Goal: Task Accomplishment & Management: Use online tool/utility

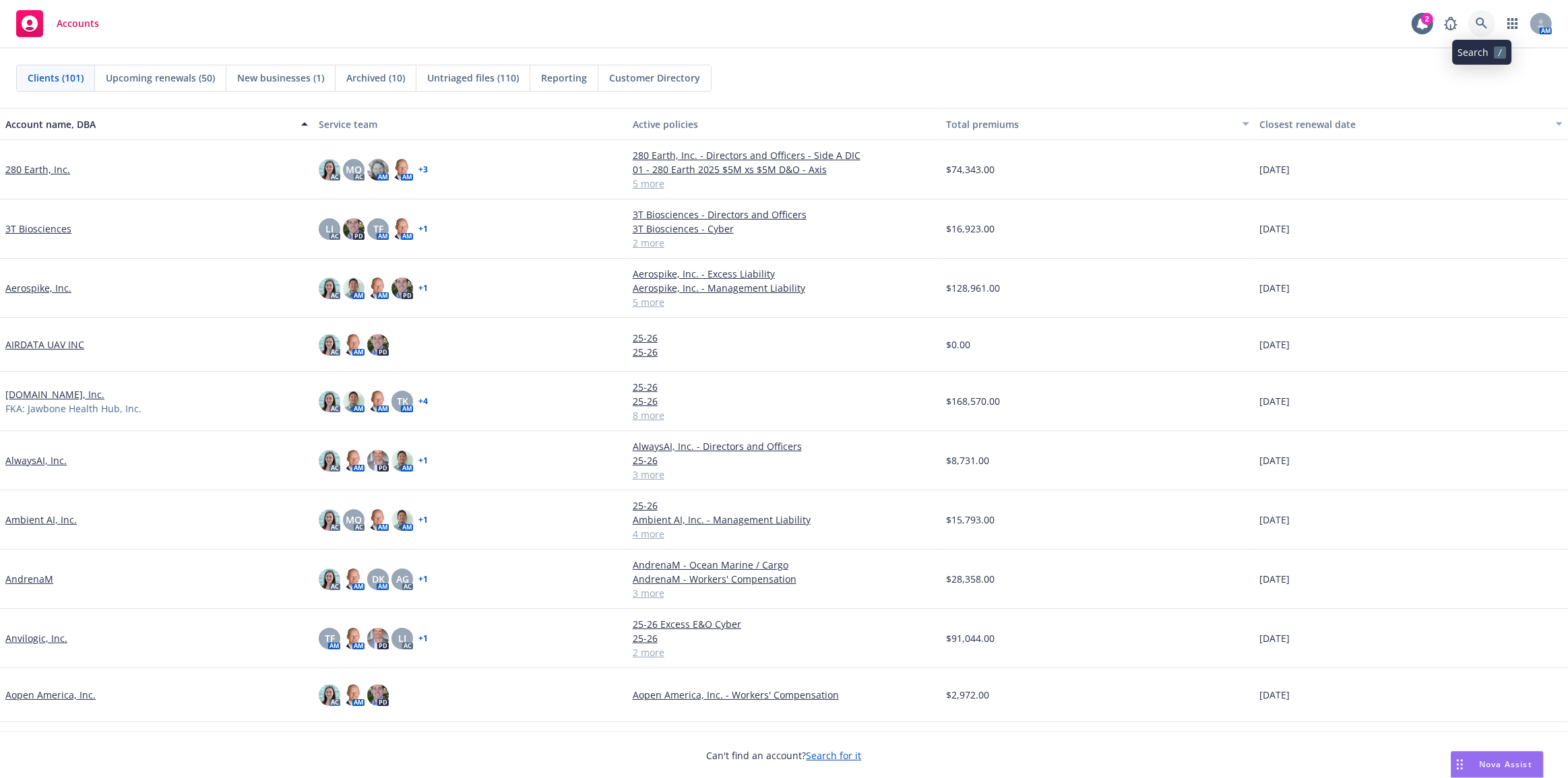
click at [1487, 26] on icon at bounding box center [1482, 24] width 12 height 12
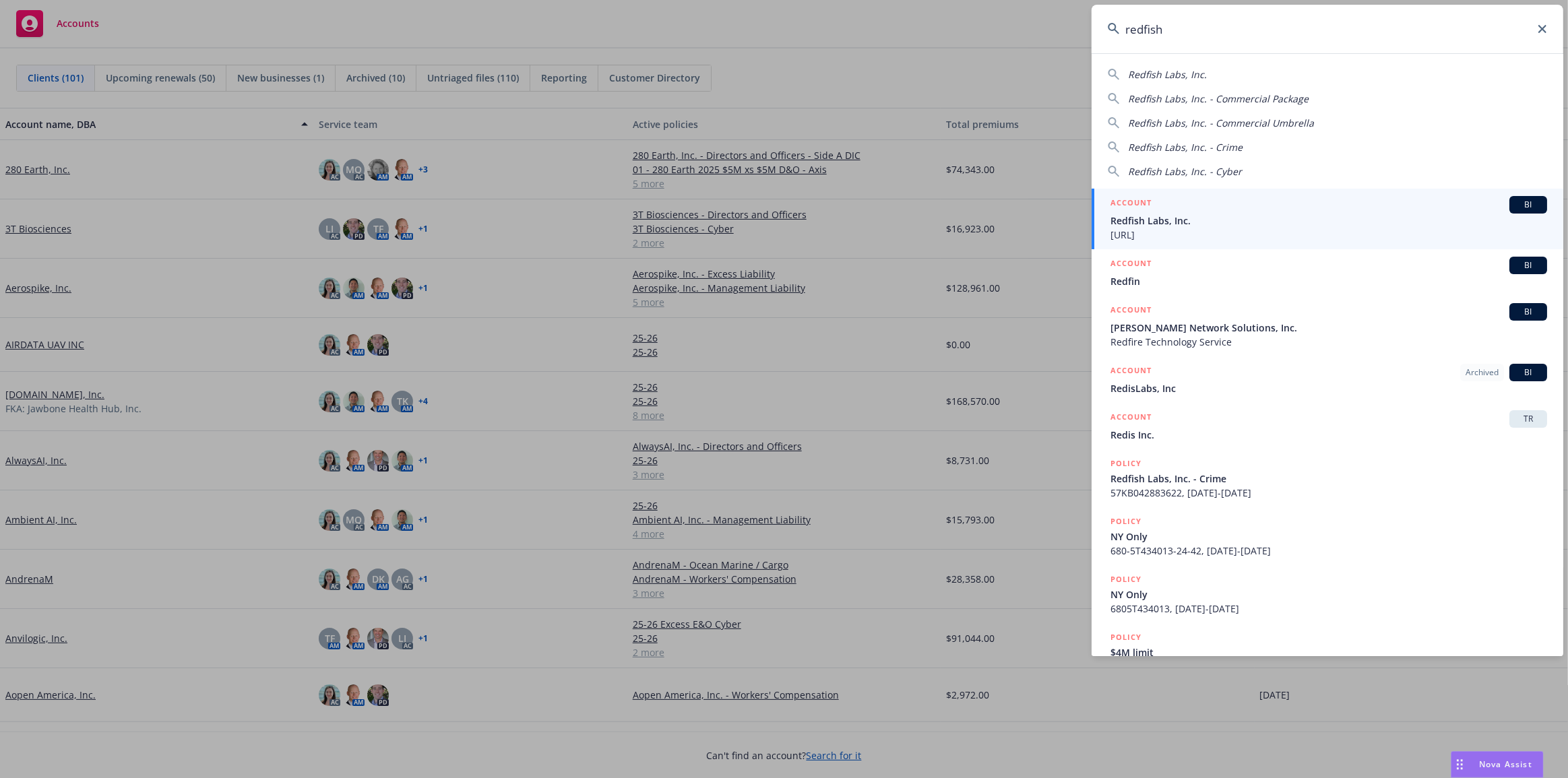
type input "redfish"
click at [1354, 200] on div "ACCOUNT BI" at bounding box center [1328, 205] width 437 height 18
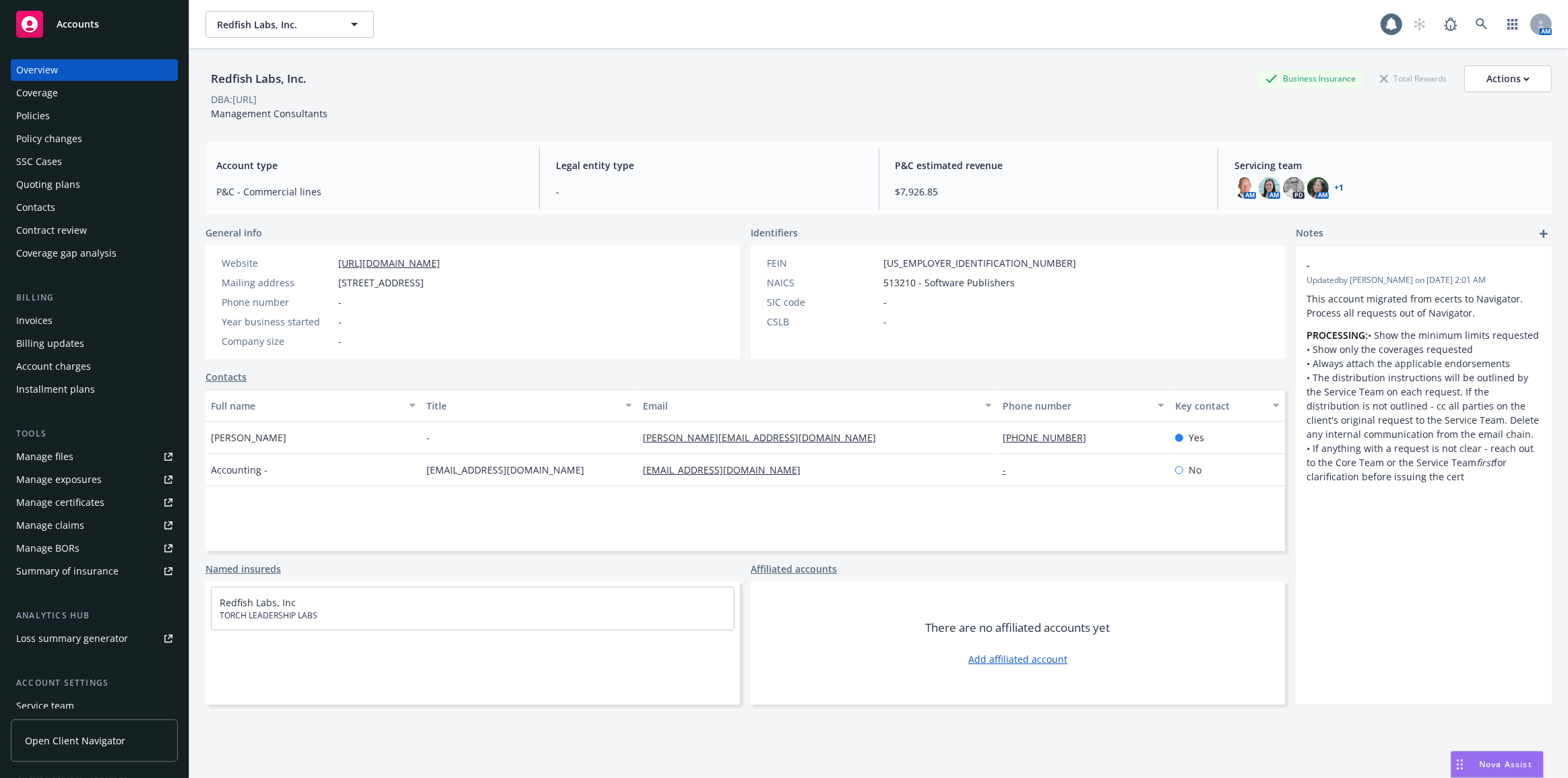
click at [151, 121] on div "Policies" at bounding box center [94, 116] width 156 height 22
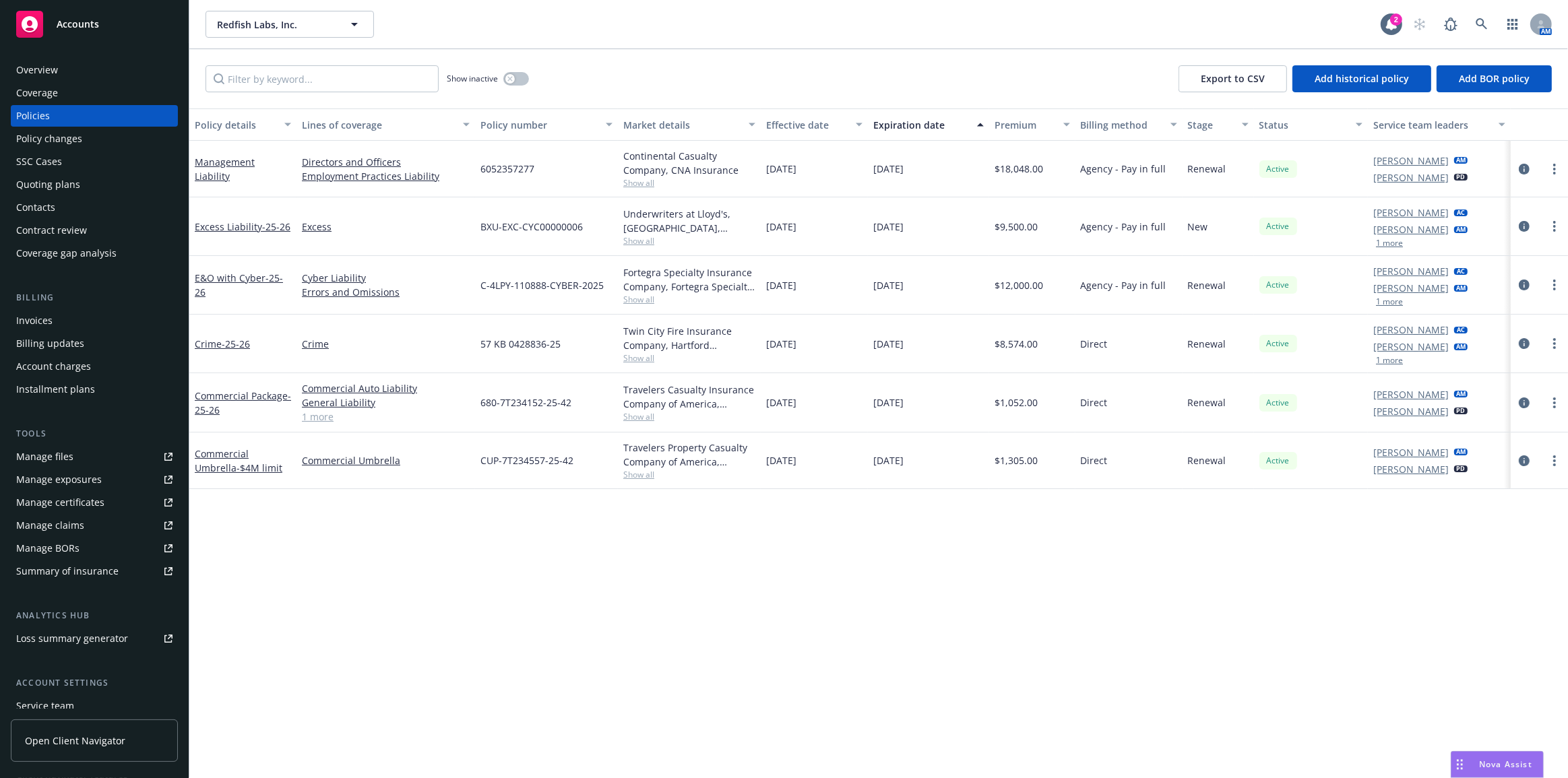
drag, startPoint x: 259, startPoint y: 168, endPoint x: 290, endPoint y: 167, distance: 31.0
click at [255, 168] on link "Management Liability" at bounding box center [225, 169] width 60 height 27
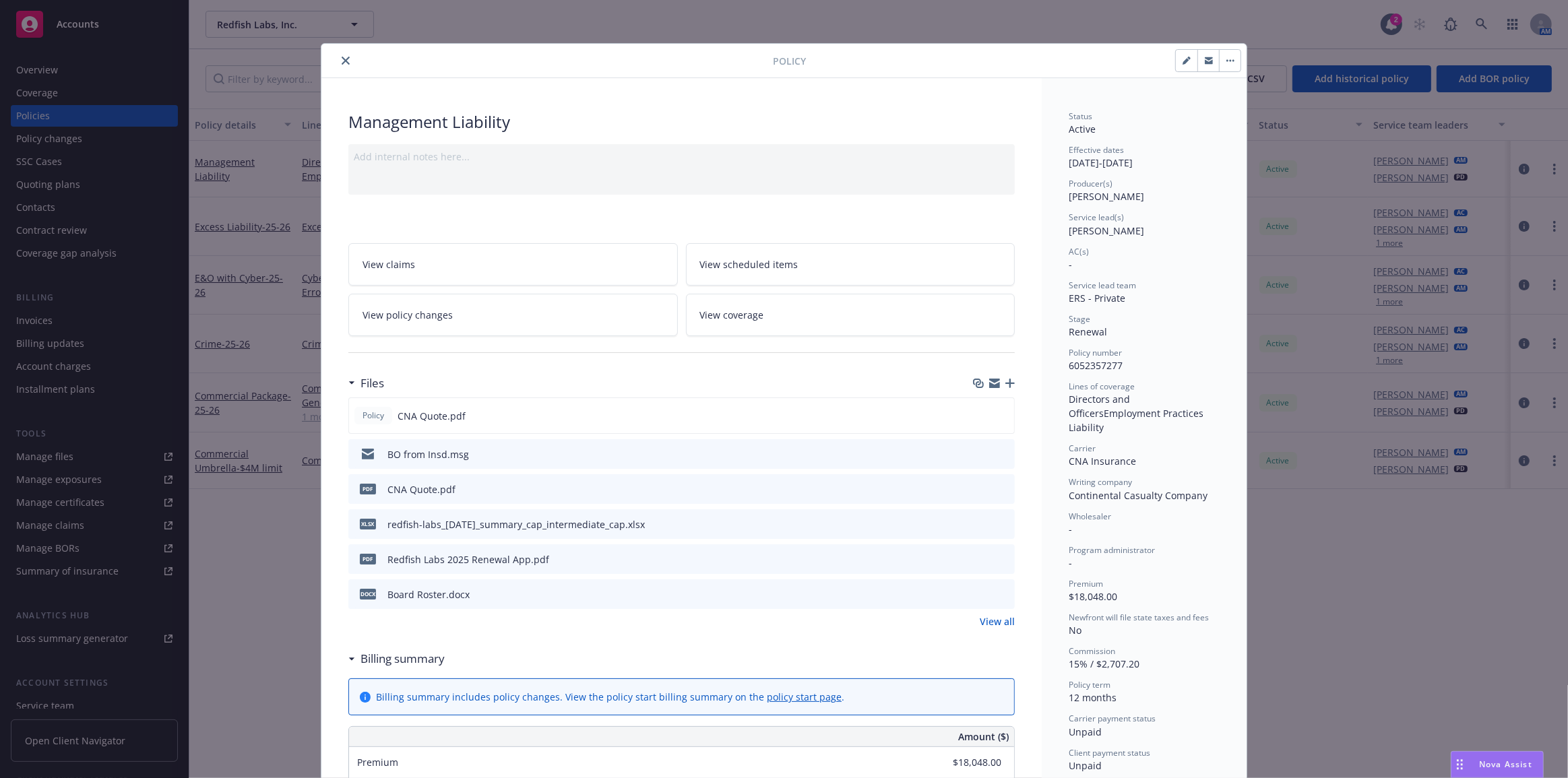
scroll to position [40, 0]
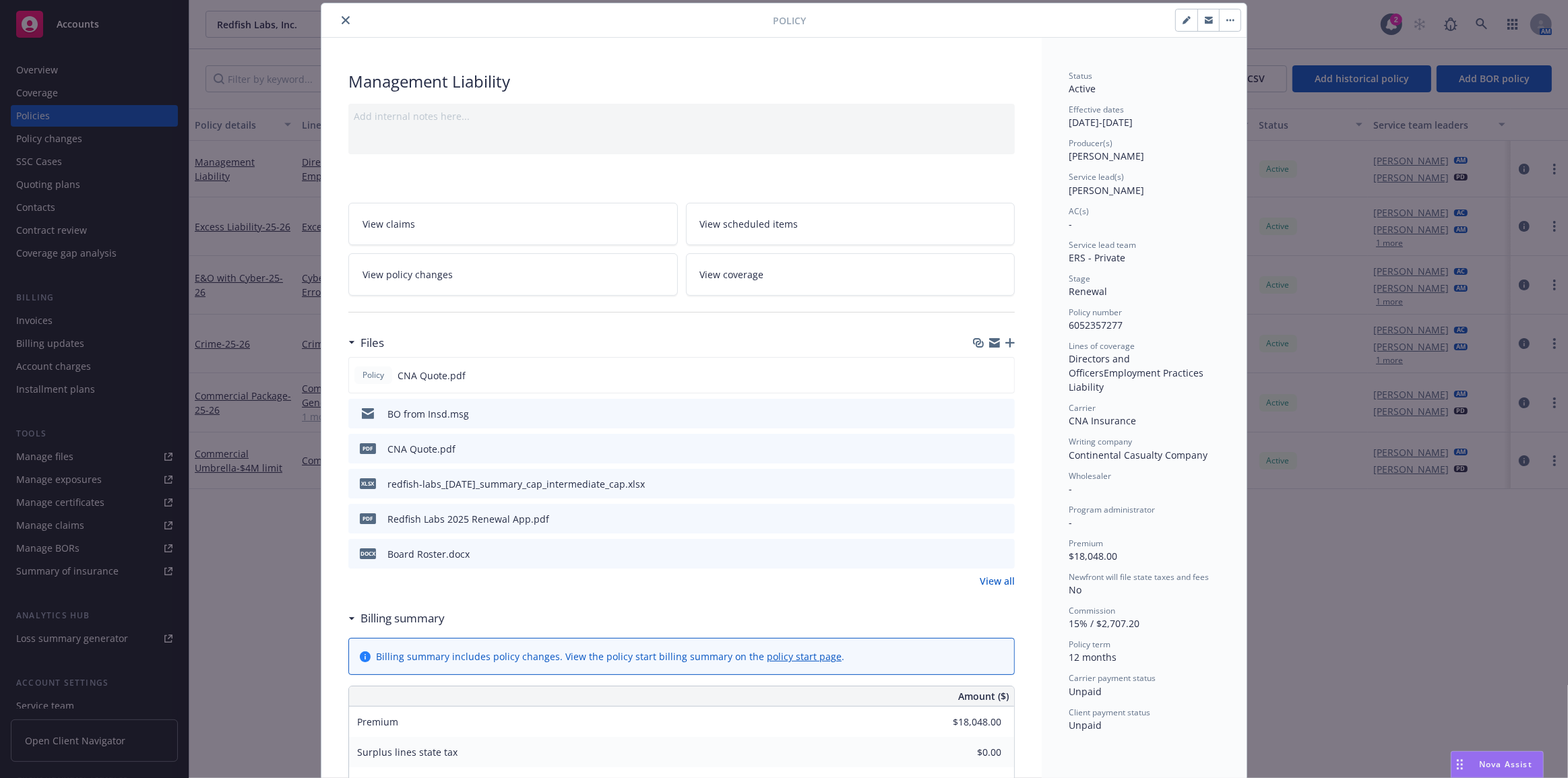
click at [997, 579] on link "View all" at bounding box center [997, 581] width 35 height 14
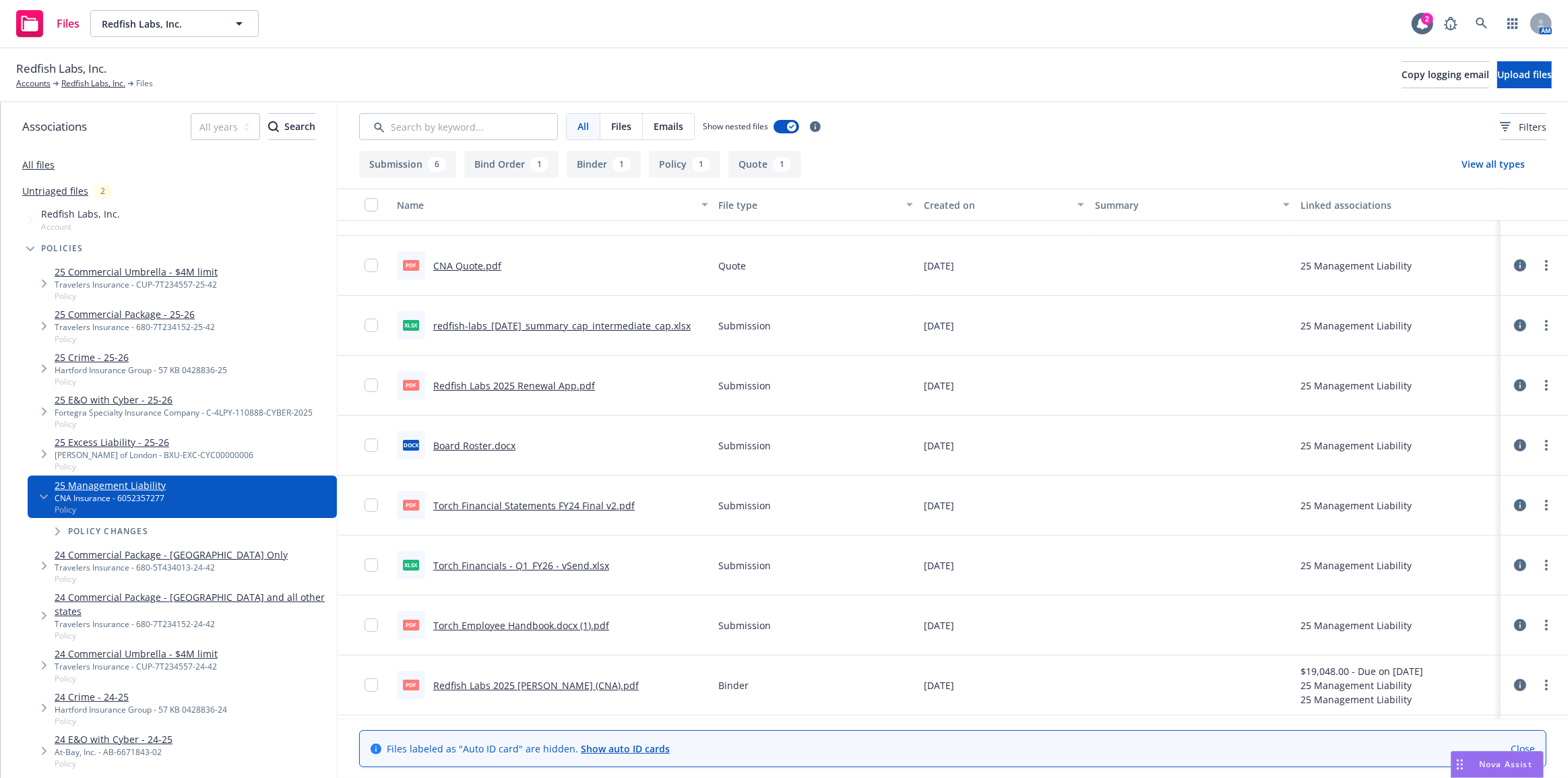
scroll to position [100, 0]
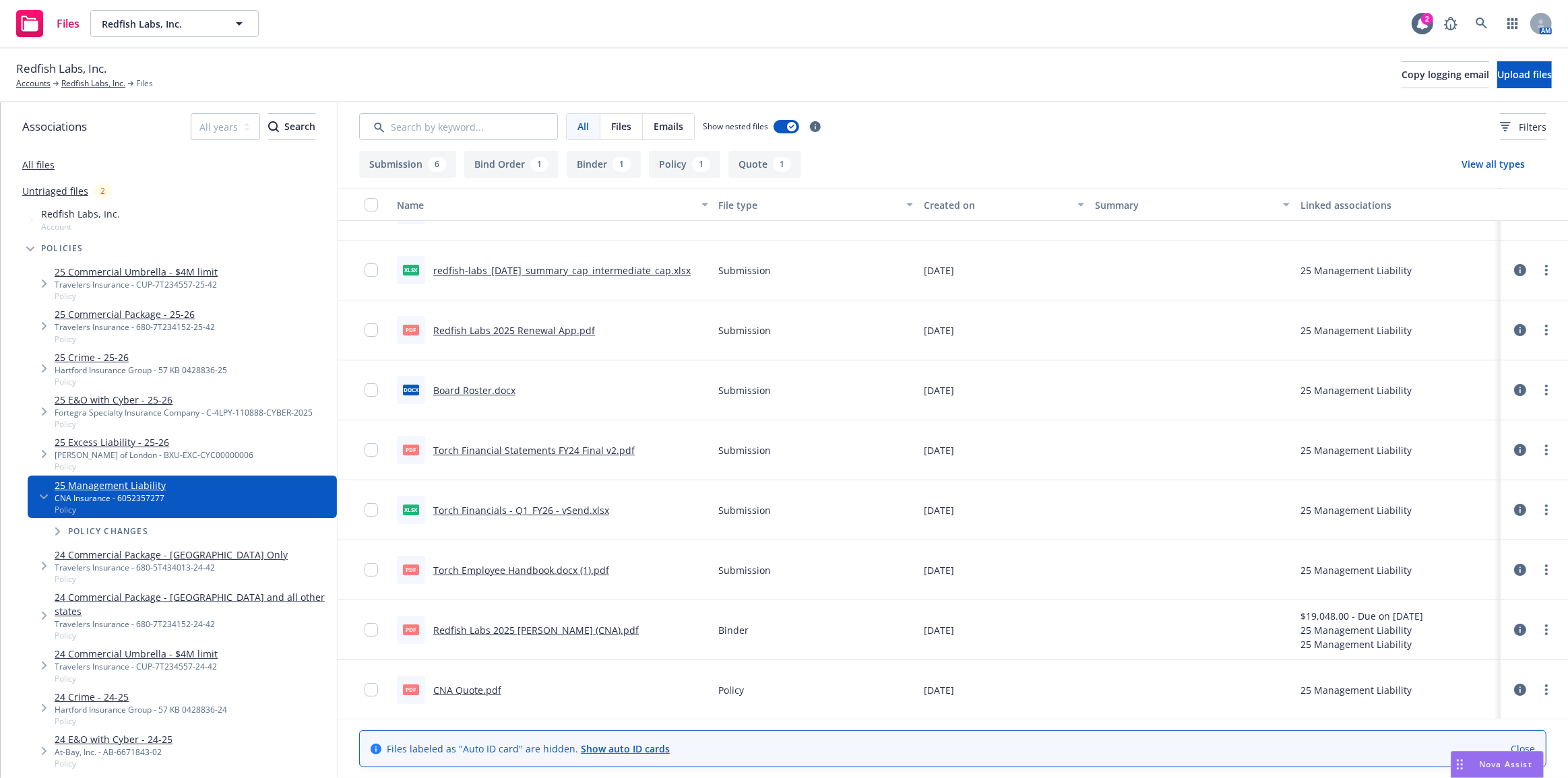
click at [542, 631] on link "Redfish Labs 2025 ML Binder (CNA).pdf" at bounding box center [535, 630] width 206 height 13
click at [121, 88] on link "Redfish Labs, Inc." at bounding box center [93, 84] width 64 height 12
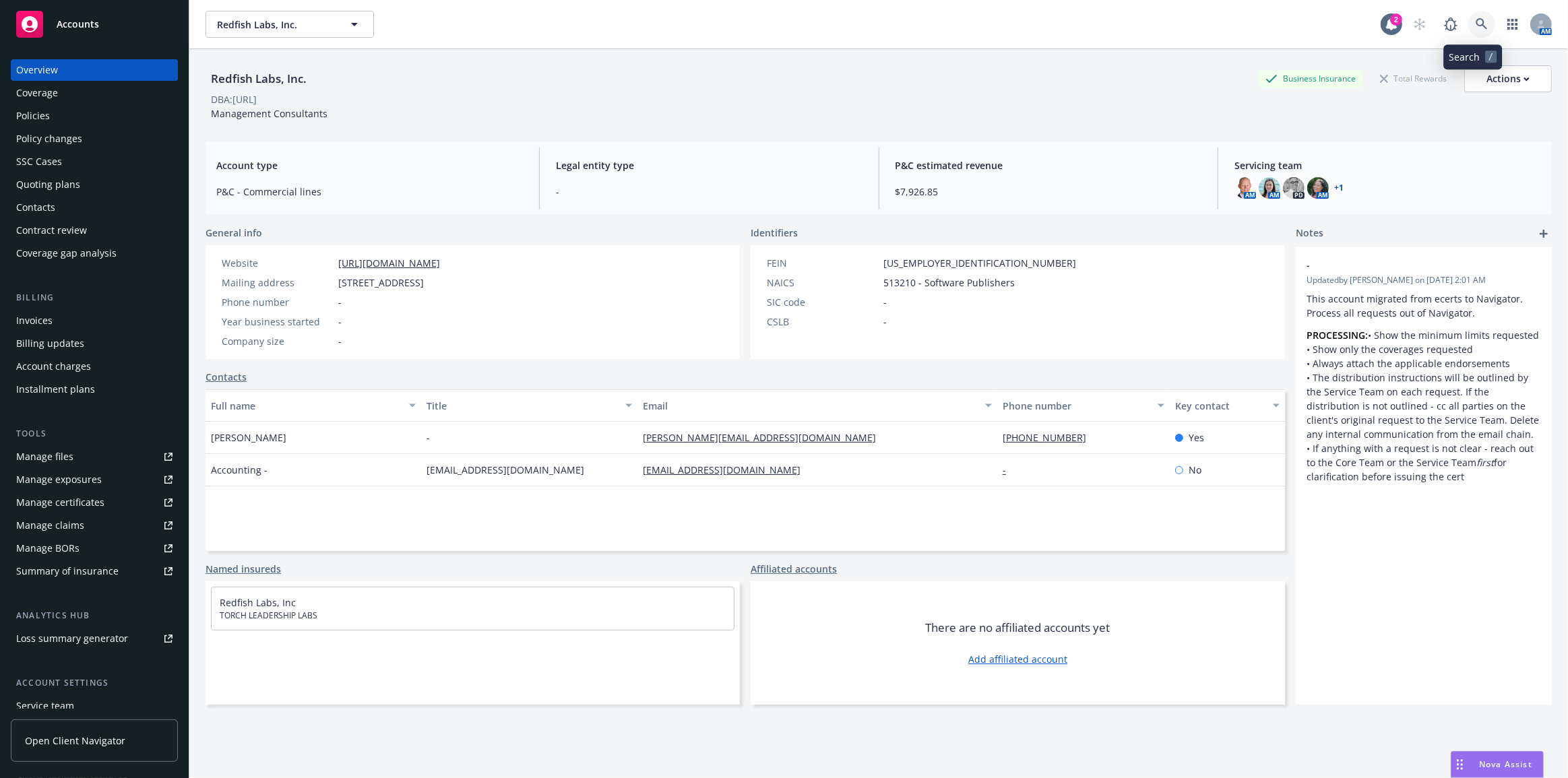
click at [1476, 19] on icon at bounding box center [1482, 25] width 12 height 12
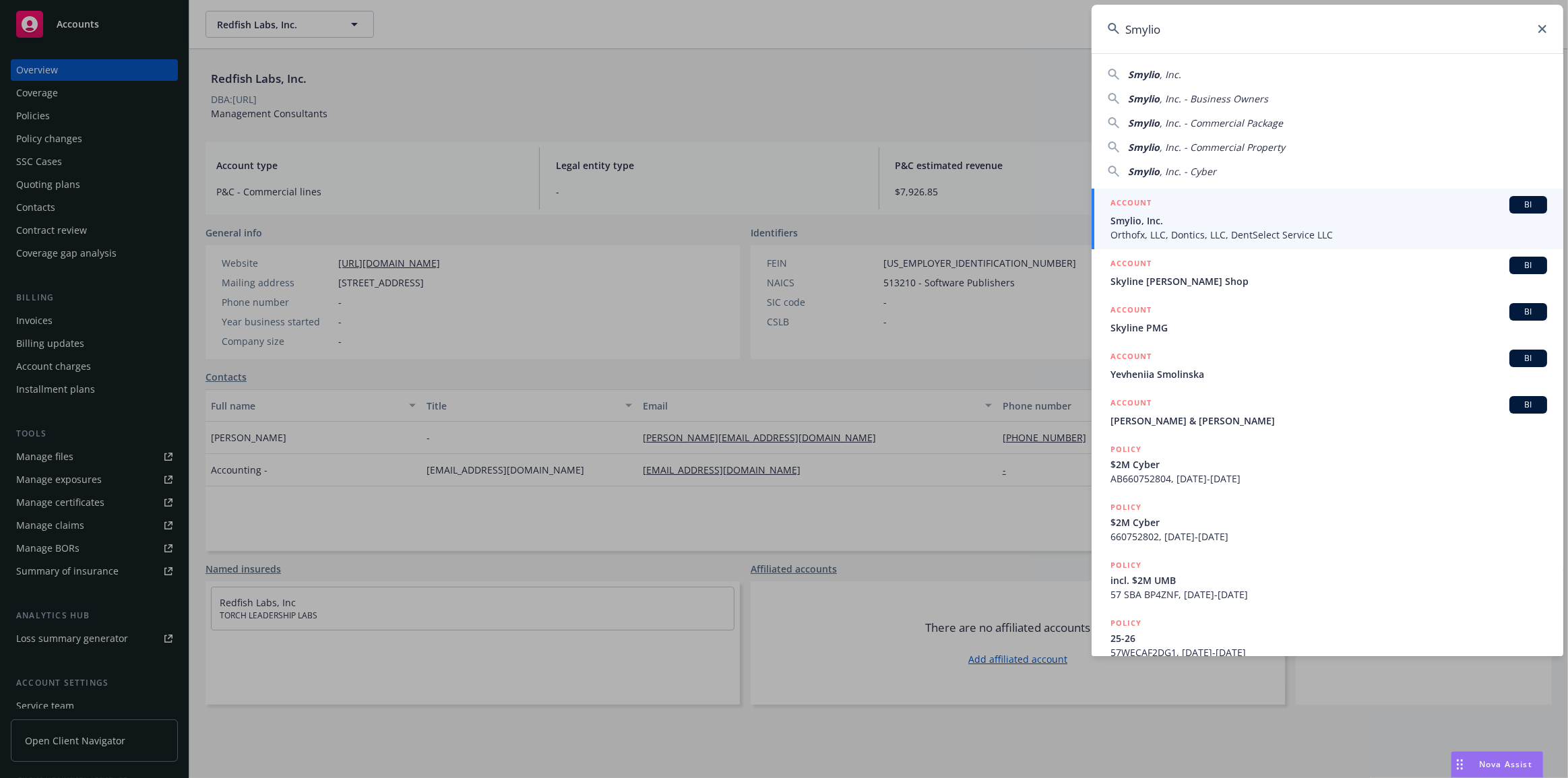
type input "Smylio"
click at [1136, 220] on span "Smylio, Inc." at bounding box center [1328, 220] width 437 height 14
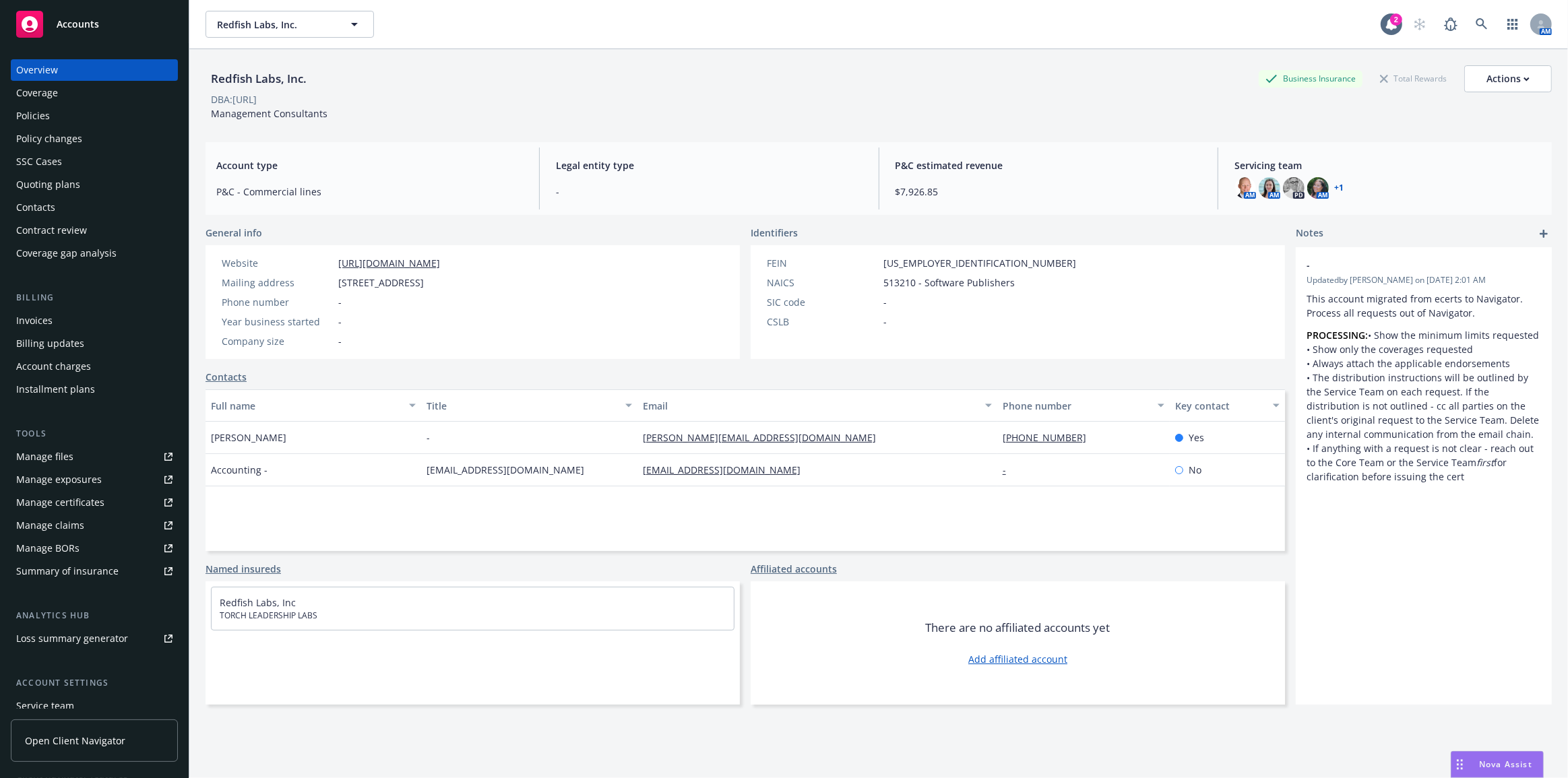
click at [119, 136] on div "Policy changes" at bounding box center [94, 139] width 156 height 22
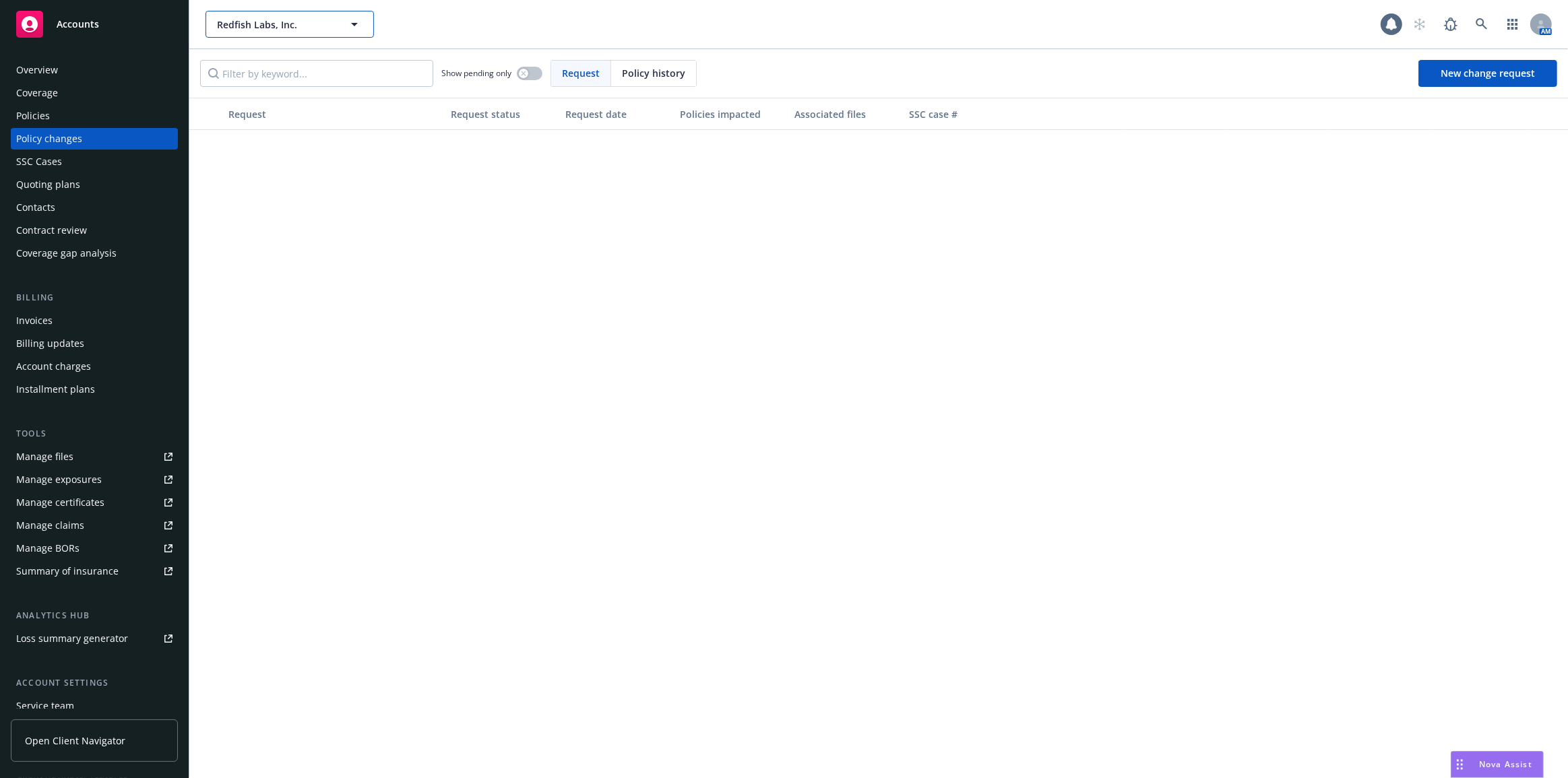
click at [256, 34] on button "Redfish Labs, Inc." at bounding box center [290, 24] width 169 height 27
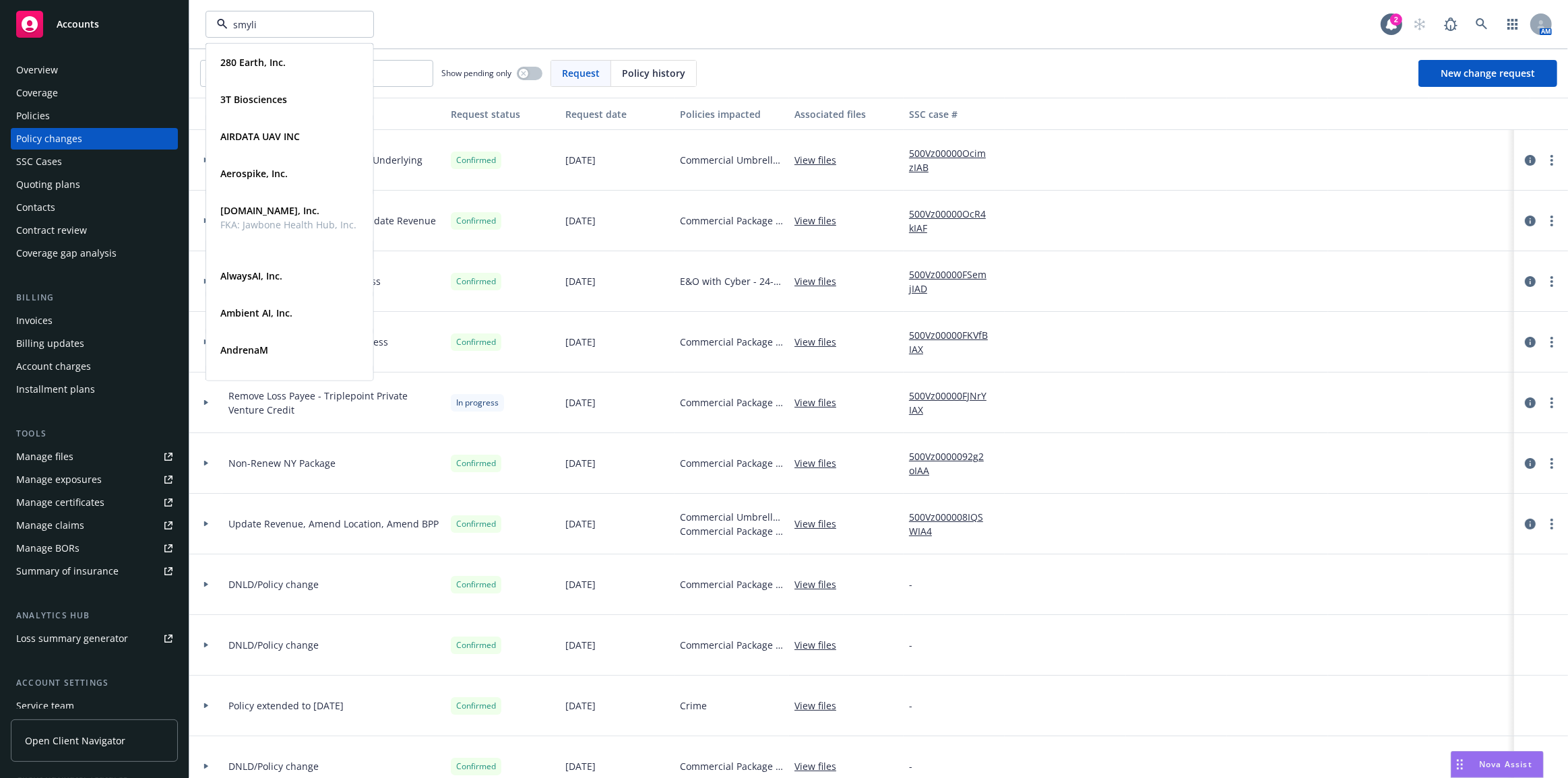
type input "smylio"
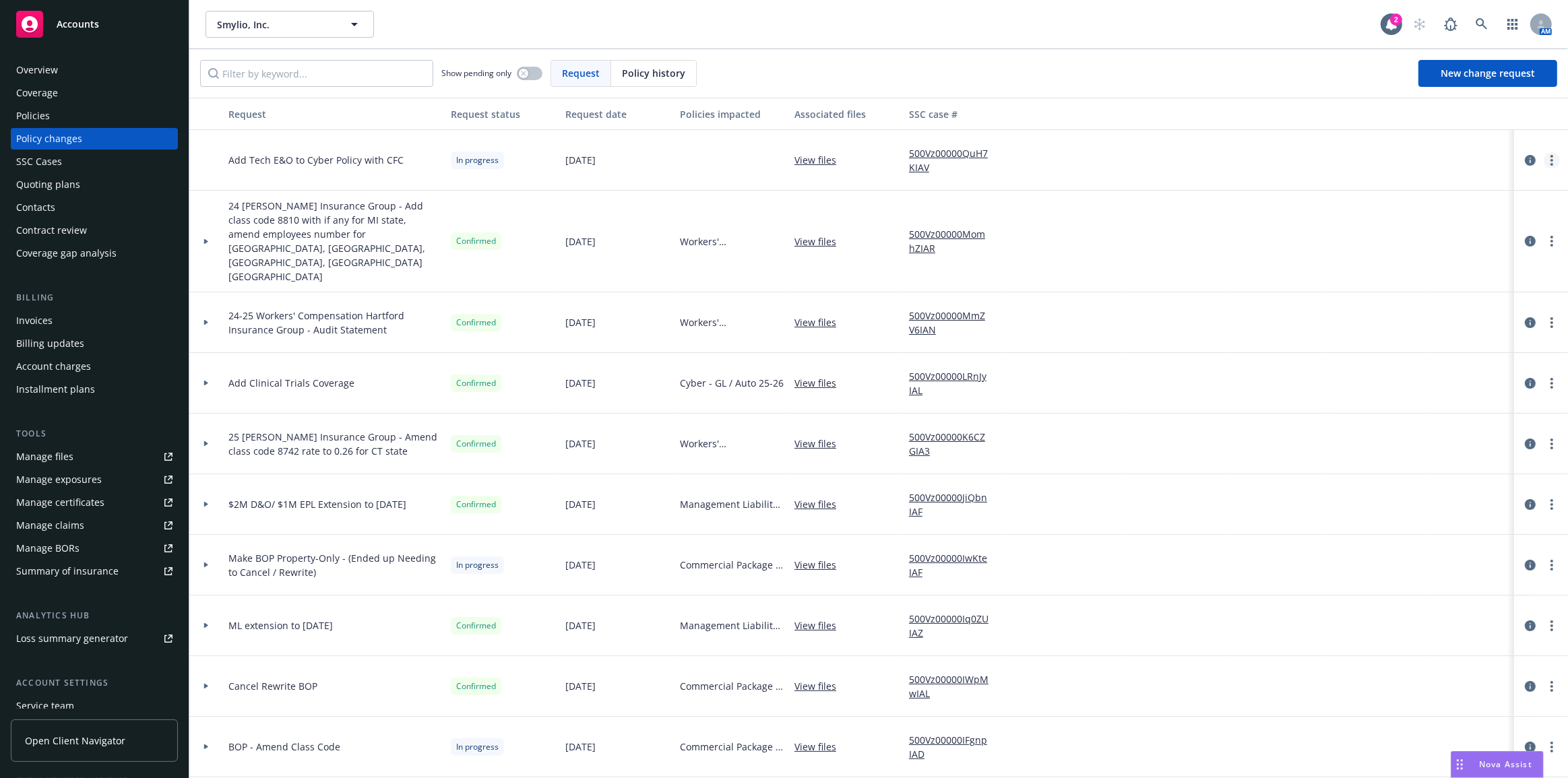
click at [1543, 161] on link "more" at bounding box center [1551, 160] width 16 height 16
click at [1500, 272] on link "Resume workflow" at bounding box center [1435, 268] width 231 height 27
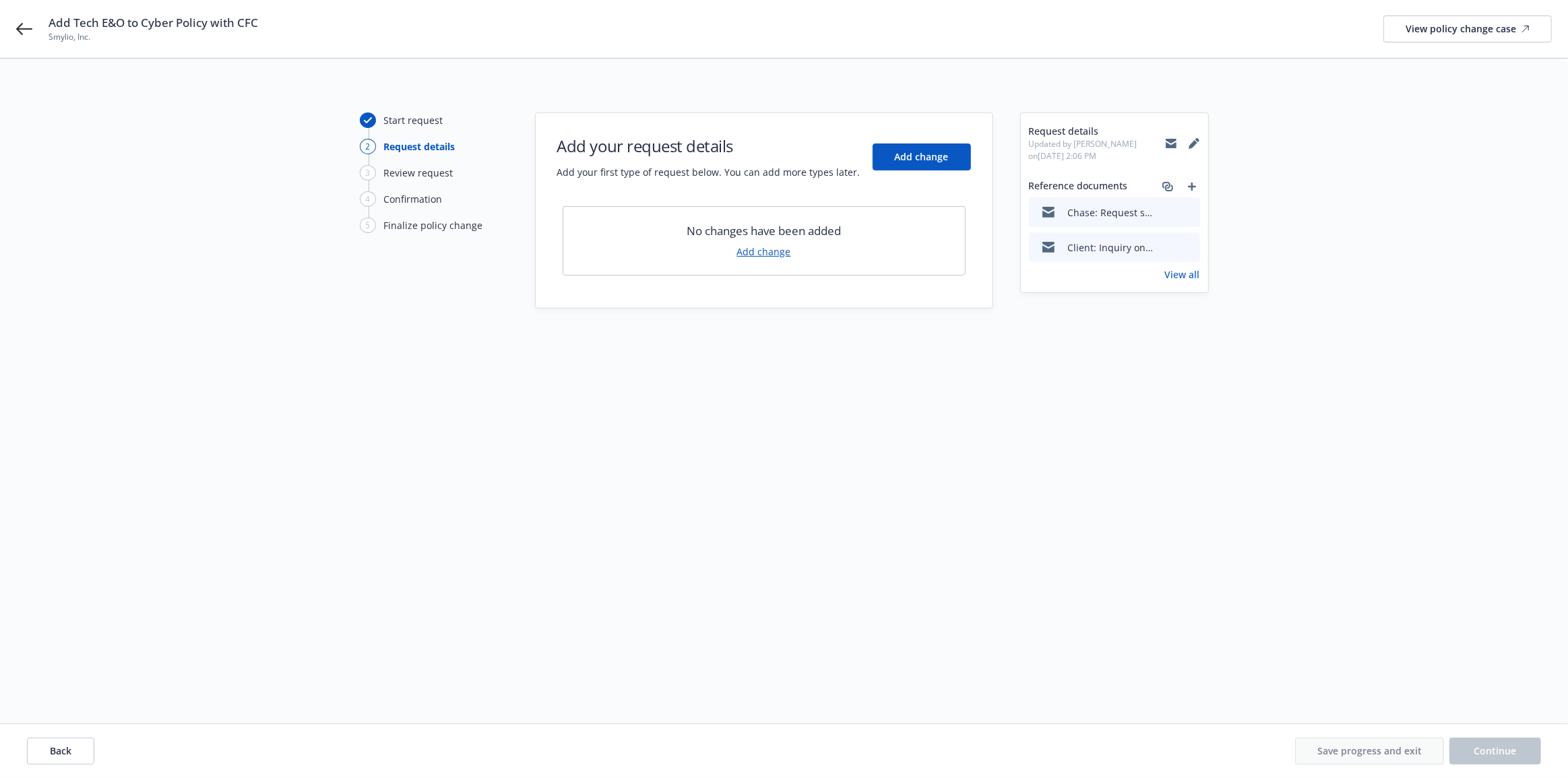
click at [1201, 185] on div "Request details Updated by Chase Smith on 08/18/2025, 2:06 PM Reference documen…" at bounding box center [1114, 203] width 187 height 179
click at [1192, 186] on icon "add" at bounding box center [1191, 186] width 8 height 8
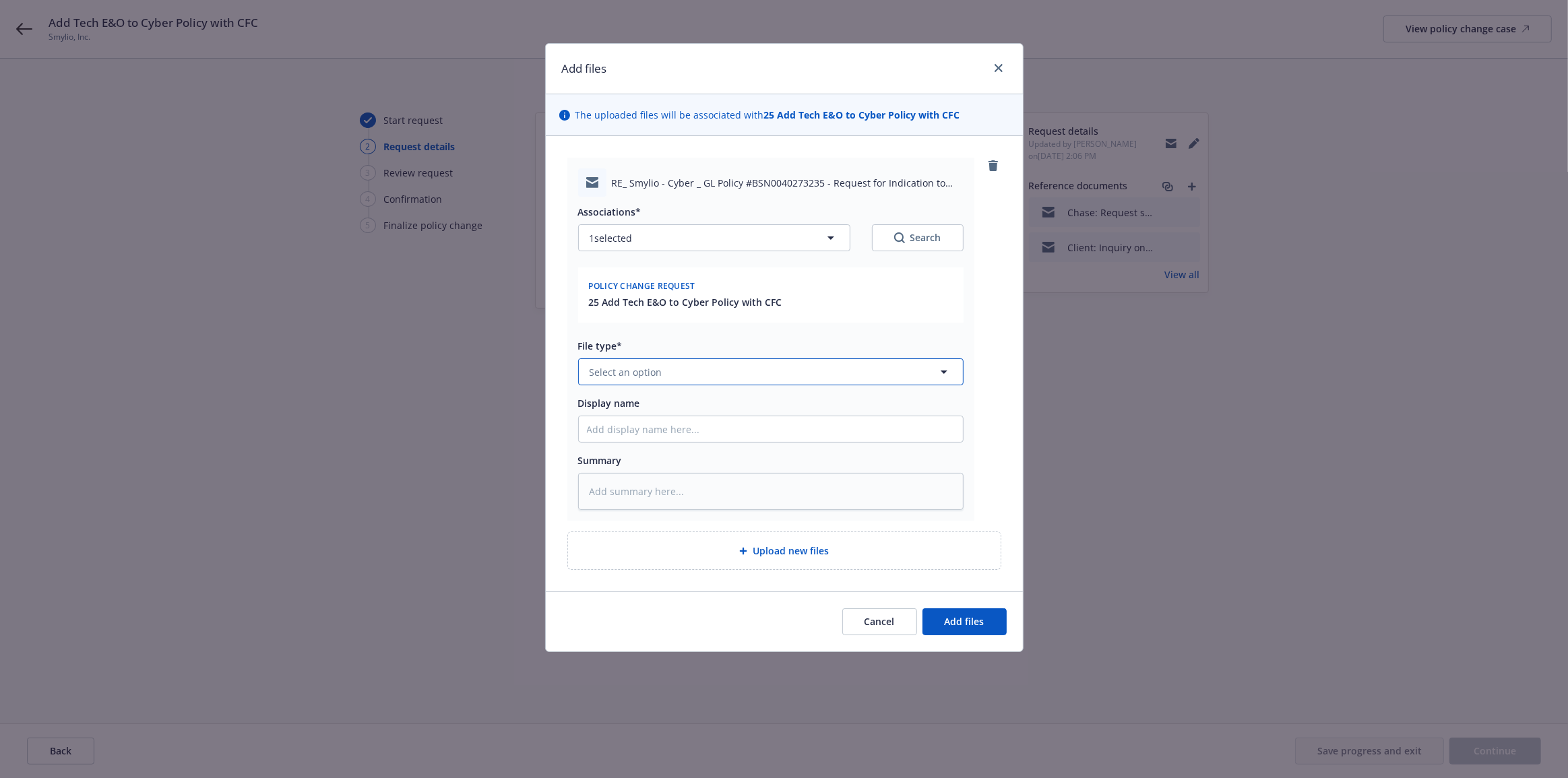
click at [777, 364] on button "Select an option" at bounding box center [771, 371] width 385 height 27
type input "em"
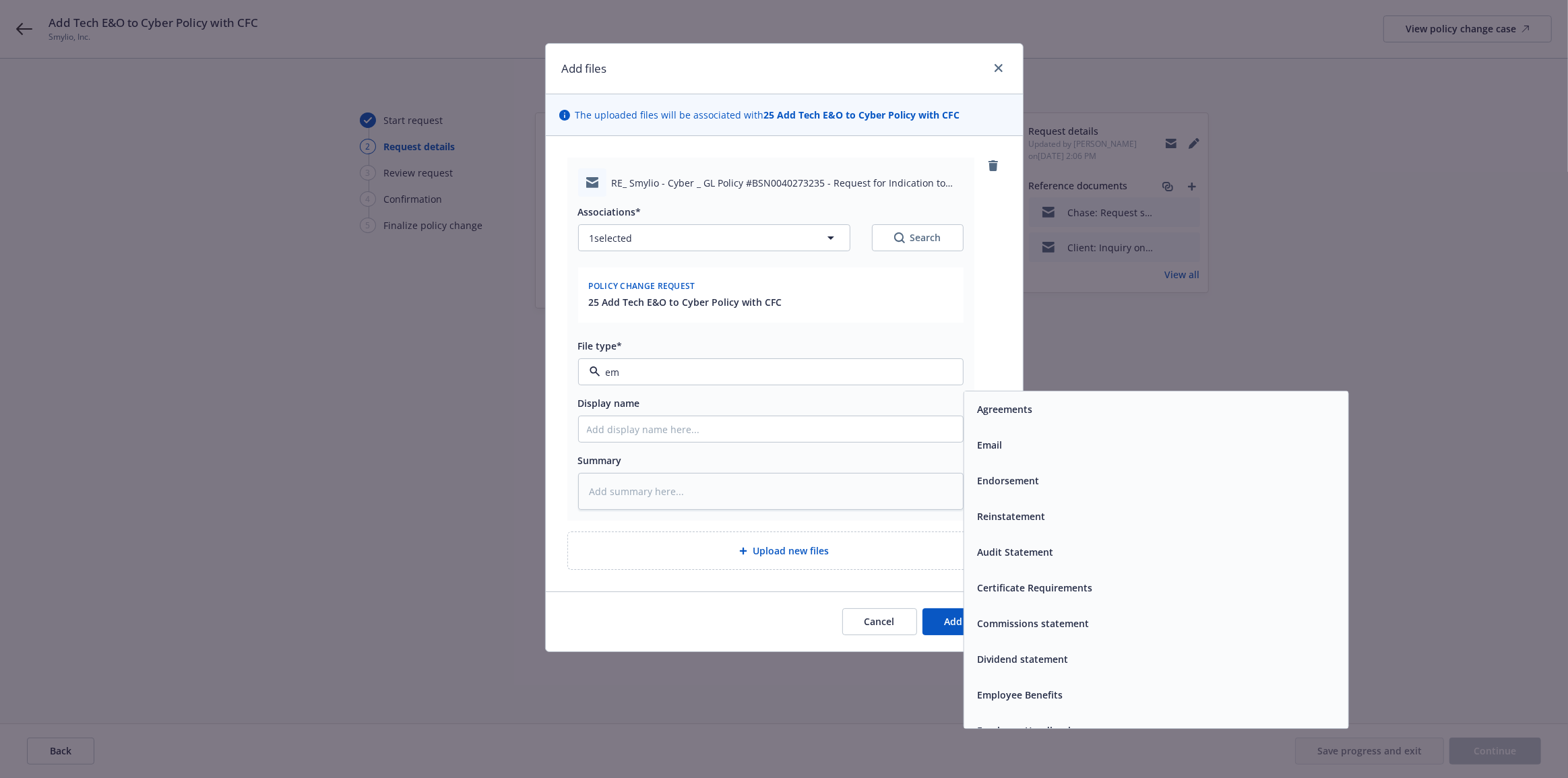
drag, startPoint x: 1026, startPoint y: 436, endPoint x: 983, endPoint y: 433, distance: 43.1
click at [1024, 437] on div "Email" at bounding box center [1155, 445] width 368 height 19
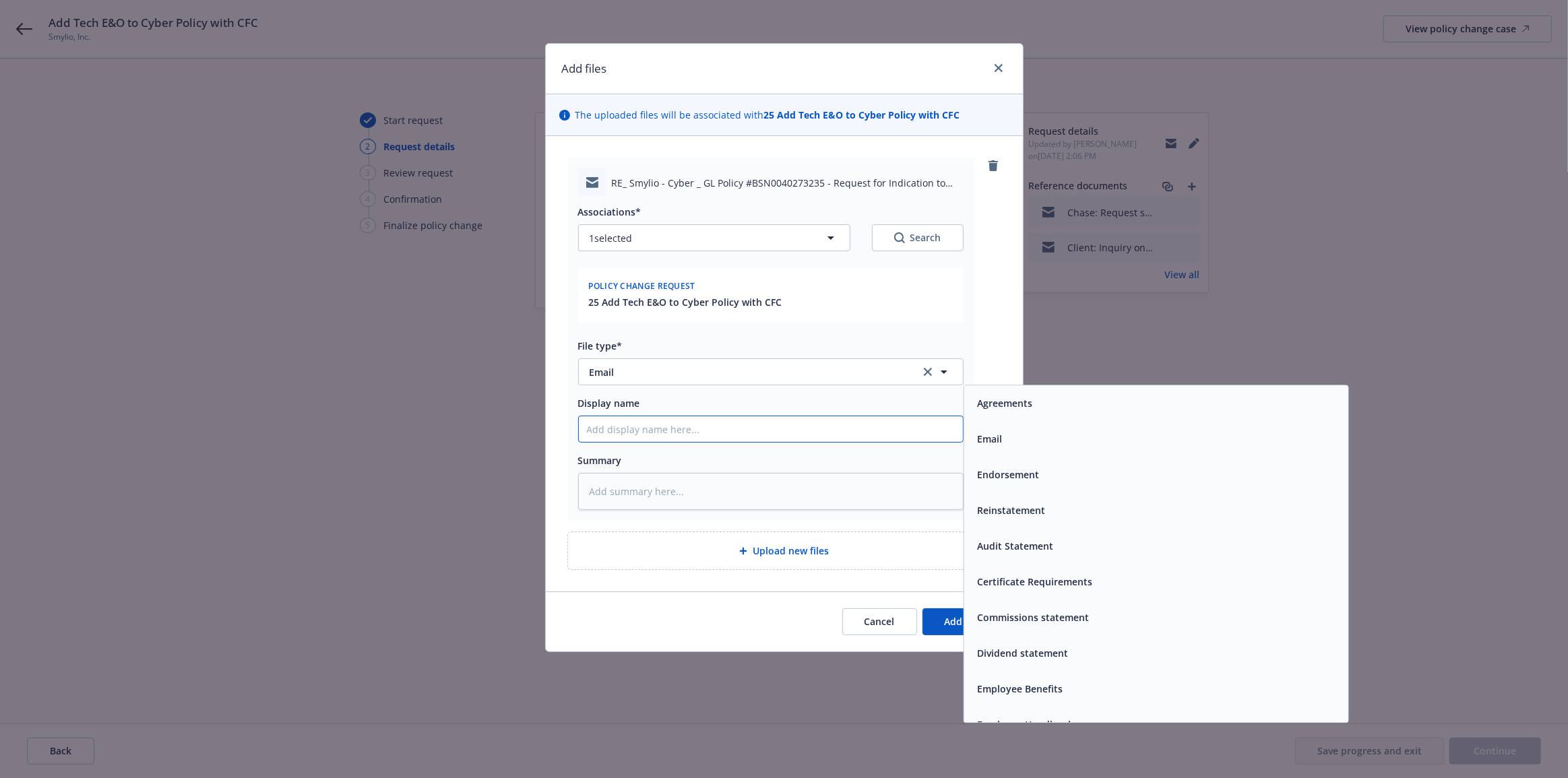
click at [944, 428] on input "Display name" at bounding box center [770, 429] width 384 height 25
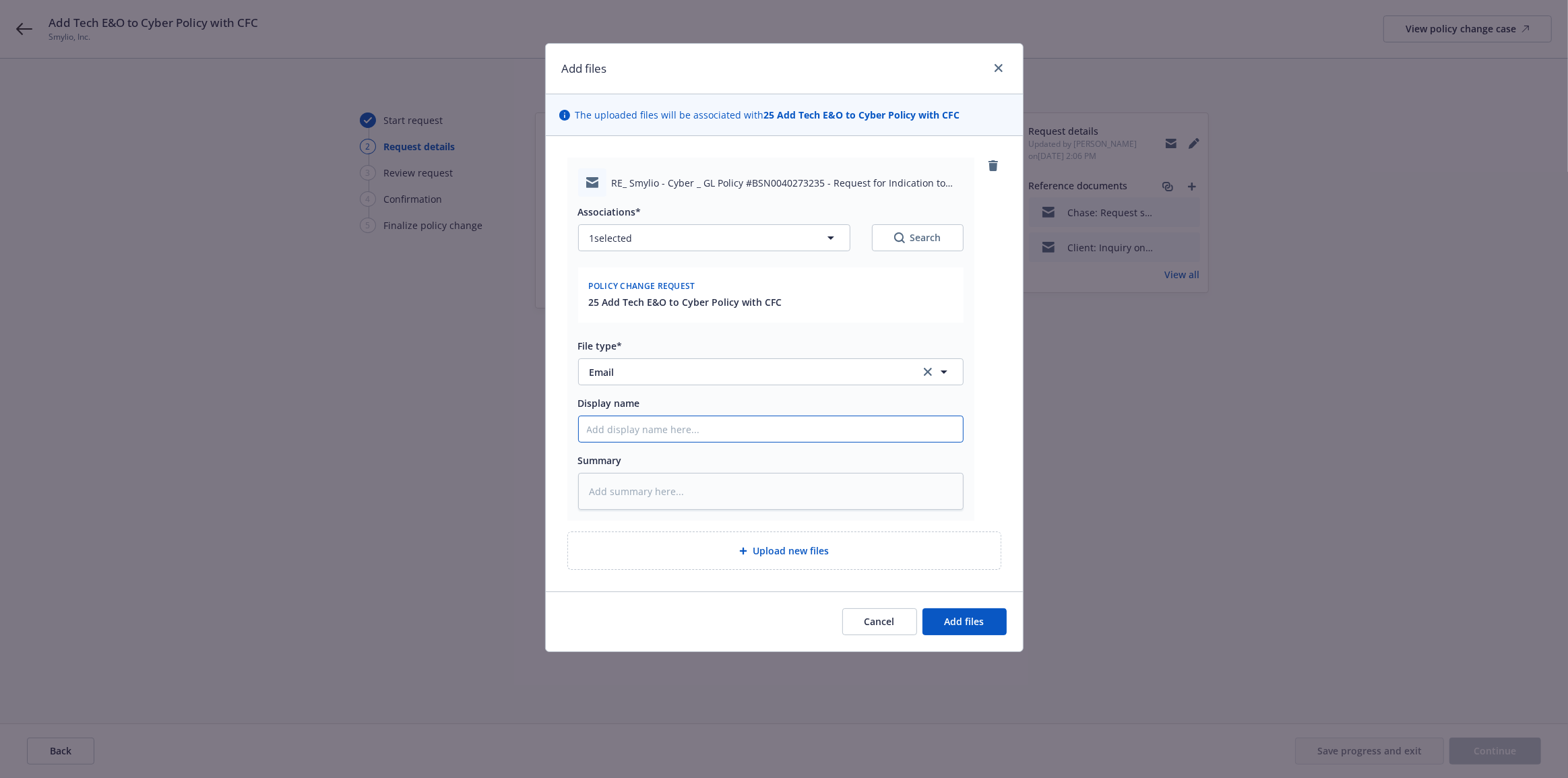
type textarea "x"
type input "CE"
type textarea "x"
type input "CER"
type textarea "x"
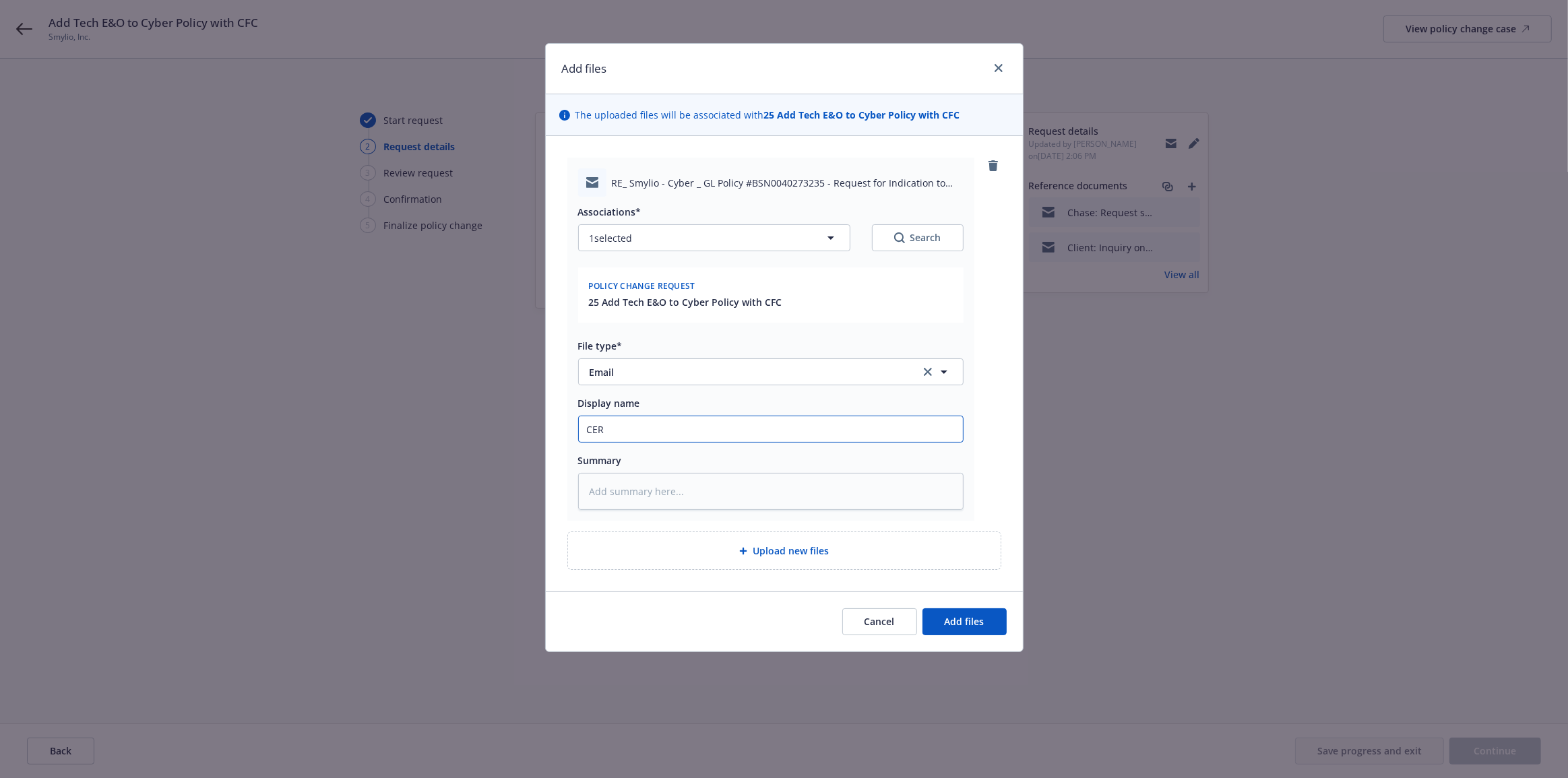
type input "CERC"
type textarea "x"
type input "CER"
type textarea "x"
type input "CE"
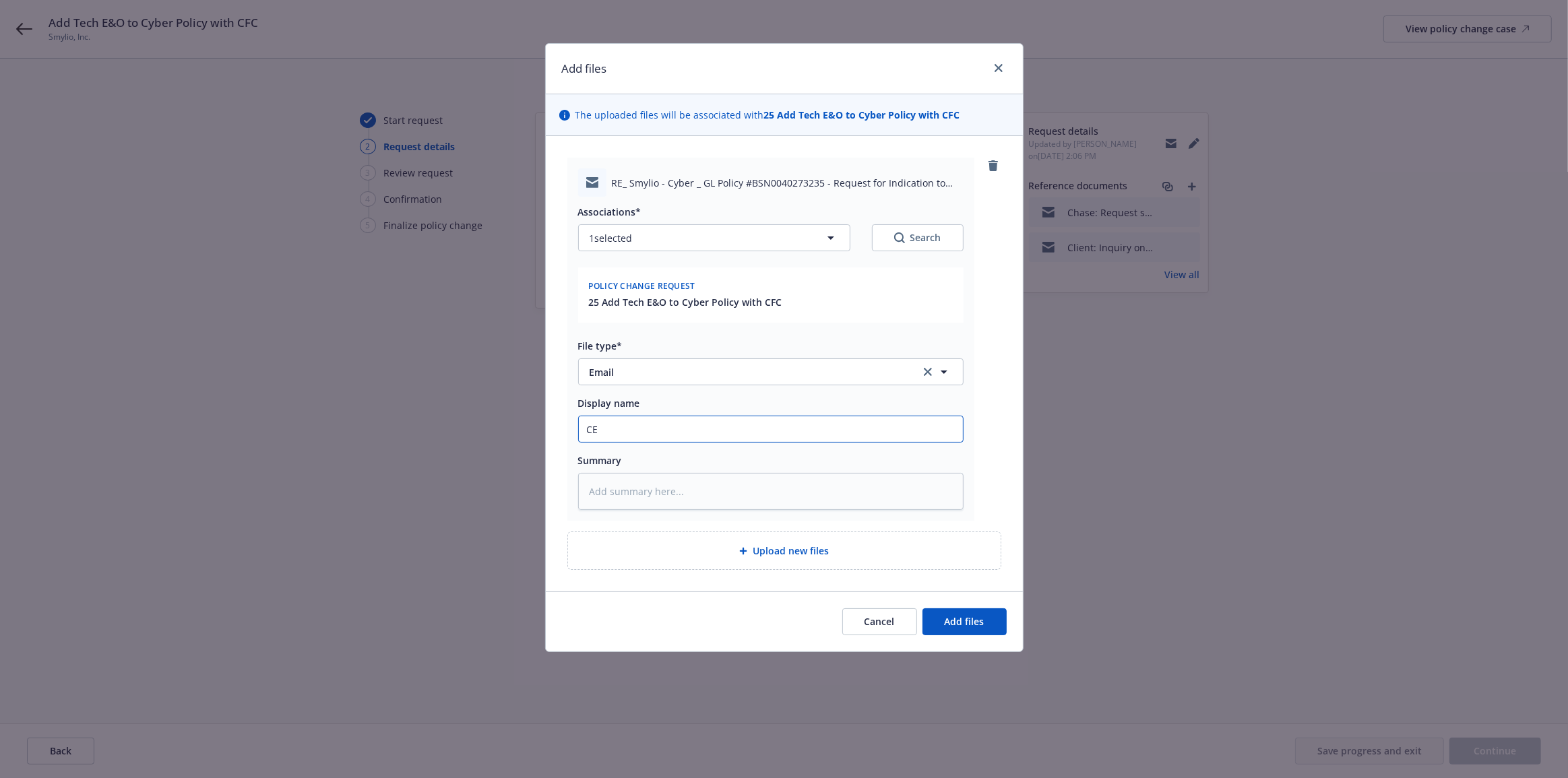
type textarea "x"
type input "C"
type textarea "x"
type input "CR"
type textarea "x"
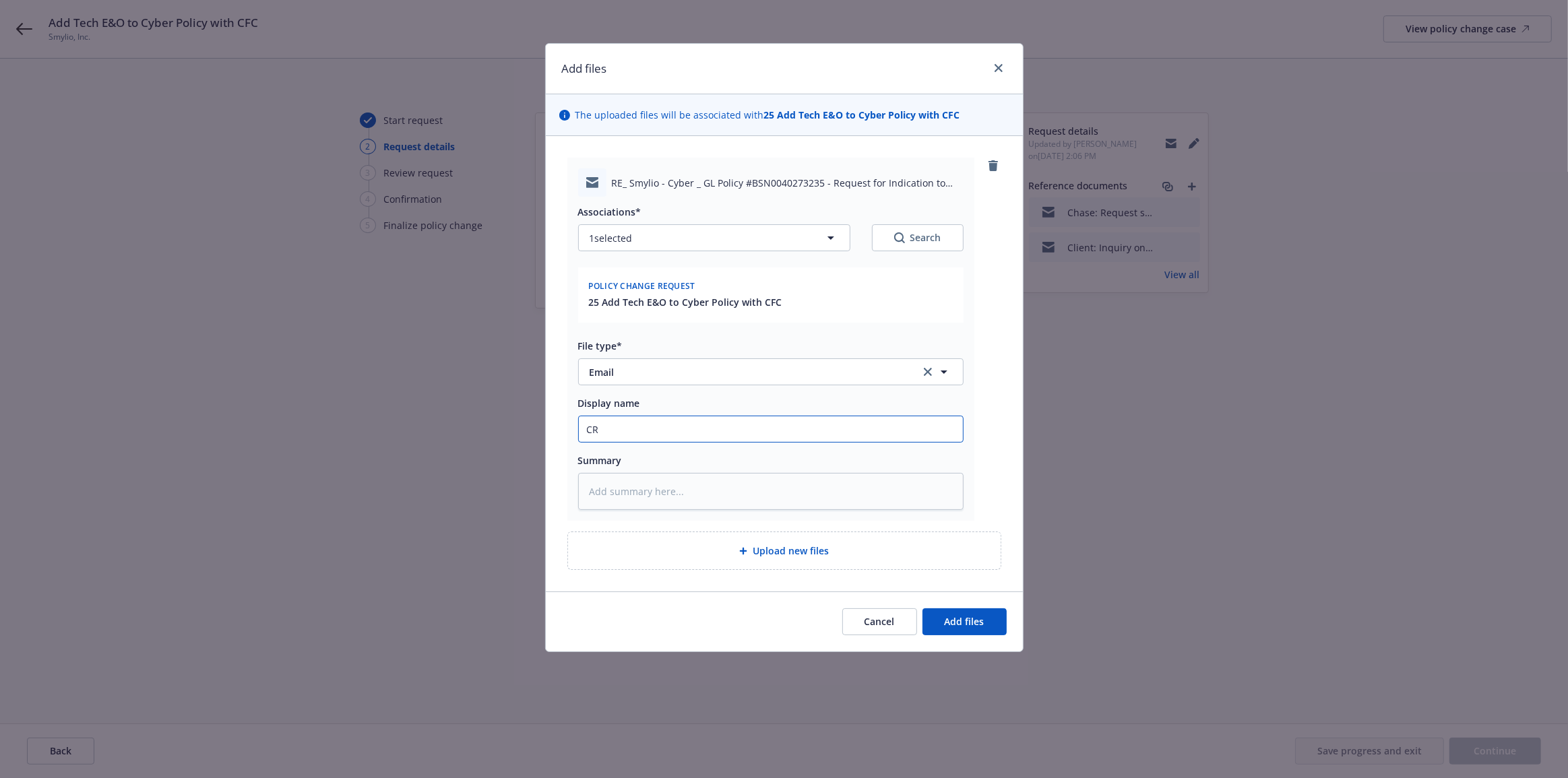
type input "CRC"
type textarea "x"
type input "CRC:"
type textarea "x"
type input "CRC:"
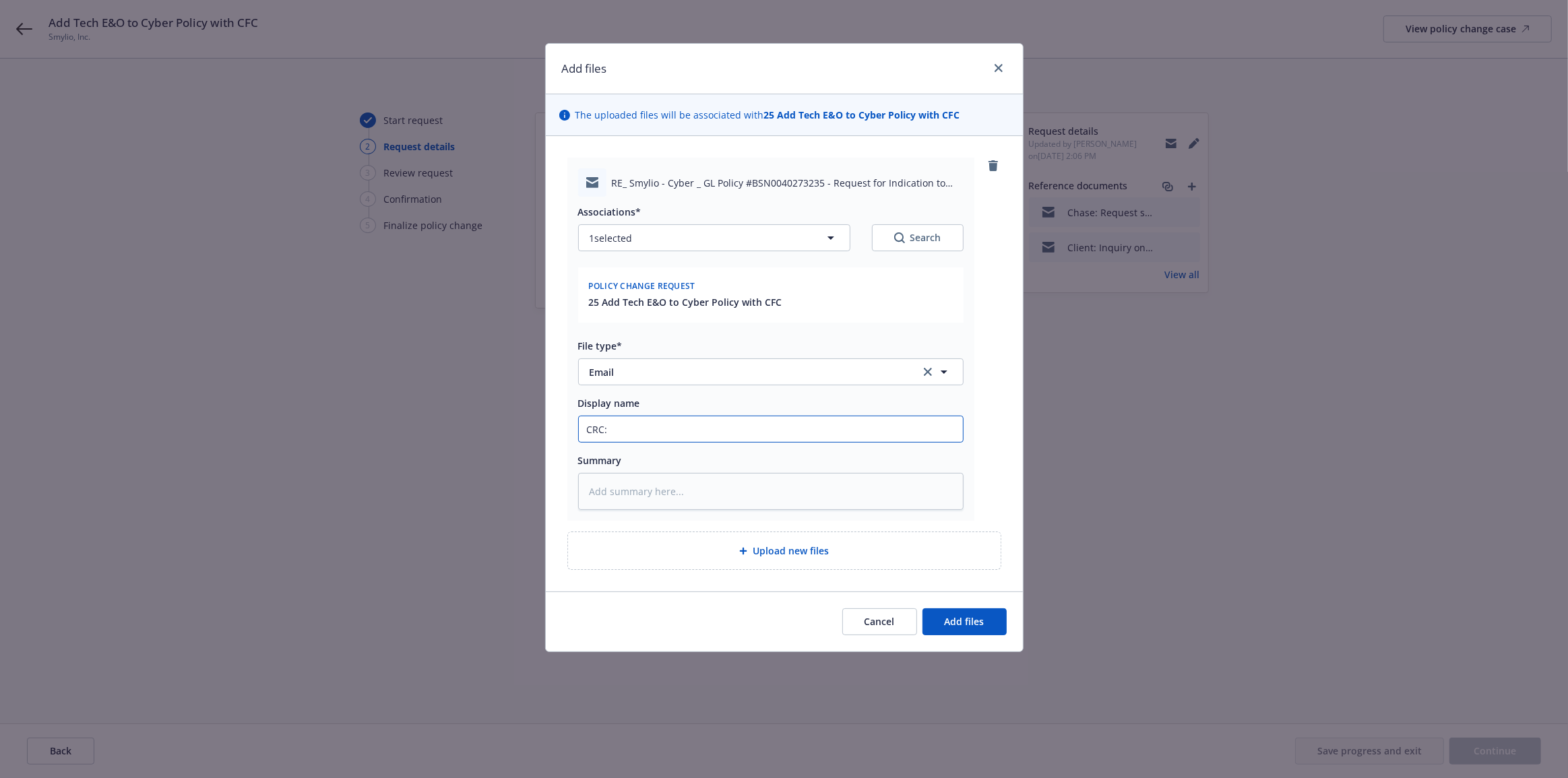
type textarea "x"
type input "CRC: A"
type textarea "x"
type input "CRC: AP"
type textarea "x"
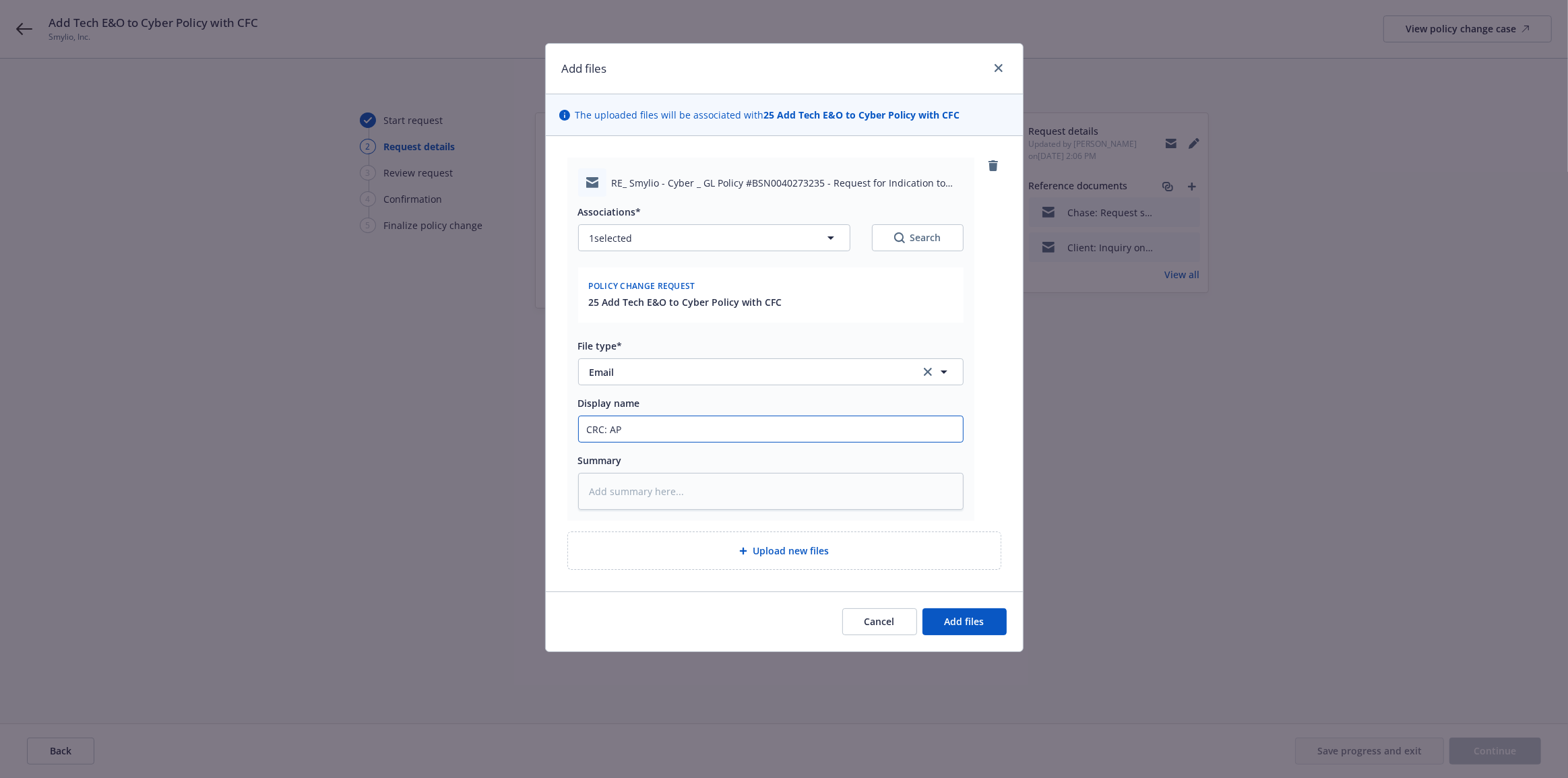
type input "CRC: AP"
type textarea "x"
type input "CRC: AP t"
type textarea "x"
type input "CRC: AP to"
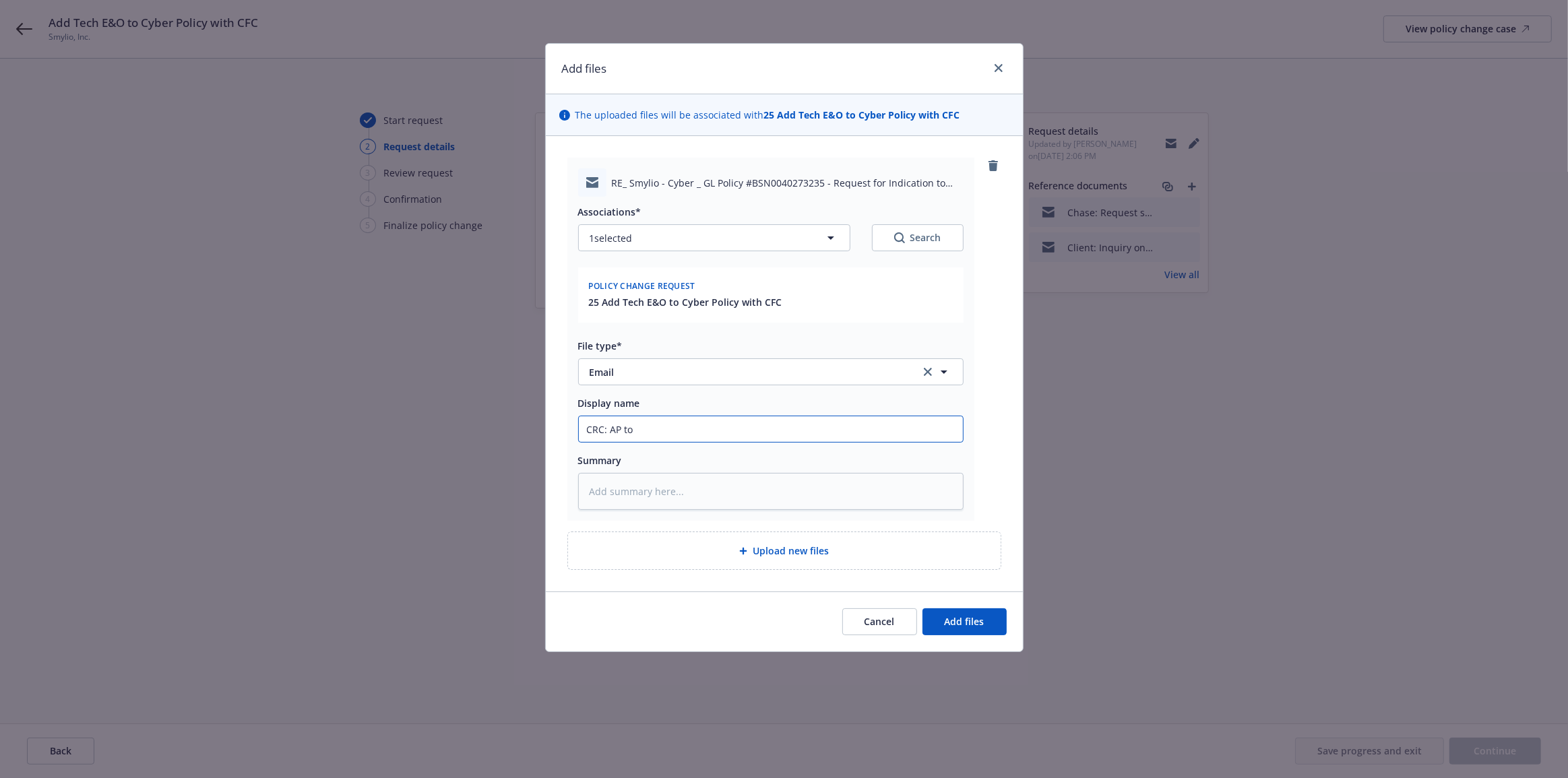
type textarea "x"
type input "CRC: AP to"
type textarea "x"
type input "CRC: AP to a"
type textarea "x"
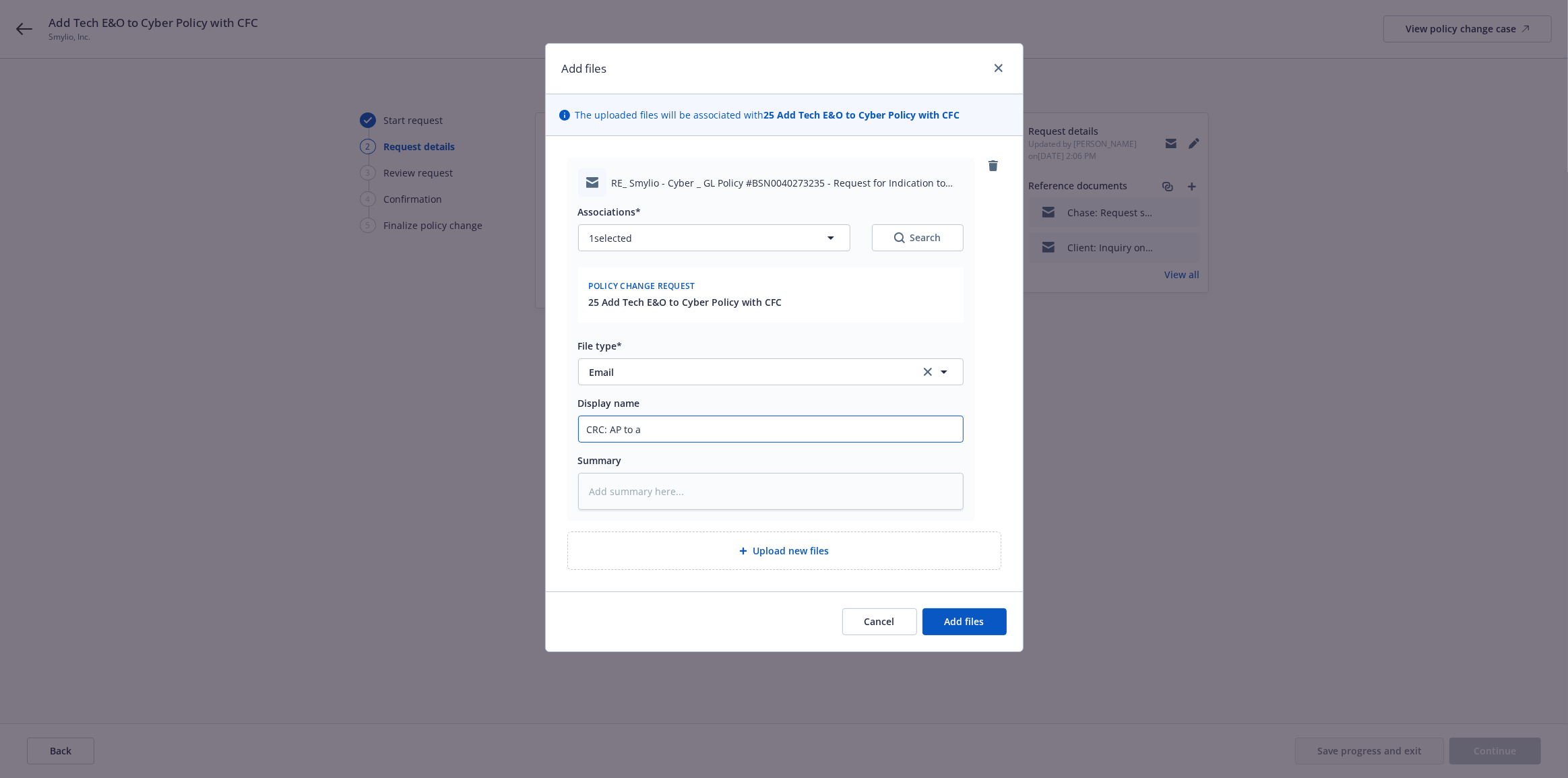
type input "CRC: AP to ad"
type textarea "x"
type input "CRC: AP to add"
type textarea "x"
type input "CRC: AP to add"
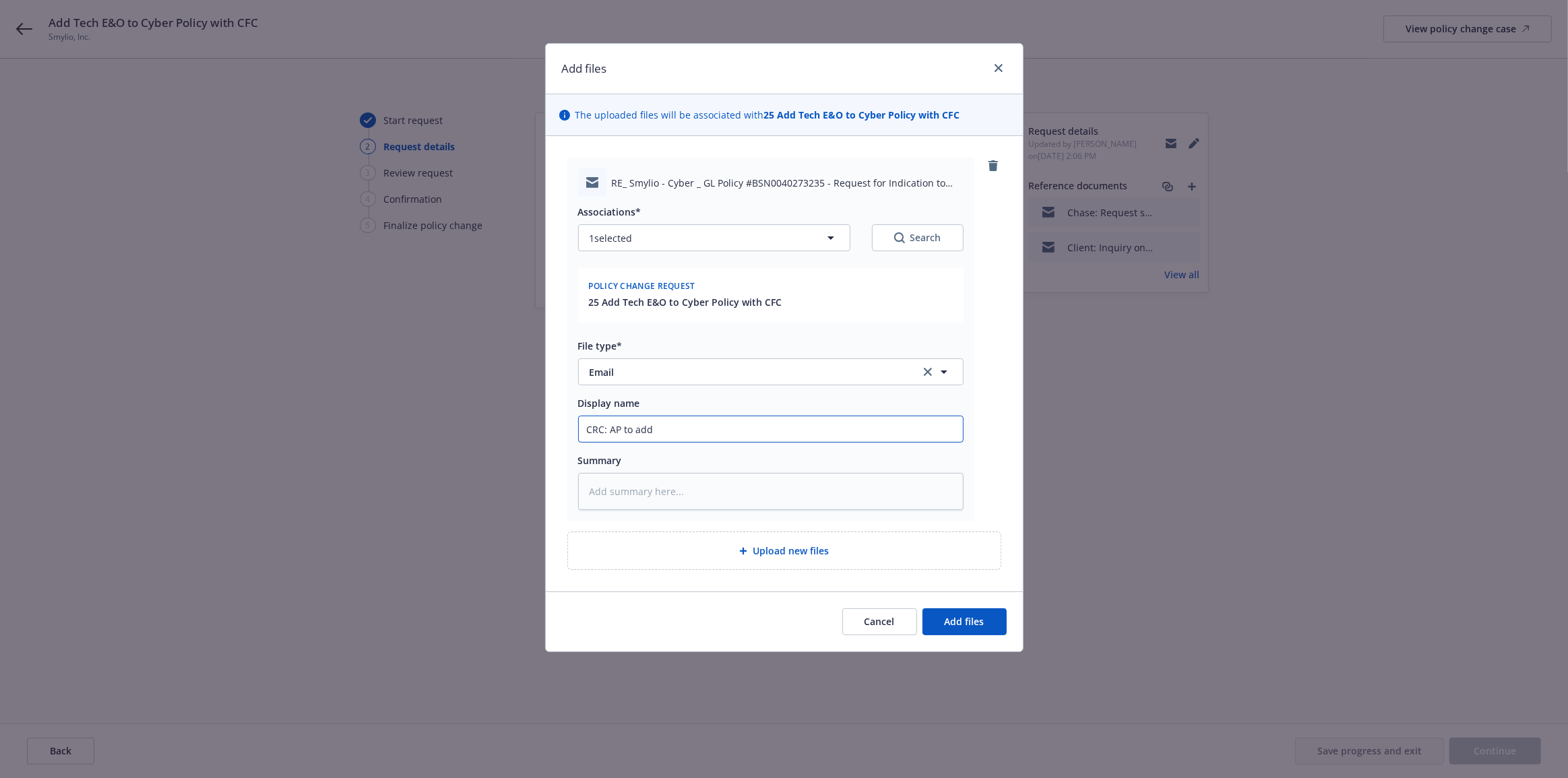
type textarea "x"
type input "CRC: AP to add i"
type textarea "x"
type input "CRC: AP to add is"
type textarea "x"
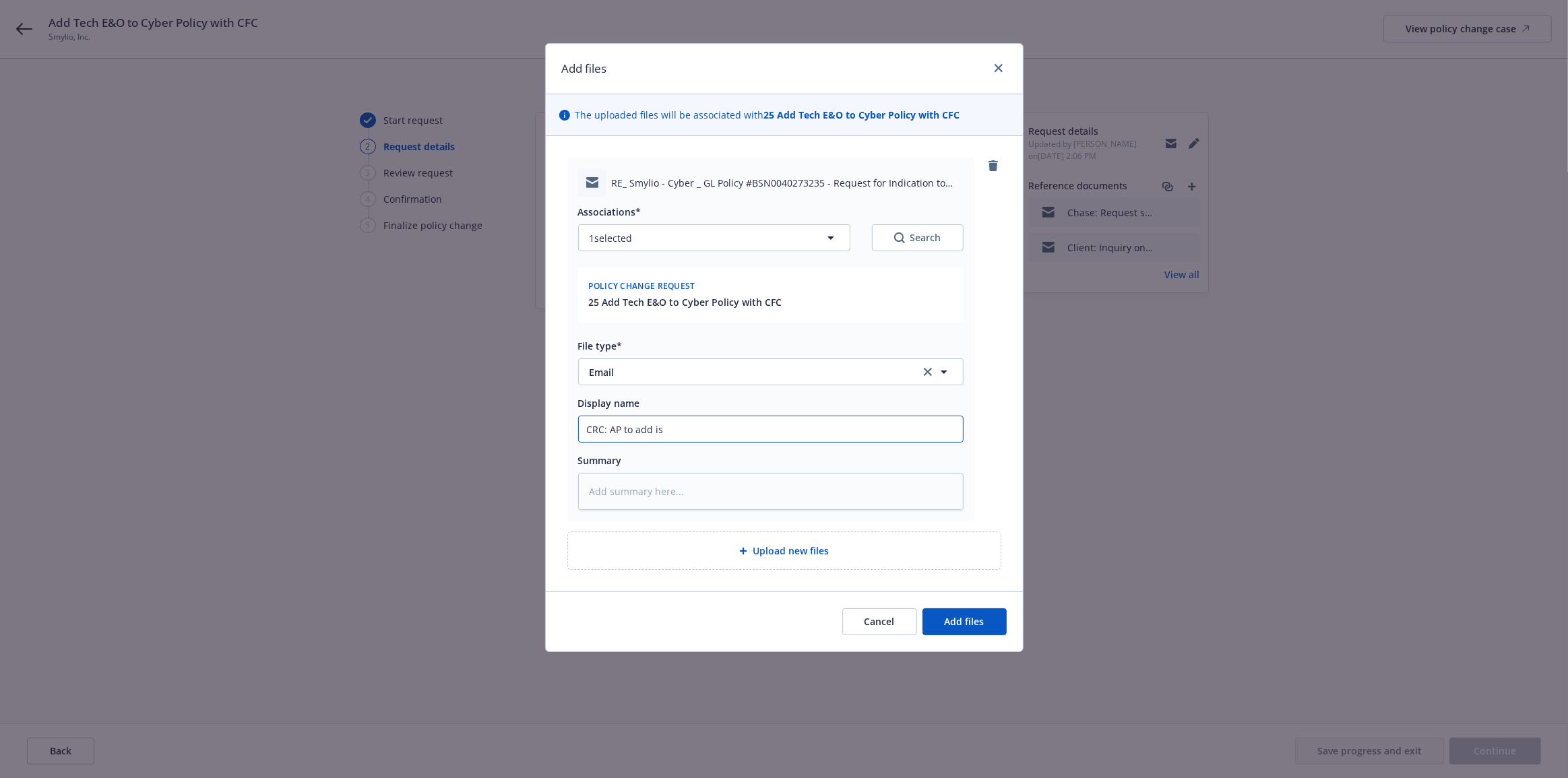
type input "CRC: AP to add is"
type textarea "x"
type input "CRC: AP to add is $"
type textarea "x"
type input "CRC: AP to add is $2,"
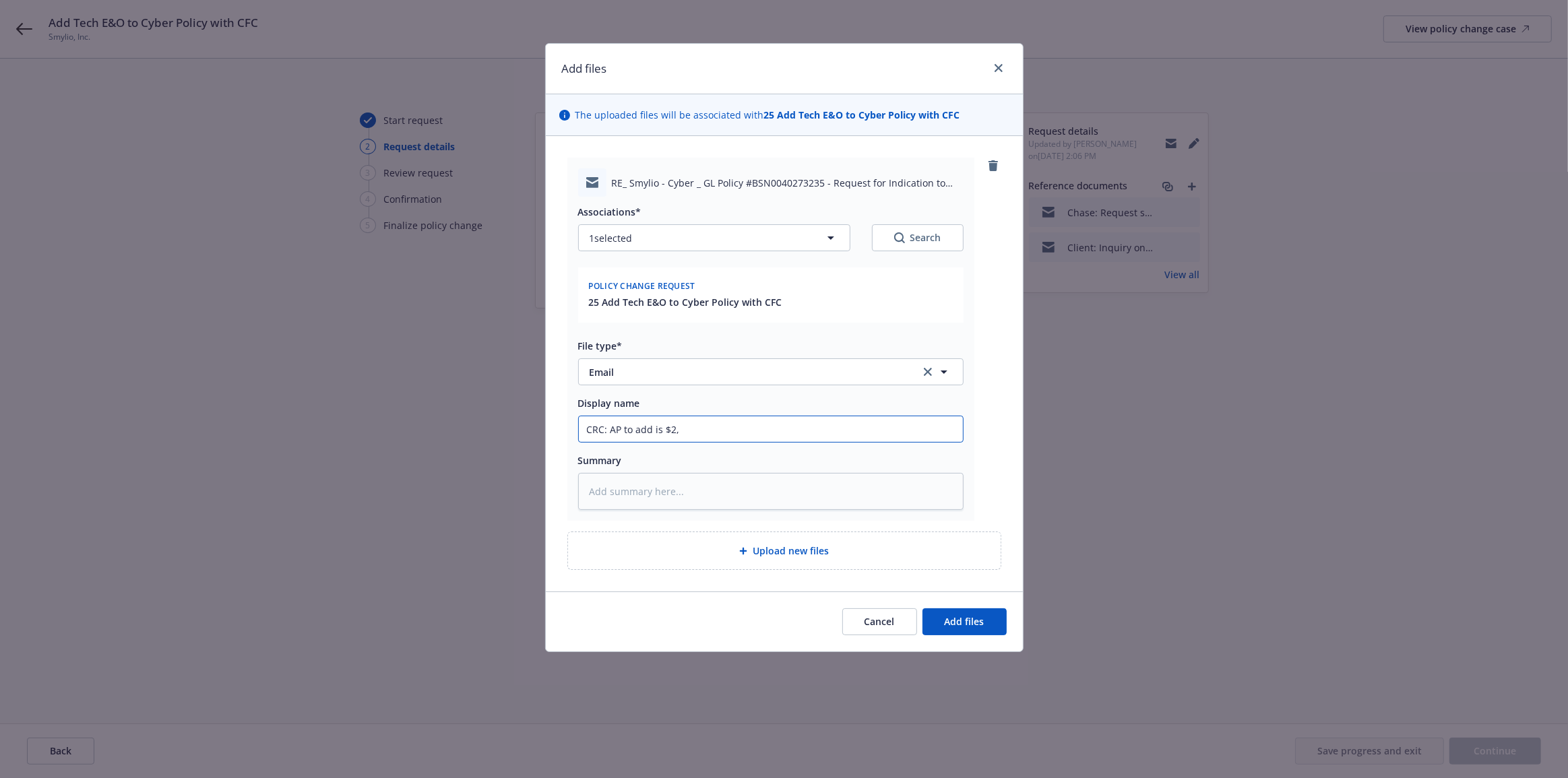
type textarea "x"
type input "CRC: AP to add is $2,0"
type textarea "x"
type input "CRC: AP to add is $2,00"
type textarea "x"
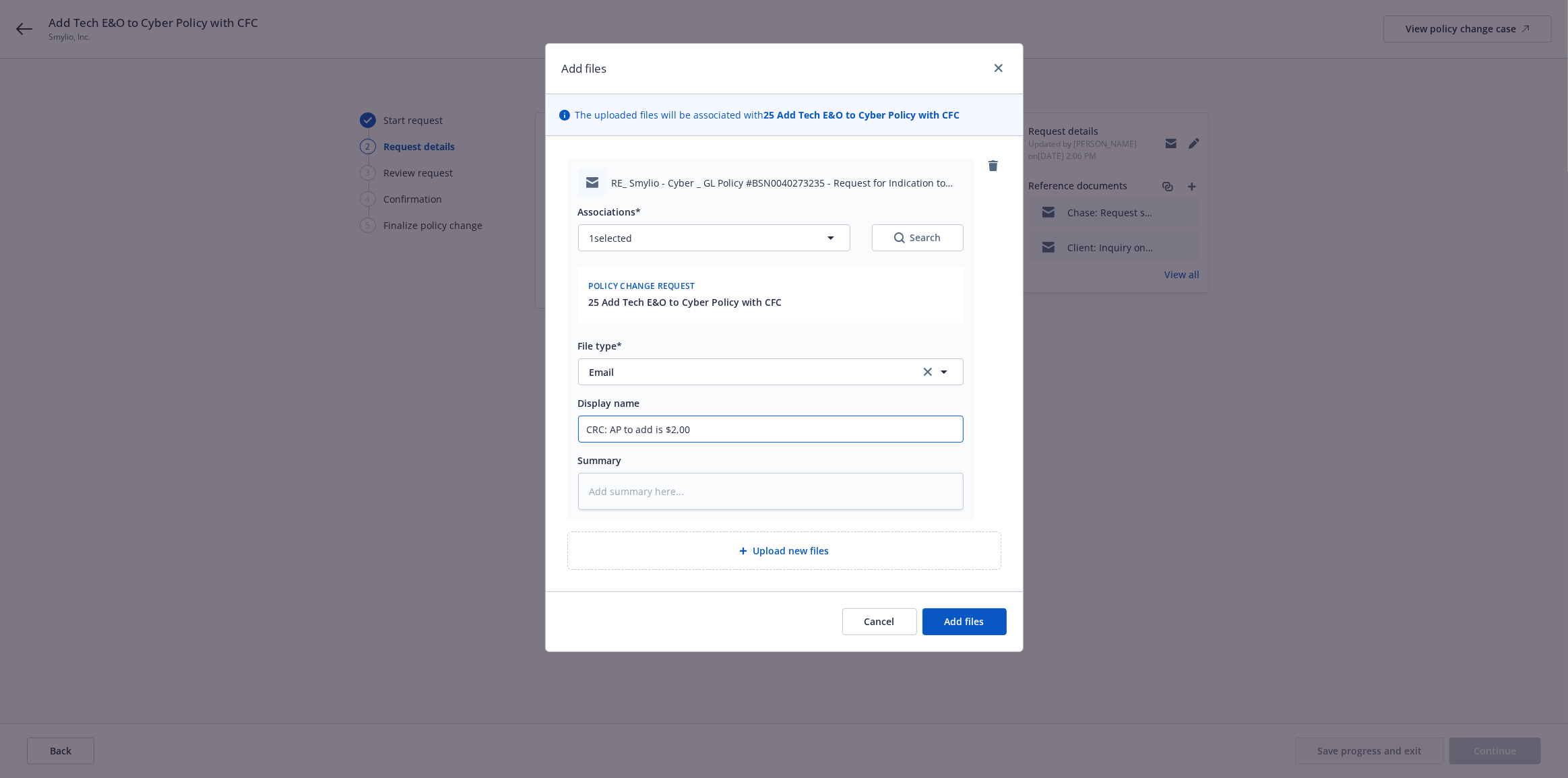
type input "CRC: AP to add is $2,000"
type textarea "x"
type input "CRC: AP to add is $2,000"
type textarea "x"
type input "CRC: AP to add is $2,000 p"
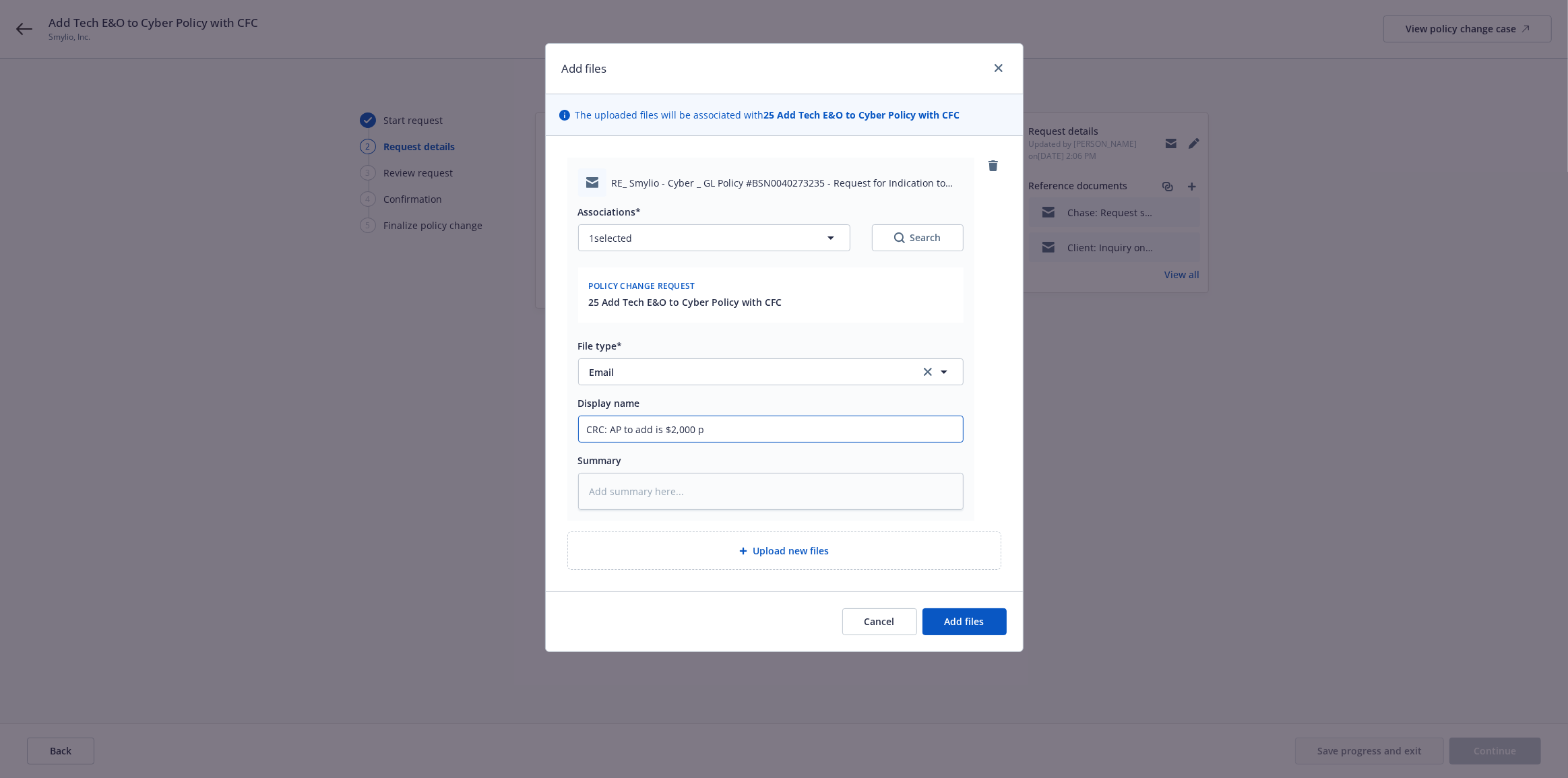
type textarea "x"
type input "CRC: AP to add is $2,000 pl"
type textarea "x"
type input "CRC: AP to add is $2,000 plus"
type textarea "x"
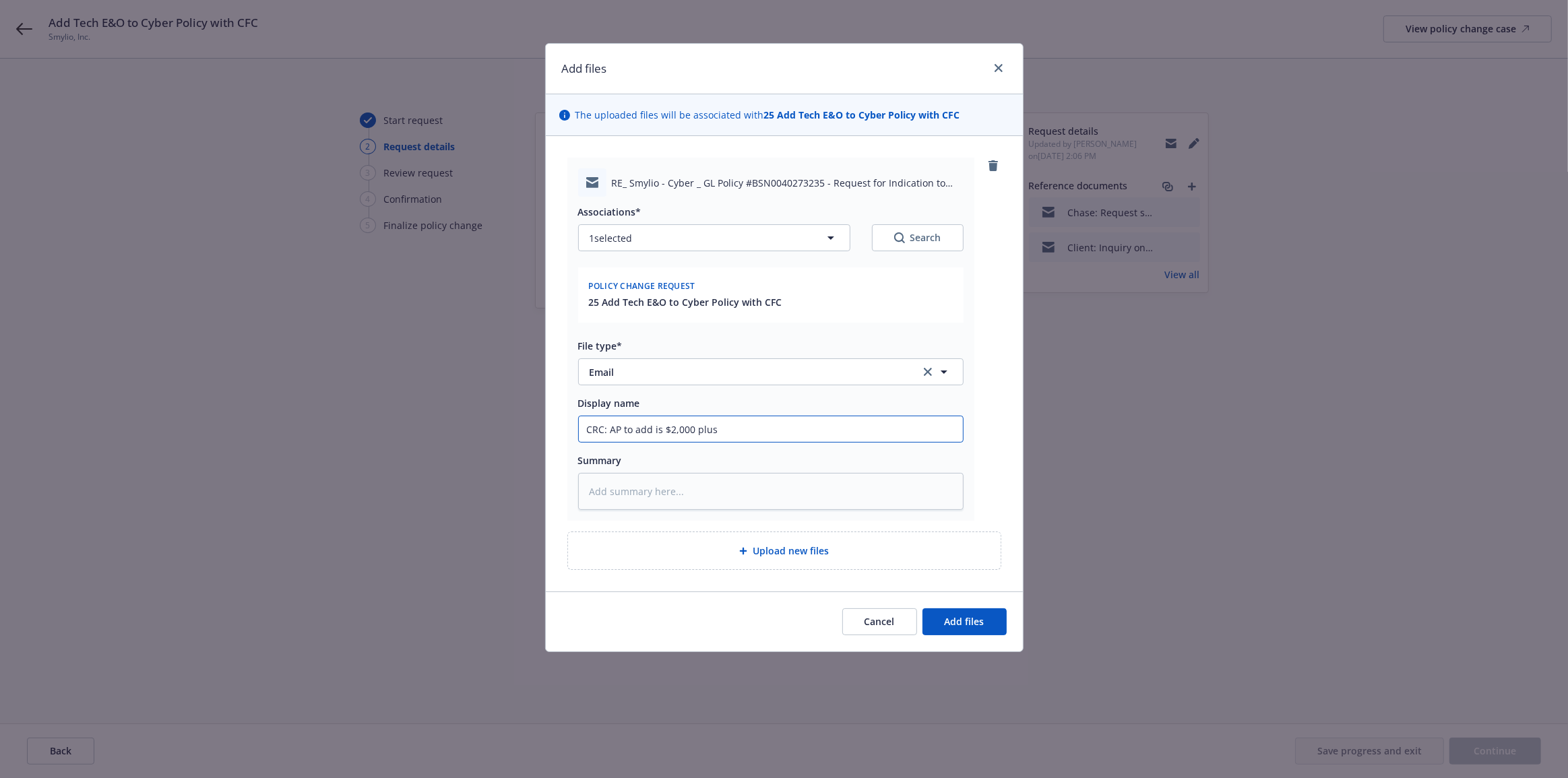
type input "CRC: AP to add is $2,000 plus"
type textarea "x"
type input "CRC: AP to add is $2,000 plus t"
type textarea "x"
type input "CRC: AP to add is $2,000 plus ta"
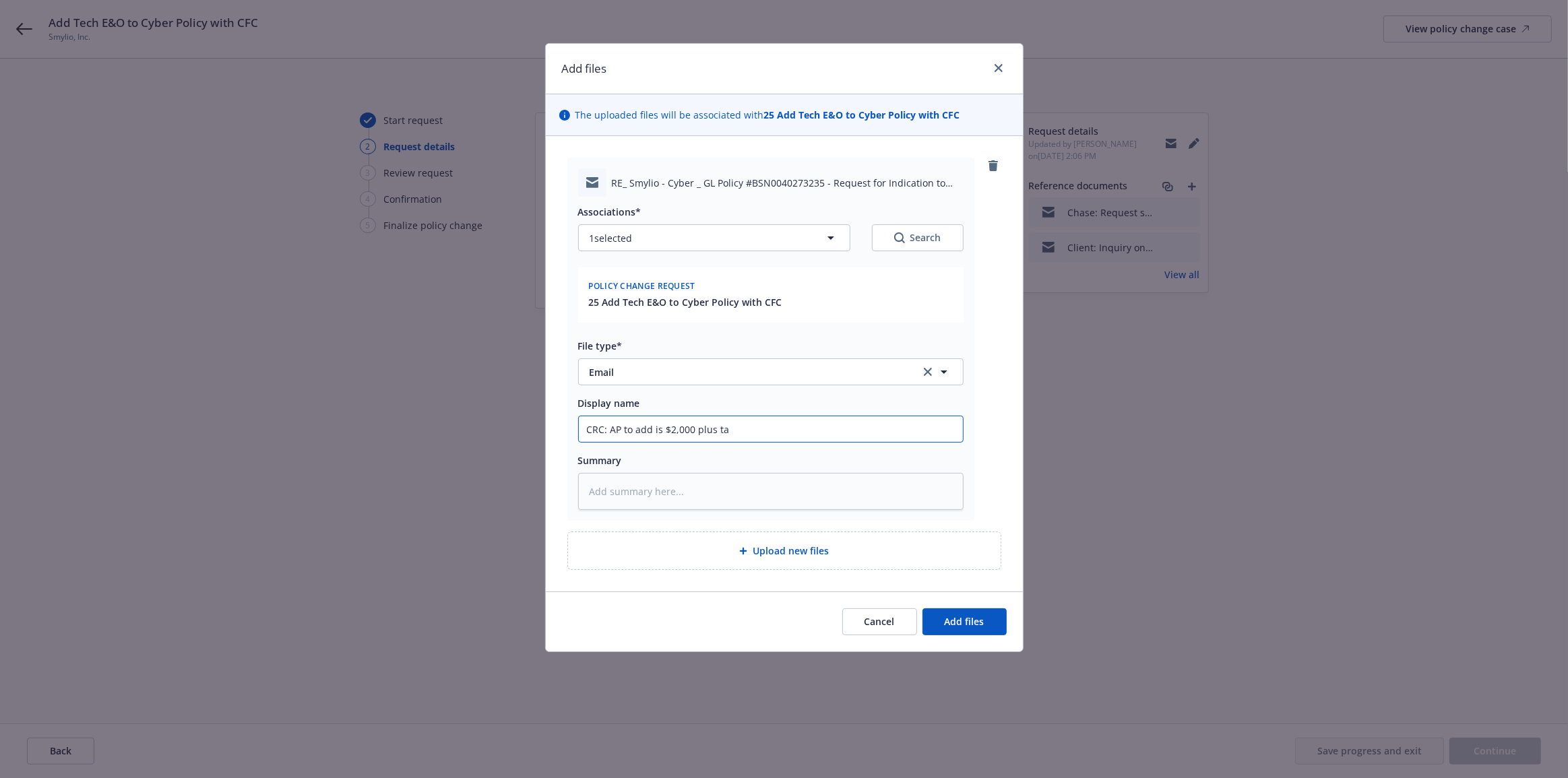
type textarea "x"
type input "CRC: AP to add is $2,000 plus tax"
type textarea "x"
type input "CRC: AP to add is $2,000 plus taxc"
type textarea "x"
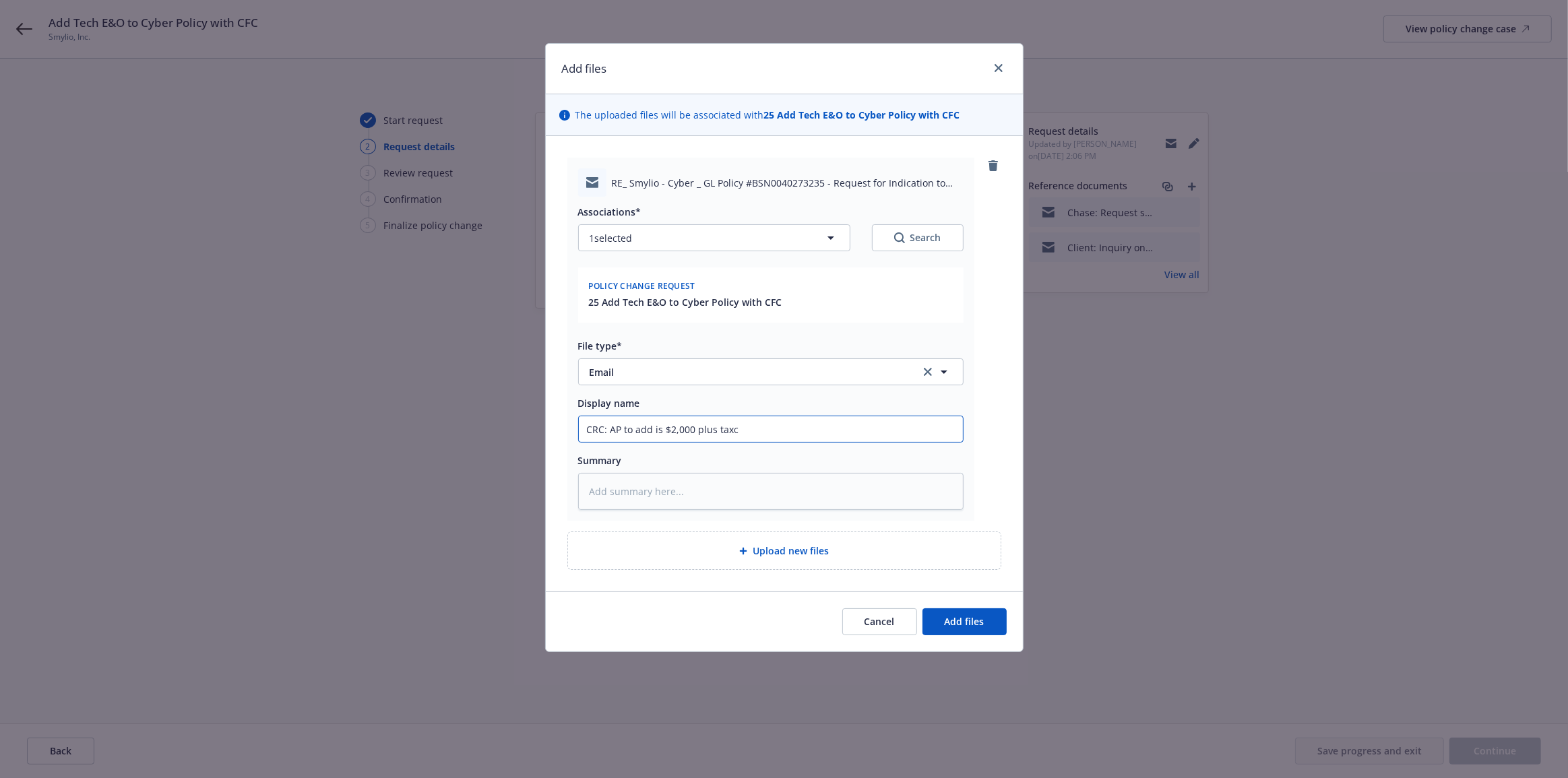
type input "CRC: AP to add is $2,000 plus taxce"
type textarea "x"
type input "CRC: AP to add is $2,000 plus taxc"
type textarea "x"
type input "CRC: AP to add is $2,000 plus tax"
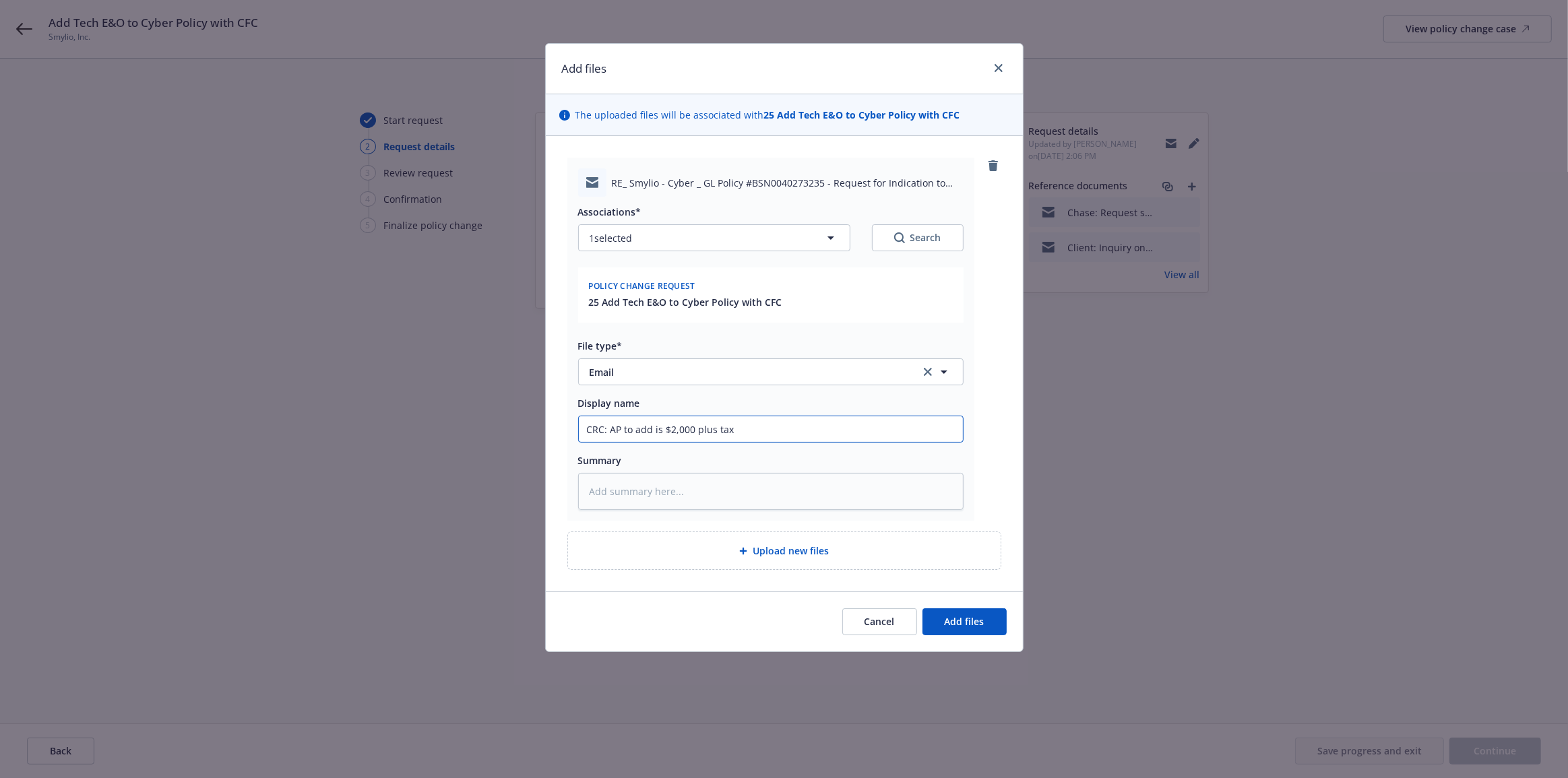
type textarea "x"
type input "CRC: AP to add is $2,000 plus taxe"
type textarea "x"
type input "CRC: AP to add is $2,000 plus taxes"
type textarea "x"
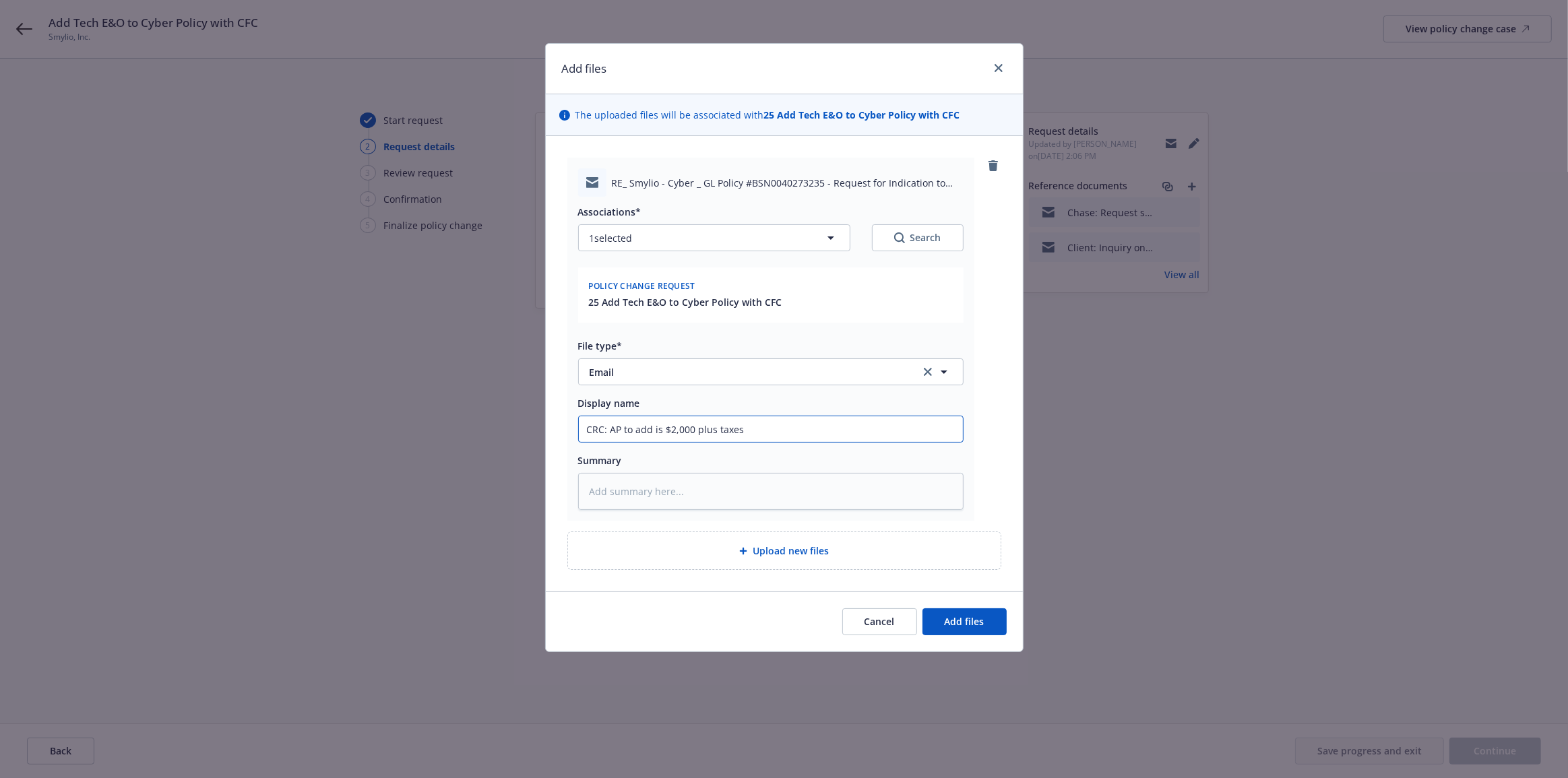
type input "CRC: AP to add is $2,000 plus taxesa"
type textarea "x"
type input "CRC: AP to add is $2,000 plus taxesa"
type textarea "x"
type input "CRC: AP to add is $2,000 plus taxesa n"
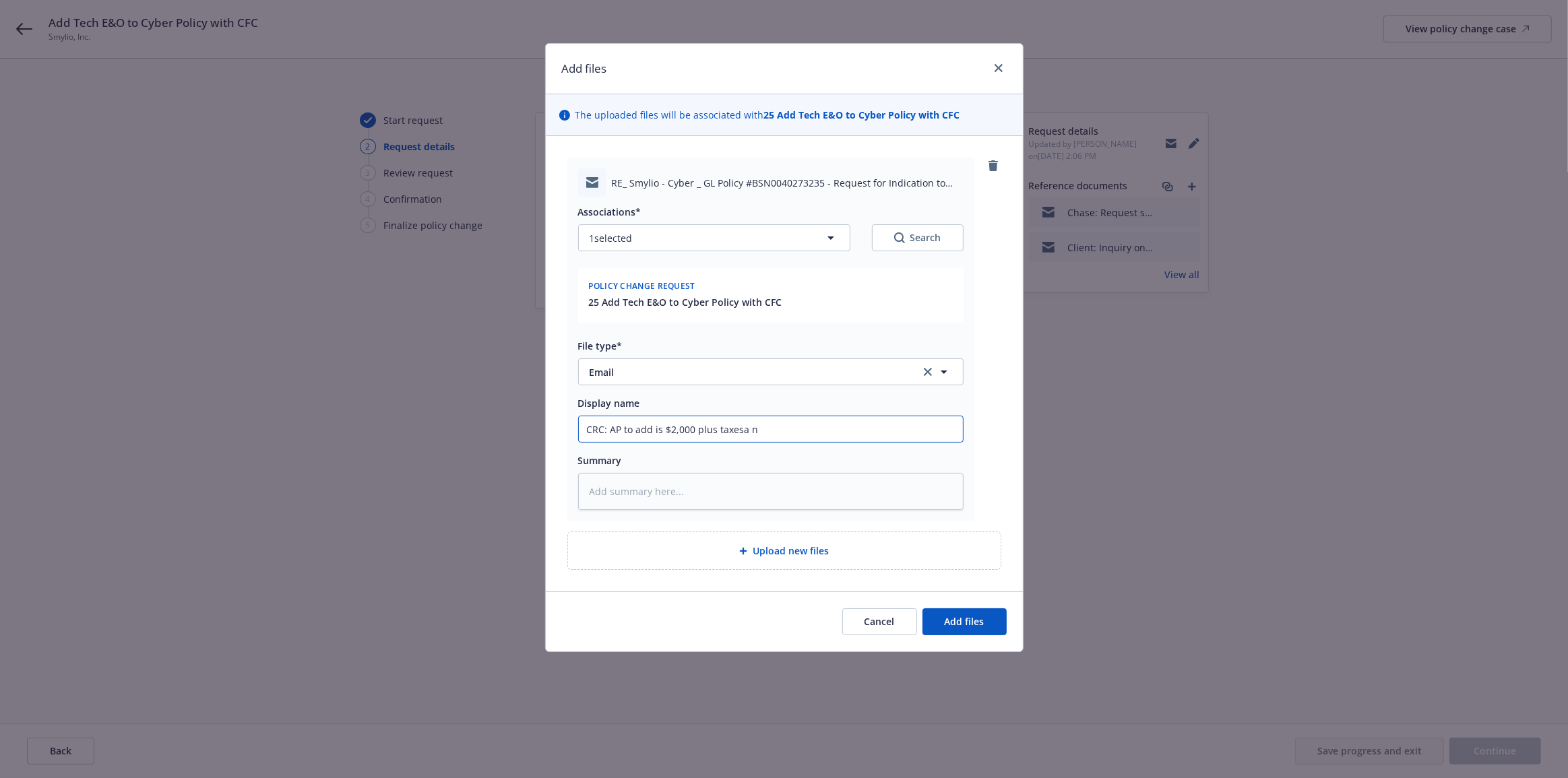
type textarea "x"
type input "CRC: AP to add is $2,000 plus taxesa nd"
type textarea "x"
type input "CRC: AP to add is $2,000 plus taxesa nd"
type textarea "x"
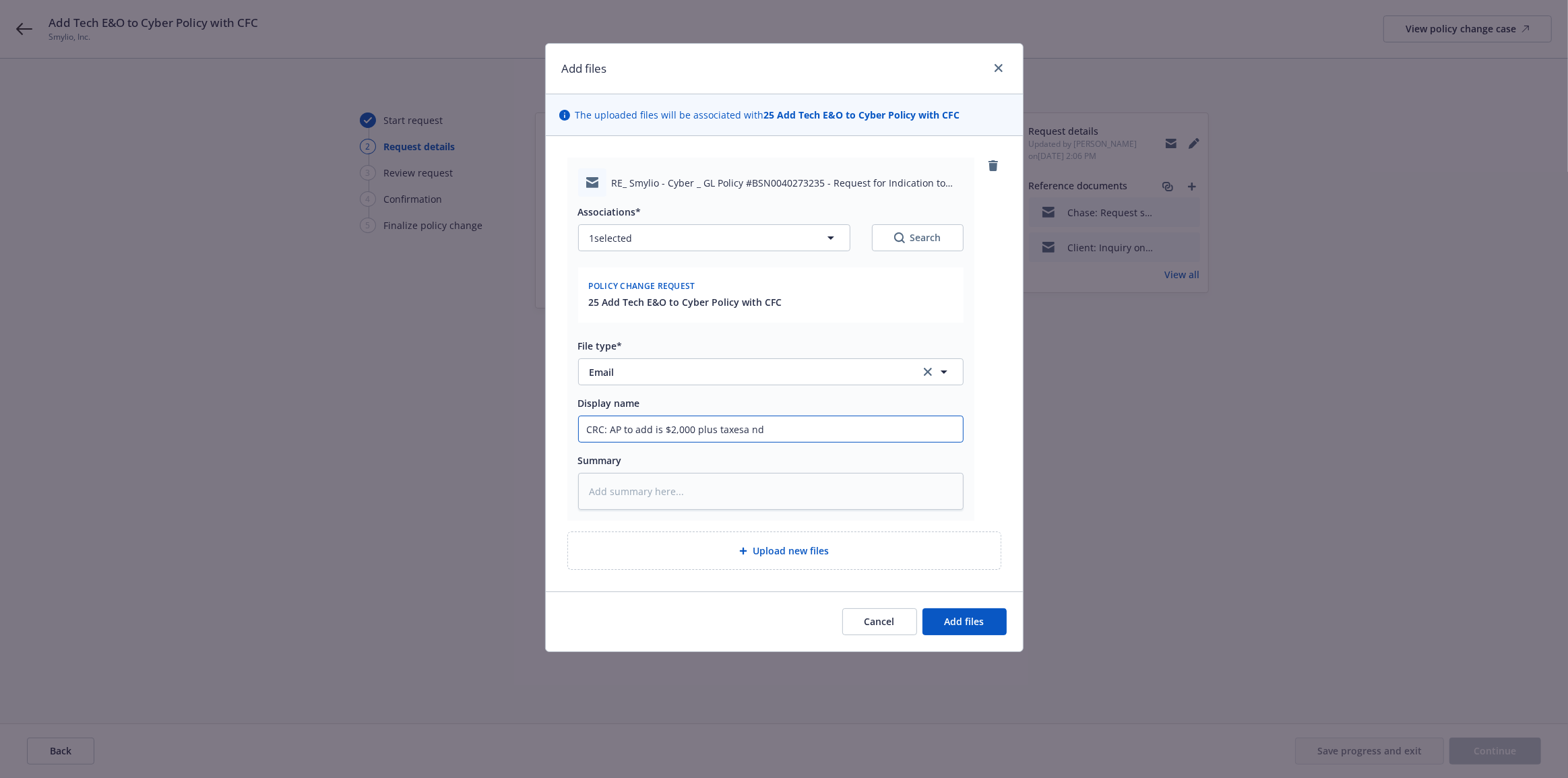
type input "CRC: AP to add is $2,000 plus taxesa nd"
type textarea "x"
type input "CRC: AP to add is $2,000 plus taxesa n"
type textarea "x"
type input "CRC: AP to add is $2,000 plus taxesa"
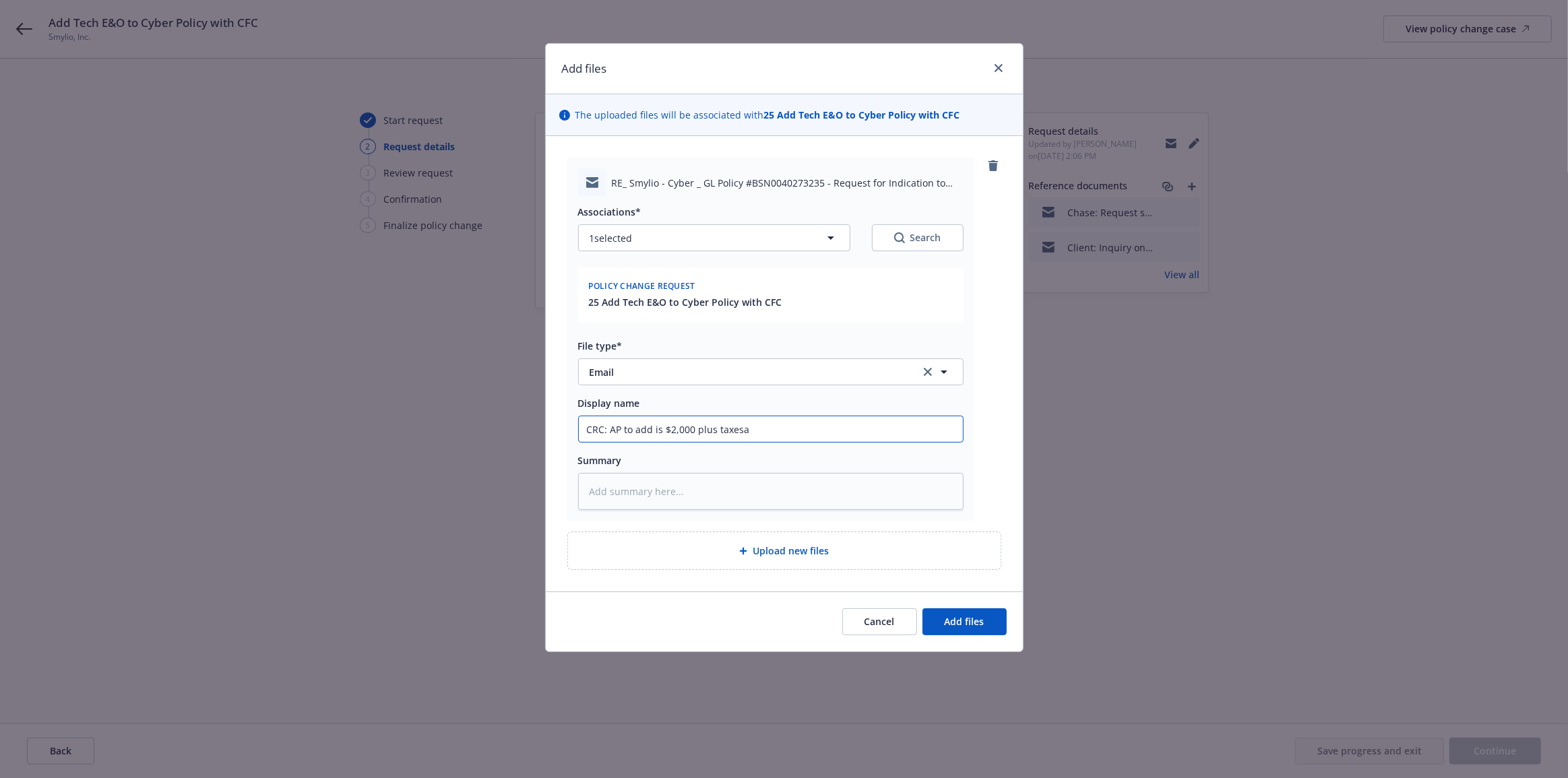
type textarea "x"
type input "CRC: AP to add is $2,000 plus taxesa"
type textarea "x"
type input "CRC: AP to add is $2,000 plus taxes"
type textarea "x"
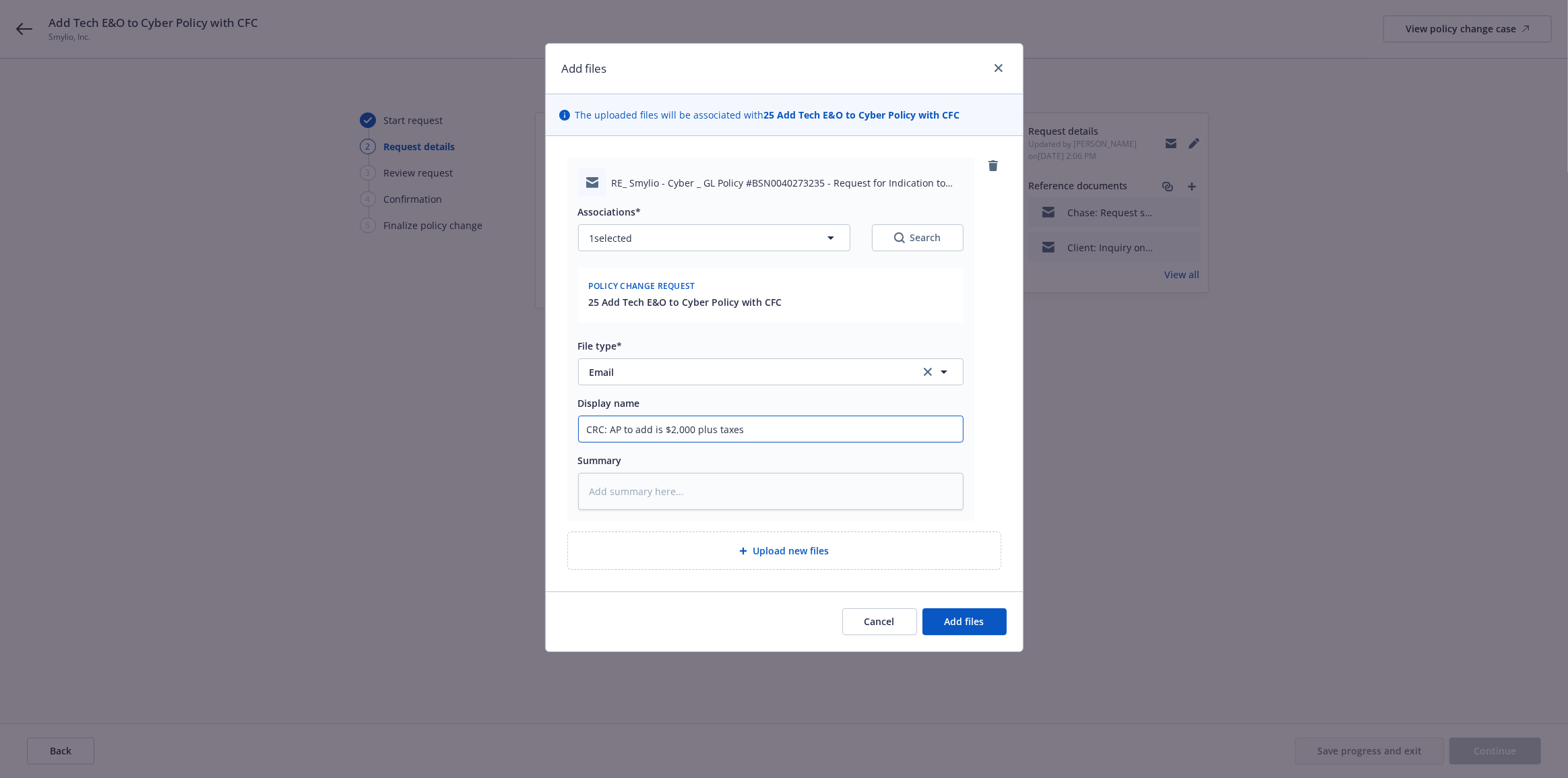
type input "CRC: AP to add is $2,000 plus taxes a"
type textarea "x"
type input "CRC: AP to add is $2,000 plus taxes an"
type textarea "x"
type input "CRC: AP to add is $2,000 plus taxes and"
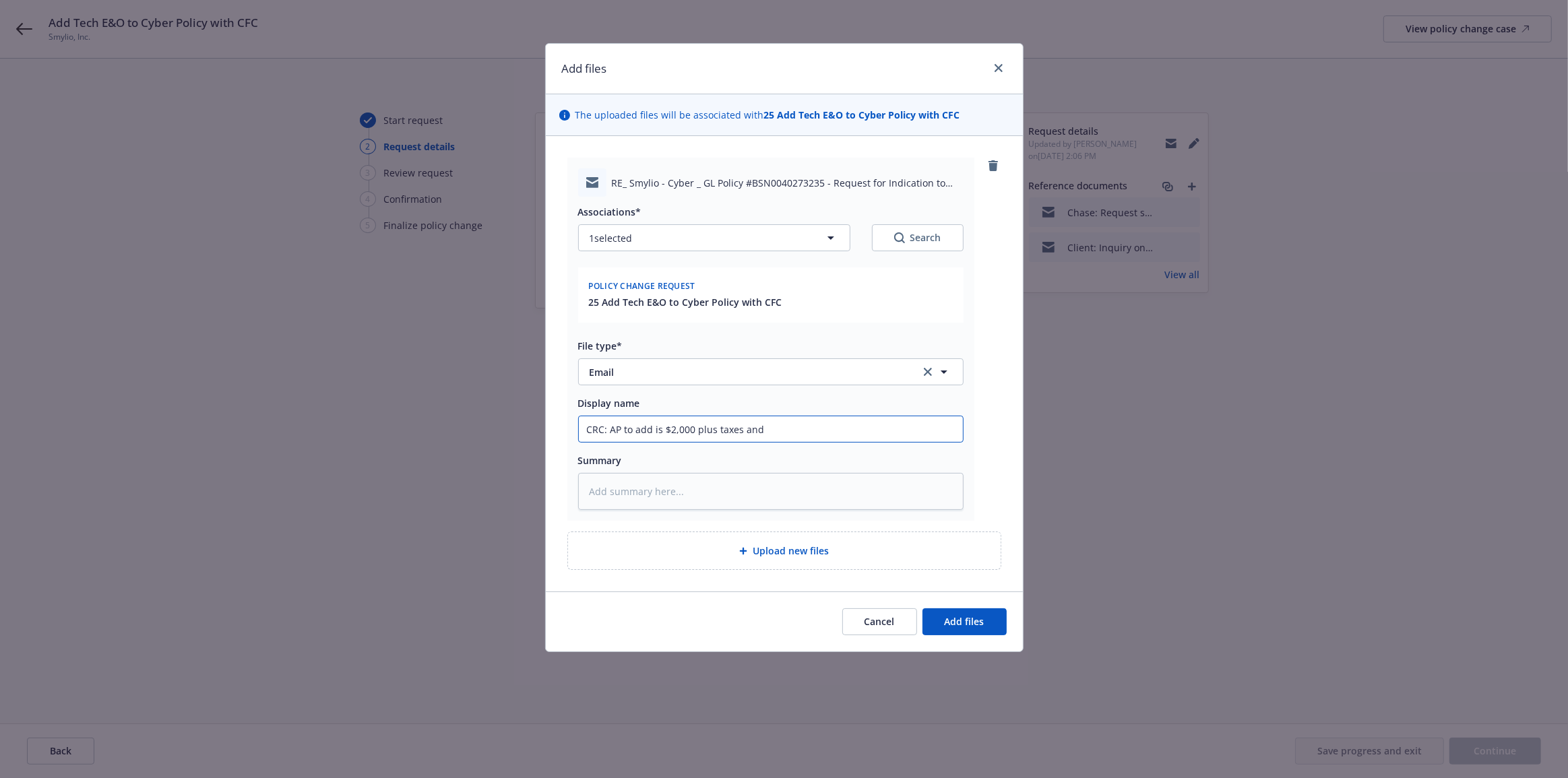
type textarea "x"
type input "CRC: AP to add is $2,000 plus taxes and"
type textarea "x"
type input "CRC: AP to add is $2,000 plus taxes and f"
type textarea "x"
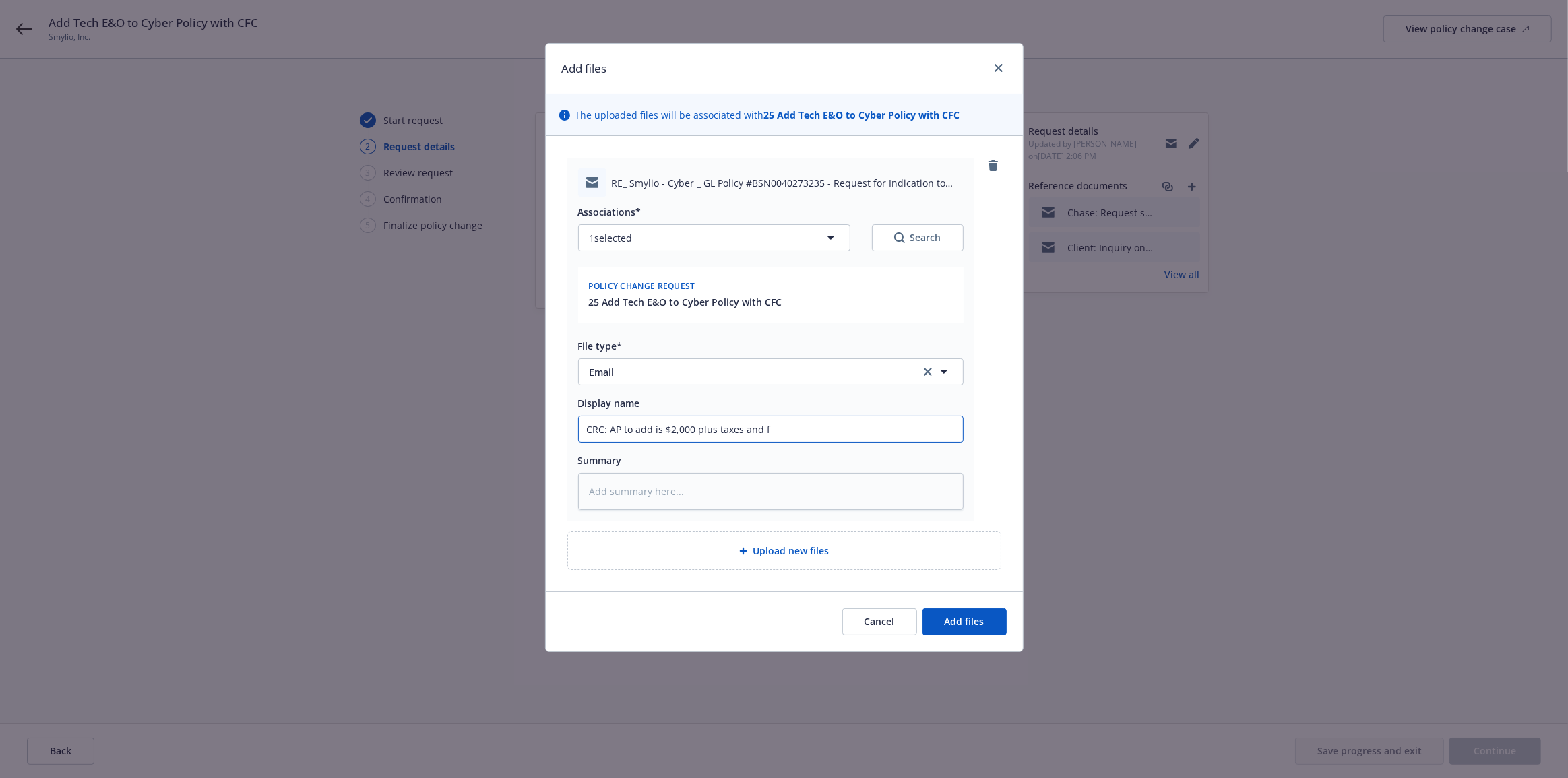
type input "CRC: AP to add is $2,000 plus taxes and ff"
type textarea "x"
type input "CRC: AP to add is $2,000 plus taxes and ffe"
type textarea "x"
type input "CRC: AP to add is $2,000 plus taxes and ffee"
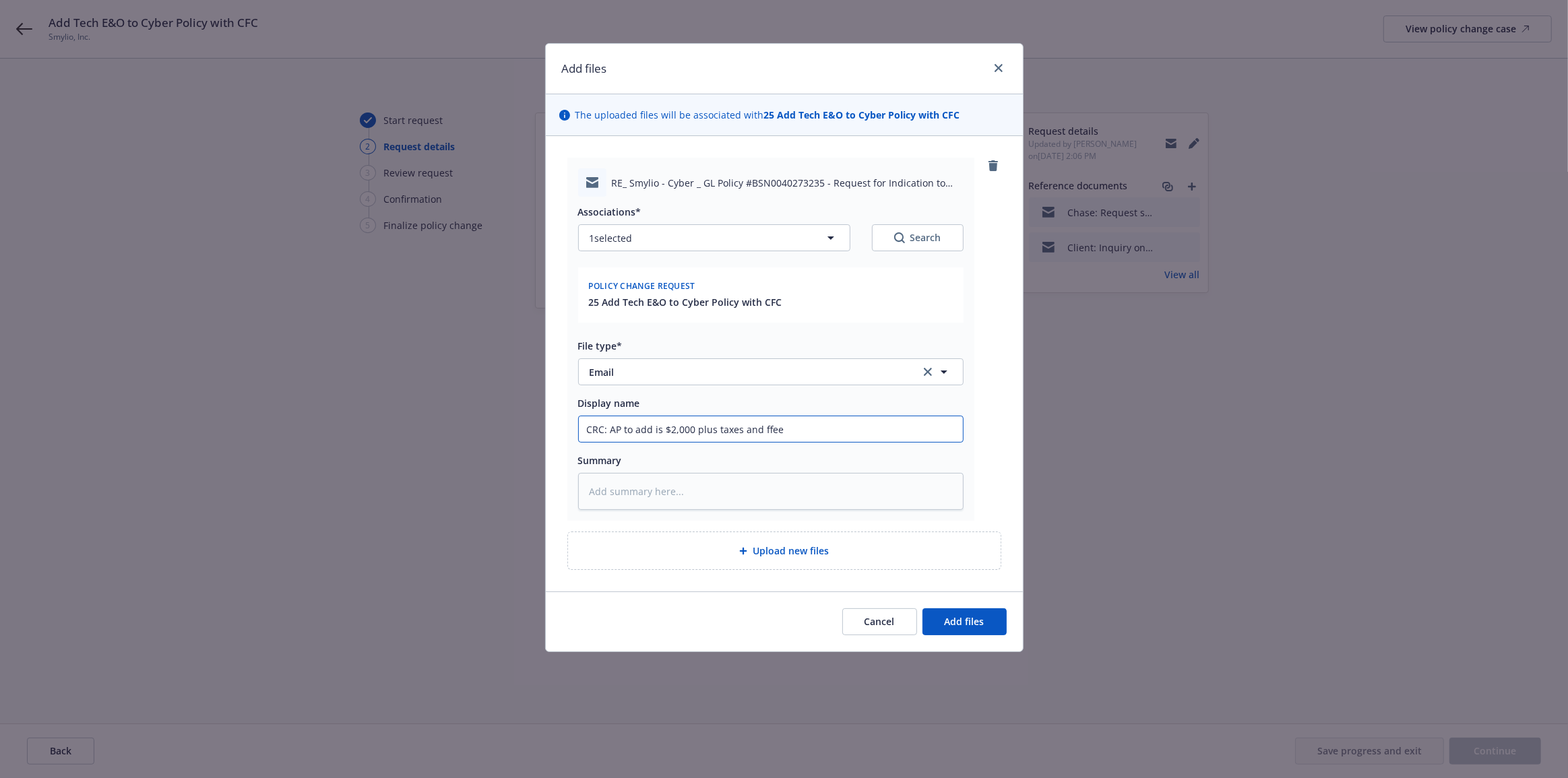
type textarea "x"
type input "CRC: AP to add is $2,000 plus taxes and ffees"
type textarea "x"
type input "CRC: AP to add is $2,000 plus taxes and ffee"
type textarea "x"
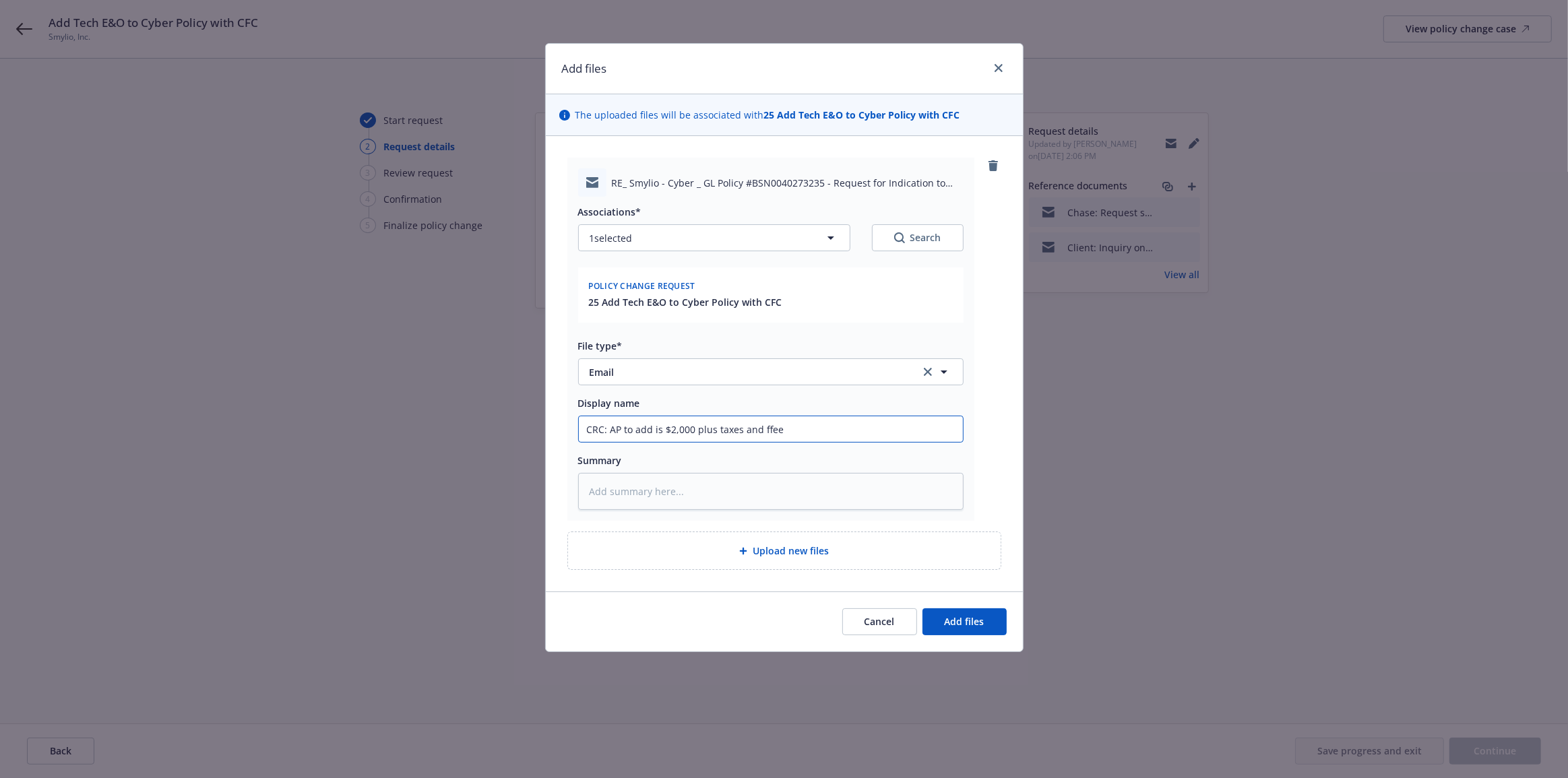
type input "CRC: AP to add is $2,000 plus taxes and ffe"
type textarea "x"
type input "CRC: AP to add is $2,000 plus taxes and ff"
type textarea "x"
type input "CRC: AP to add is $2,000 plus taxes and f"
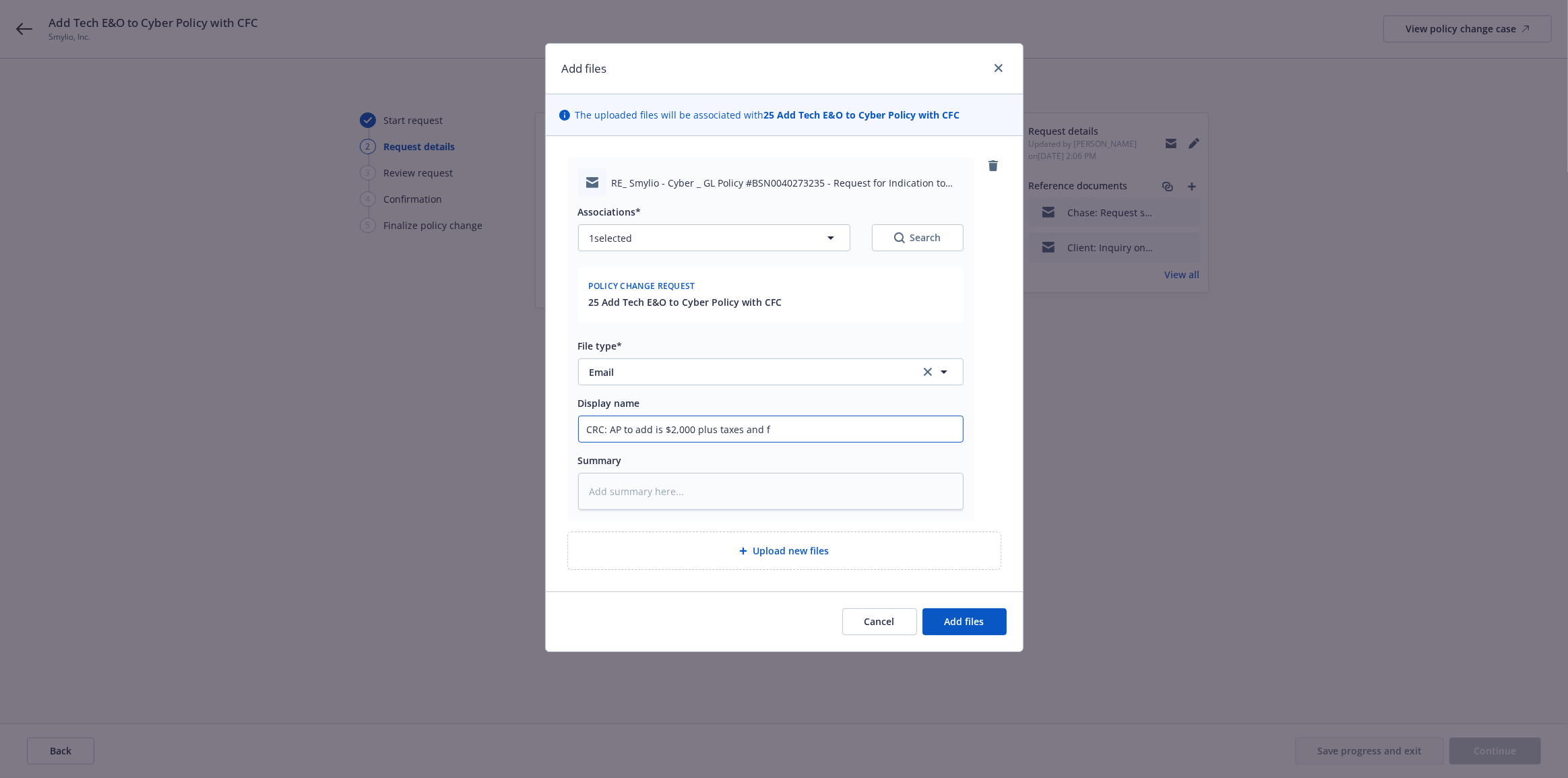
type textarea "x"
type input "CRC: AP to add is $2,000 plus taxes and"
type textarea "x"
type input "CRC: AP to add is $2,000 plus taxes and e"
type textarea "x"
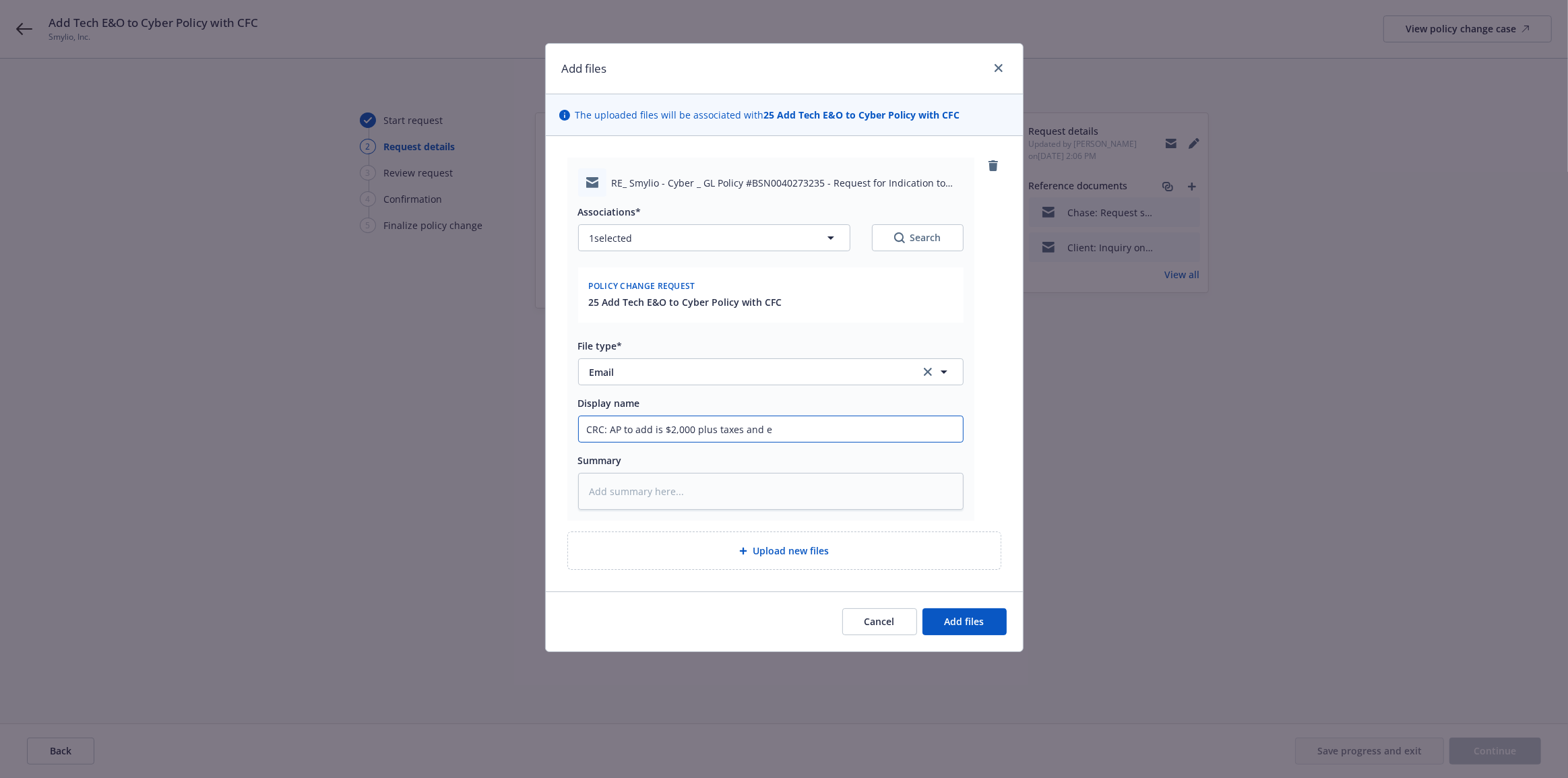
type input "CRC: AP to add is $2,000 plus taxes and"
type textarea "x"
type input "CRC: AP to add is $2,000 plus taxes and f"
type textarea "x"
type input "CRC: AP to add is $2,000 plus taxes and fe"
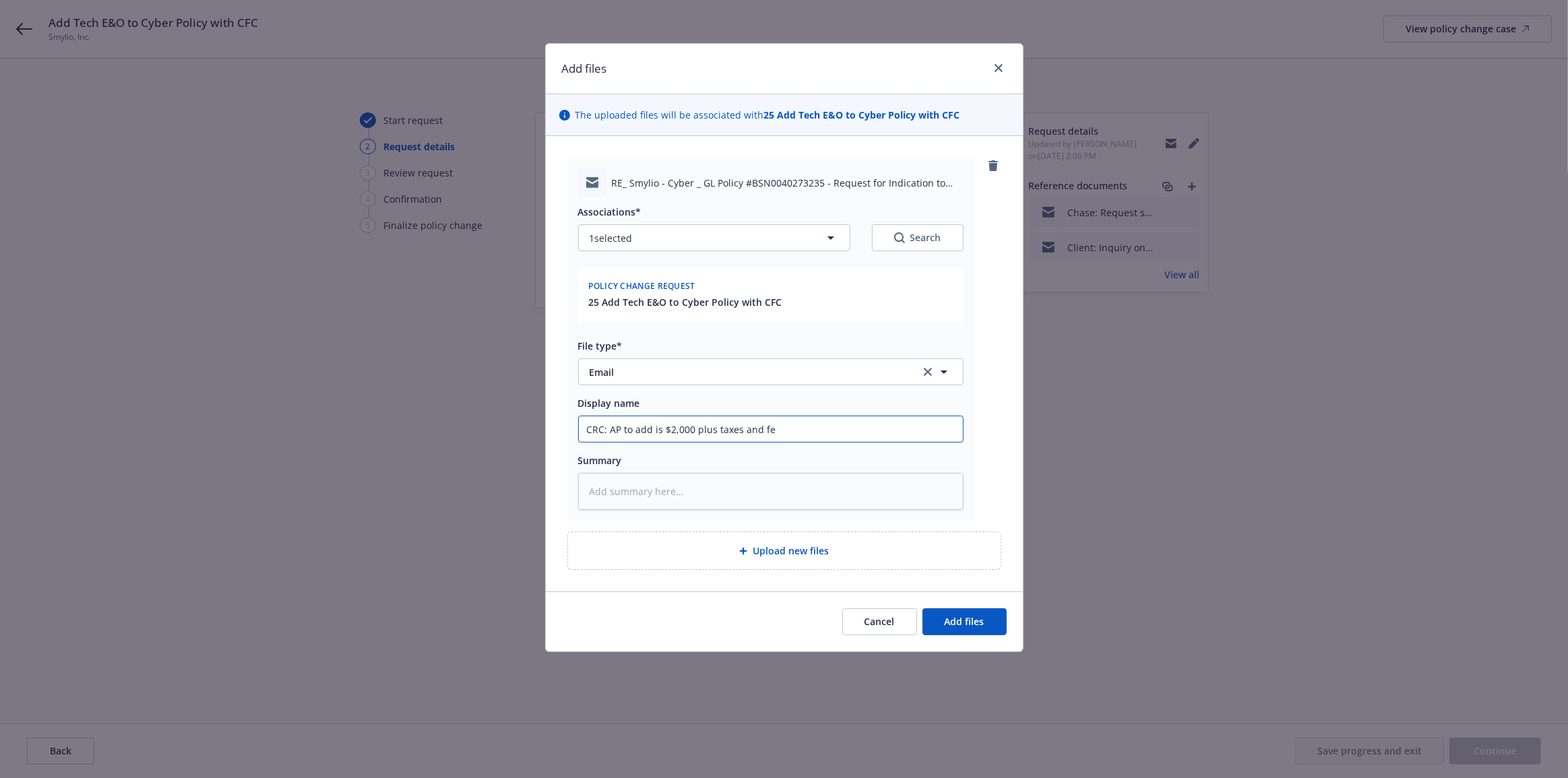
type textarea "x"
type input "CRC: AP to add is $2,000 plus taxes and fee"
type textarea "x"
type input "CRC: AP to add is $2,000 plus taxes and fees"
type textarea "x"
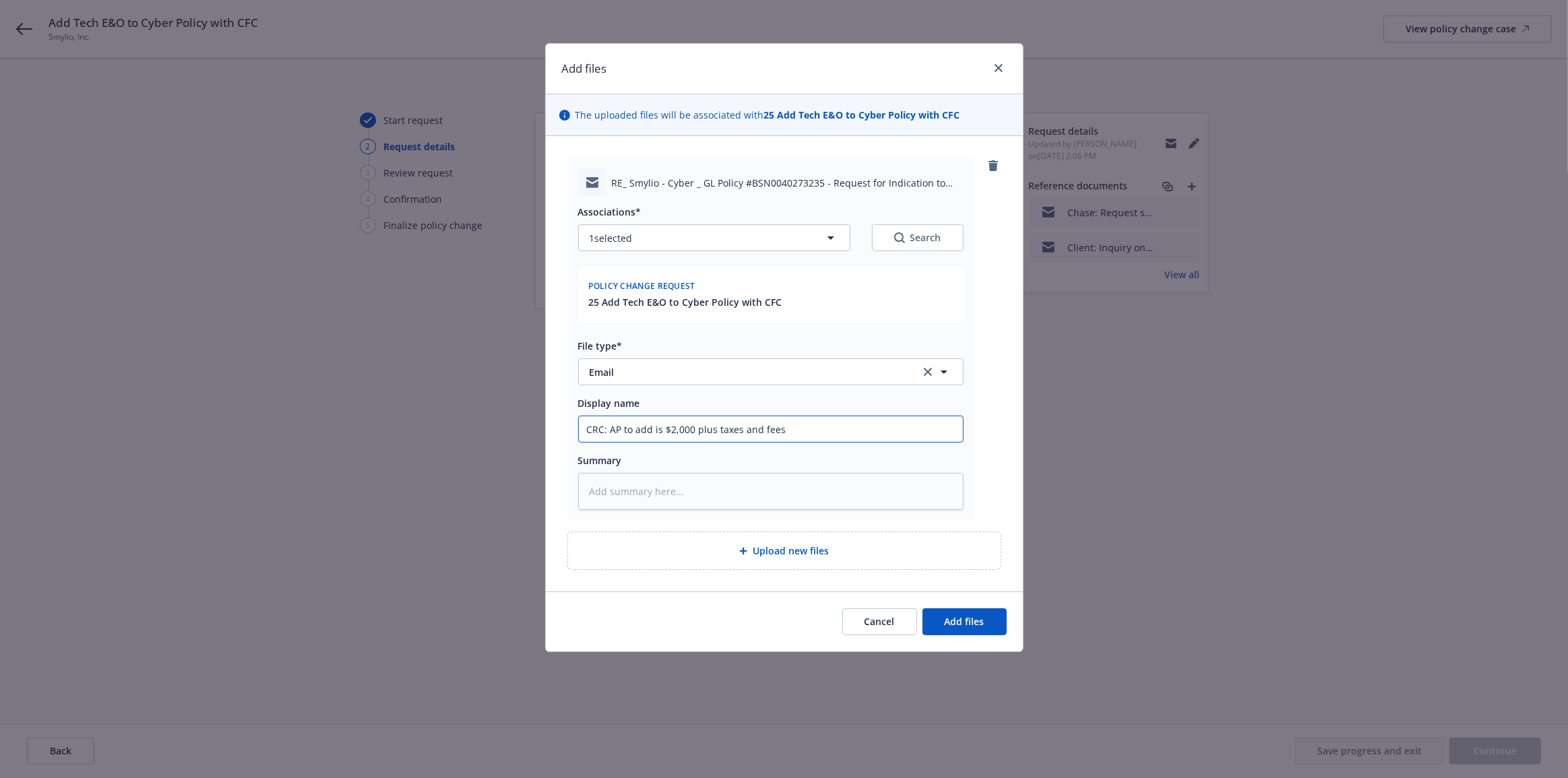
type input "CRC: AP to add is $2,000 plus taxes and fees"
type textarea "x"
type input "CRC: AP to add is $2,000 plus taxes and fees t"
type textarea "x"
type input "CRC: AP to add is $2,000 plus taxes and fees ti"
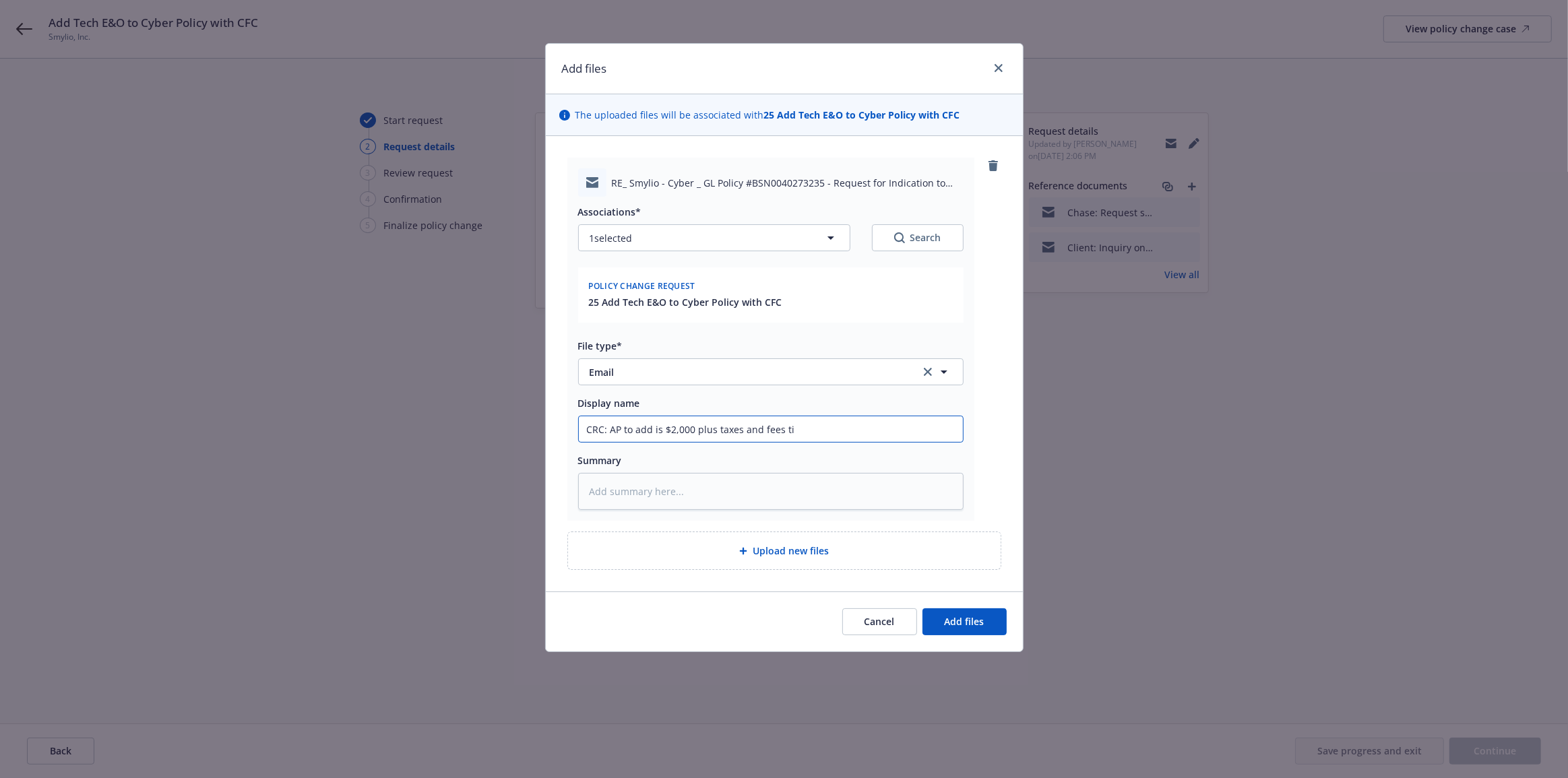
type textarea "x"
type input "CRC: AP to add is $2,000 plus taxes and fees tim"
type textarea "x"
type input "CRC: AP to add is $2,000 plus taxes and fees time"
type textarea "x"
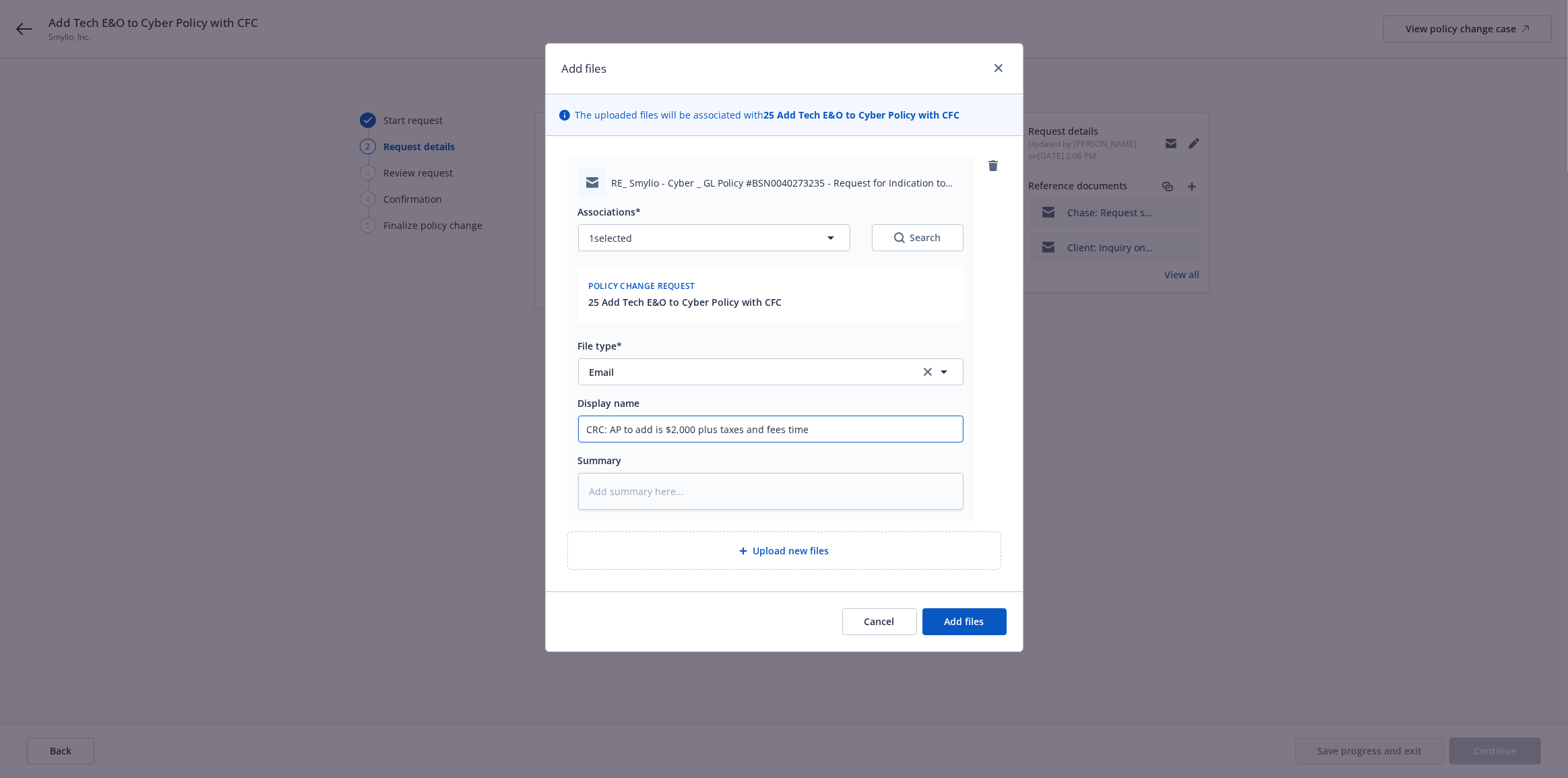
type input "CRC: AP to add is $2,000 plus taxes and fees times"
type textarea "x"
type input "CRC: AP to add is $2,000 plus taxes and fees times"
type textarea "x"
type input "CRC: AP to add is $2,000 plus taxes and fees times p"
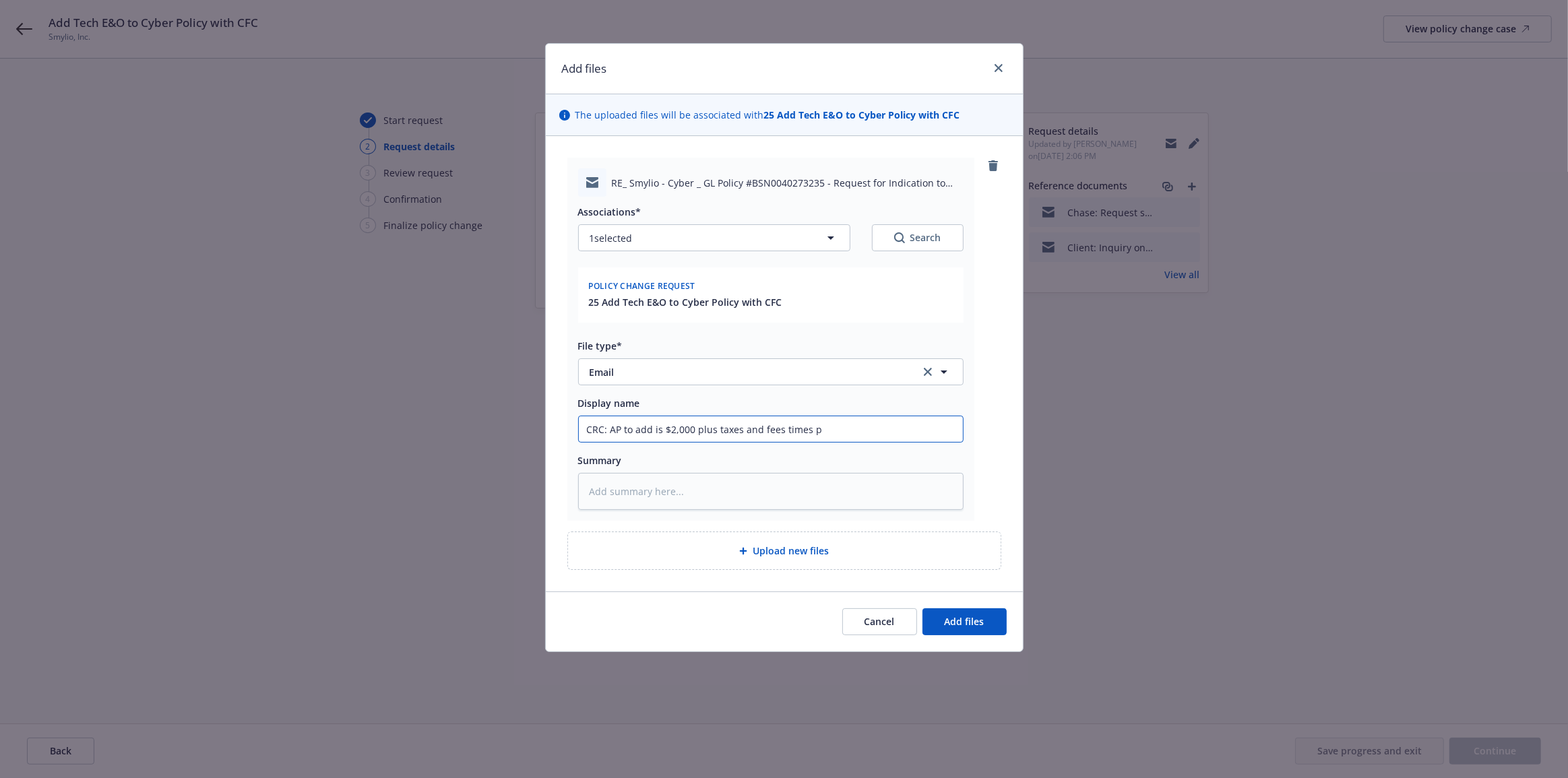
type textarea "x"
type input "CRC: AP to add is $2,000 plus taxes and fees times pr"
type textarea "x"
type input "CRC: AP to add is $2,000 plus taxes and fees times pro"
type textarea "x"
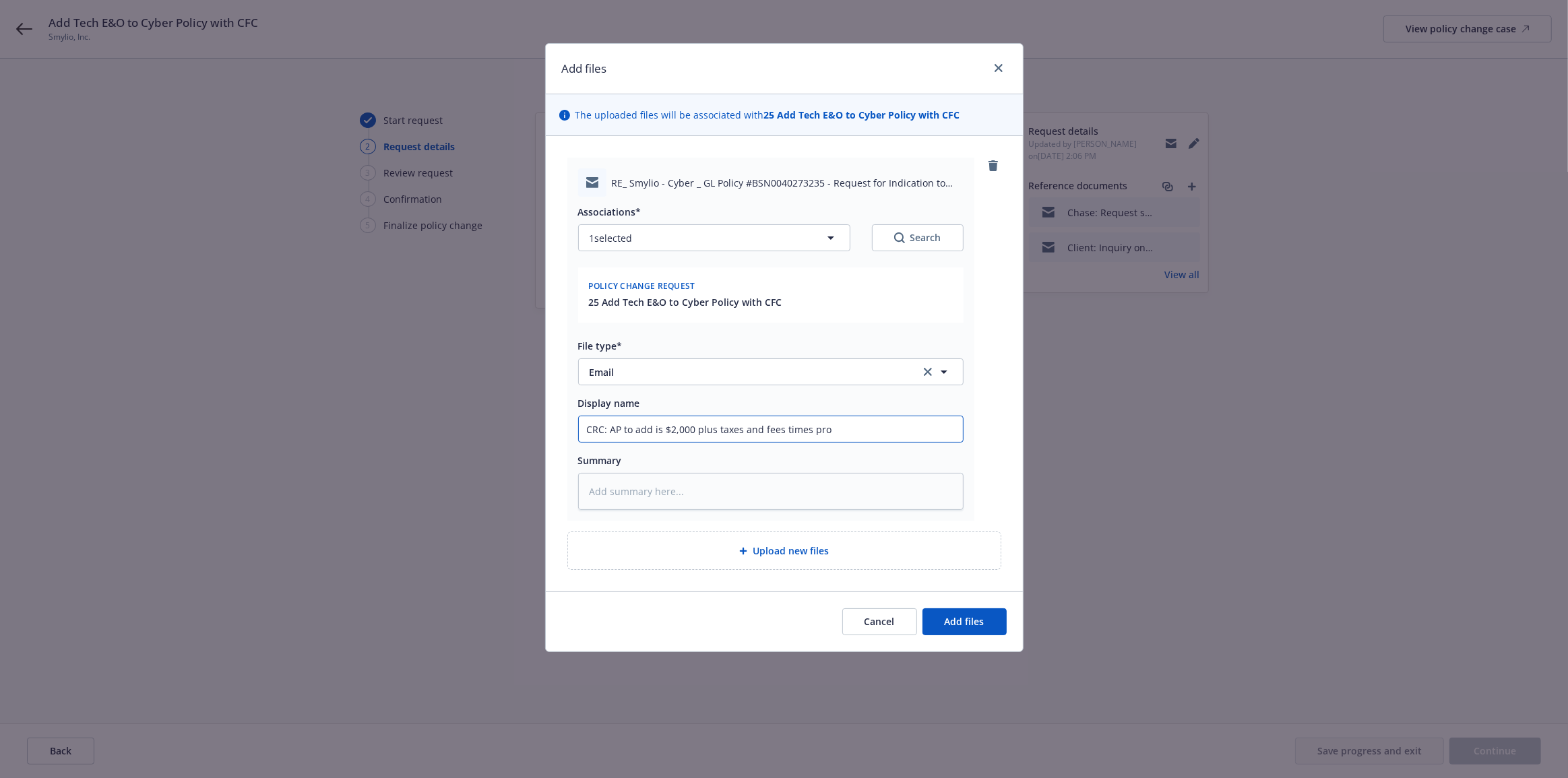
type input "CRC: AP to add is $2,000 plus taxes and fees times pro-"
type textarea "x"
type input "CRC: AP to add is $2,000 plus taxes and fees times pro-r"
type textarea "x"
type input "CRC: AP to add is $2,000 plus taxes and fees times pro-ra"
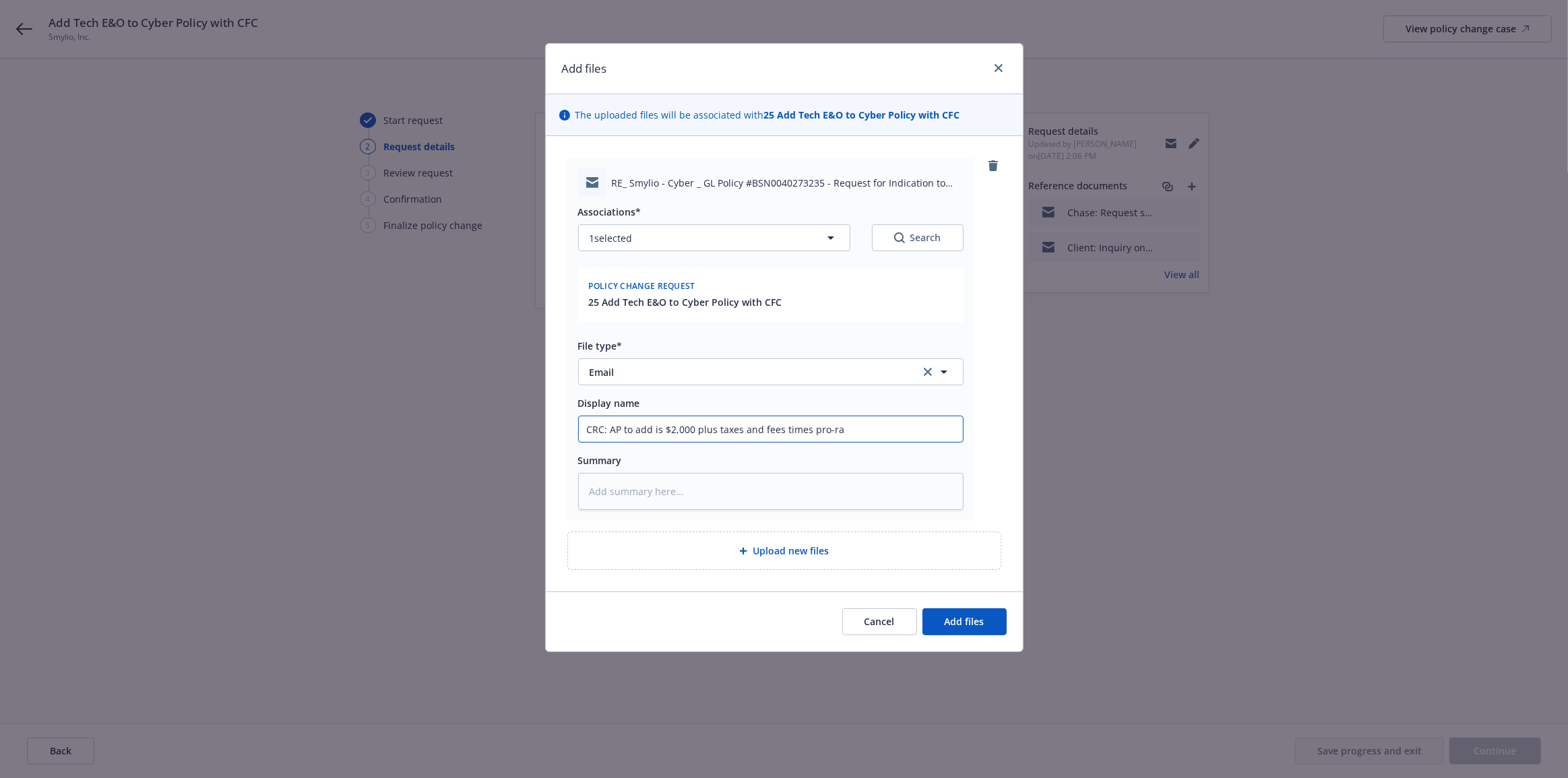
type textarea "x"
type input "CRC: AP to add is $2,000 plus taxes and fees times pro-rat"
type textarea "x"
type input "CRC: AP to add is $2,000 plus taxes and fees times pro-rate"
type textarea "x"
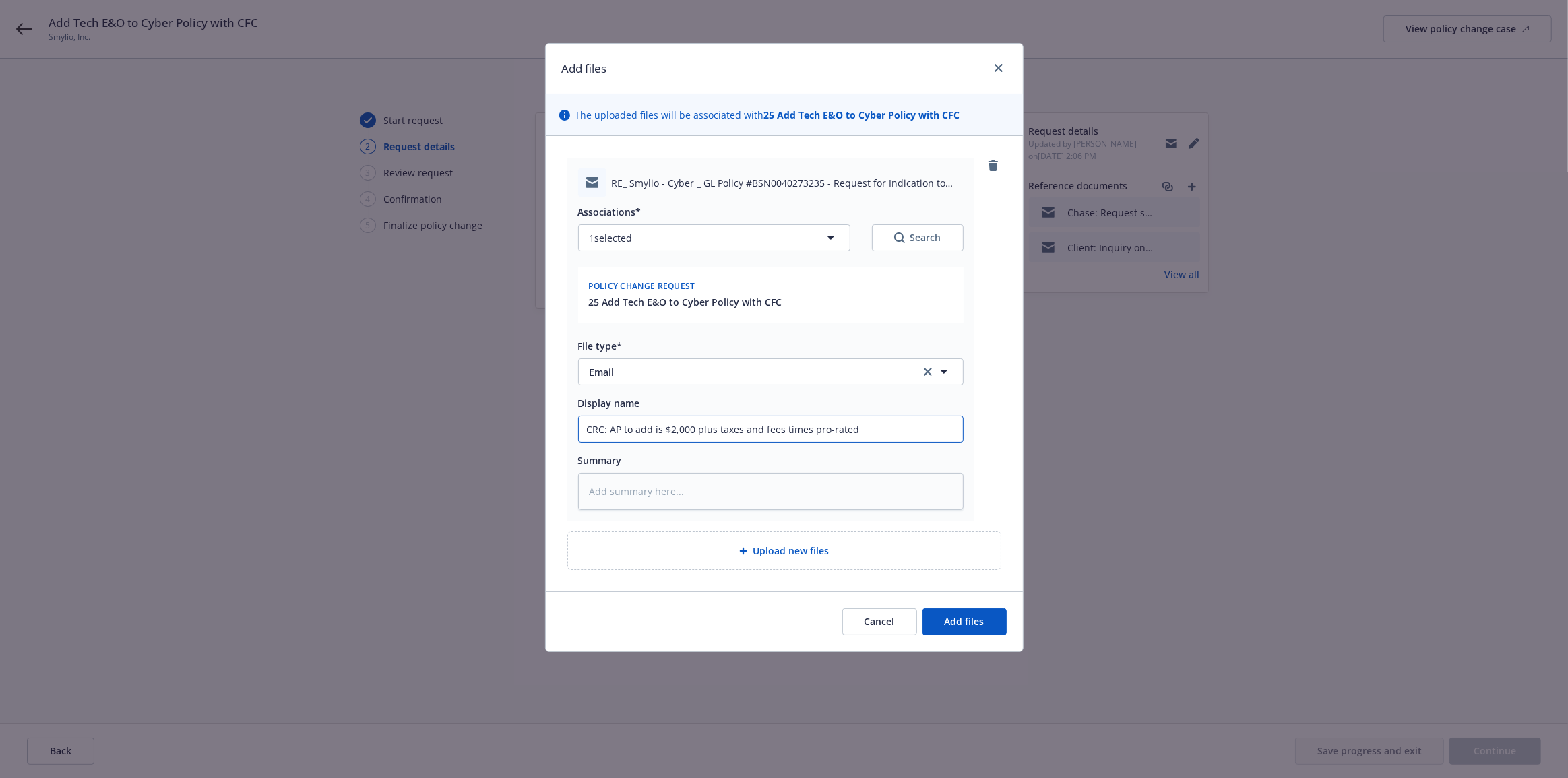
type input "CRC: AP to add is $2,000 plus taxes and fees times pro-rated"
click at [923, 609] on button "Add files" at bounding box center [964, 622] width 84 height 27
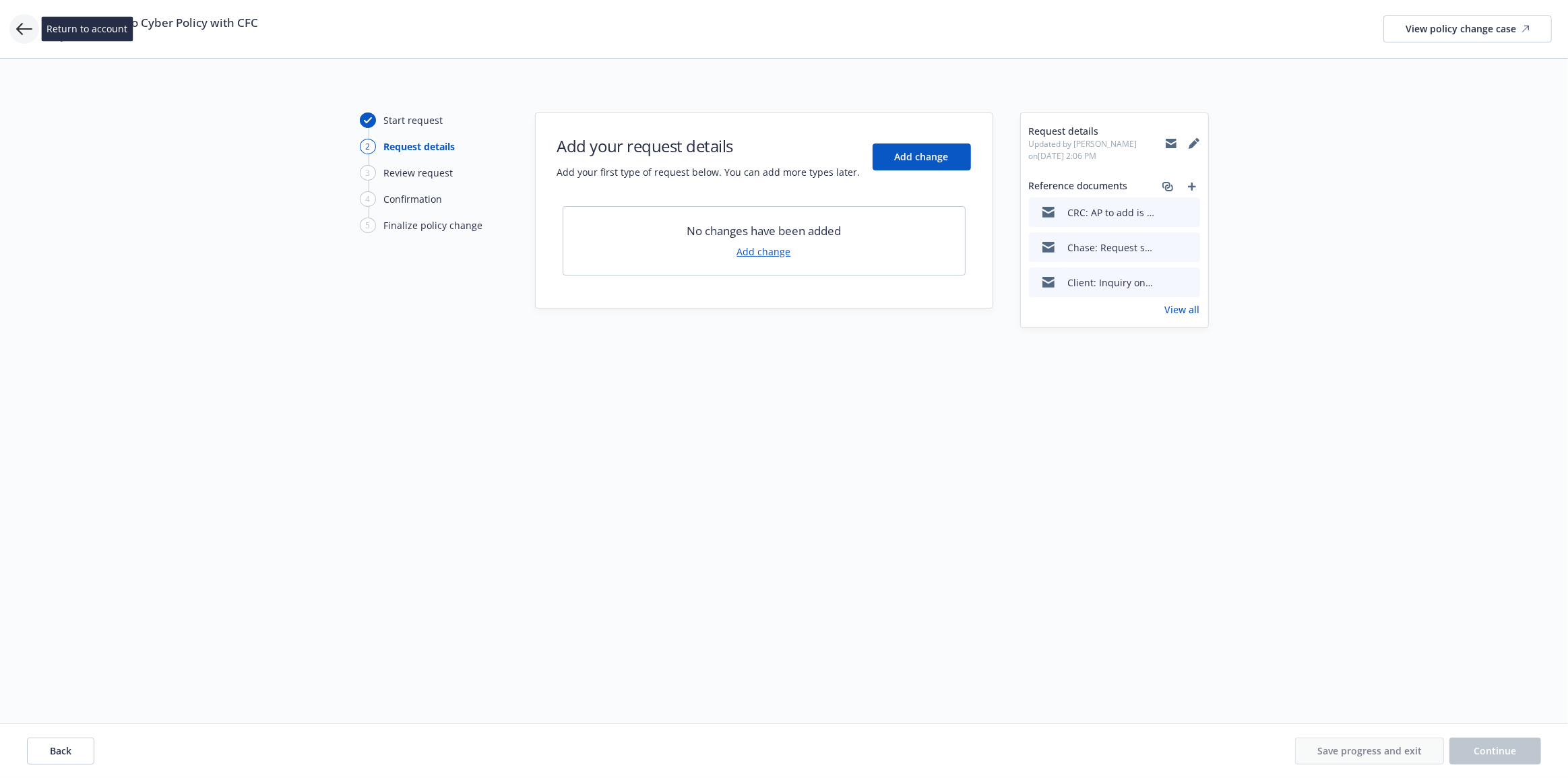
click at [24, 34] on icon at bounding box center [24, 29] width 16 height 16
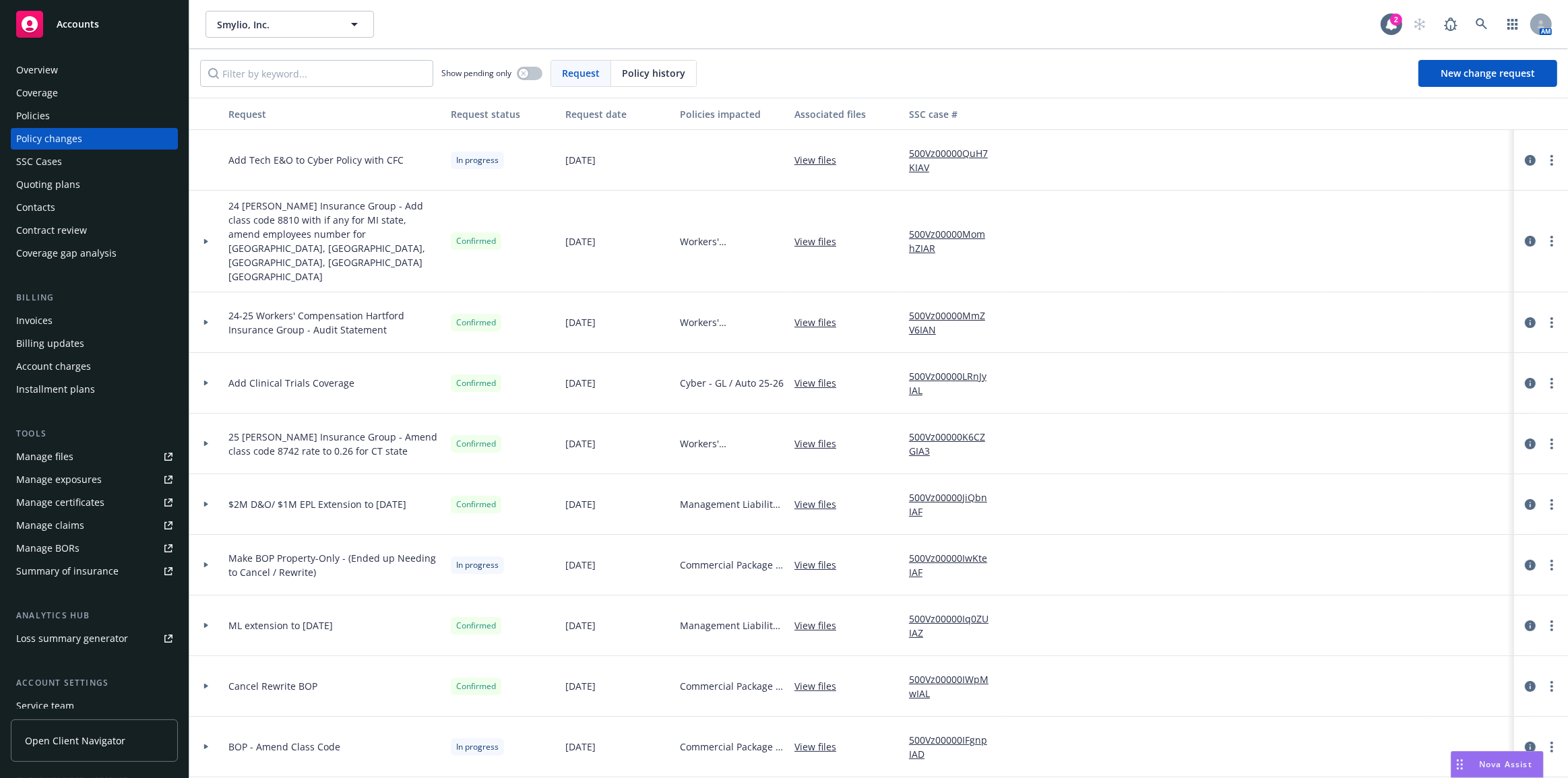
click at [45, 116] on div "Policies" at bounding box center [33, 116] width 34 height 22
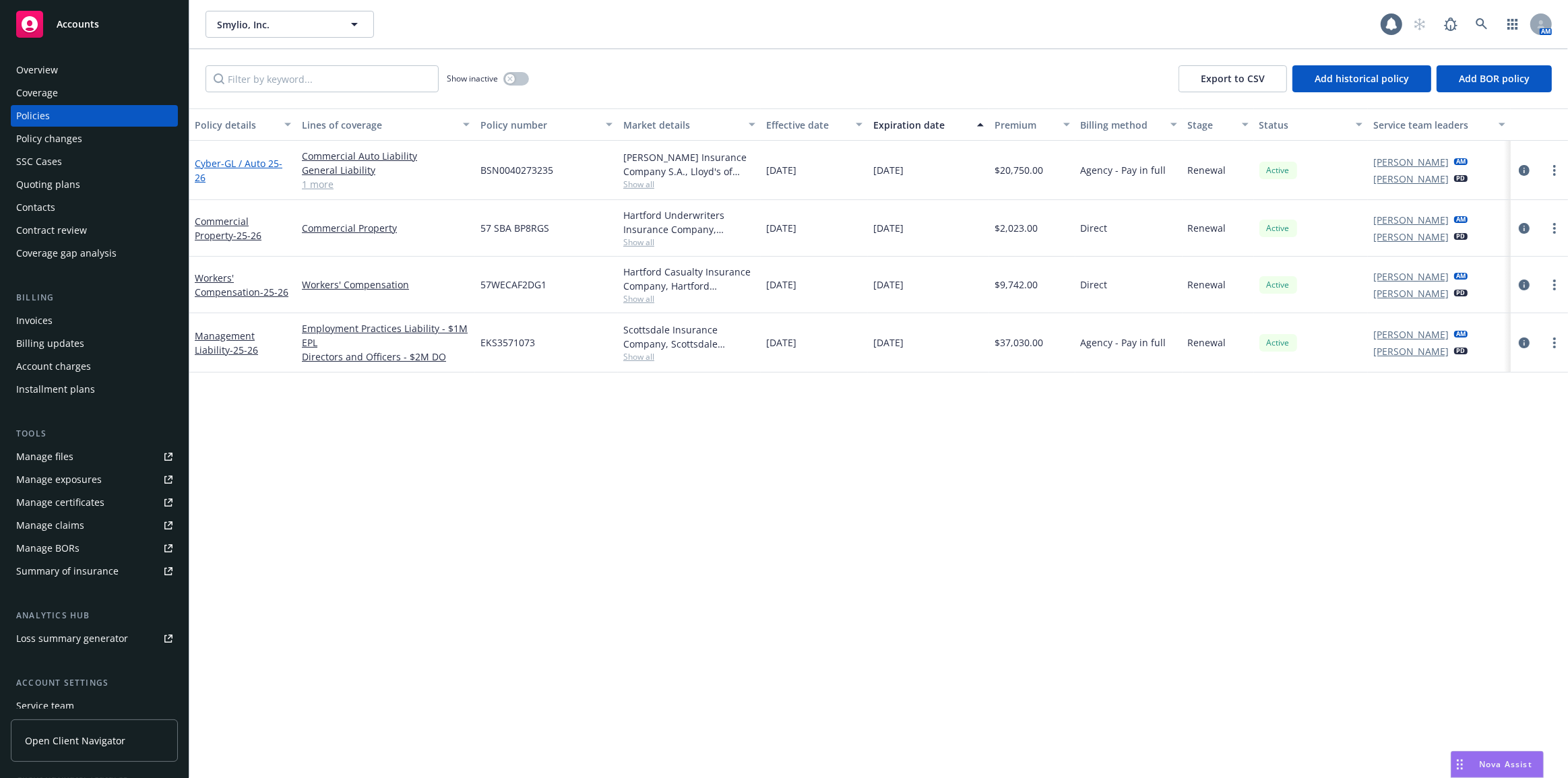
click at [216, 160] on link "Cyber - GL / Auto 25-26" at bounding box center [239, 170] width 88 height 27
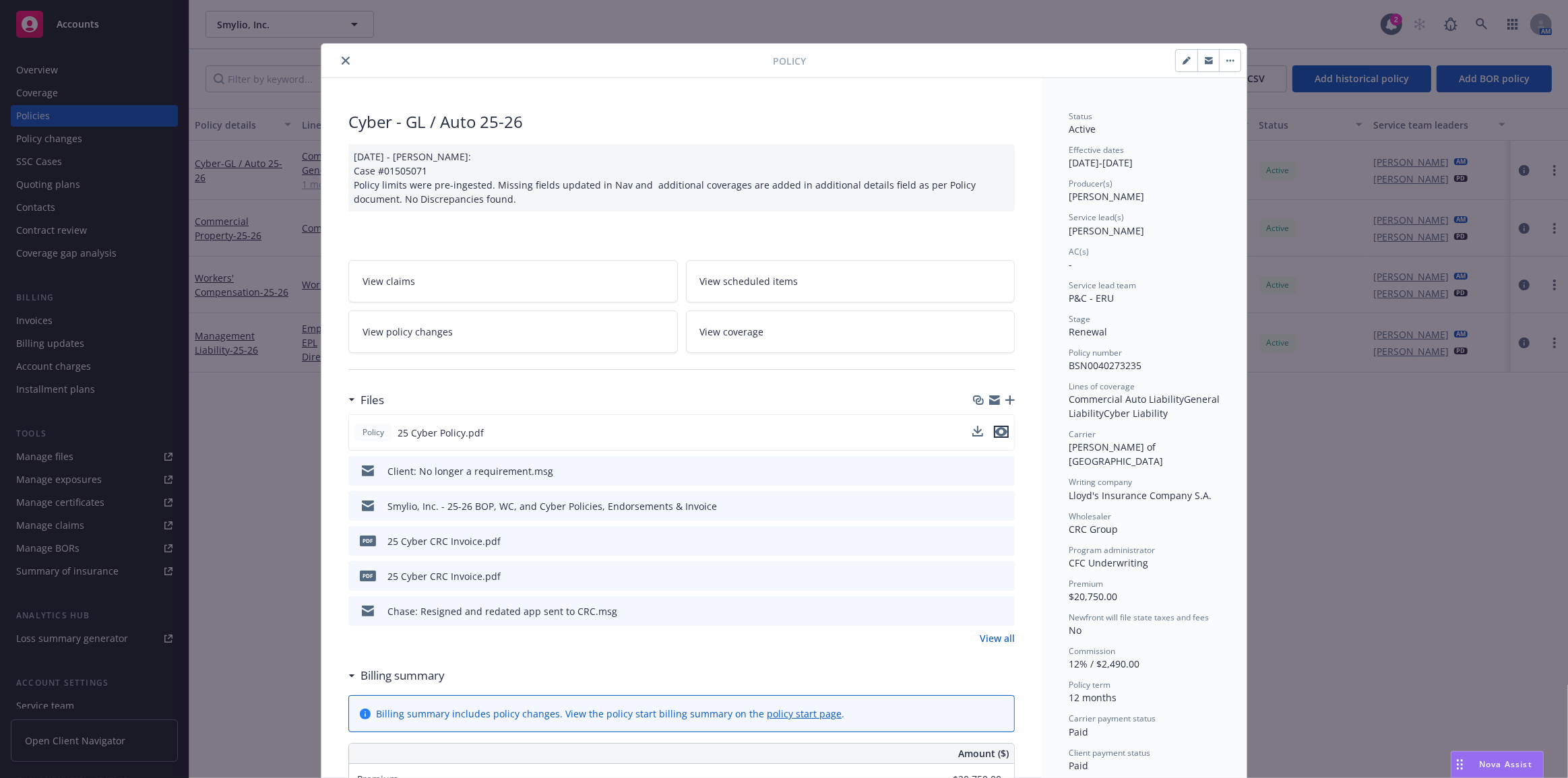
click at [1000, 430] on icon "preview file" at bounding box center [1001, 432] width 12 height 9
click at [346, 61] on button "close" at bounding box center [345, 60] width 16 height 16
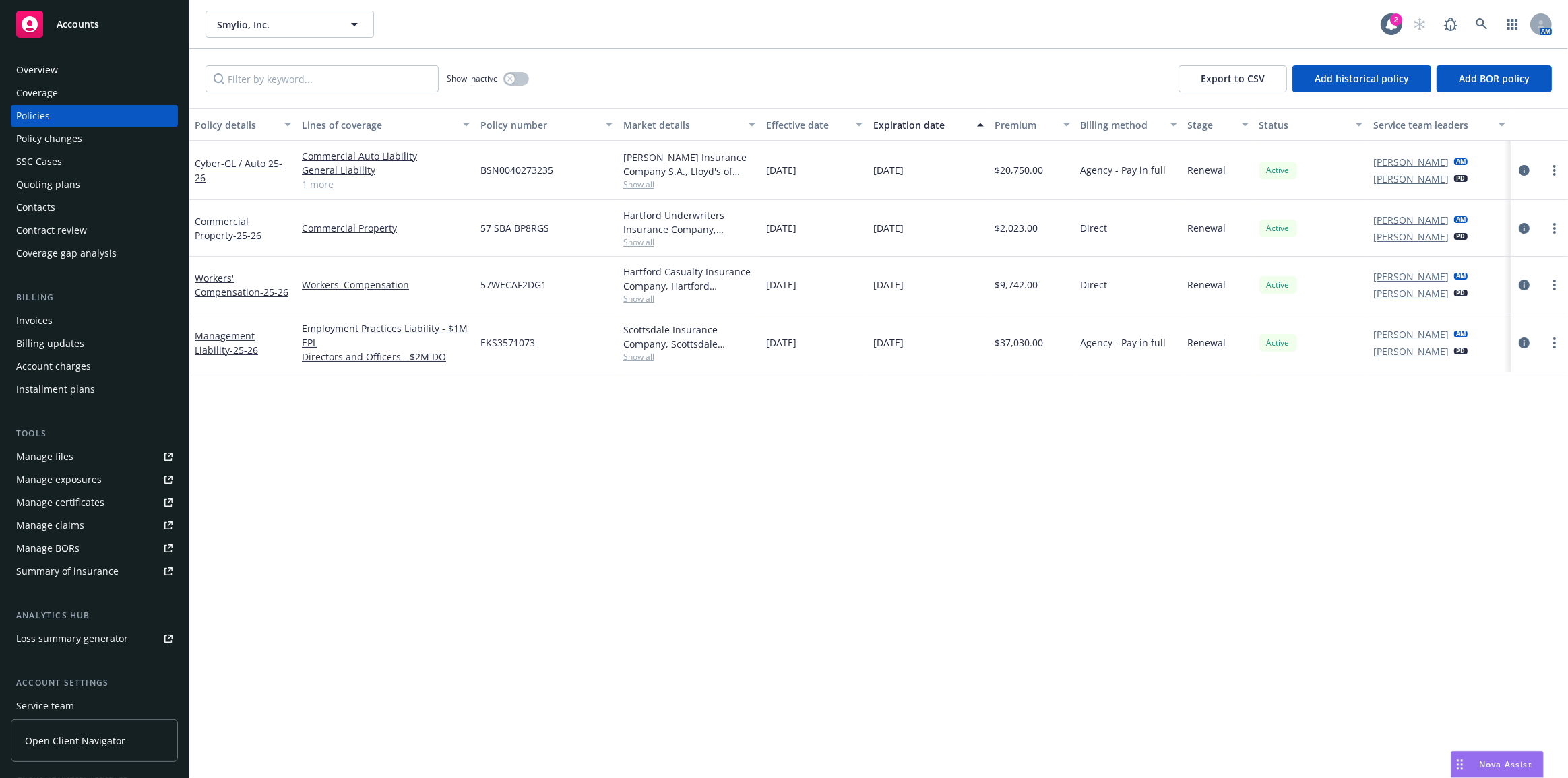
click at [164, 143] on link "Policy changes" at bounding box center [94, 139] width 167 height 22
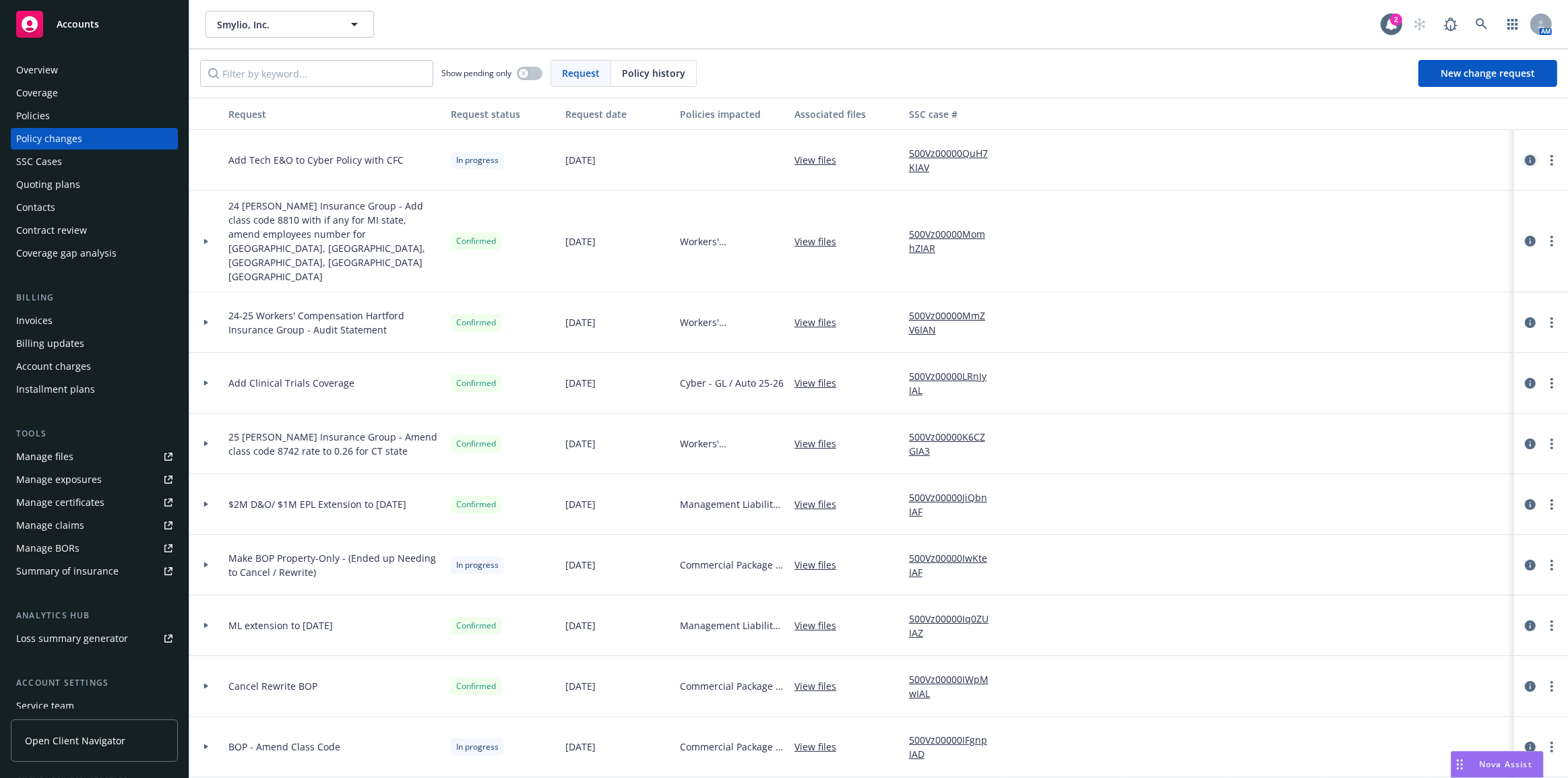
click at [1525, 159] on icon "circleInformation" at bounding box center [1530, 160] width 11 height 11
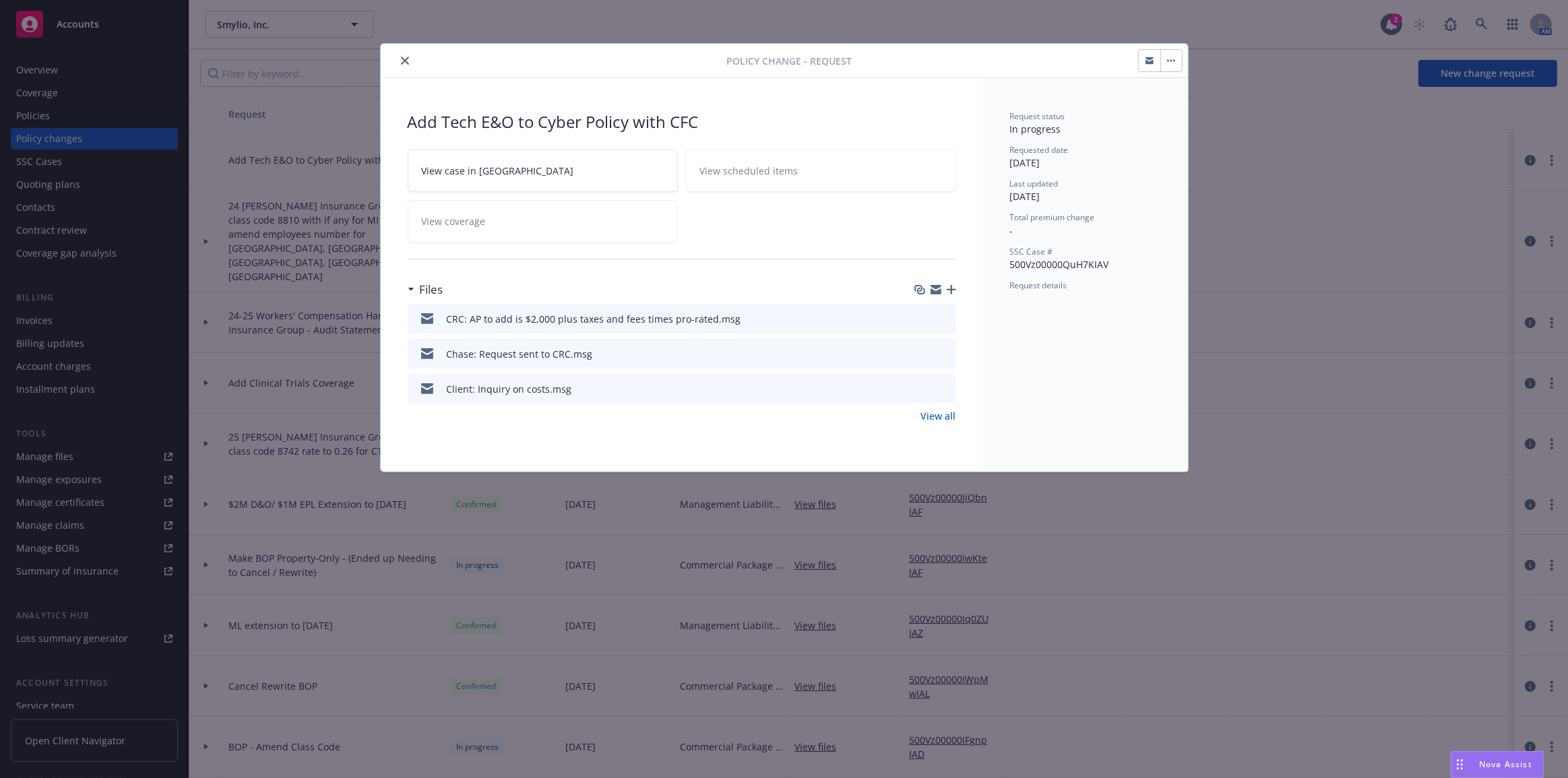
click at [952, 291] on icon "button" at bounding box center [951, 290] width 9 height 9
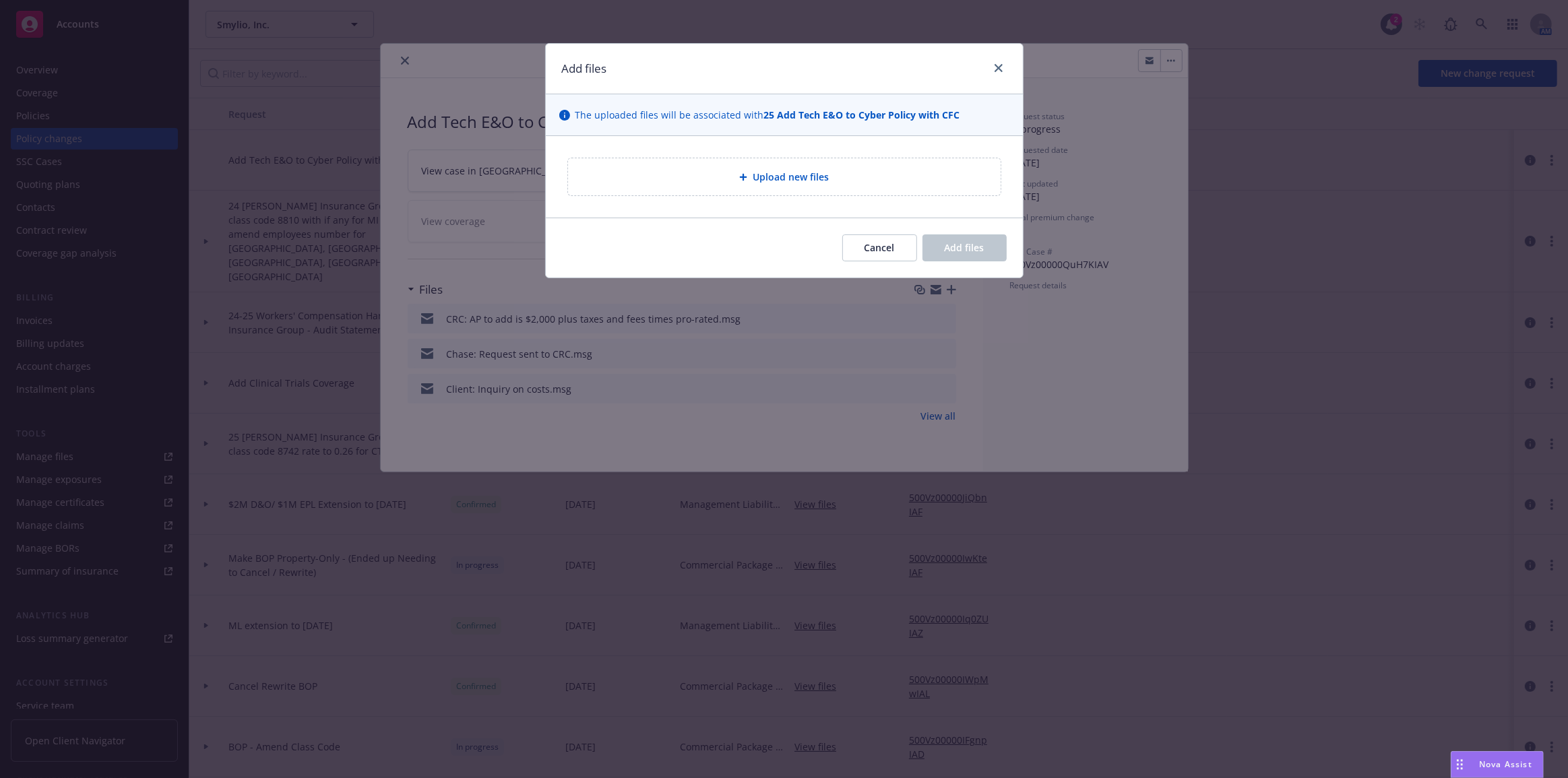
type textarea "x"
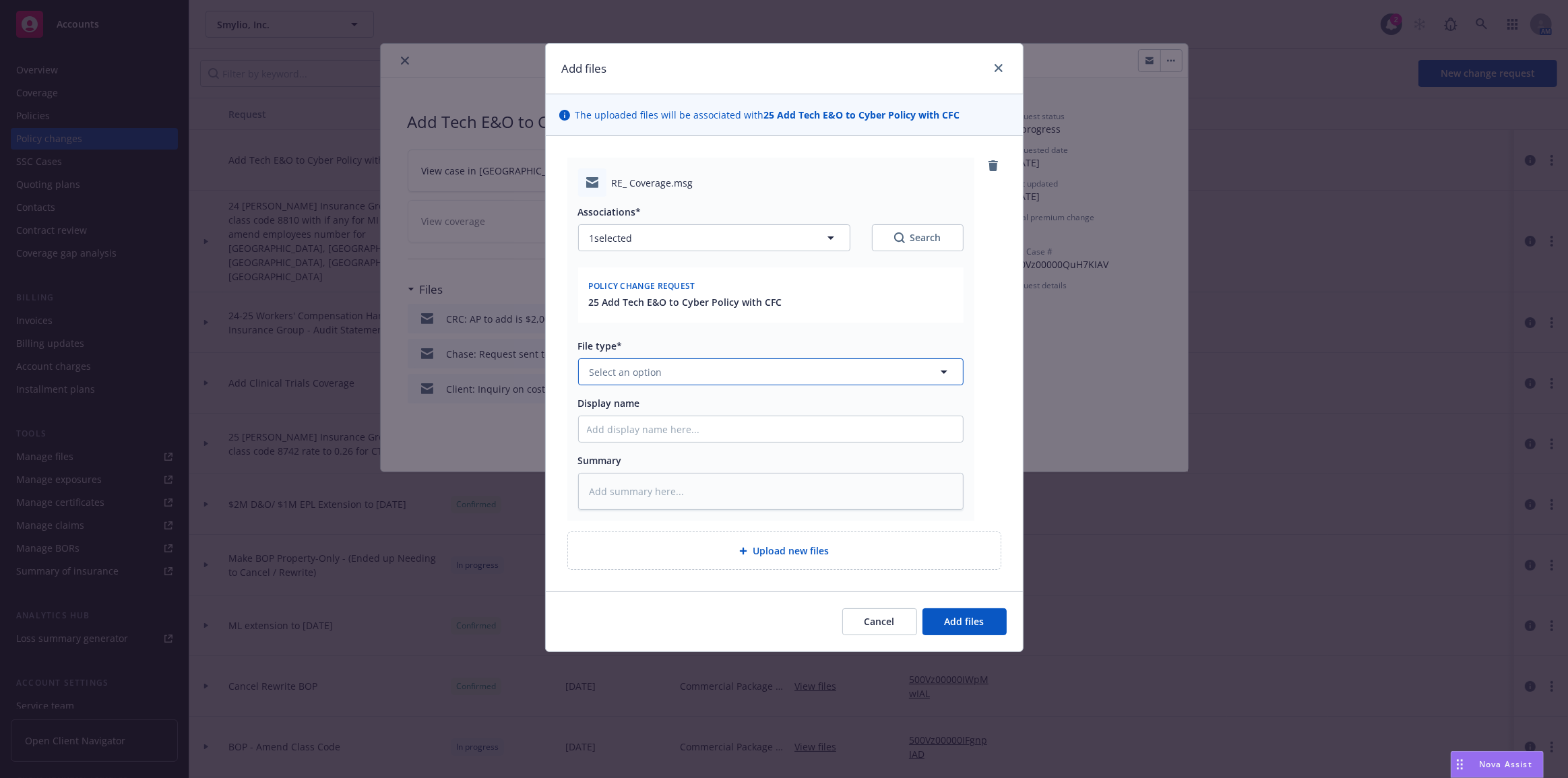
click at [841, 370] on button "Select an option" at bounding box center [771, 371] width 385 height 27
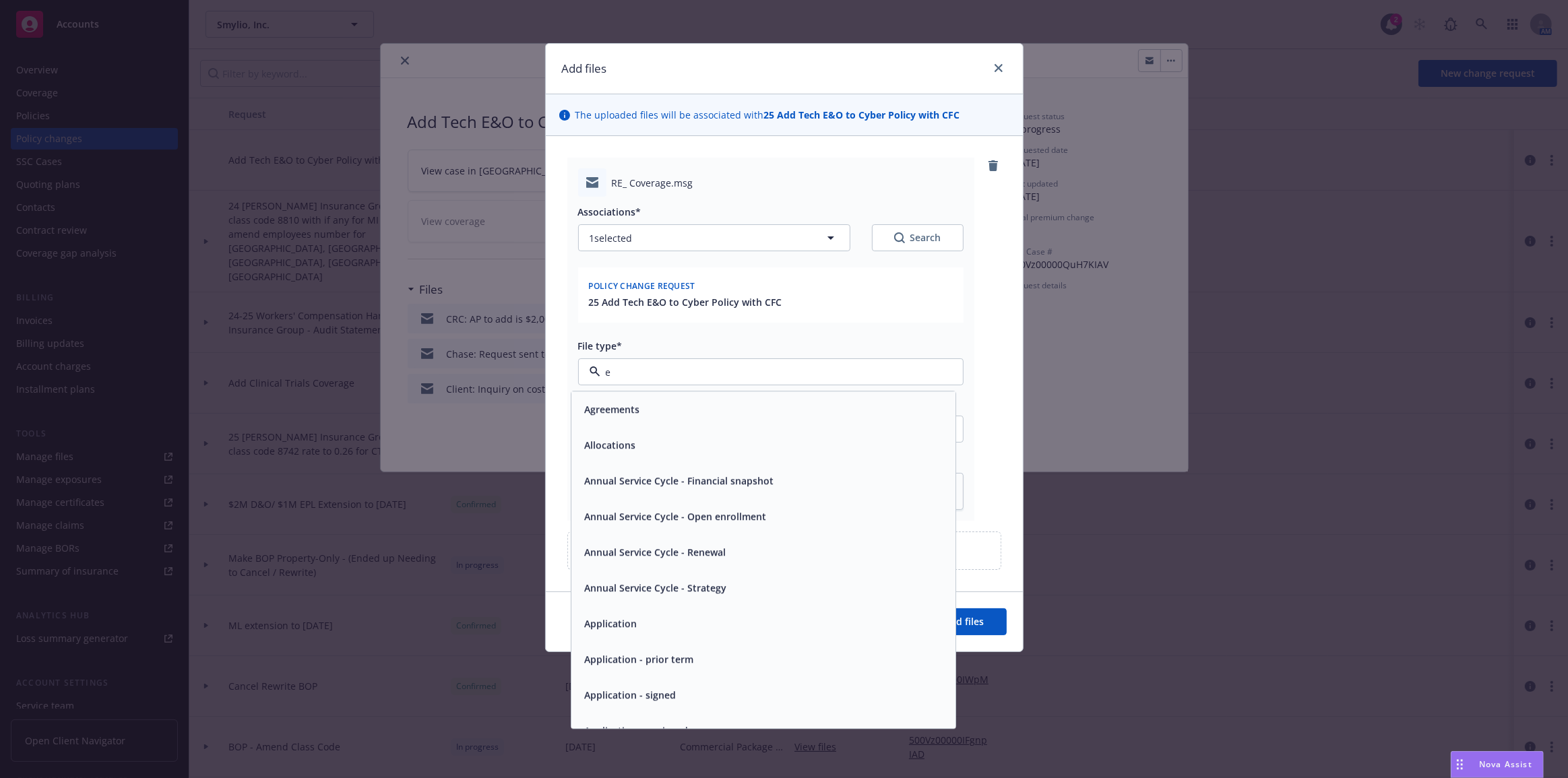
type input "em"
click at [833, 452] on div "Email" at bounding box center [763, 445] width 368 height 19
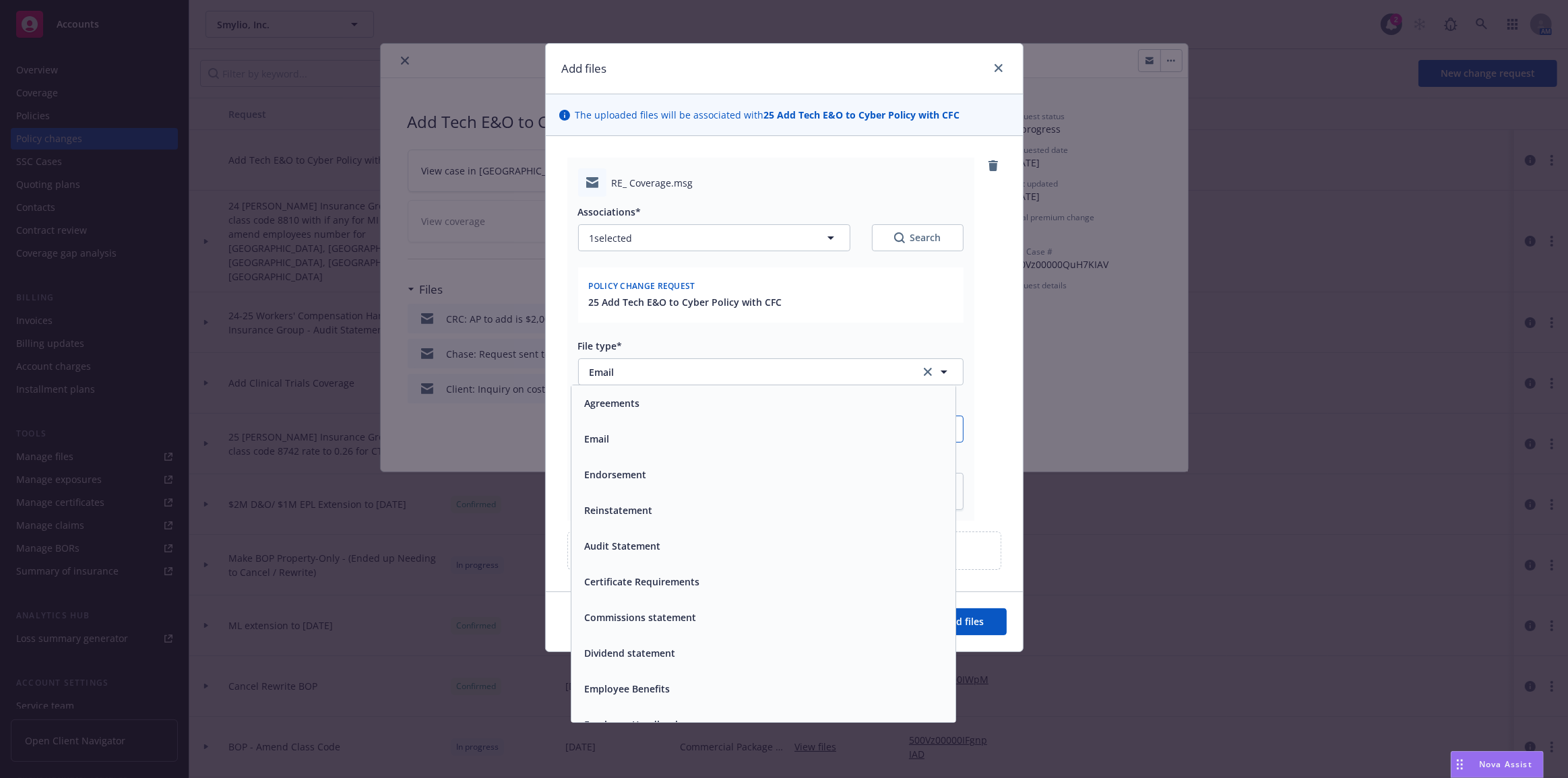
click at [831, 424] on input "Display name" at bounding box center [770, 429] width 384 height 25
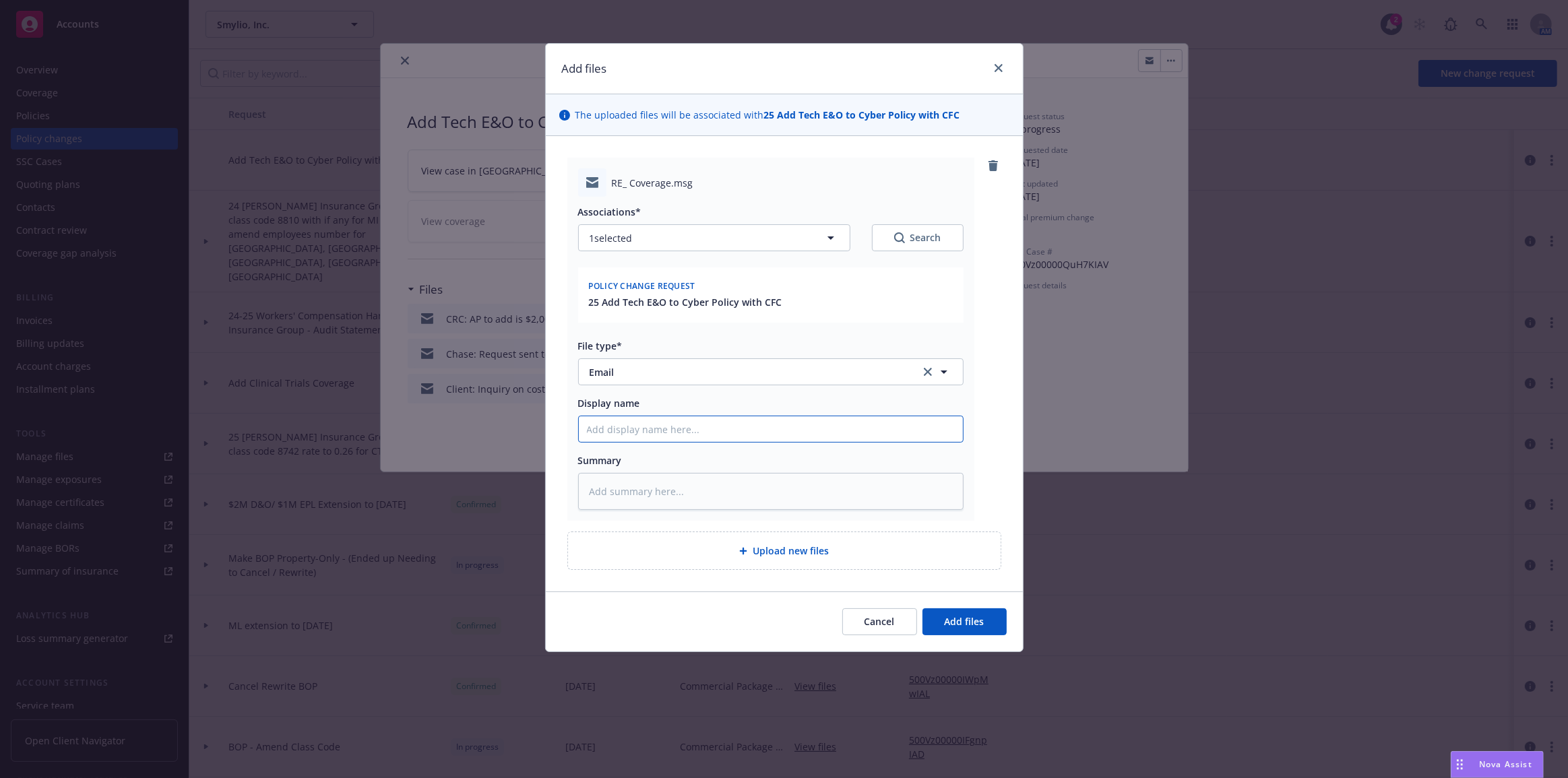
type textarea "x"
type input "C"
type textarea "x"
type input "Cha"
type textarea "x"
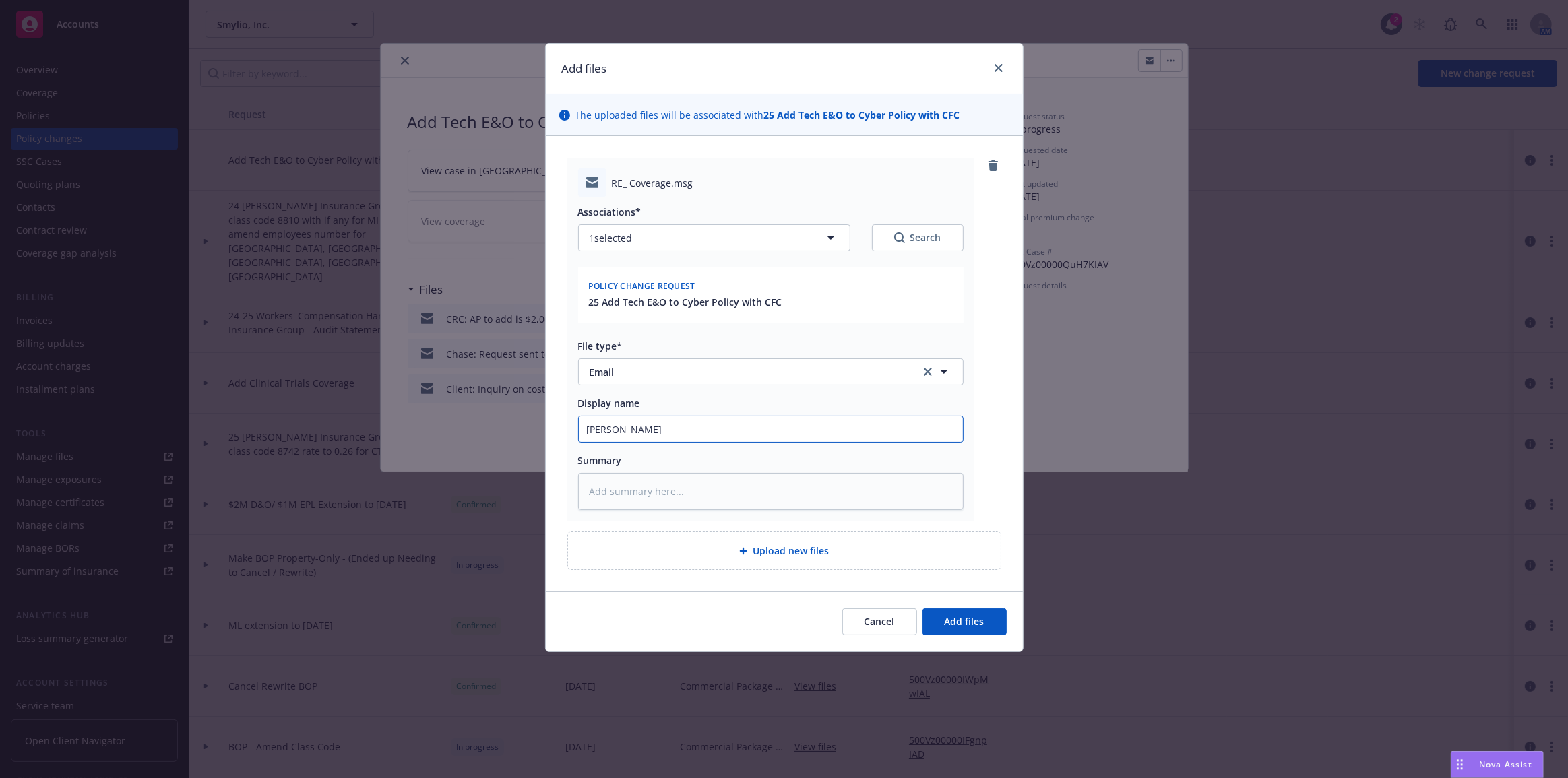
type input "Chase"
type textarea "x"
type input "Chase:"
type textarea "x"
type input "Chase: A"
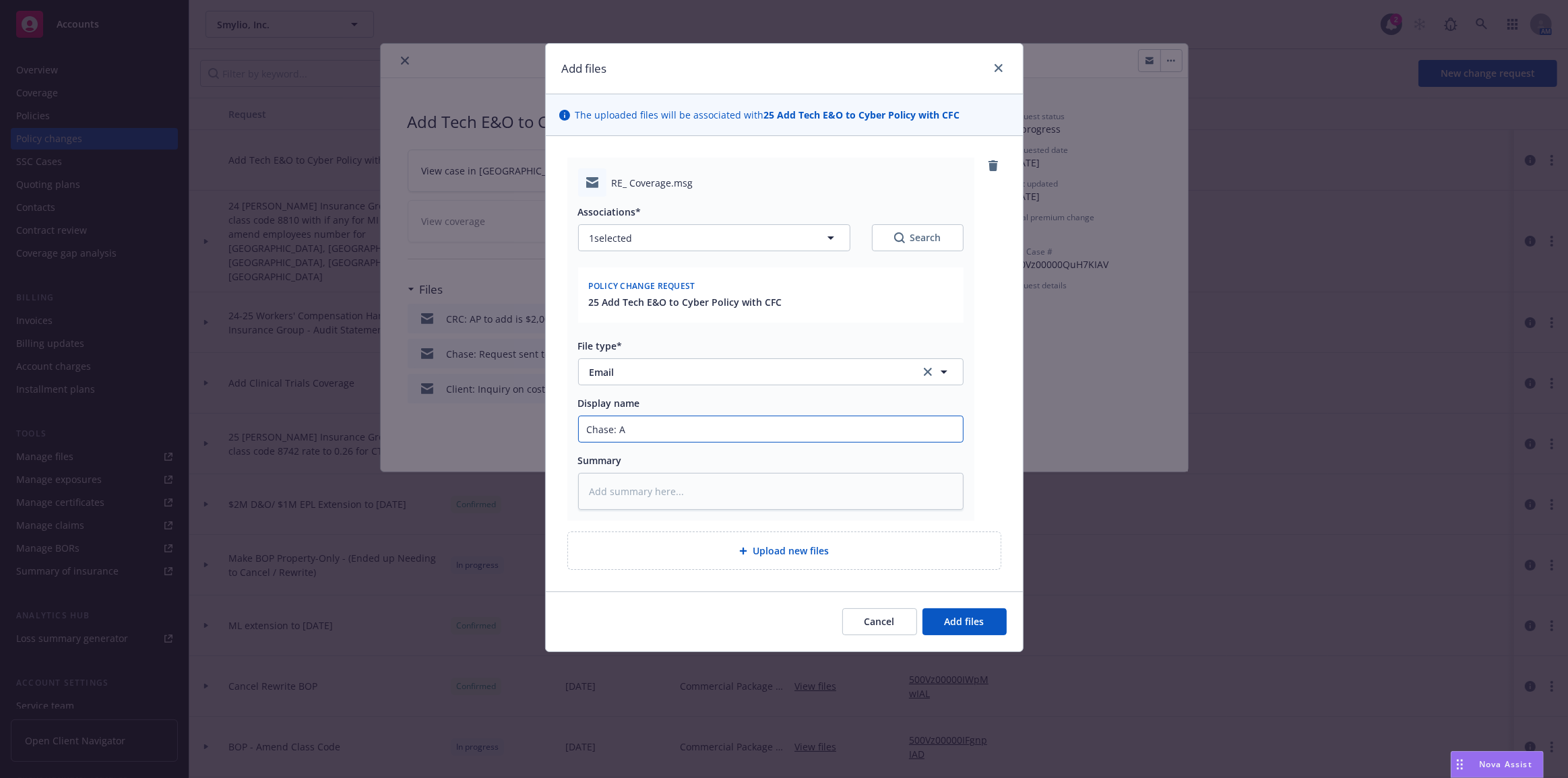
type textarea "x"
type input "Chase: AP"
type textarea "x"
type input "Chase: AP"
type textarea "x"
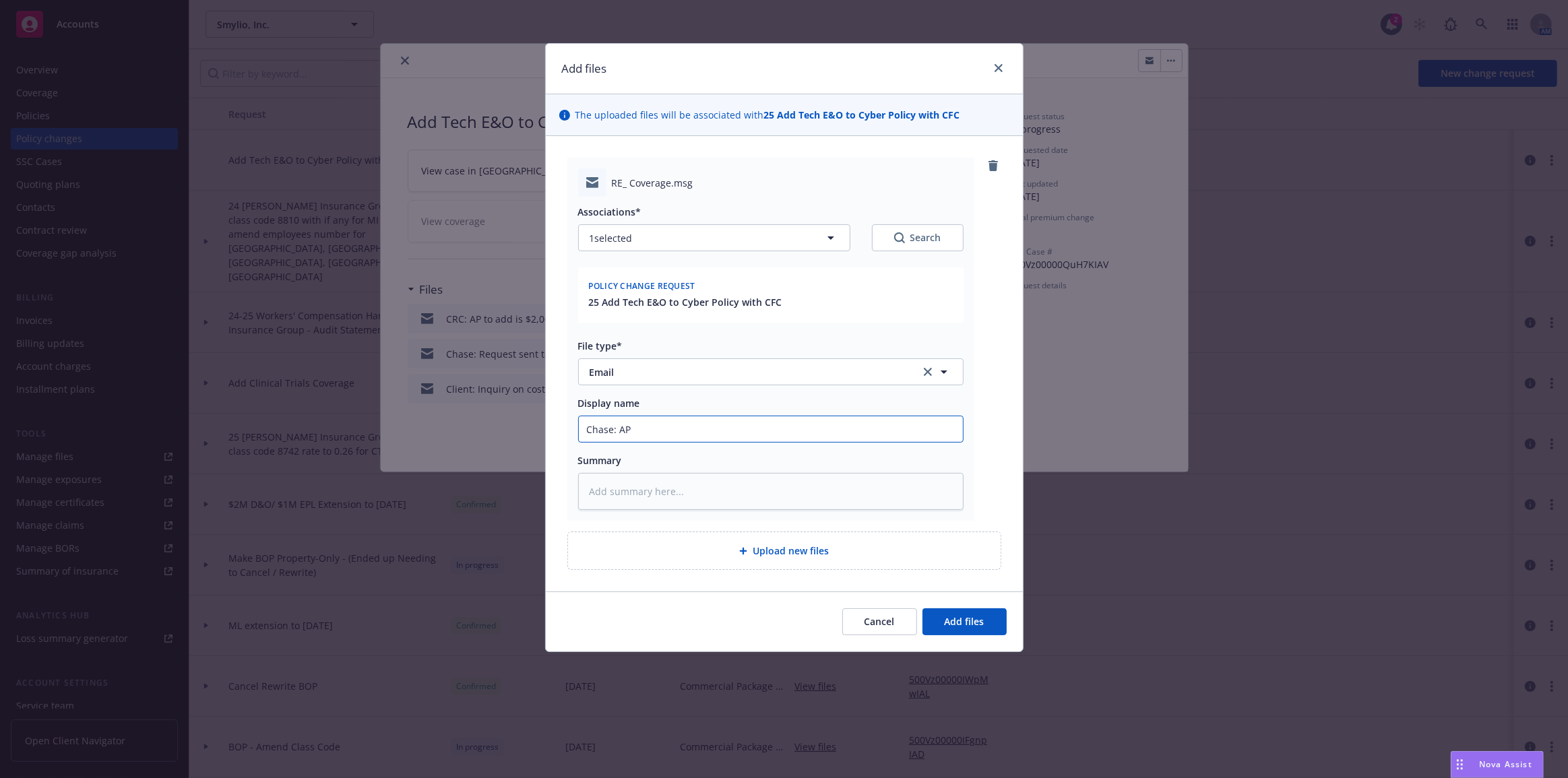
type input "Chase: AP s"
type textarea "x"
type input "Chase: AP se"
type textarea "x"
click at [923, 609] on button "Add files" at bounding box center [964, 622] width 84 height 27
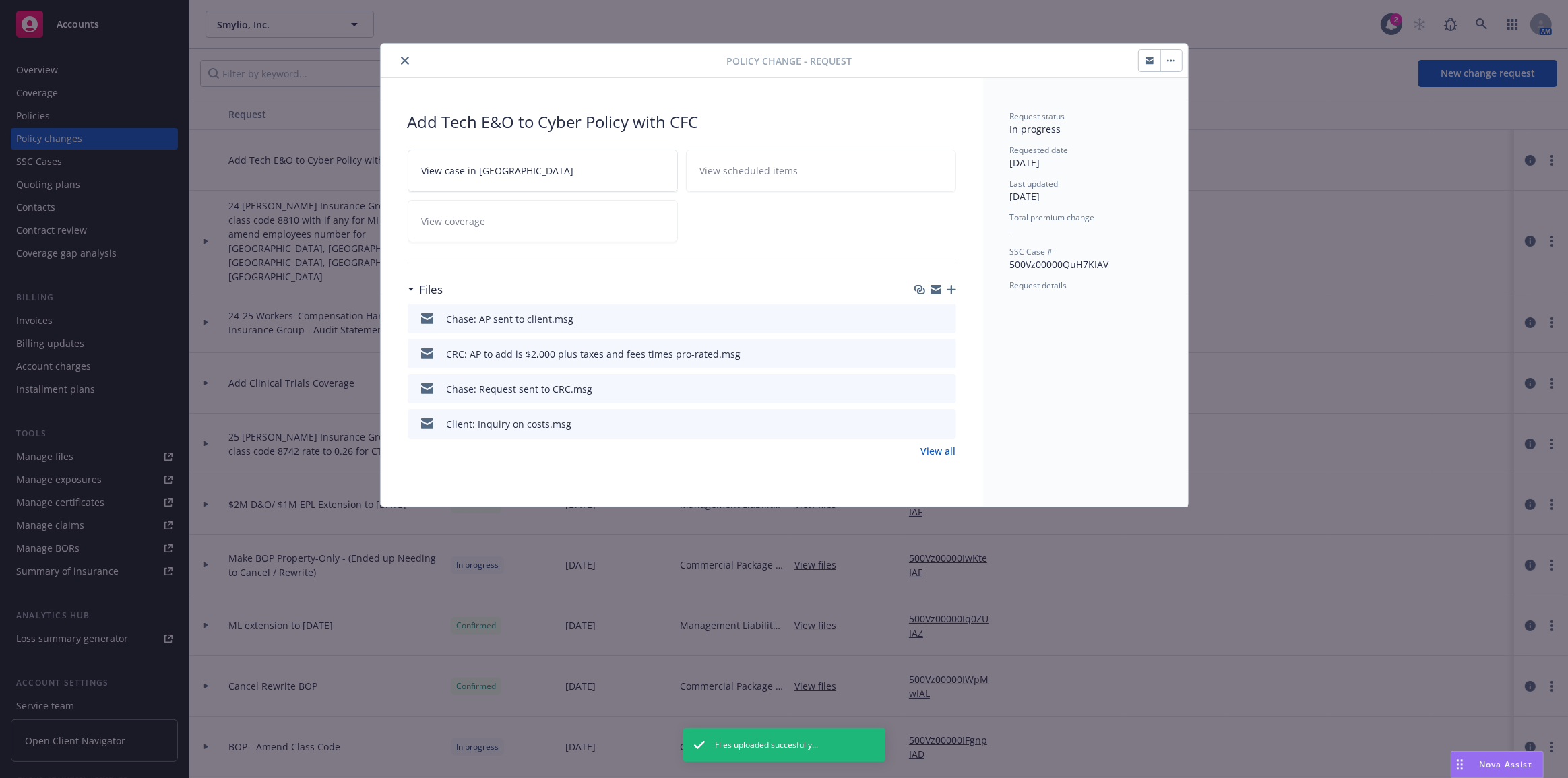
drag, startPoint x: 1137, startPoint y: 162, endPoint x: 1158, endPoint y: 166, distance: 21.4
click at [1137, 162] on div "Requested date 08/18/2025" at bounding box center [1085, 156] width 151 height 25
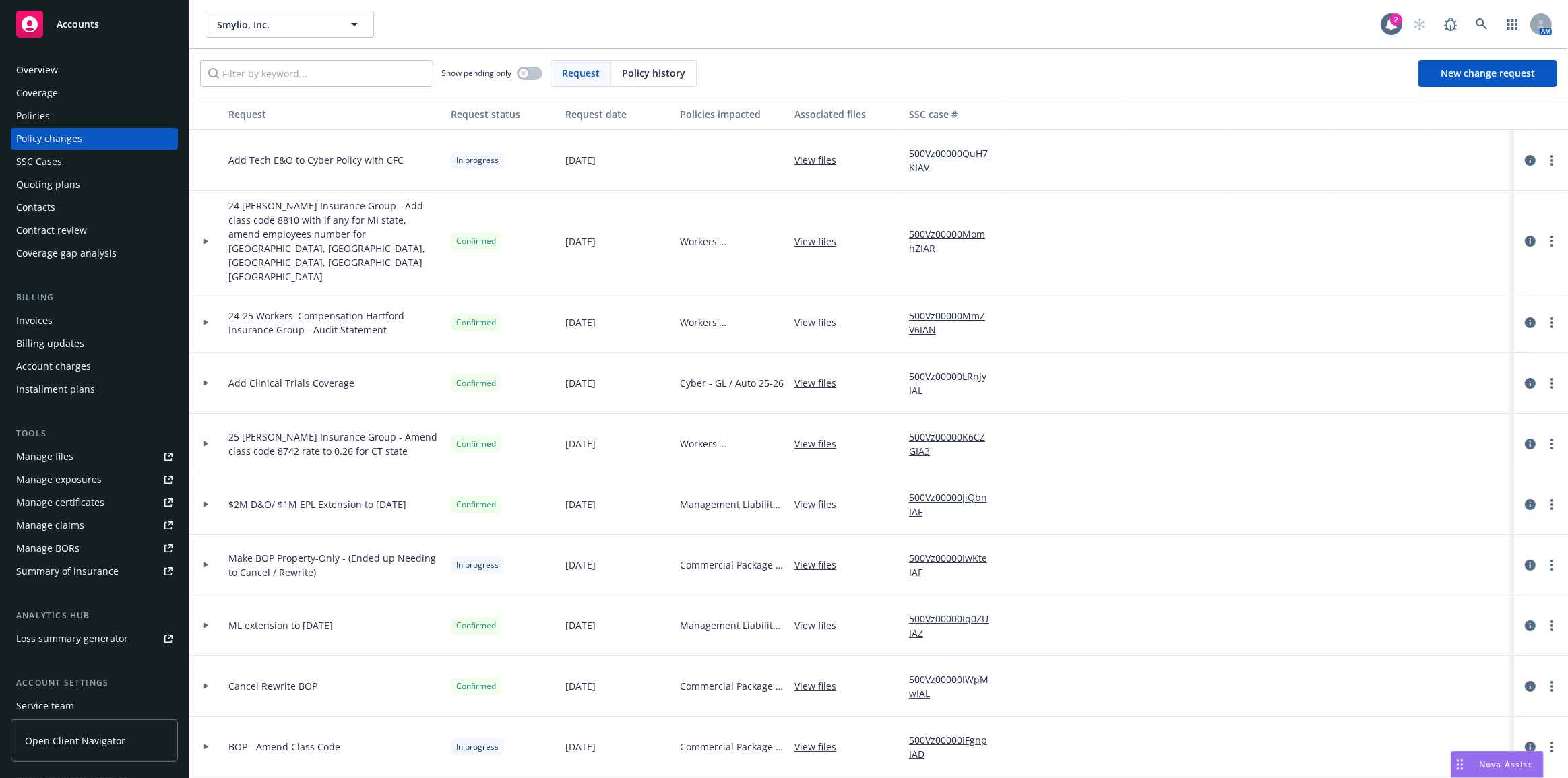
click at [145, 116] on div "Policies" at bounding box center [94, 116] width 156 height 22
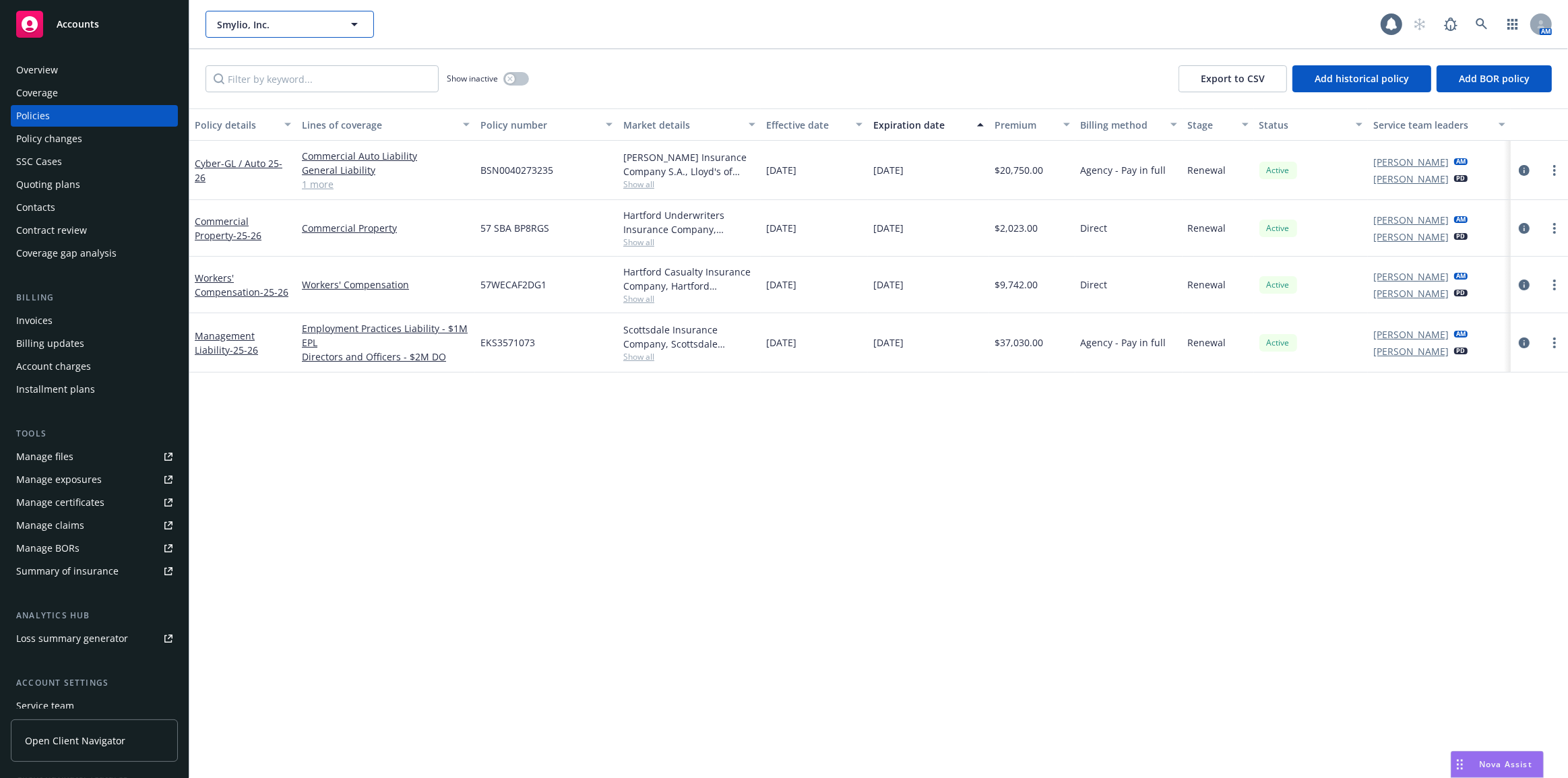
click at [259, 34] on button "Smylio, Inc." at bounding box center [290, 24] width 169 height 27
click at [248, 63] on div "Mytra.ai" at bounding box center [231, 62] width 33 height 19
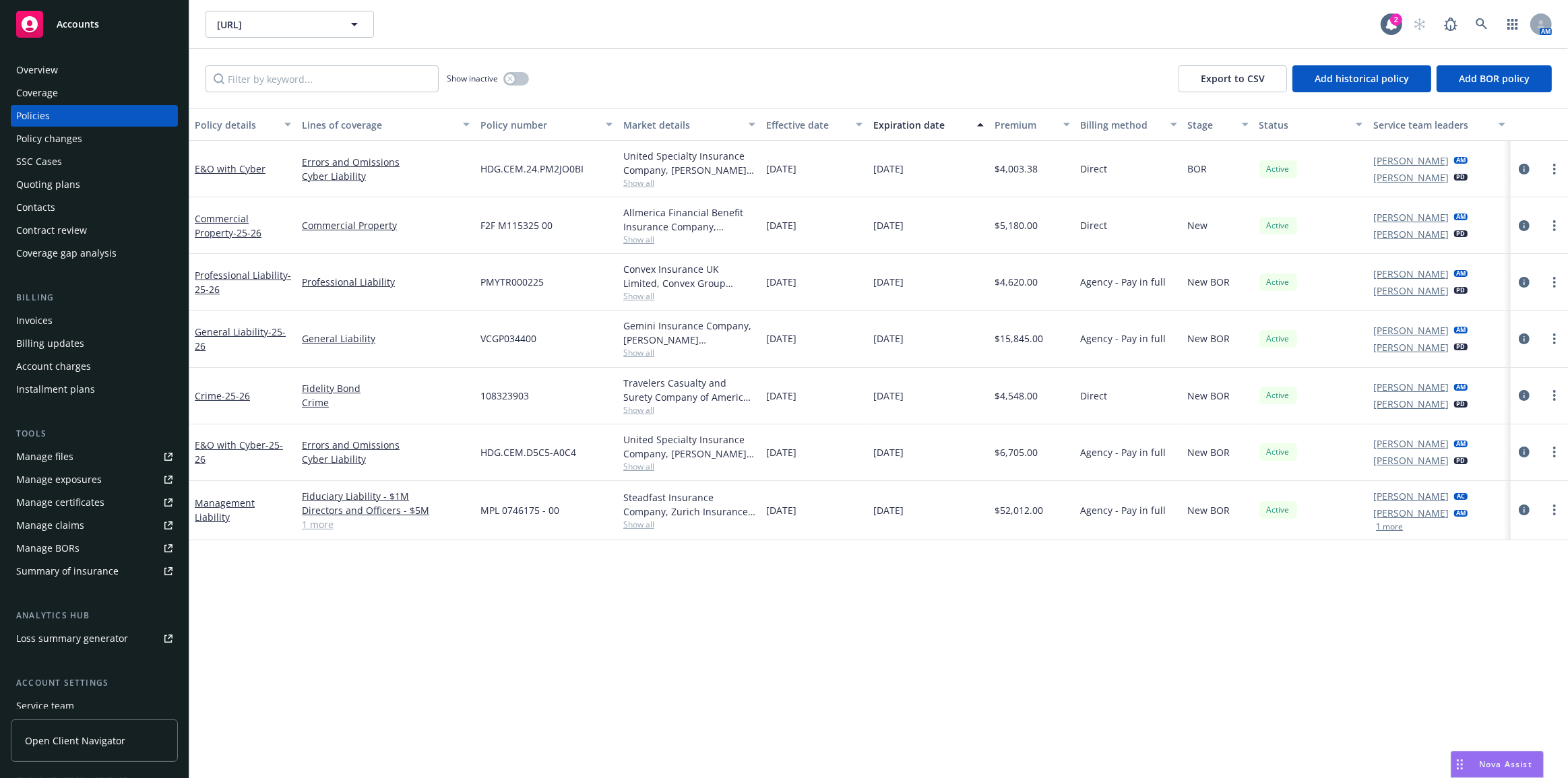
click at [99, 451] on link "Manage files" at bounding box center [94, 457] width 167 height 22
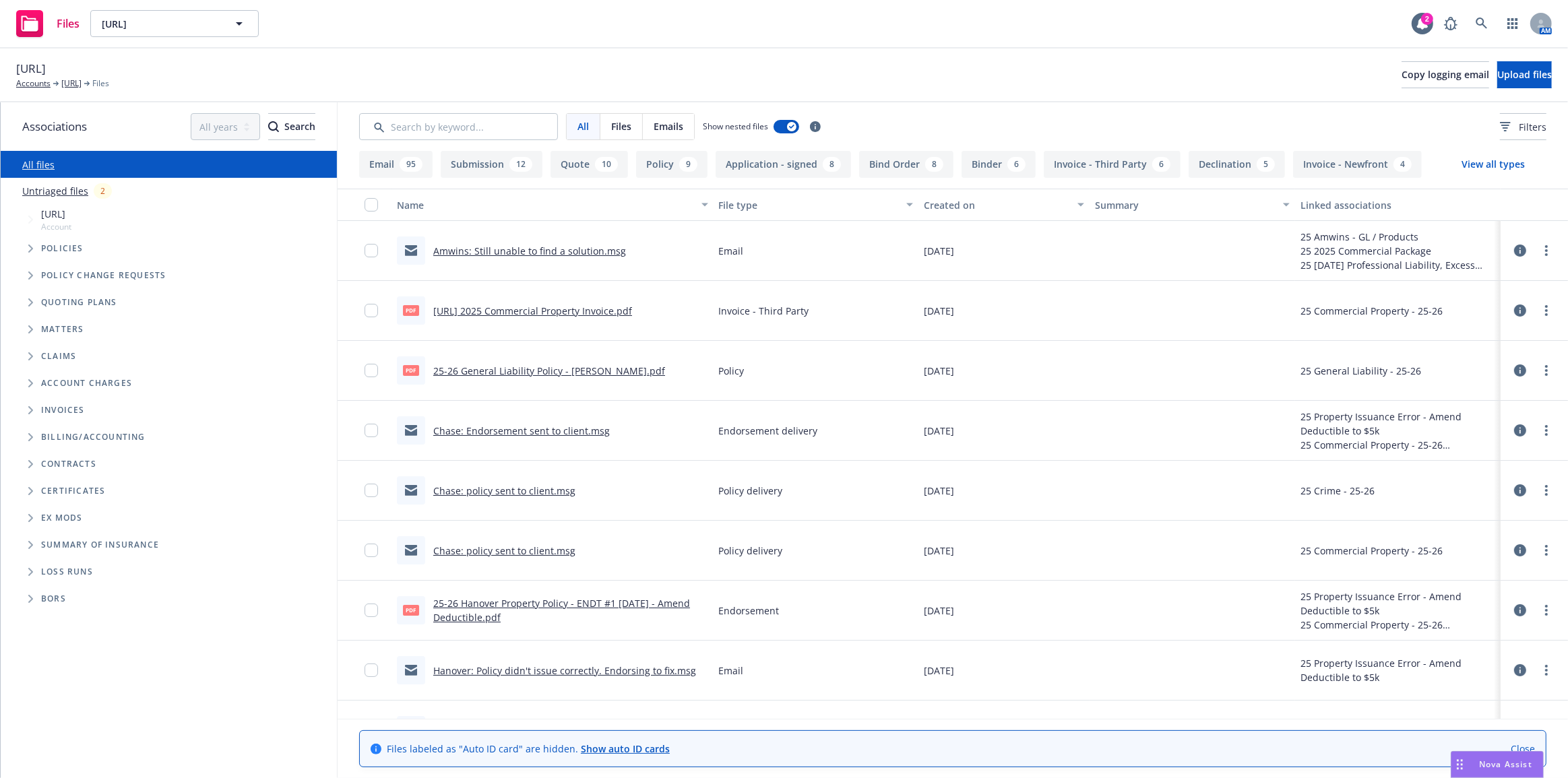
click at [792, 194] on button "File type" at bounding box center [816, 205] width 206 height 32
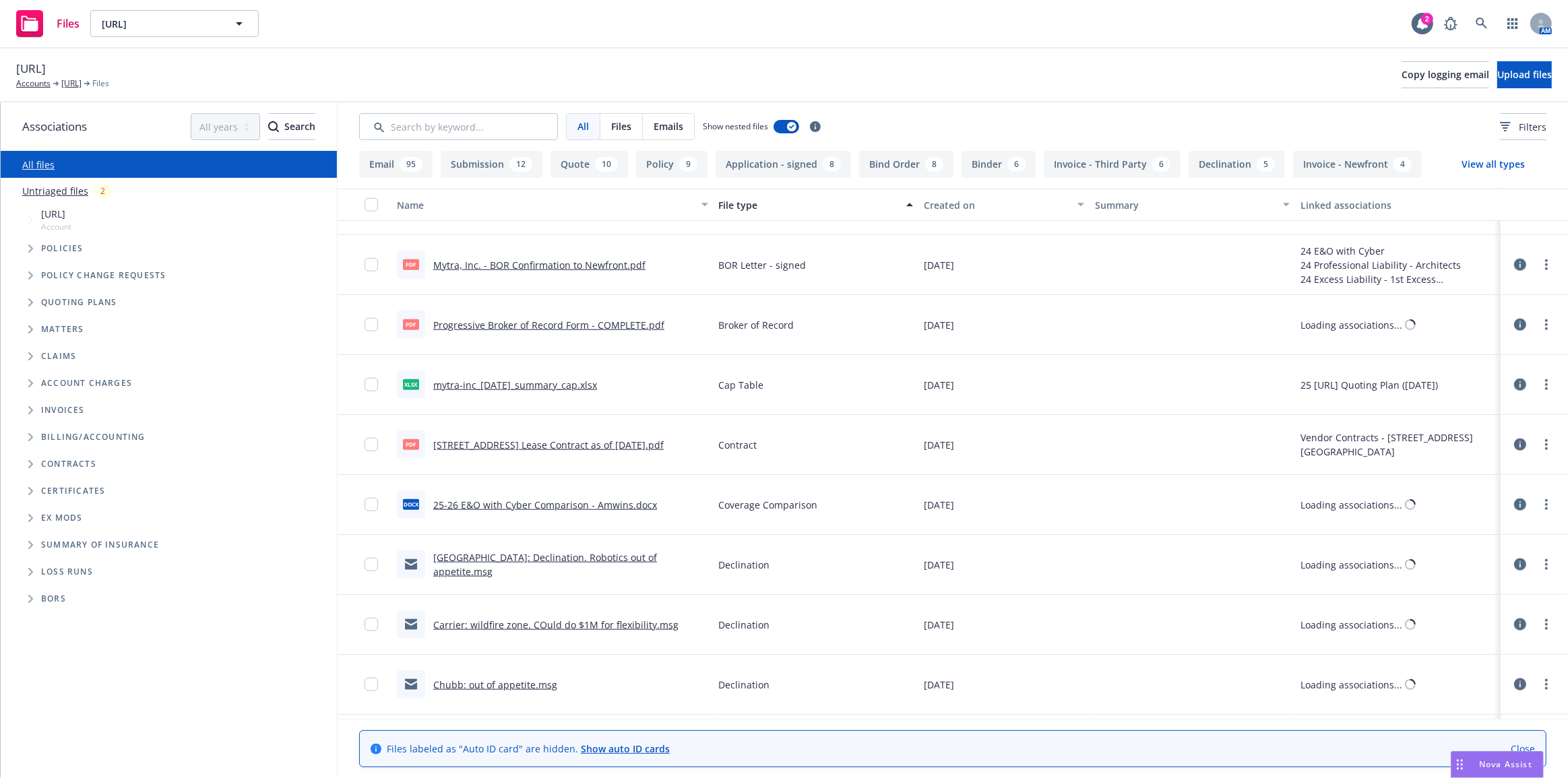
scroll to position [1348, 0]
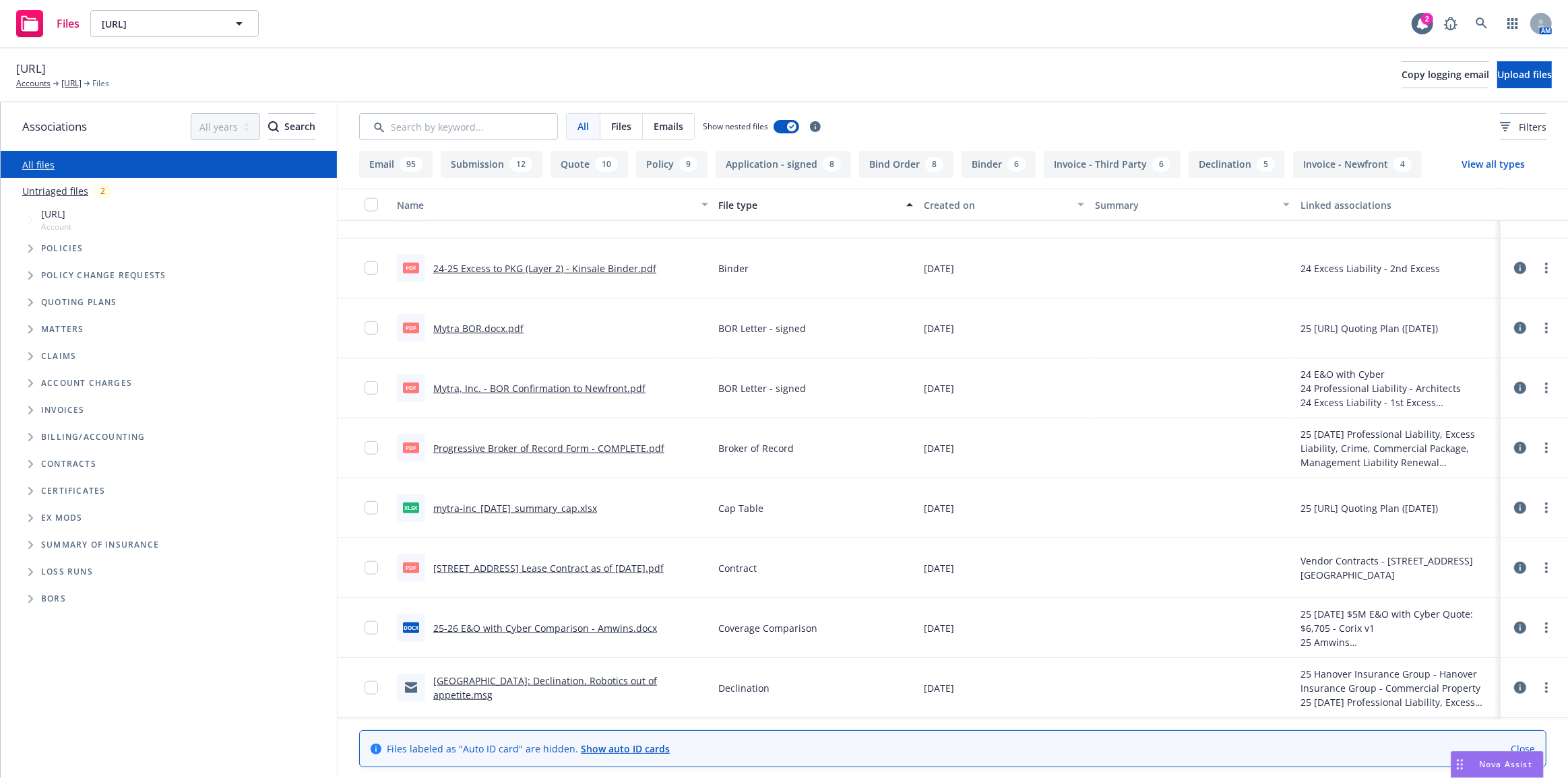
click at [625, 442] on link "Progressive Broker of Record Form - COMPLETE.pdf" at bounding box center [548, 448] width 231 height 13
click at [1473, 22] on link at bounding box center [1481, 23] width 27 height 27
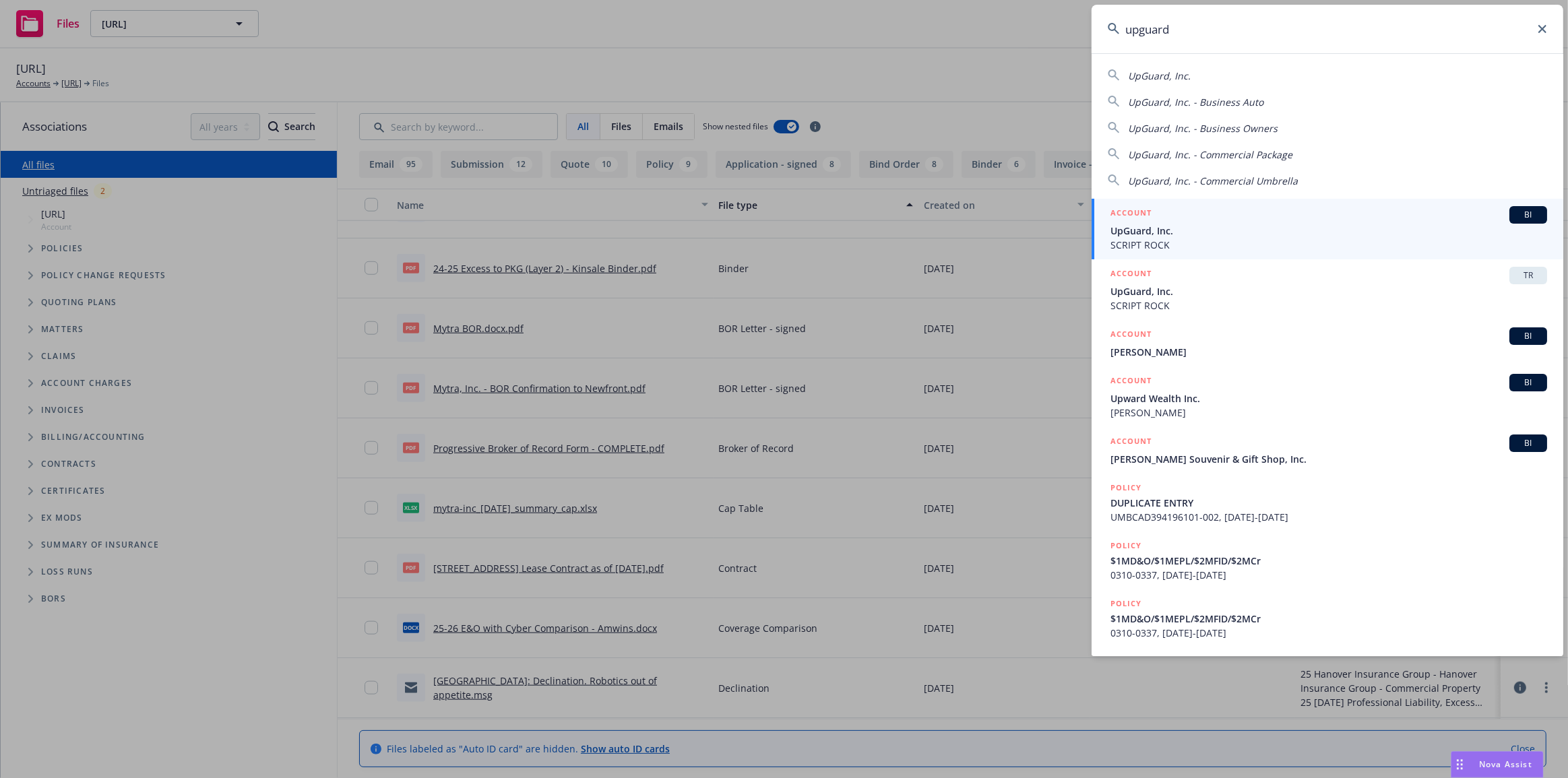
type input "upguard"
click at [1435, 223] on div "ACCOUNT BI UpGuard, Inc. SCRIPT ROCK" at bounding box center [1328, 229] width 437 height 45
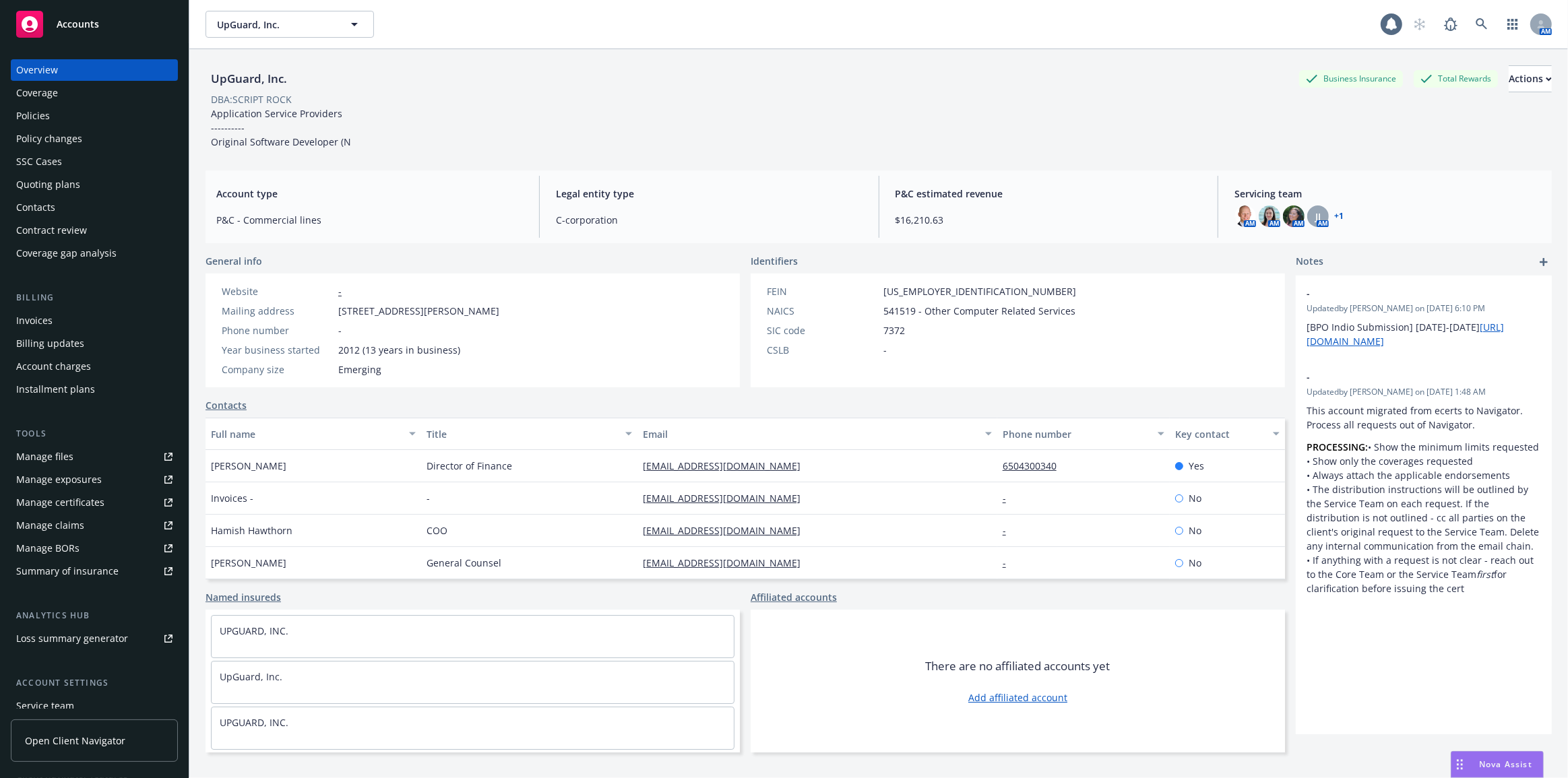
click at [102, 119] on div "Policies" at bounding box center [94, 116] width 156 height 22
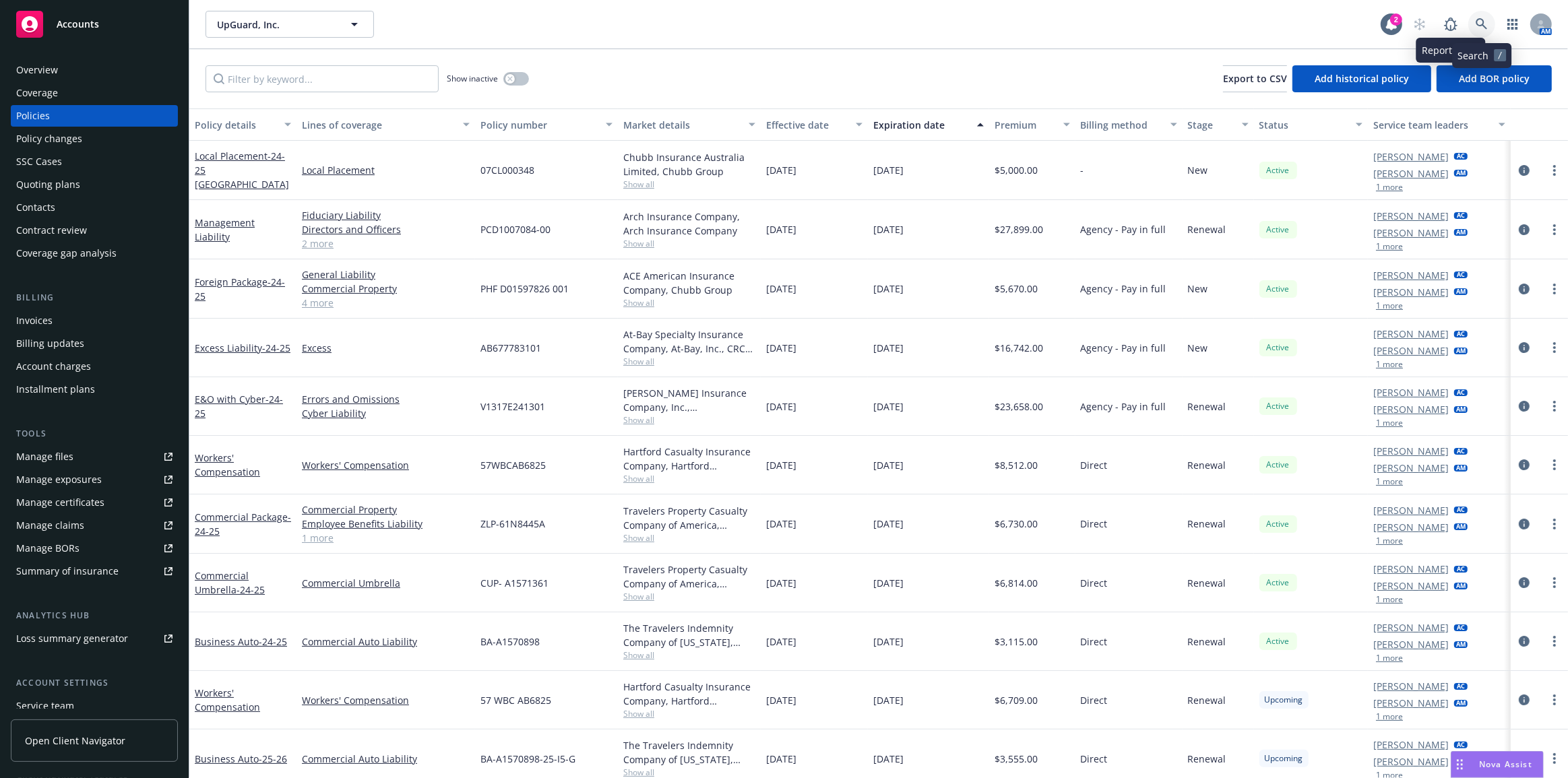
click at [1476, 22] on icon at bounding box center [1481, 24] width 12 height 12
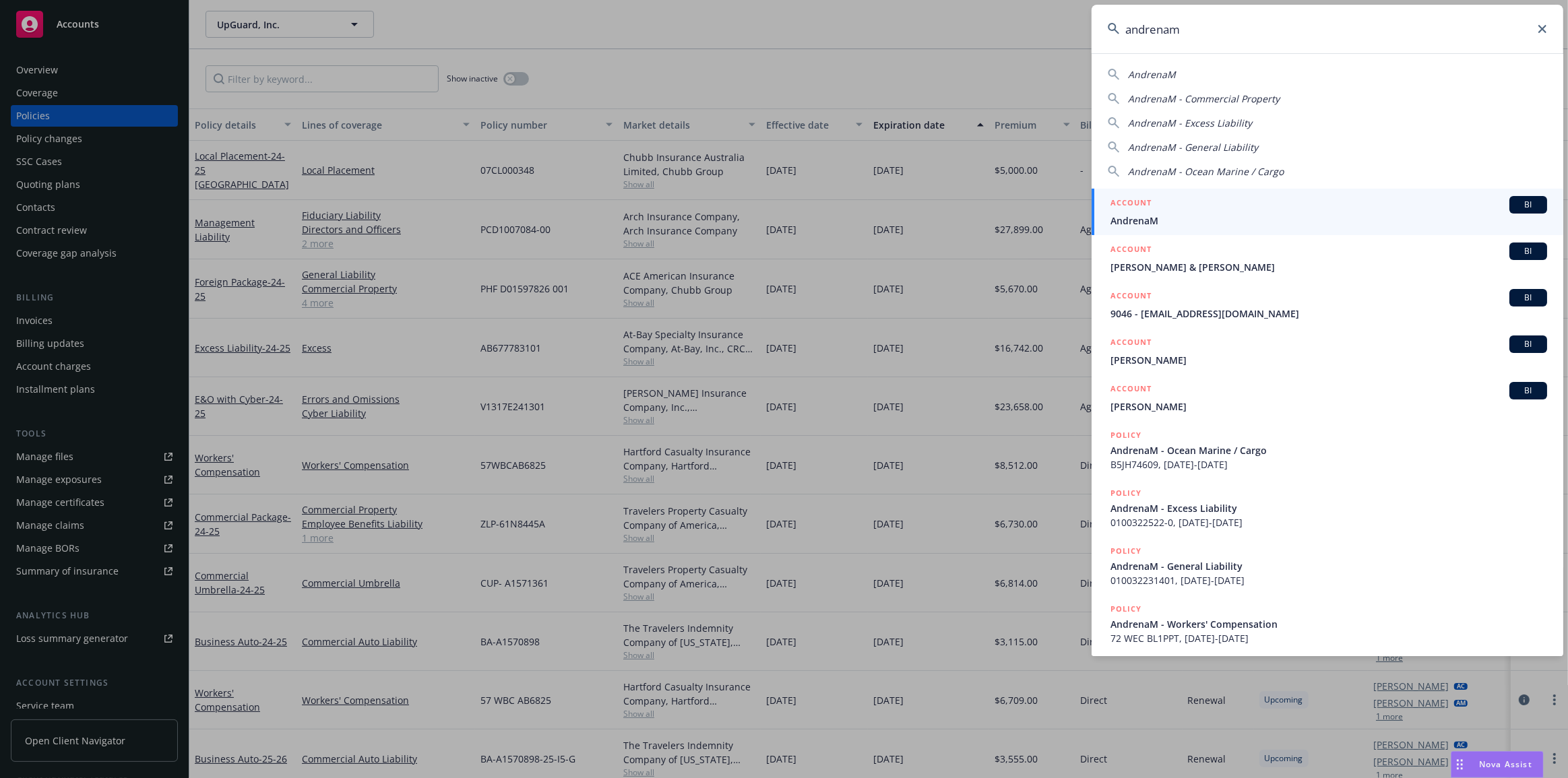
type input "andrenam"
drag, startPoint x: 1407, startPoint y: 218, endPoint x: 1394, endPoint y: 223, distance: 13.9
click at [1406, 220] on span "AndrenaM" at bounding box center [1328, 220] width 437 height 14
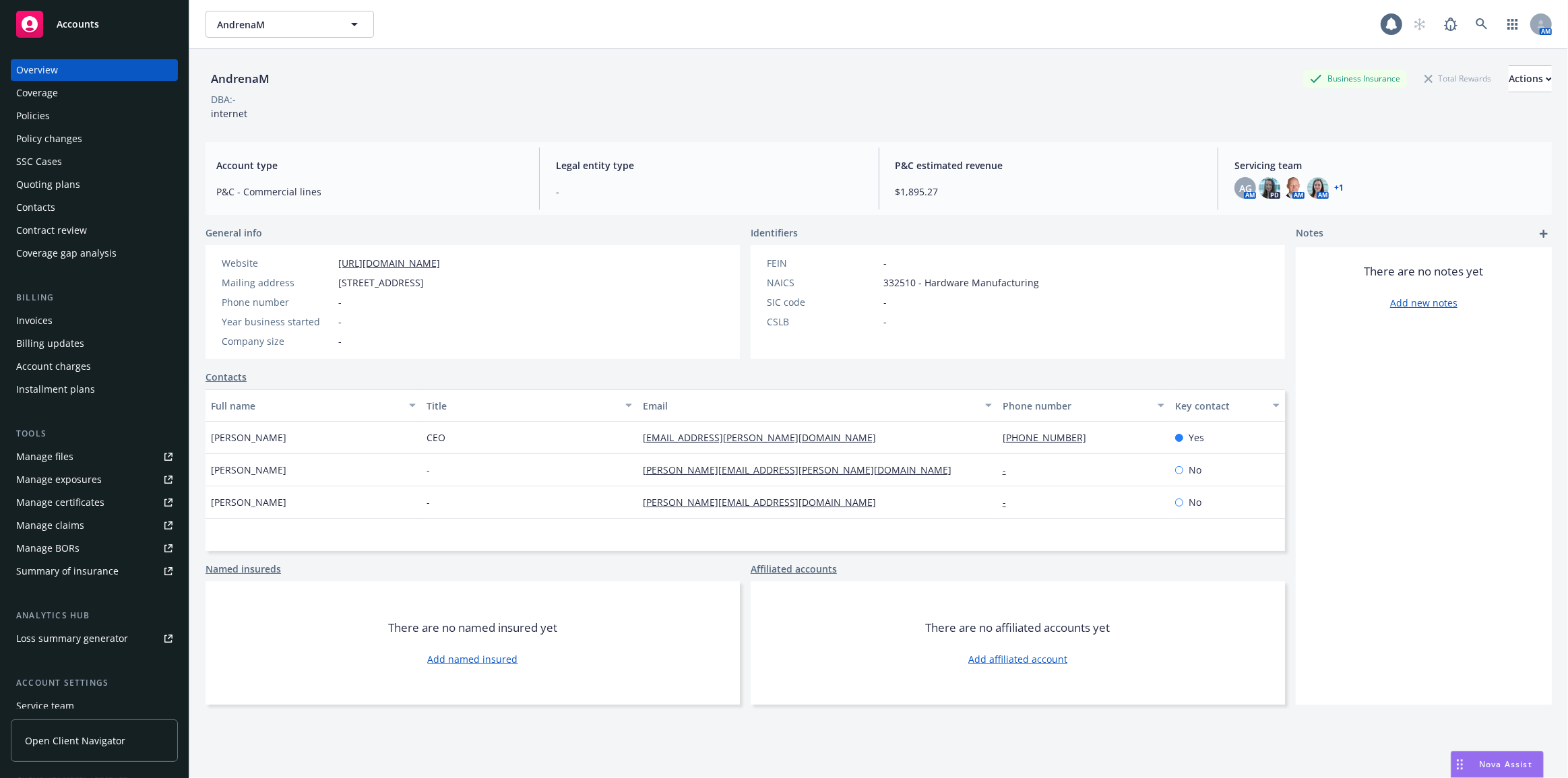
click at [85, 114] on div "Policies" at bounding box center [94, 116] width 156 height 22
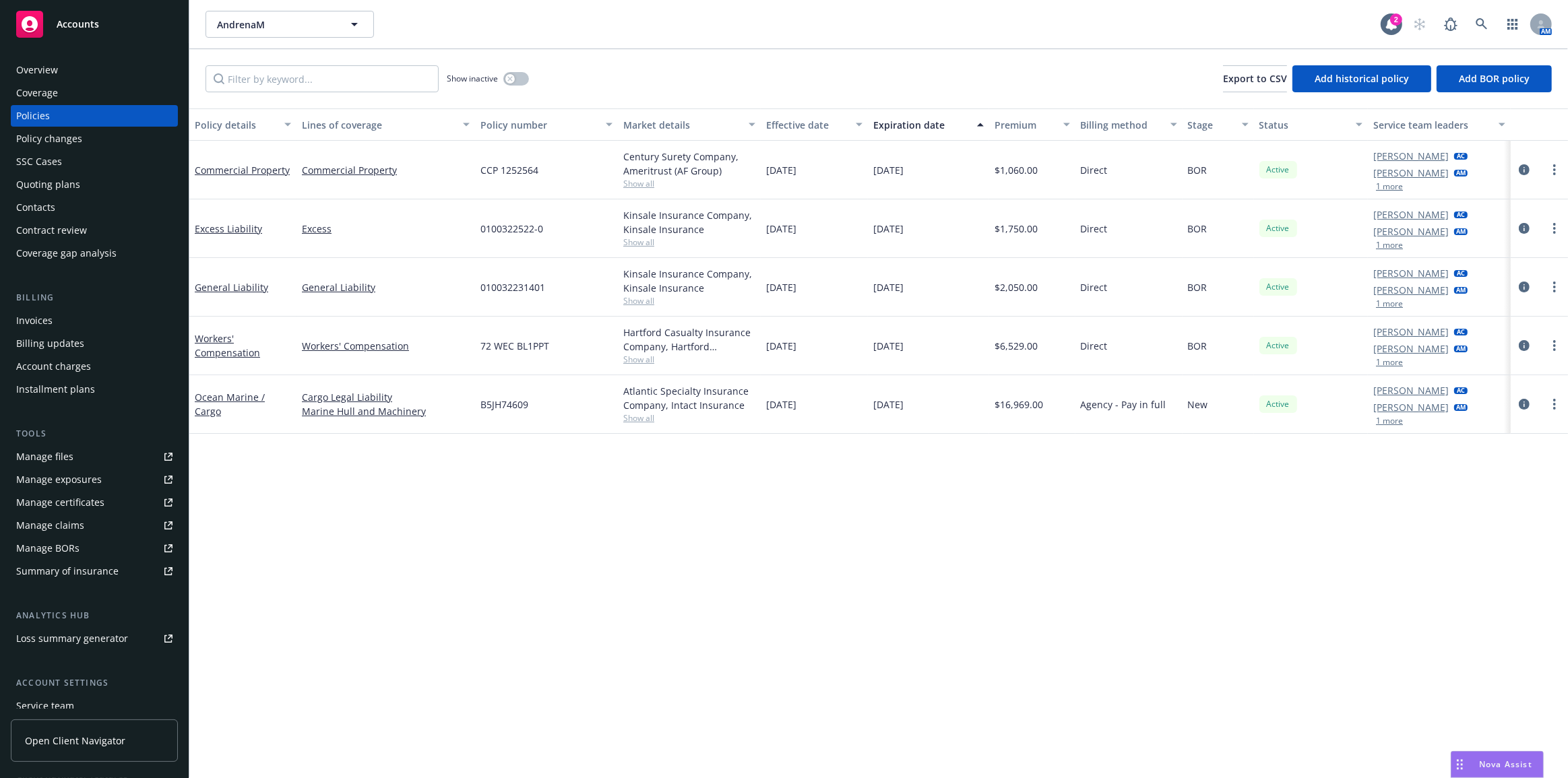
drag, startPoint x: 831, startPoint y: 171, endPoint x: 762, endPoint y: 169, distance: 69.0
click at [760, 169] on div "Commercial Property Commercial Property CCP 1252564 Century Surety Company, Ame…" at bounding box center [879, 170] width 1379 height 59
drag, startPoint x: 325, startPoint y: 513, endPoint x: 85, endPoint y: 200, distance: 394.4
click at [323, 508] on div "Policy details Lines of coverage Policy number Market details Effective date Ex…" at bounding box center [879, 444] width 1379 height 670
click at [77, 180] on div "Quoting plans" at bounding box center [48, 185] width 64 height 22
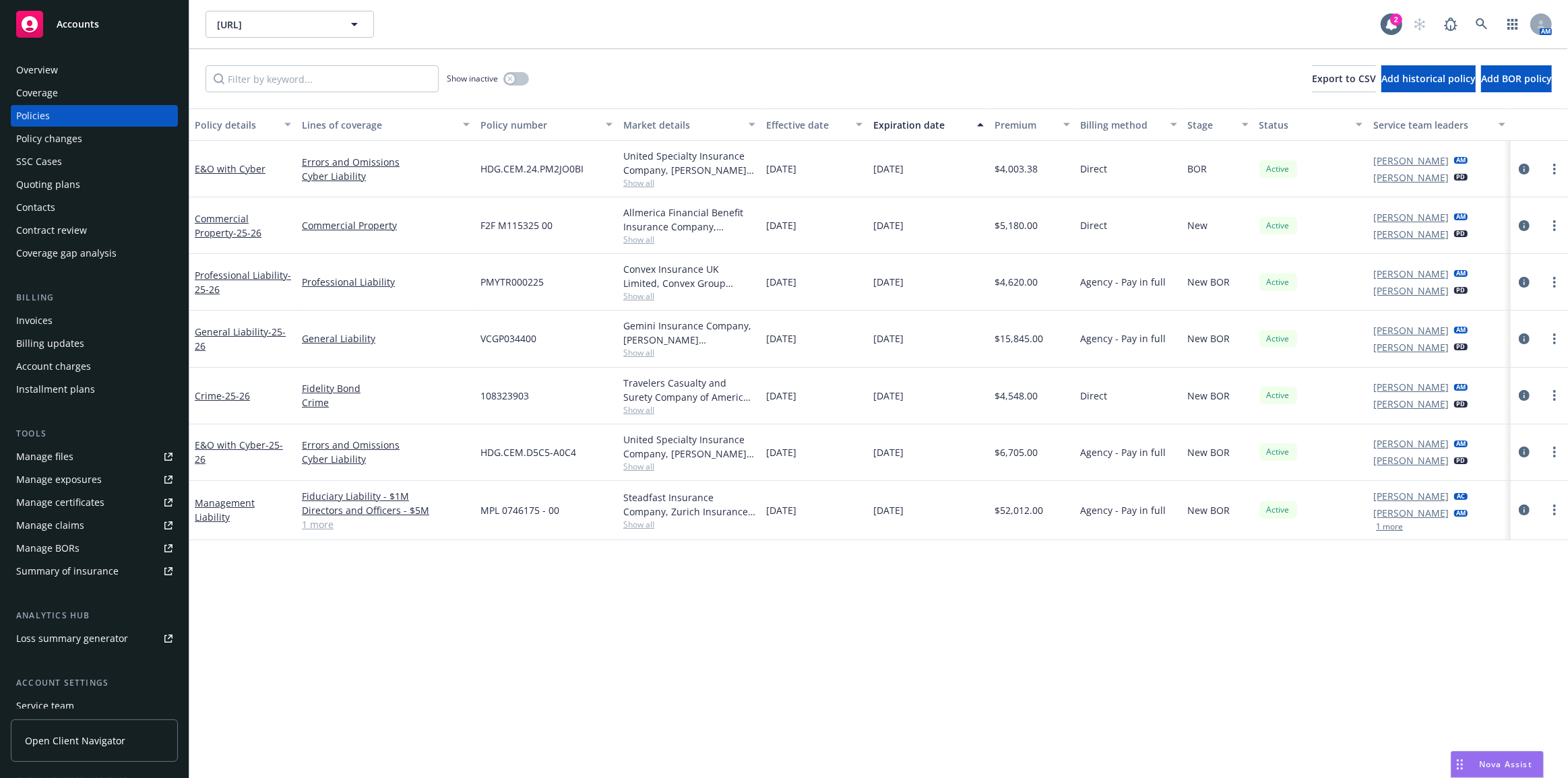
click at [288, 18] on span "[URL]" at bounding box center [275, 25] width 116 height 14
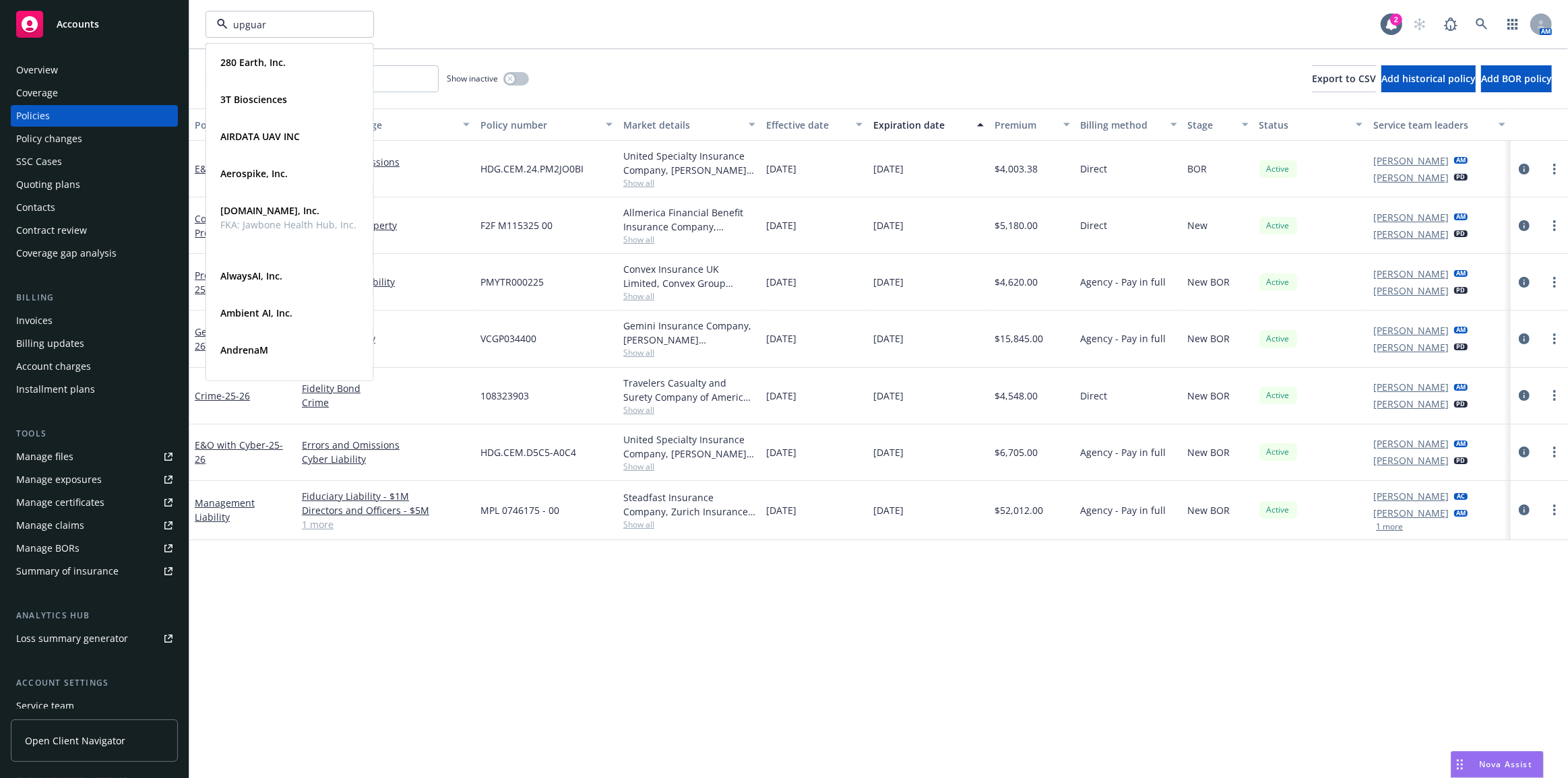
type input "upguard"
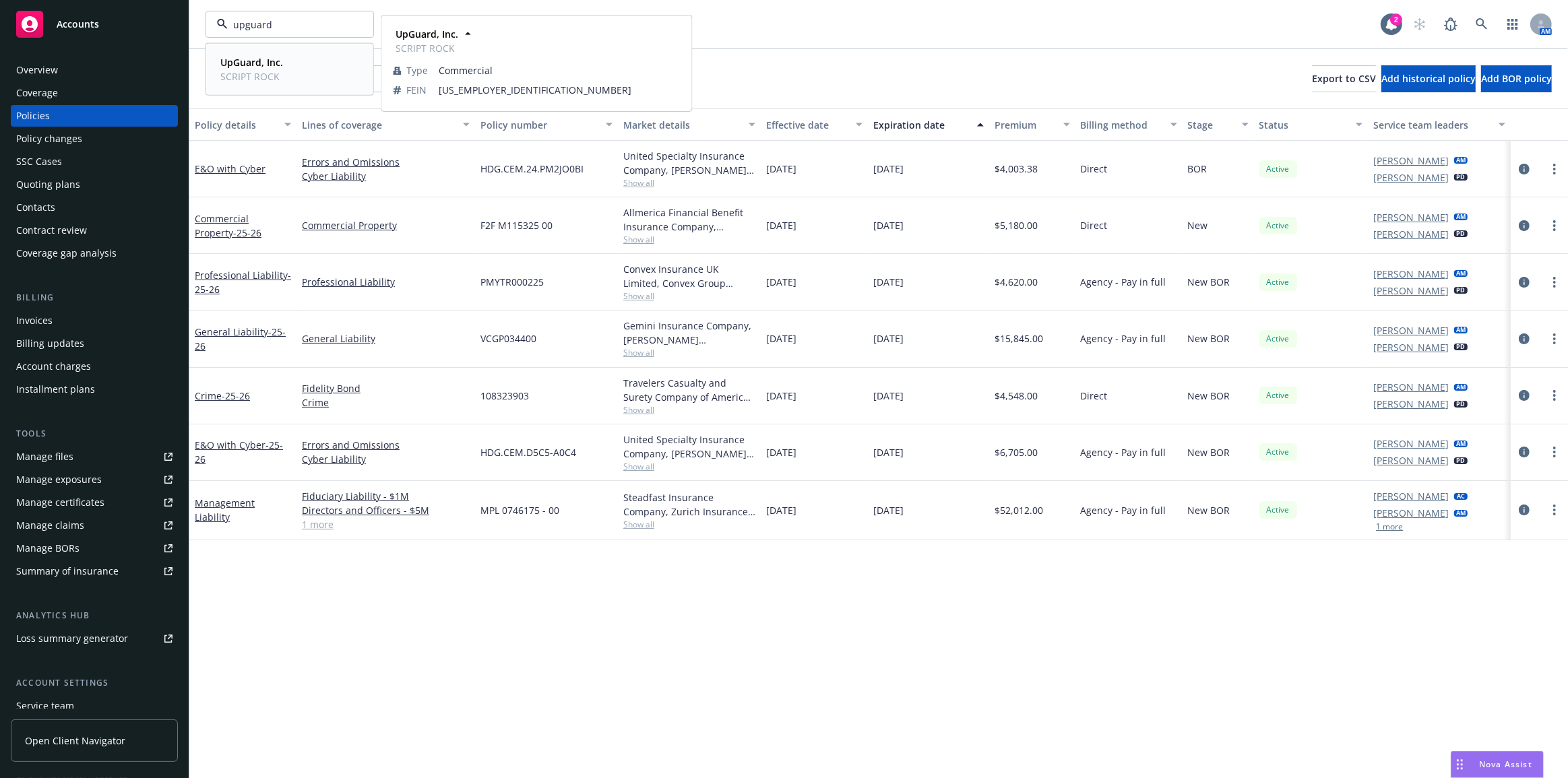
drag, startPoint x: 323, startPoint y: 73, endPoint x: 335, endPoint y: 68, distance: 13.0
click at [323, 73] on div "UpGuard, Inc. SCRIPT ROCK" at bounding box center [290, 69] width 149 height 34
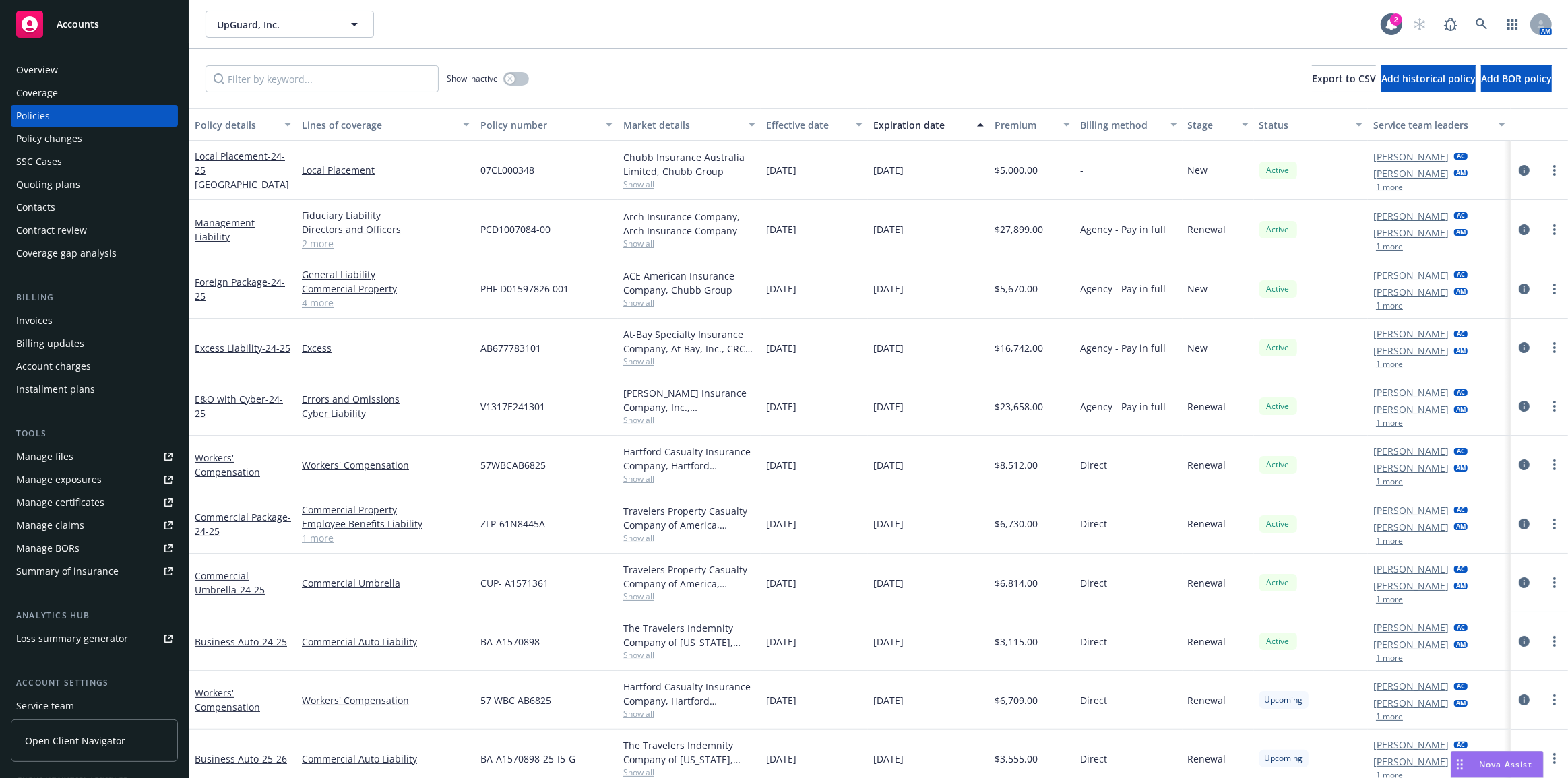
click at [121, 189] on div "Quoting plans" at bounding box center [94, 185] width 156 height 22
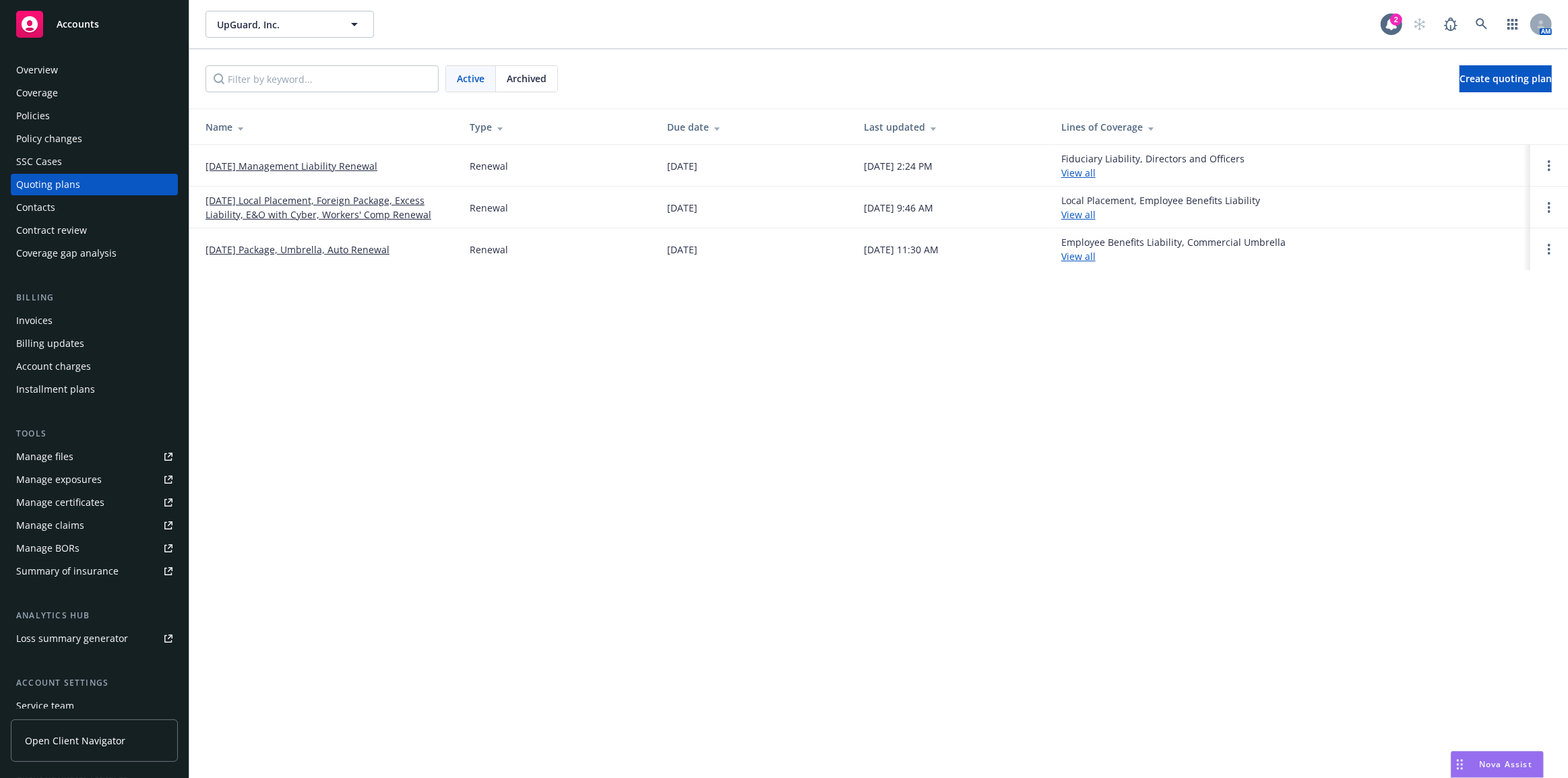
click at [226, 202] on link "[DATE] Local Placement, Foreign Package, Excess Liability, E&O with Cyber, Work…" at bounding box center [327, 207] width 243 height 29
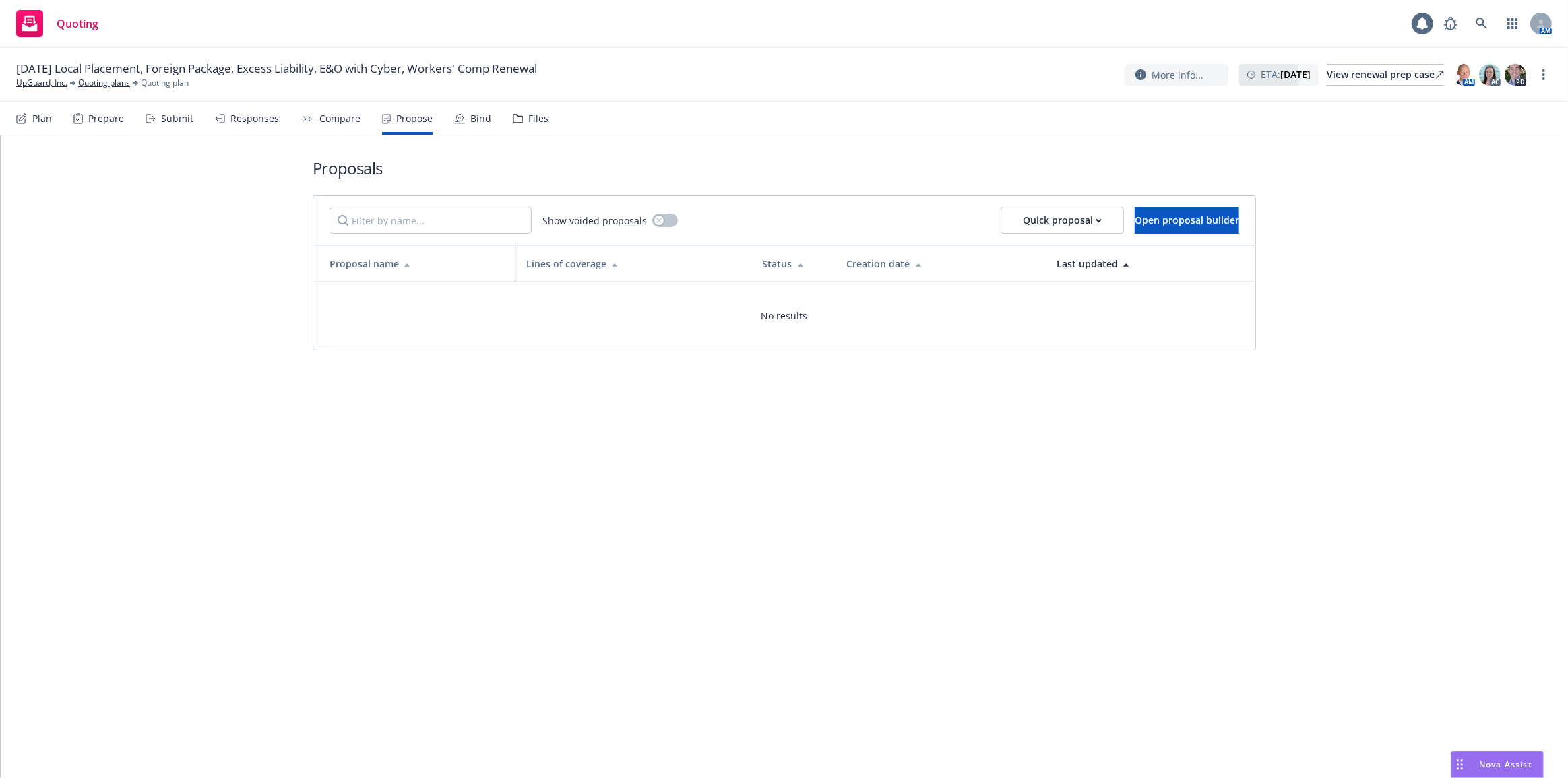
click at [250, 122] on div "Responses" at bounding box center [254, 119] width 49 height 11
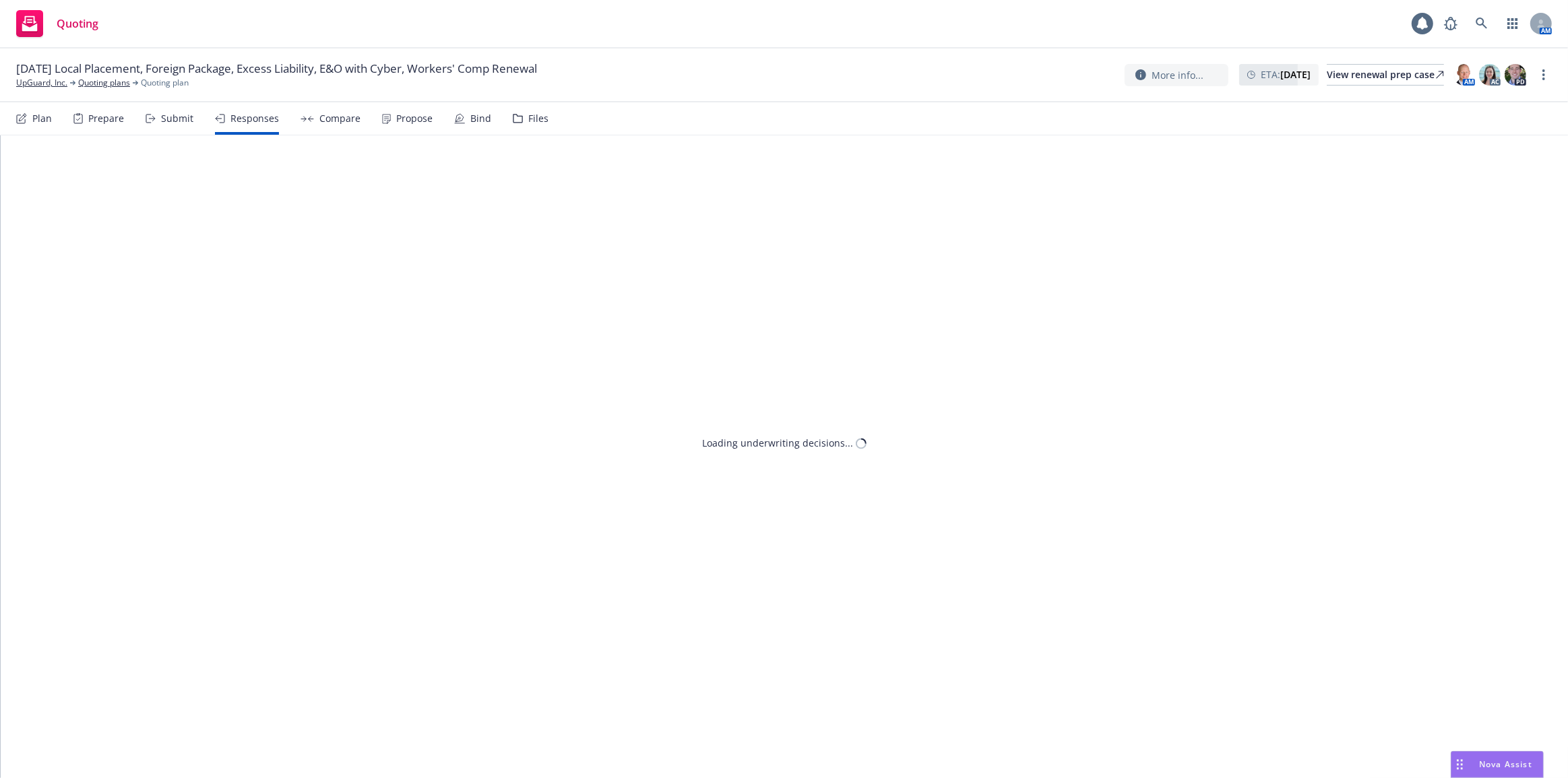
click at [176, 121] on div "Submit" at bounding box center [177, 119] width 32 height 11
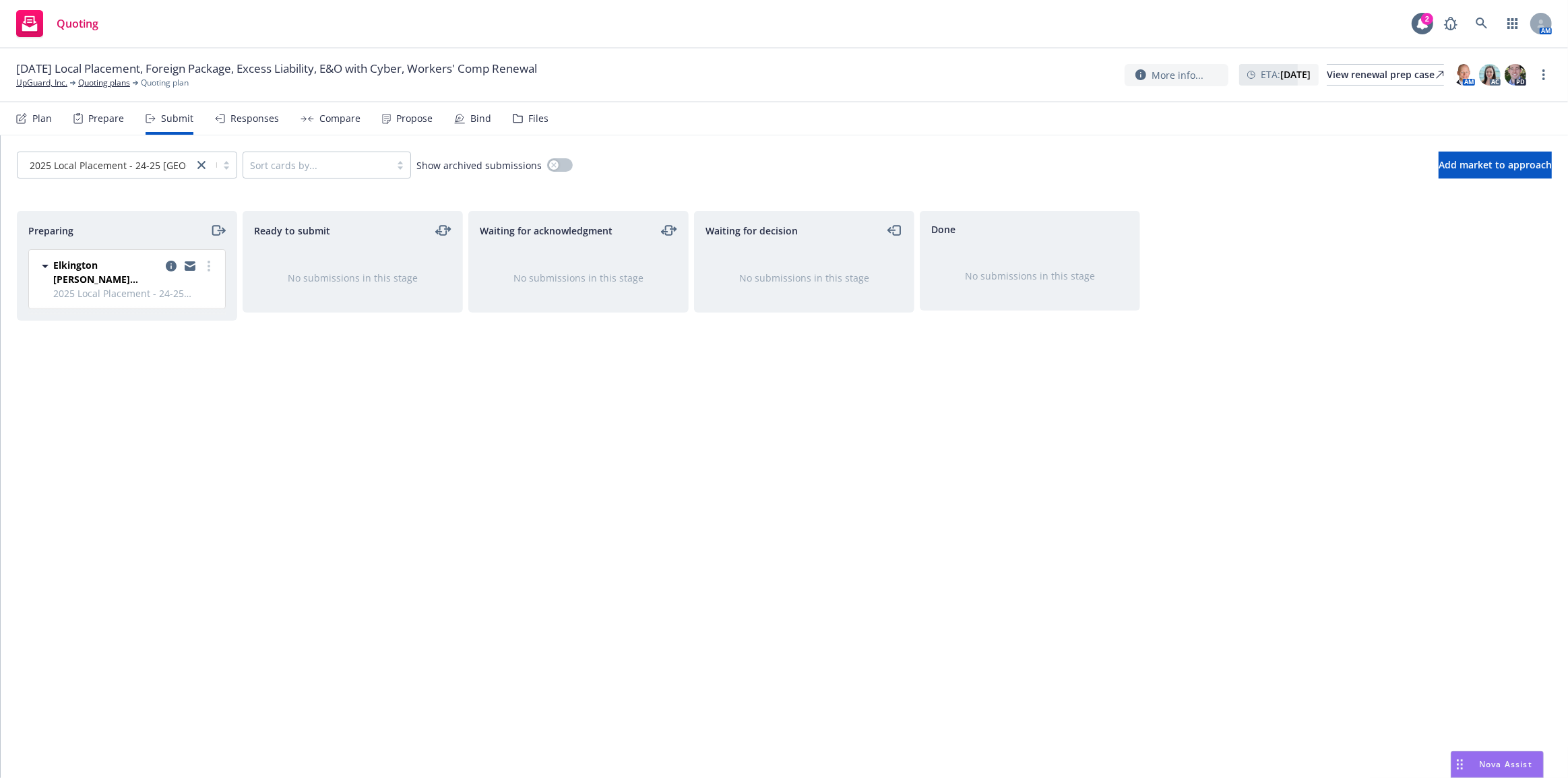
click at [40, 126] on div "Plan" at bounding box center [34, 119] width 35 height 32
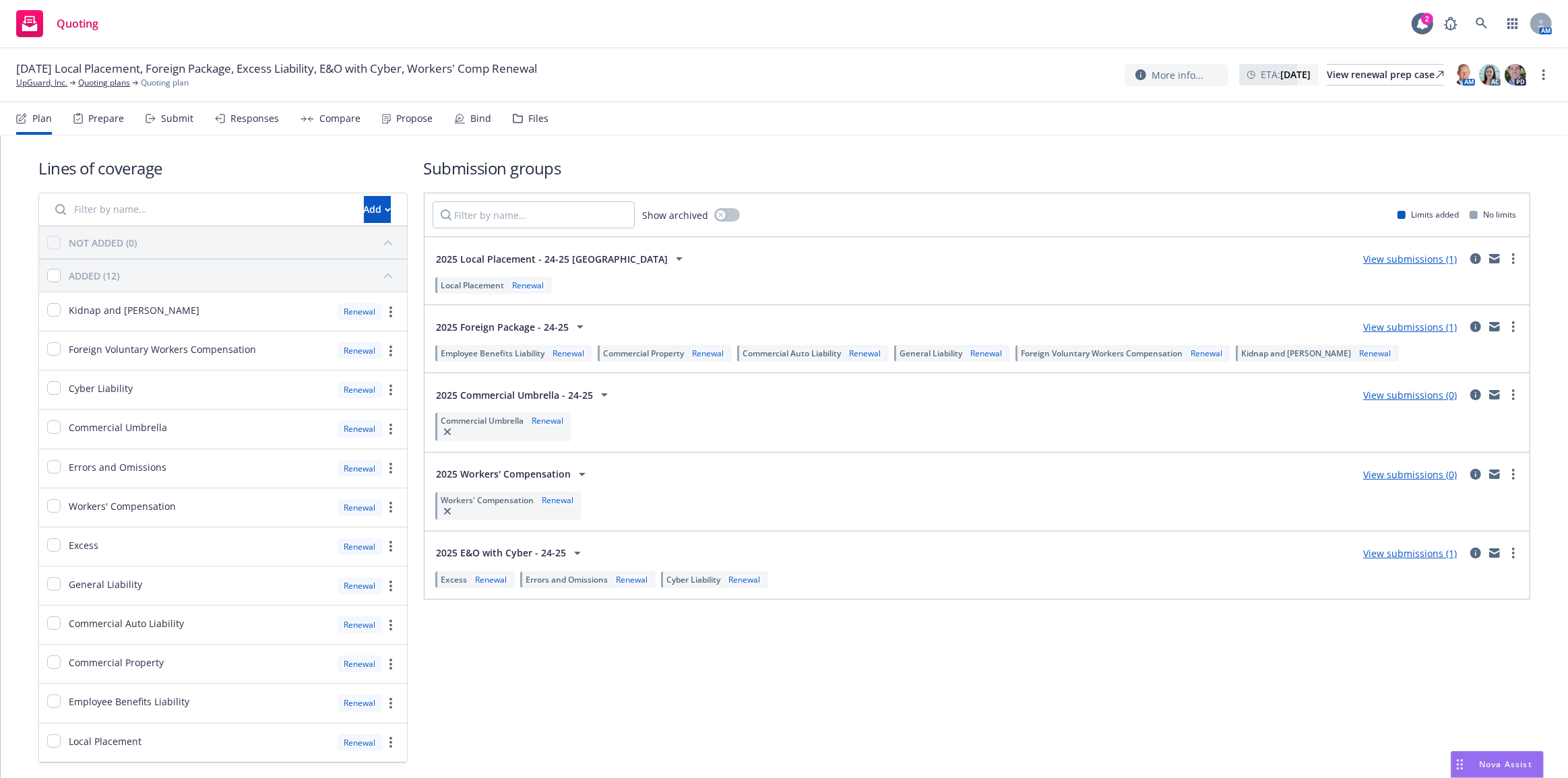
click at [1416, 559] on div "View submissions (1)" at bounding box center [1409, 553] width 110 height 16
click at [1416, 557] on link "View submissions (1)" at bounding box center [1410, 553] width 94 height 13
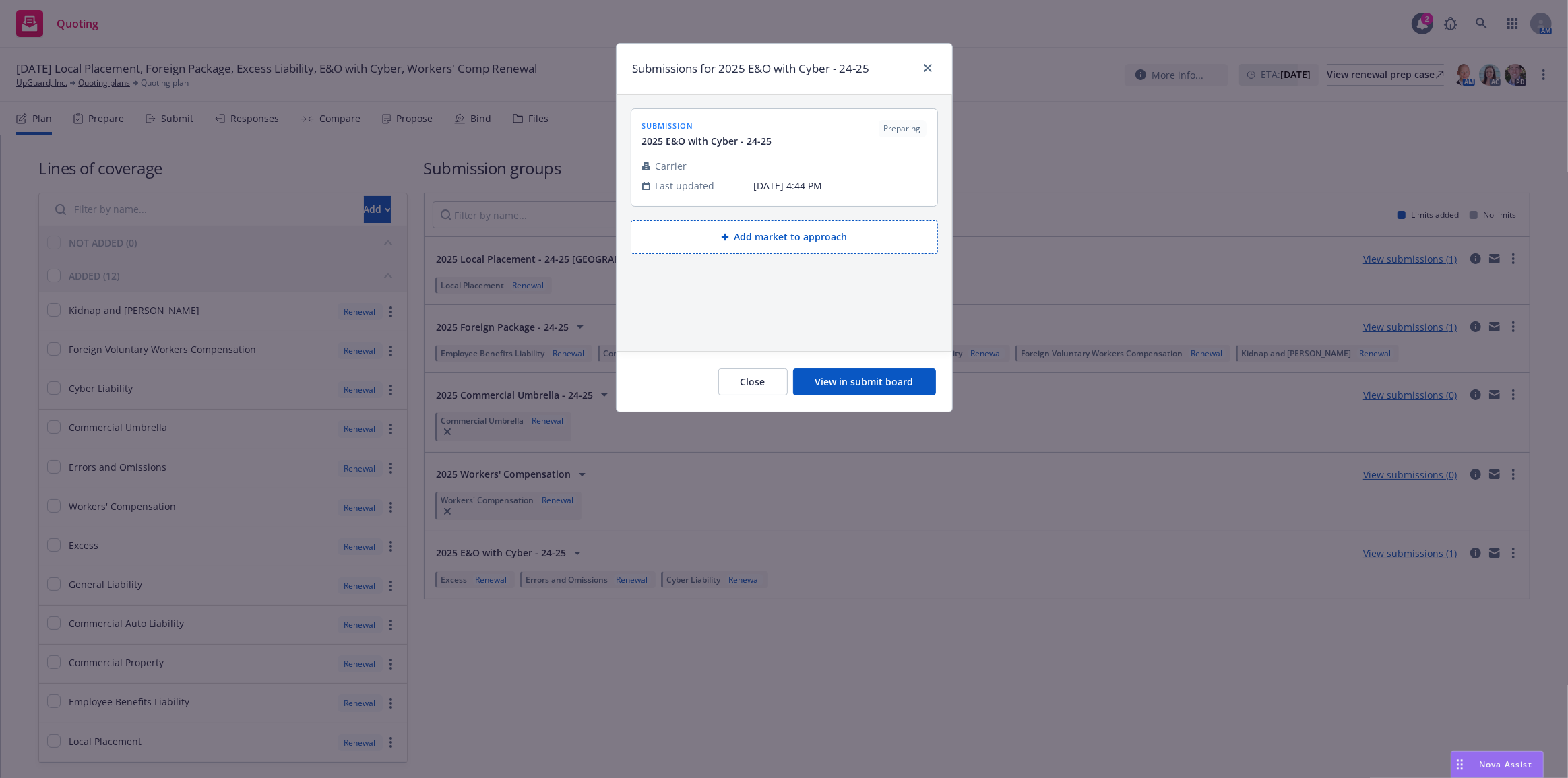
click at [917, 374] on button "View in submit board" at bounding box center [864, 381] width 142 height 27
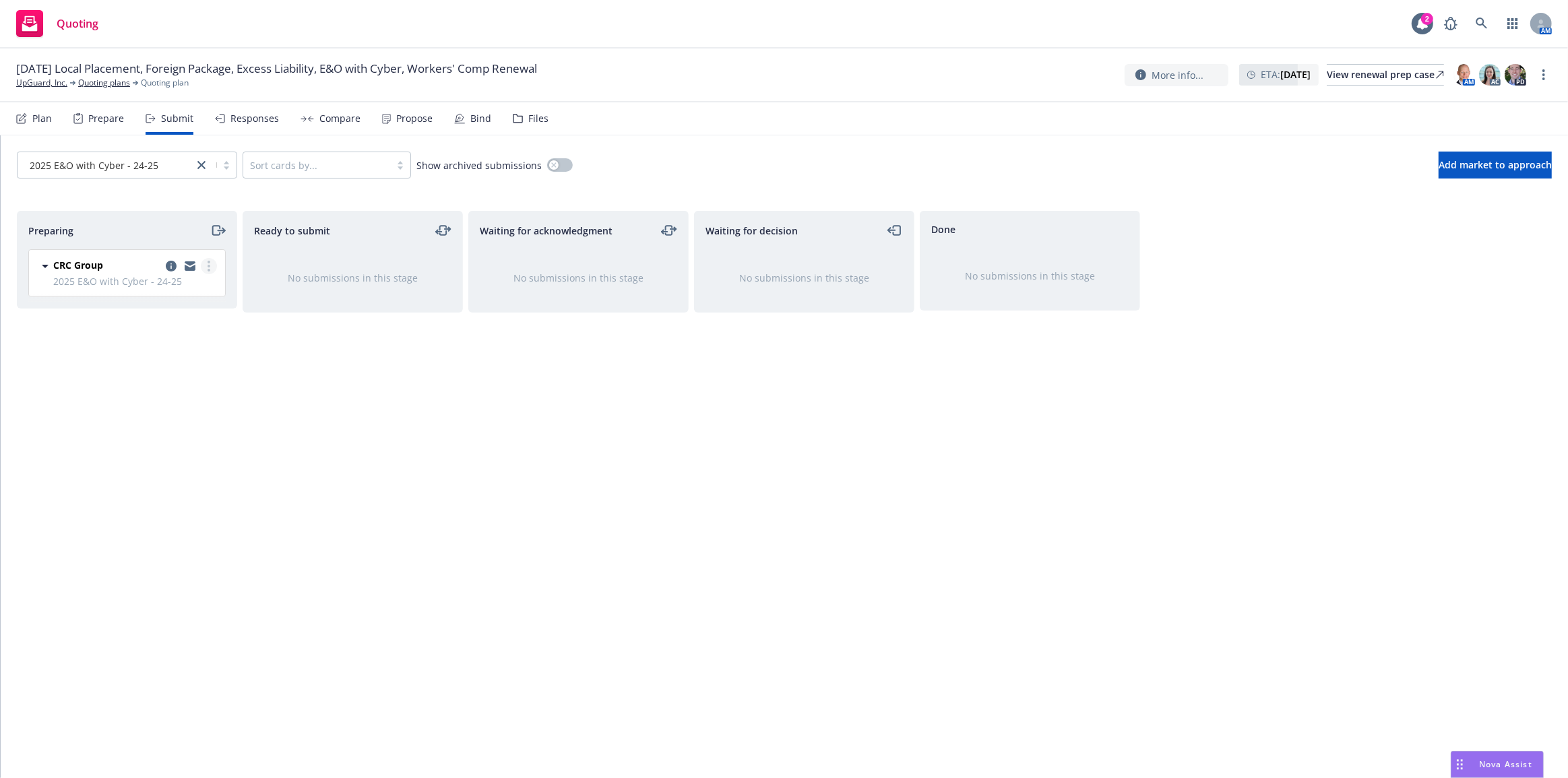
click at [208, 262] on circle "more" at bounding box center [208, 262] width 2 height 2
click at [197, 377] on span "Add accepted decision" at bounding box center [149, 374] width 135 height 13
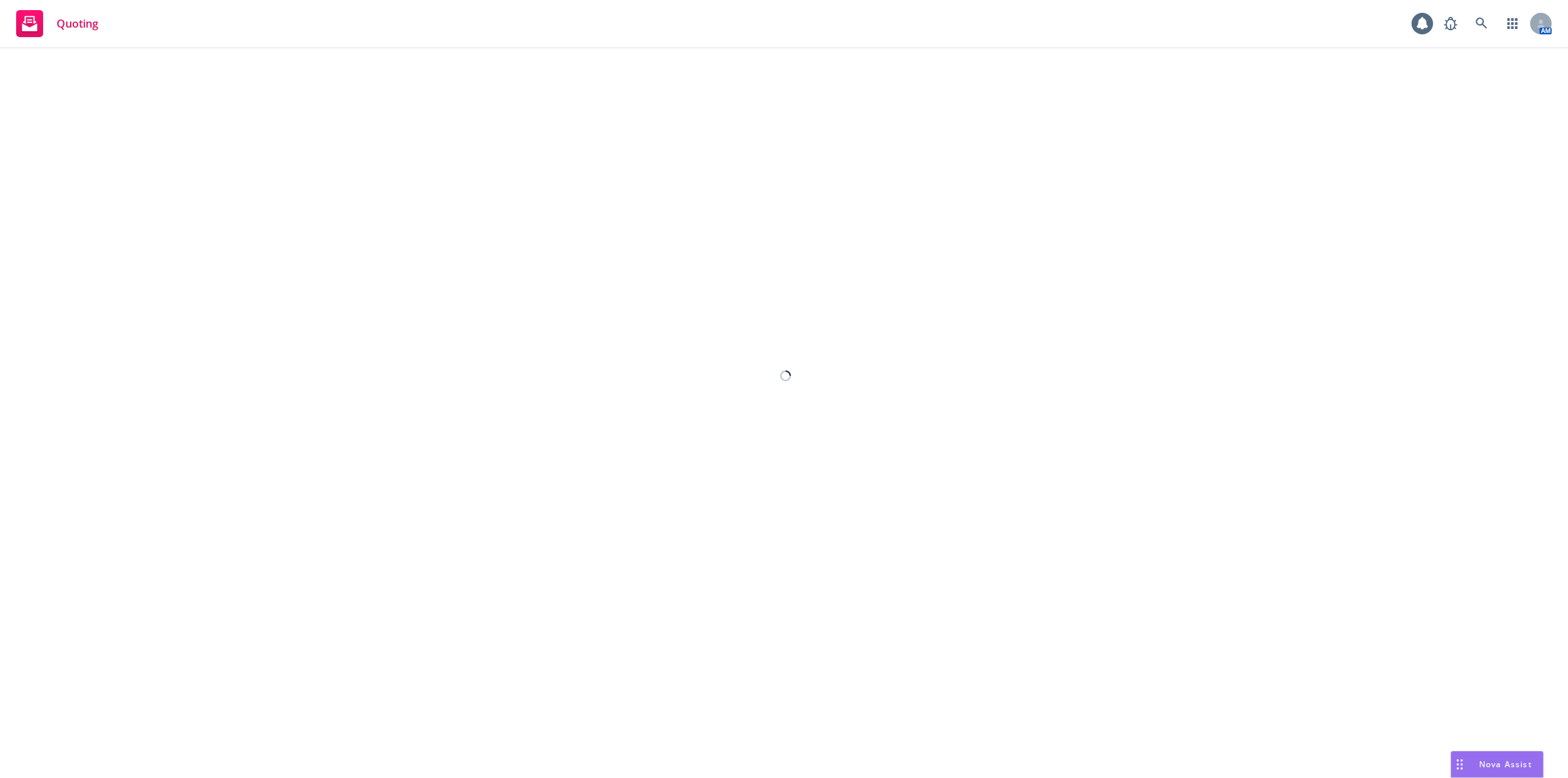
select select "12"
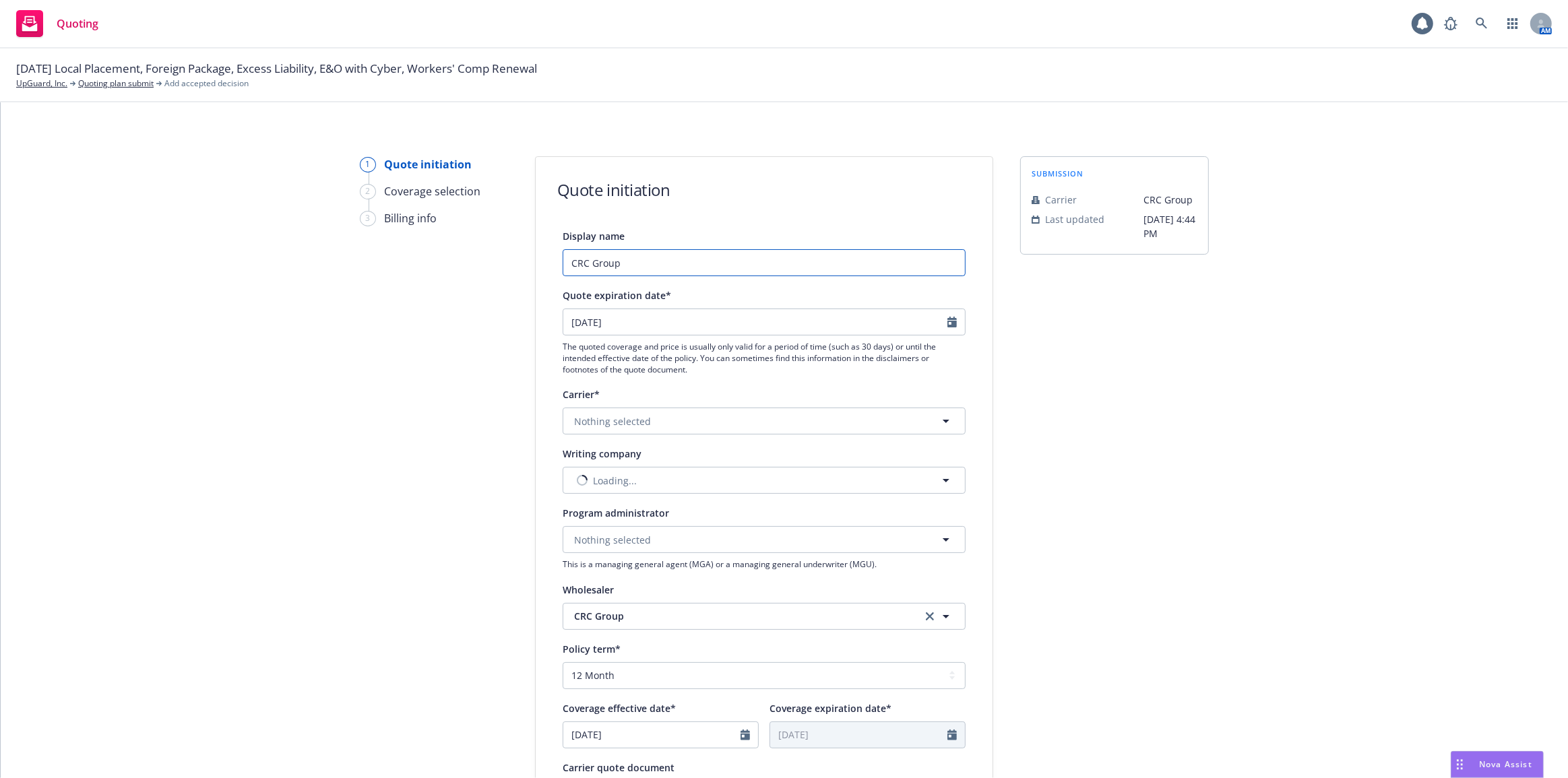
click at [705, 267] on input "CRC Group" at bounding box center [763, 263] width 403 height 27
click at [705, 267] on input "CRC Group" at bounding box center [763, 263] width 403 height 27
drag, startPoint x: 638, startPoint y: 261, endPoint x: 539, endPoint y: 261, distance: 99.0
click at [539, 261] on div "Display name [PERSON_NAME] Primary E&O Cyber v1 Quote expiration date* [DATE] T…" at bounding box center [763, 603] width 457 height 750
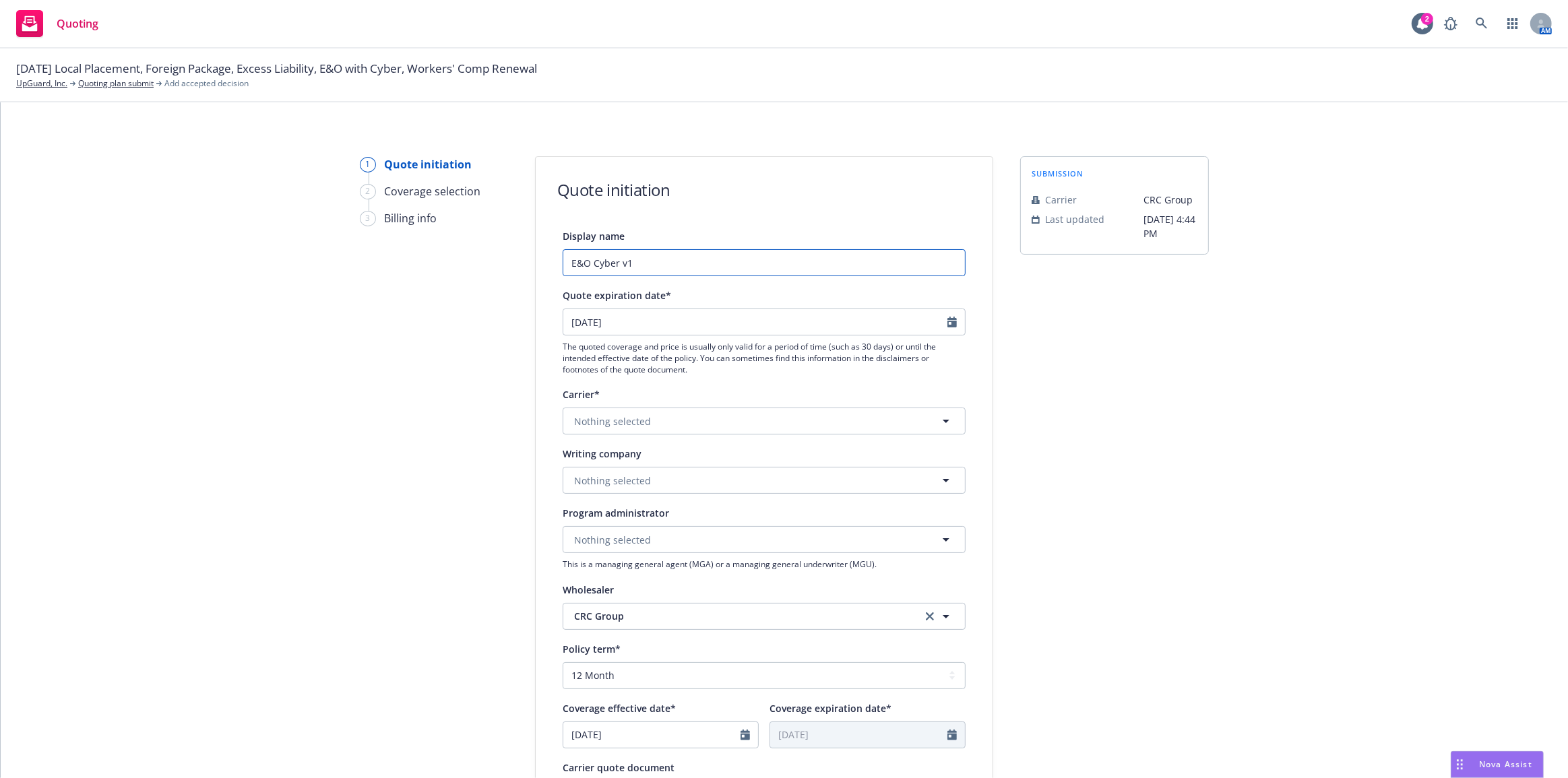
click at [727, 263] on input "E&O Cyber v1" at bounding box center [763, 263] width 403 height 27
paste input "[PERSON_NAME] Primary"
type input "E&O Cyber v1 - [PERSON_NAME] Primary"
click at [1287, 313] on div "1 Quote initiation 2 Coverage selection 3 Billing info Quote initiation Display…" at bounding box center [784, 608] width 1535 height 904
click at [938, 418] on icon "button" at bounding box center [946, 421] width 16 height 16
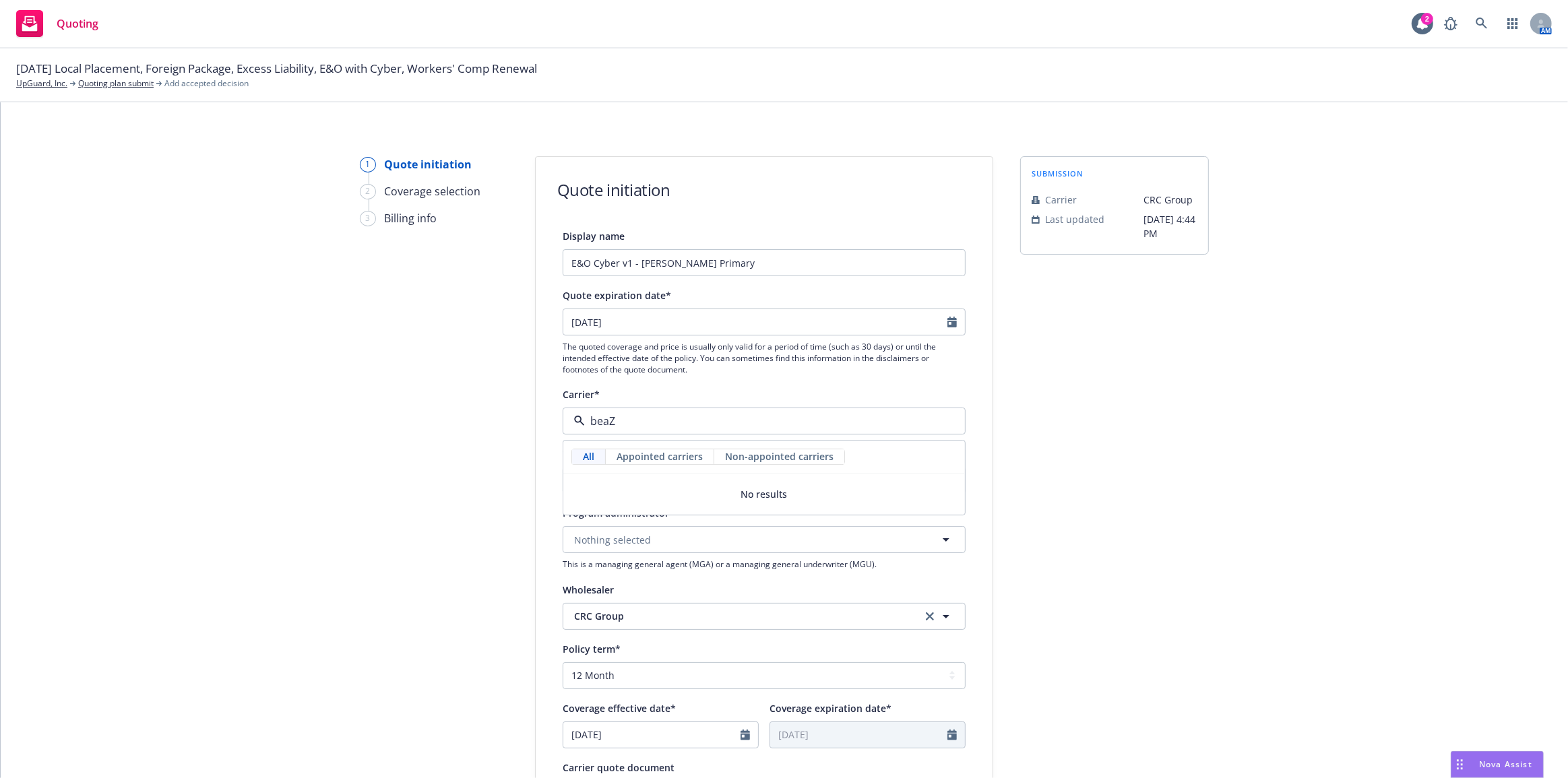
type input "bea"
click at [882, 492] on div "[PERSON_NAME] Group Appointed carrier" at bounding box center [764, 500] width 384 height 34
click at [1111, 478] on div "submission Carrier CRC Group Last updated [DATE] 4:44 PM" at bounding box center [1114, 608] width 189 height 904
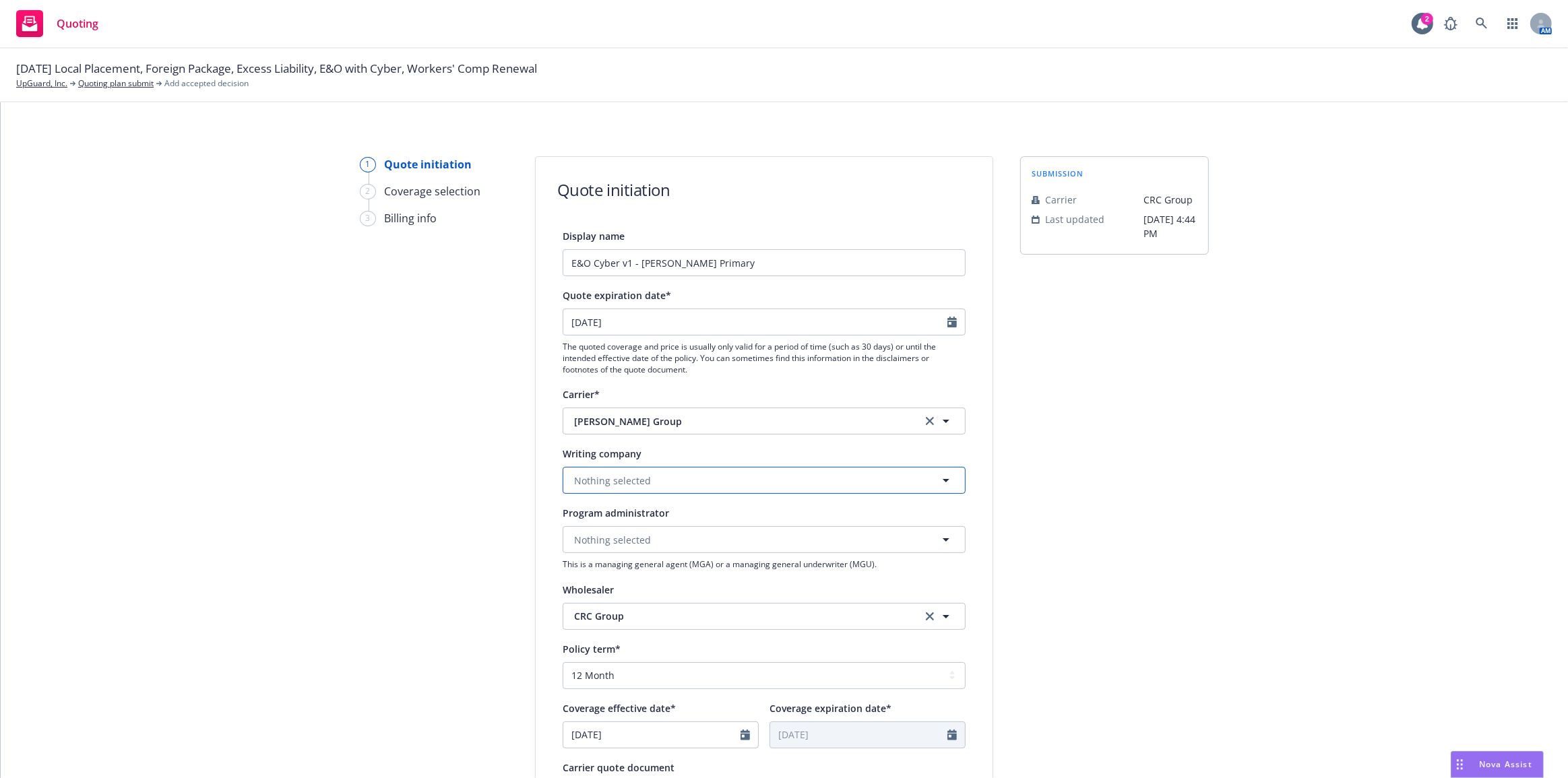
click at [896, 485] on button "Nothing selected" at bounding box center [763, 480] width 403 height 27
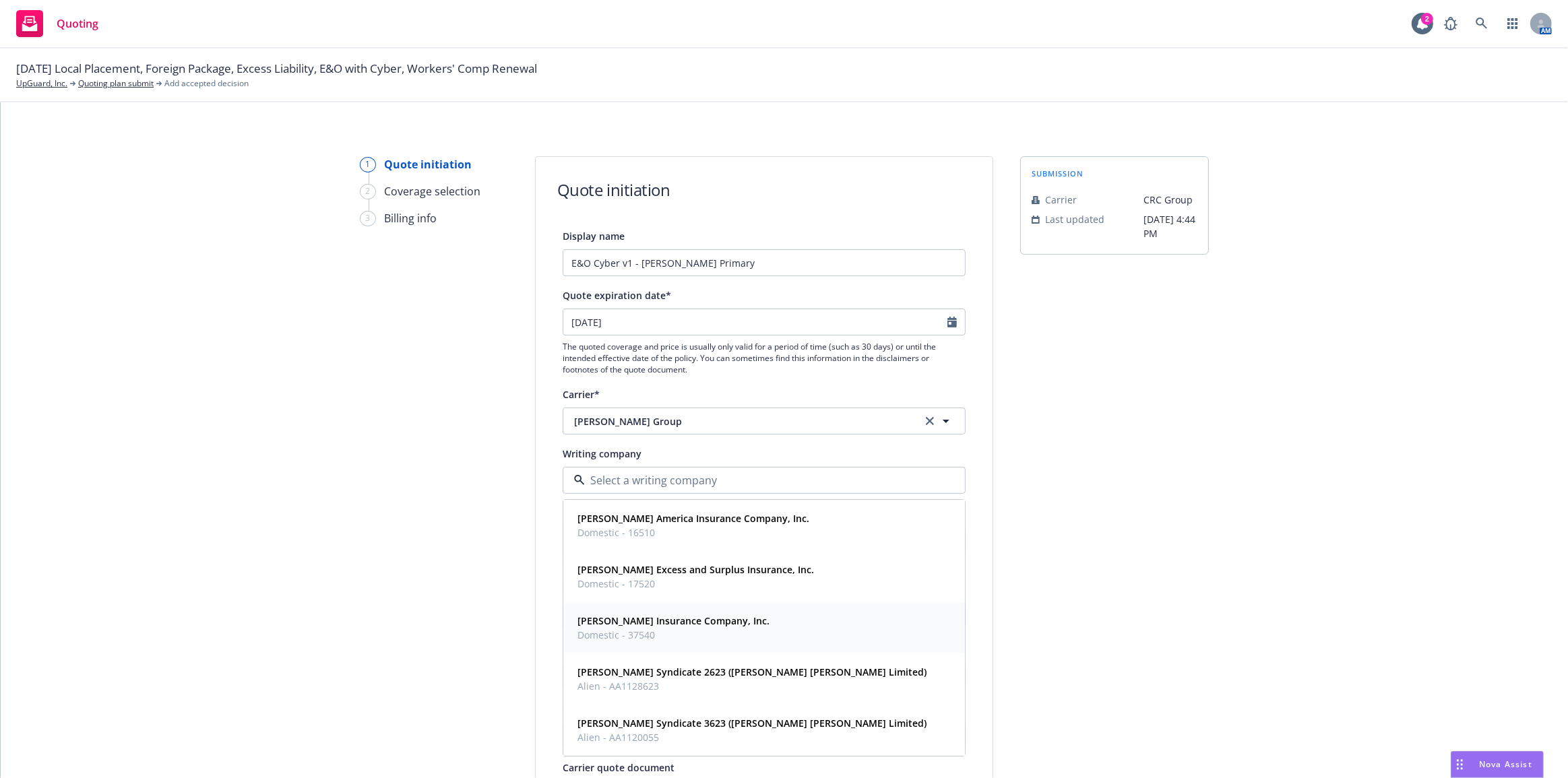
drag, startPoint x: 937, startPoint y: 615, endPoint x: 1050, endPoint y: 593, distance: 115.1
click at [938, 615] on div "[PERSON_NAME] Insurance Company, Inc. Domestic - 37540" at bounding box center [764, 629] width 384 height 34
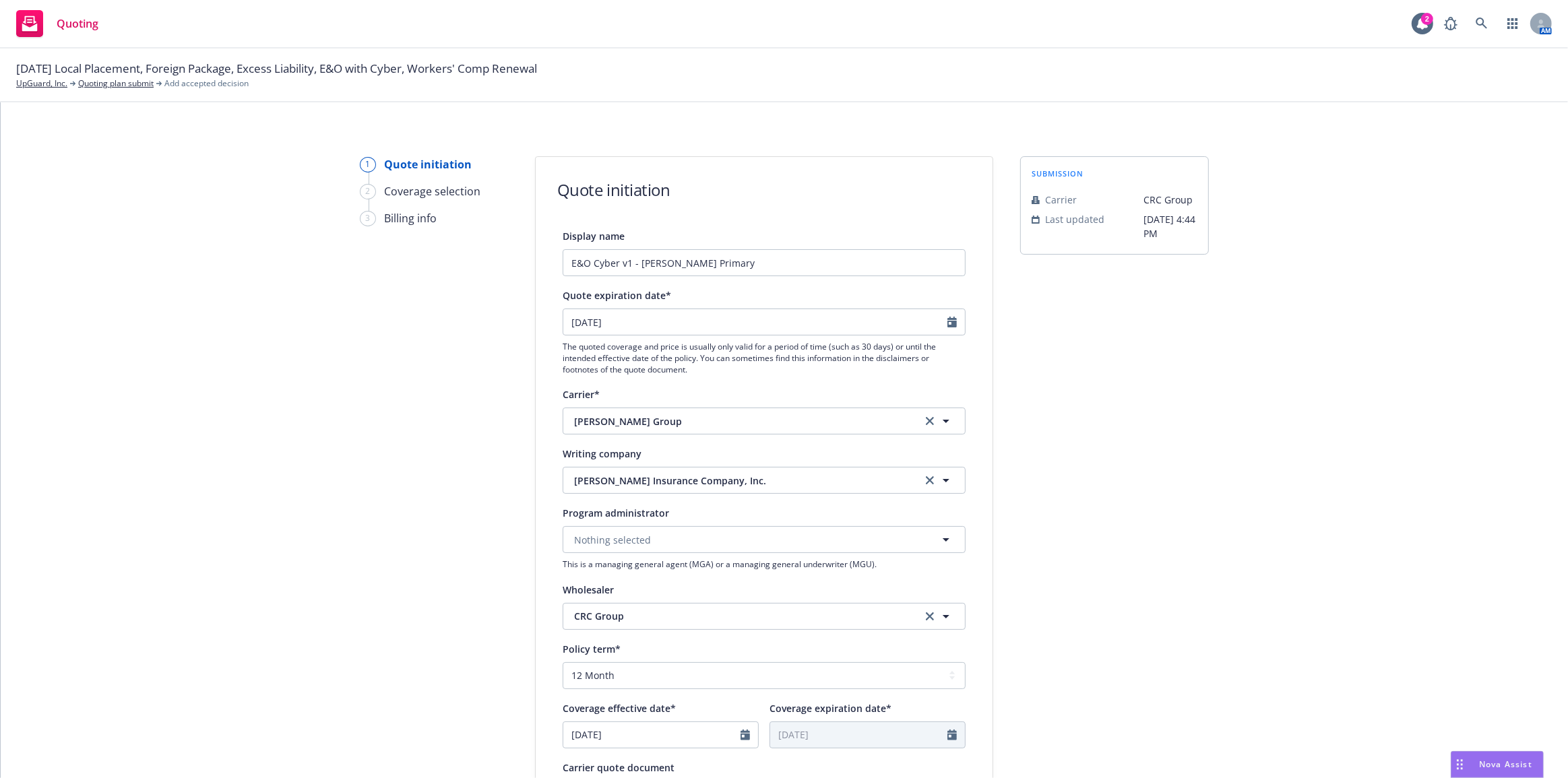
click at [1114, 585] on div "submission Carrier CRC Group Last updated [DATE] 4:44 PM" at bounding box center [1114, 608] width 189 height 904
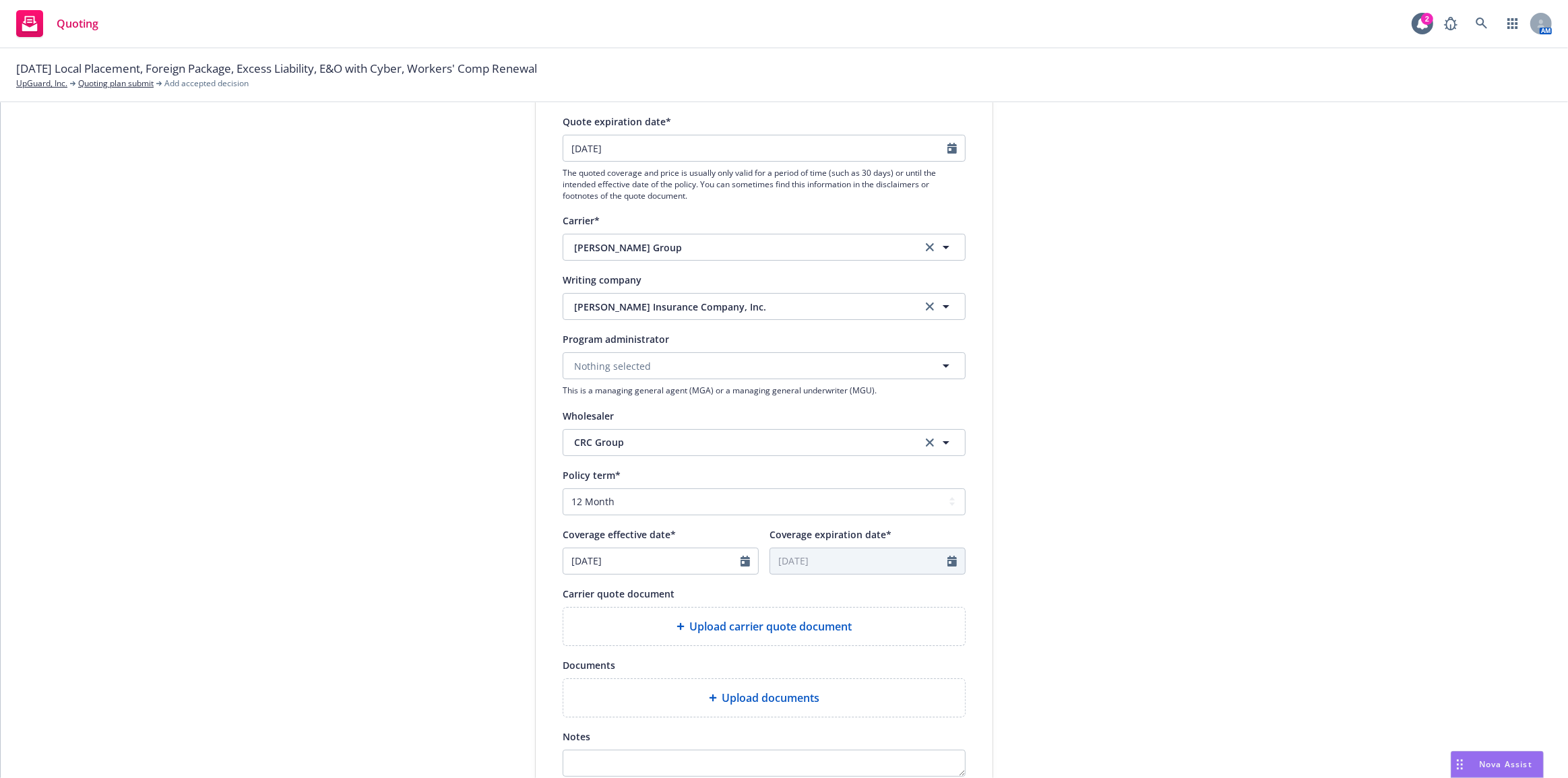
scroll to position [245, 0]
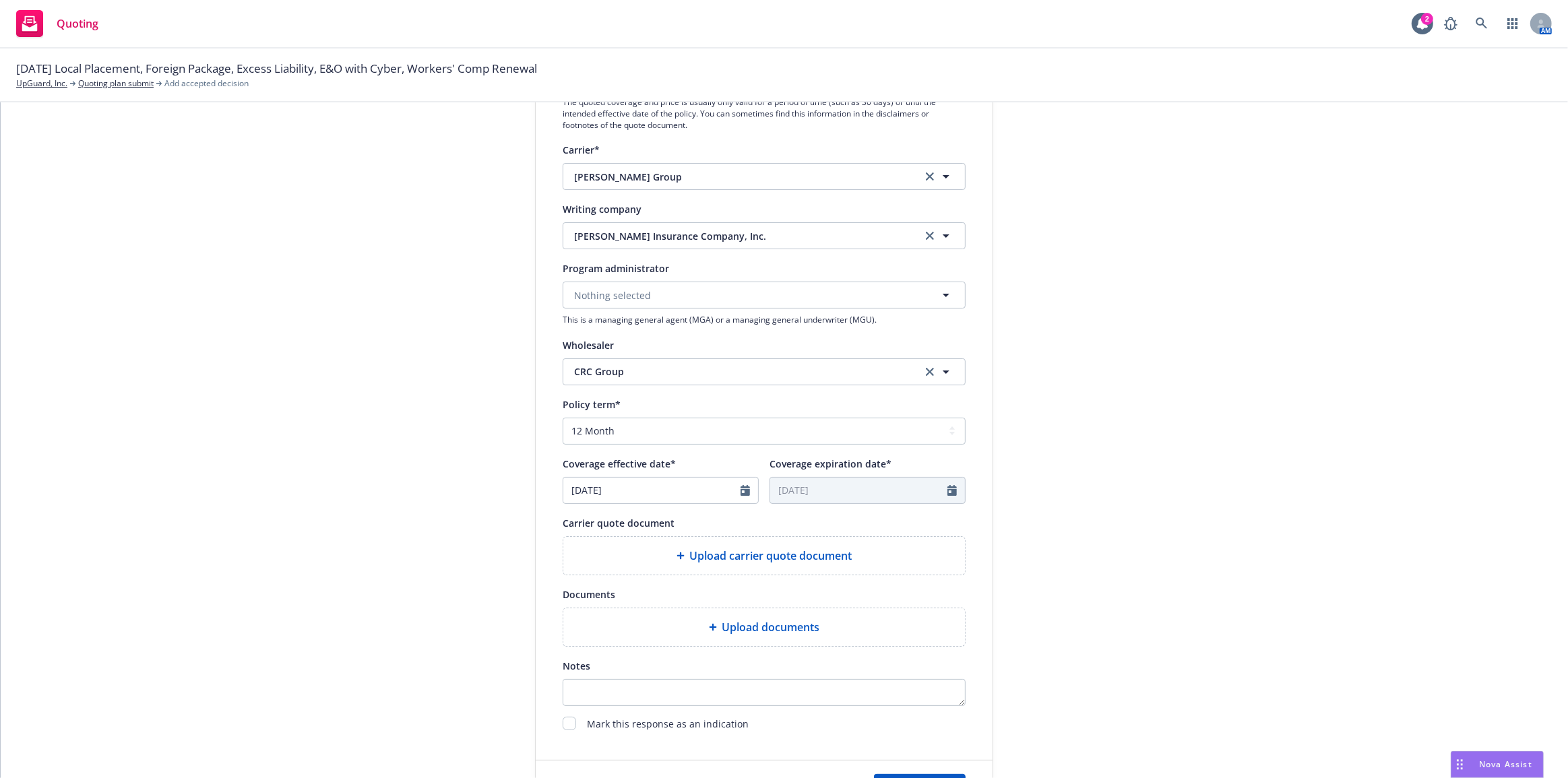
click at [1026, 503] on div "submission Carrier CRC Group Last updated [DATE] 4:44 PM" at bounding box center [1114, 363] width 189 height 904
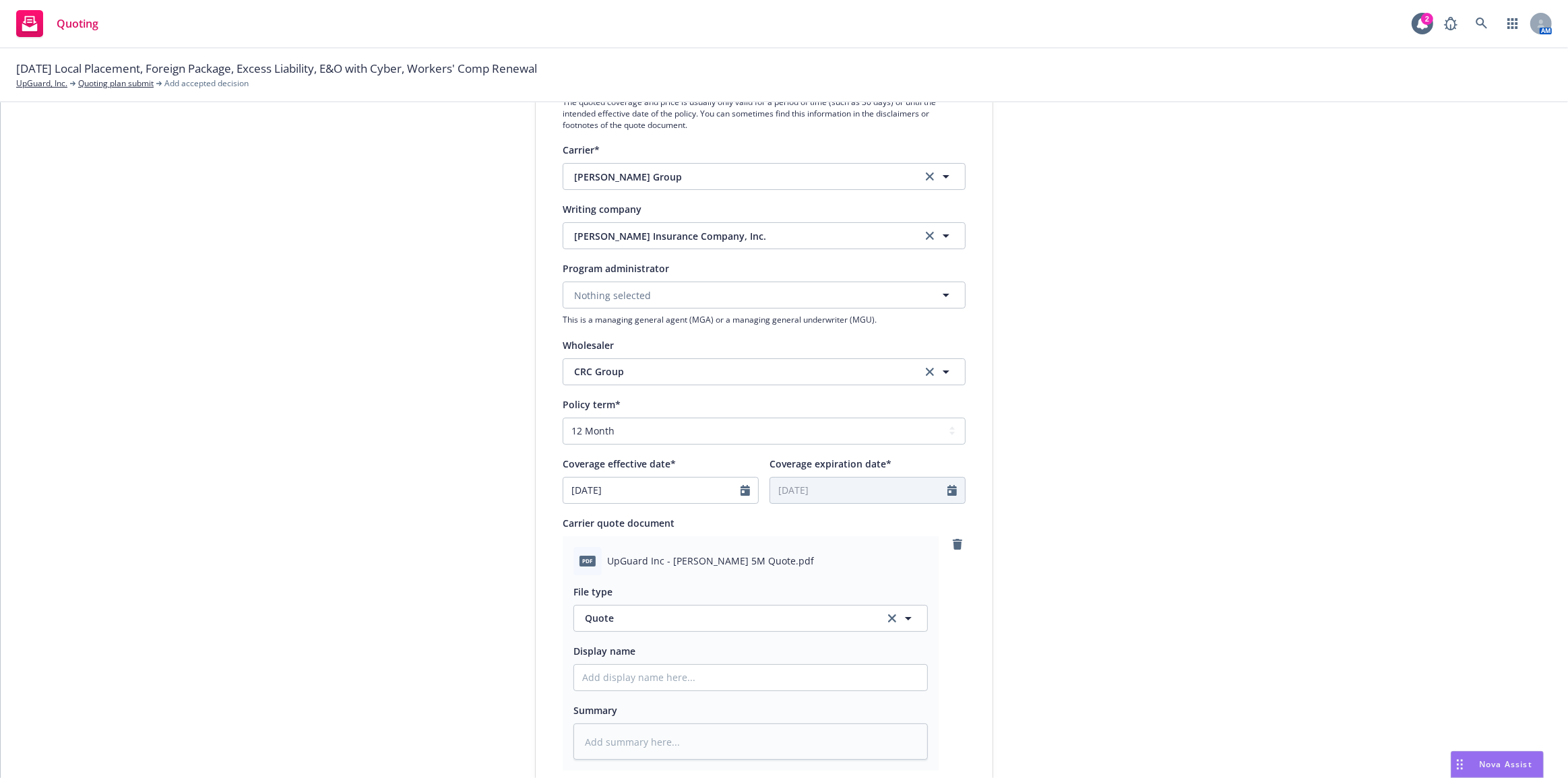
scroll to position [562, 0]
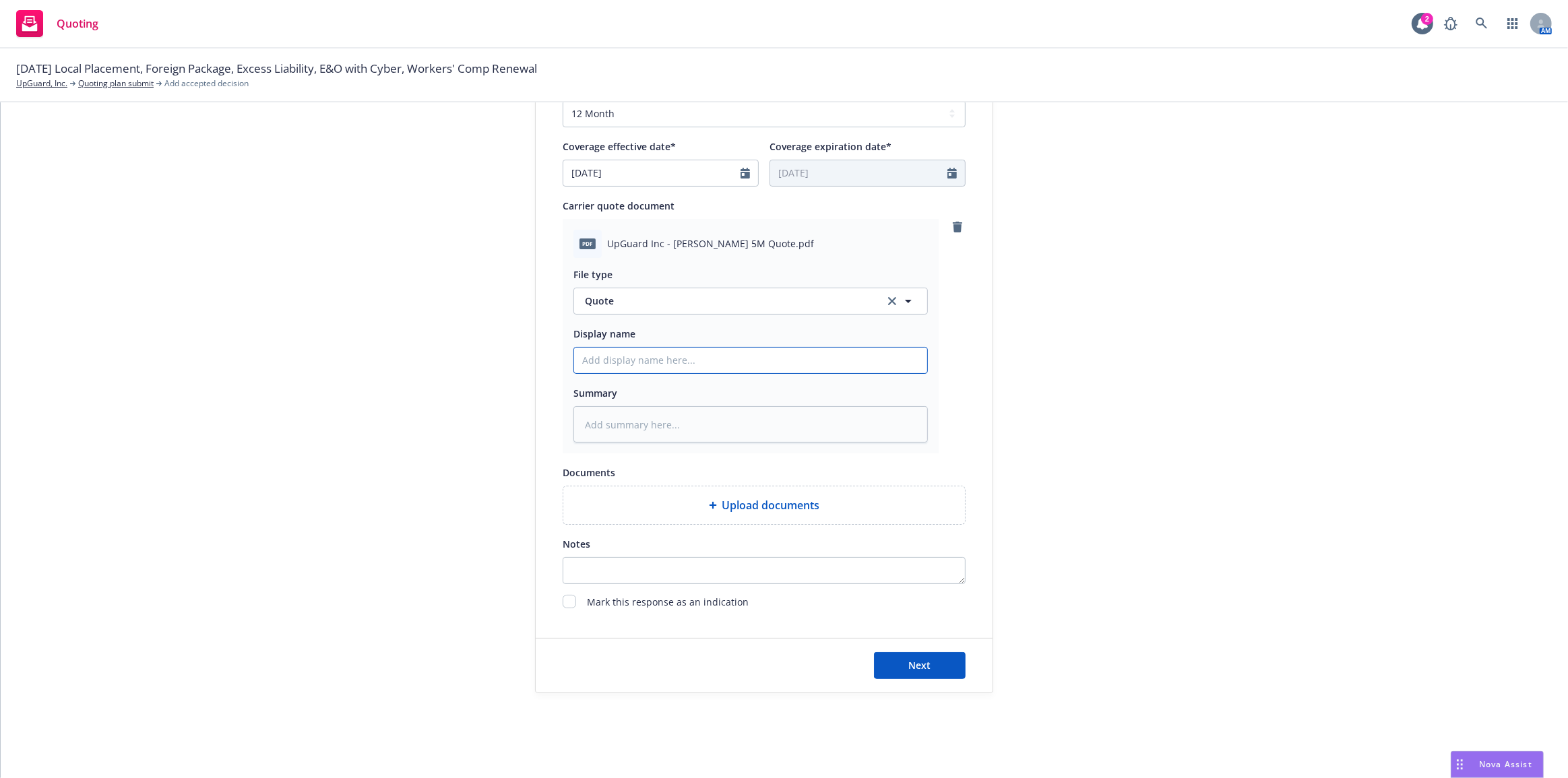
click at [685, 362] on input "Display name" at bounding box center [750, 360] width 353 height 25
type textarea "x"
type input "z"
type textarea "x"
type input "zq"
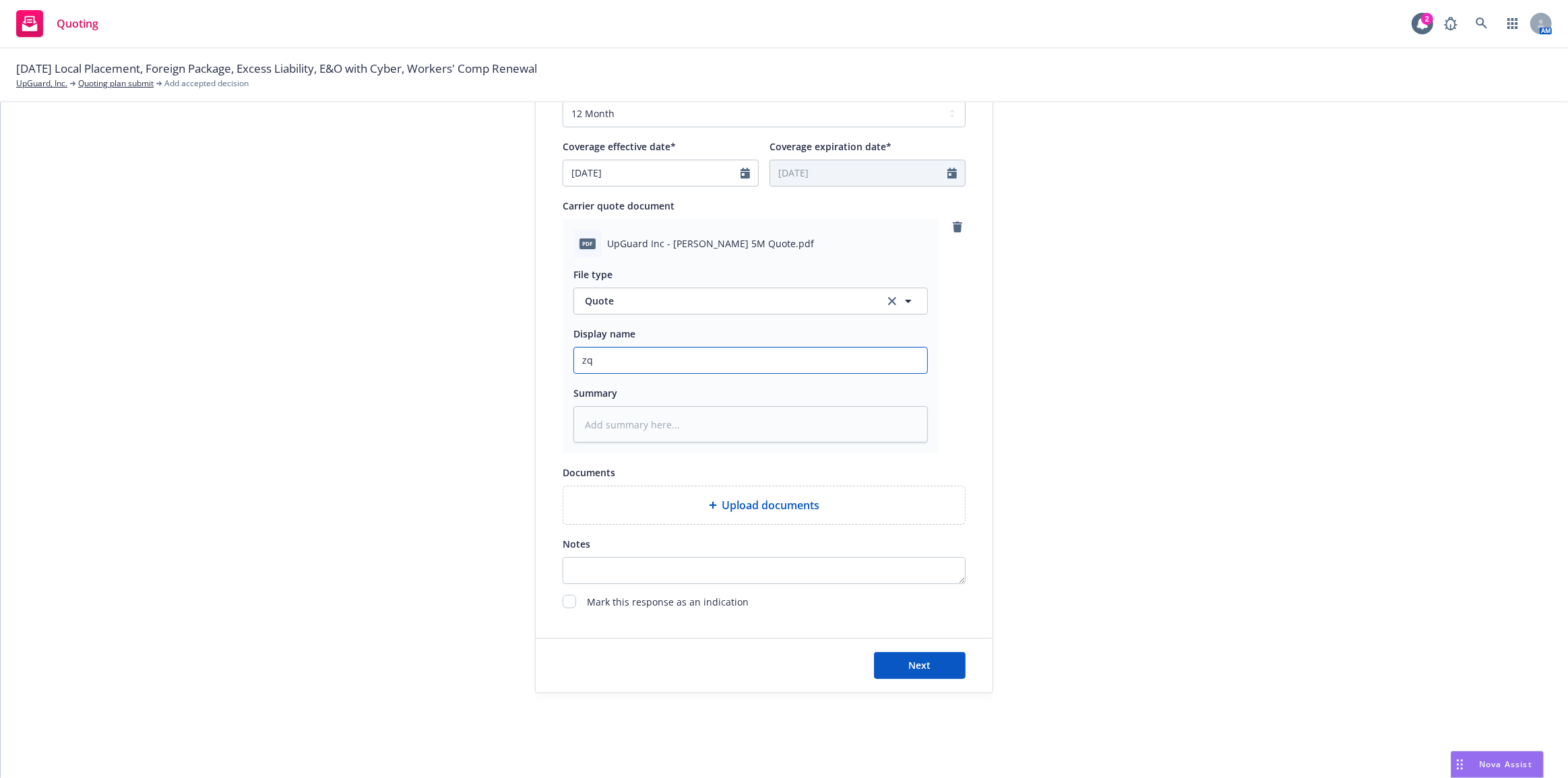
type textarea "x"
type input "zqu"
type textarea "x"
type input "z"
type textarea "x"
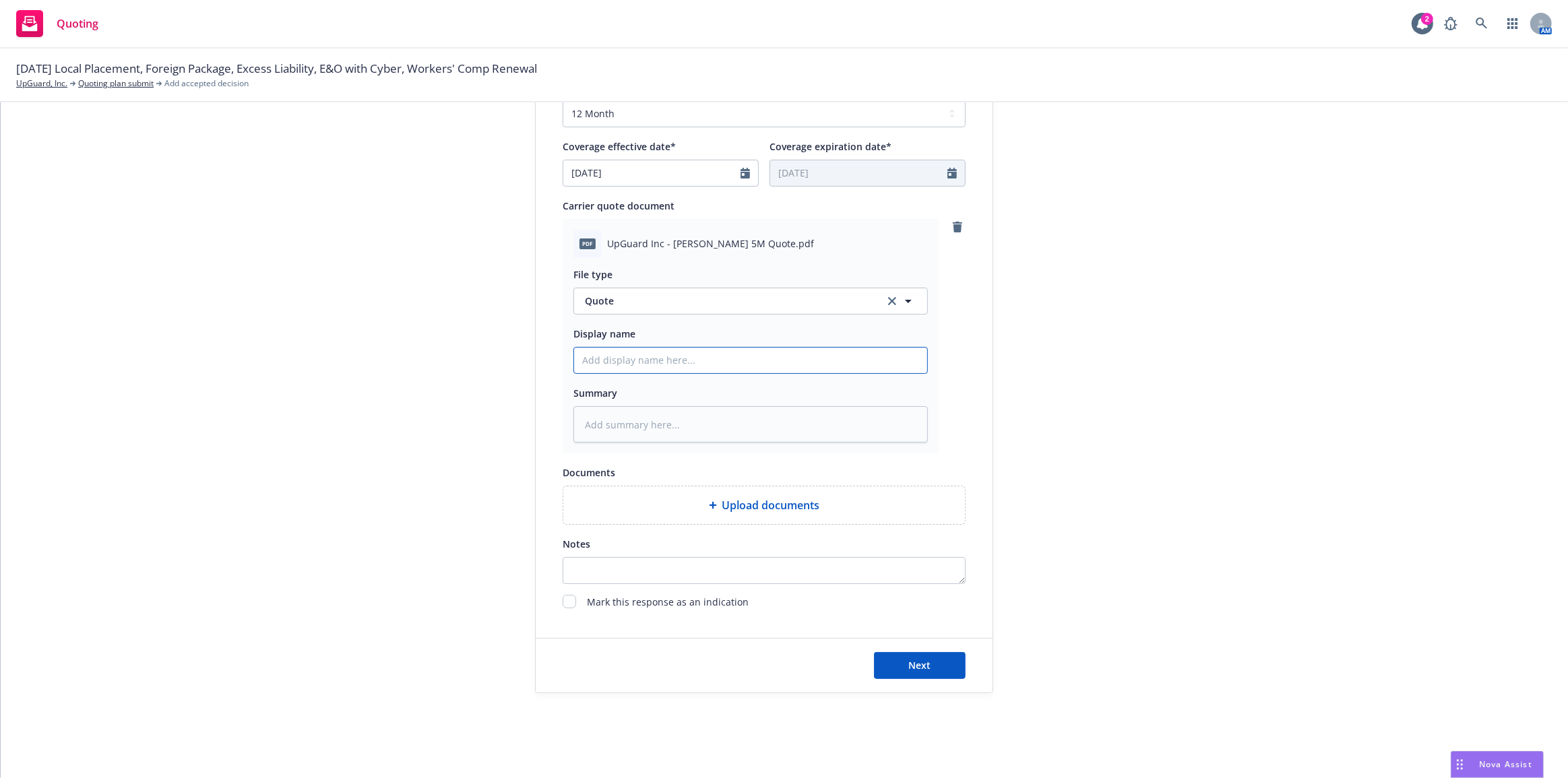
paste input "[DATE] E&O Cyber Quote: $30,470 [PERSON_NAME]"
type input "[DATE] E&O Cyber Quote: $30,470 [PERSON_NAME]"
type textarea "x"
type input "[DATE] E&O Cyber Quote: $30,470 [PERSON_NAME]"
click at [1078, 488] on div "submission Carrier CRC Group Last updated [DATE] 4:44 PM" at bounding box center [1114, 143] width 189 height 1099
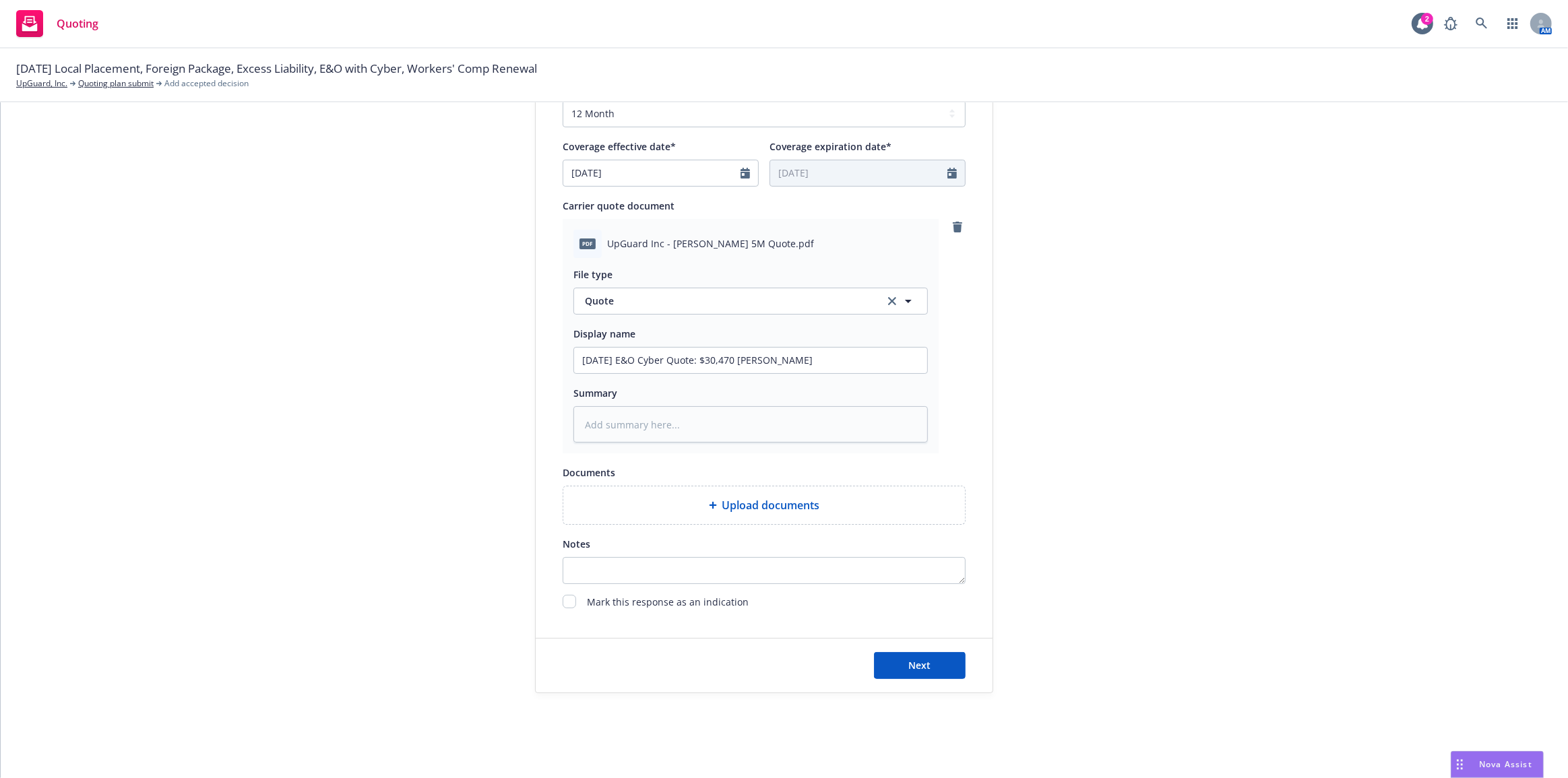
type textarea "x"
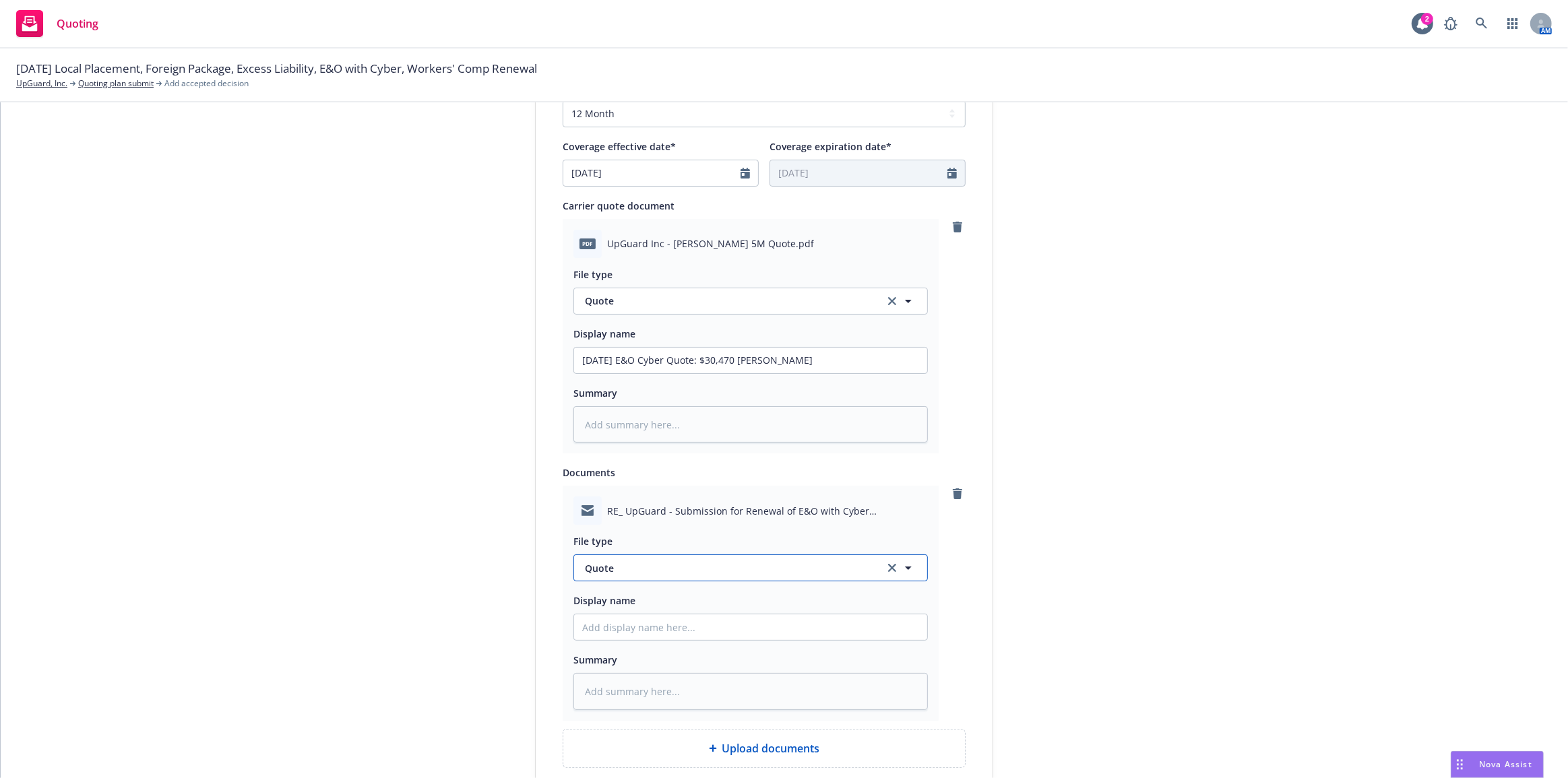
click at [796, 555] on button "Quote" at bounding box center [750, 568] width 354 height 27
type input "em"
click at [788, 460] on div "Email" at bounding box center [750, 458] width 337 height 19
click at [773, 374] on input "Display name" at bounding box center [750, 360] width 353 height 25
type textarea "x"
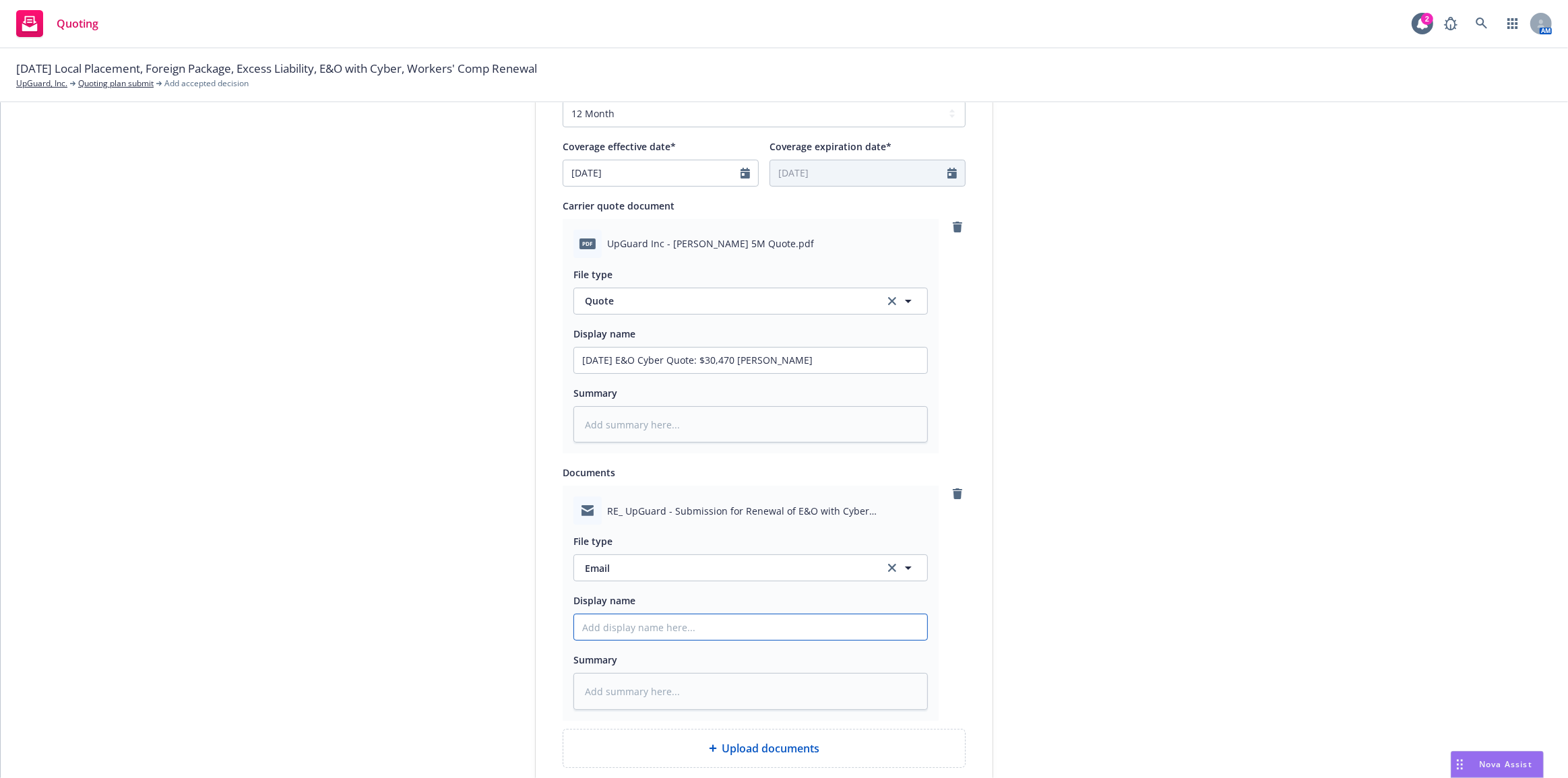
type input "C"
type textarea "x"
type input "CR"
type textarea "x"
type input "CRC: Quote provided"
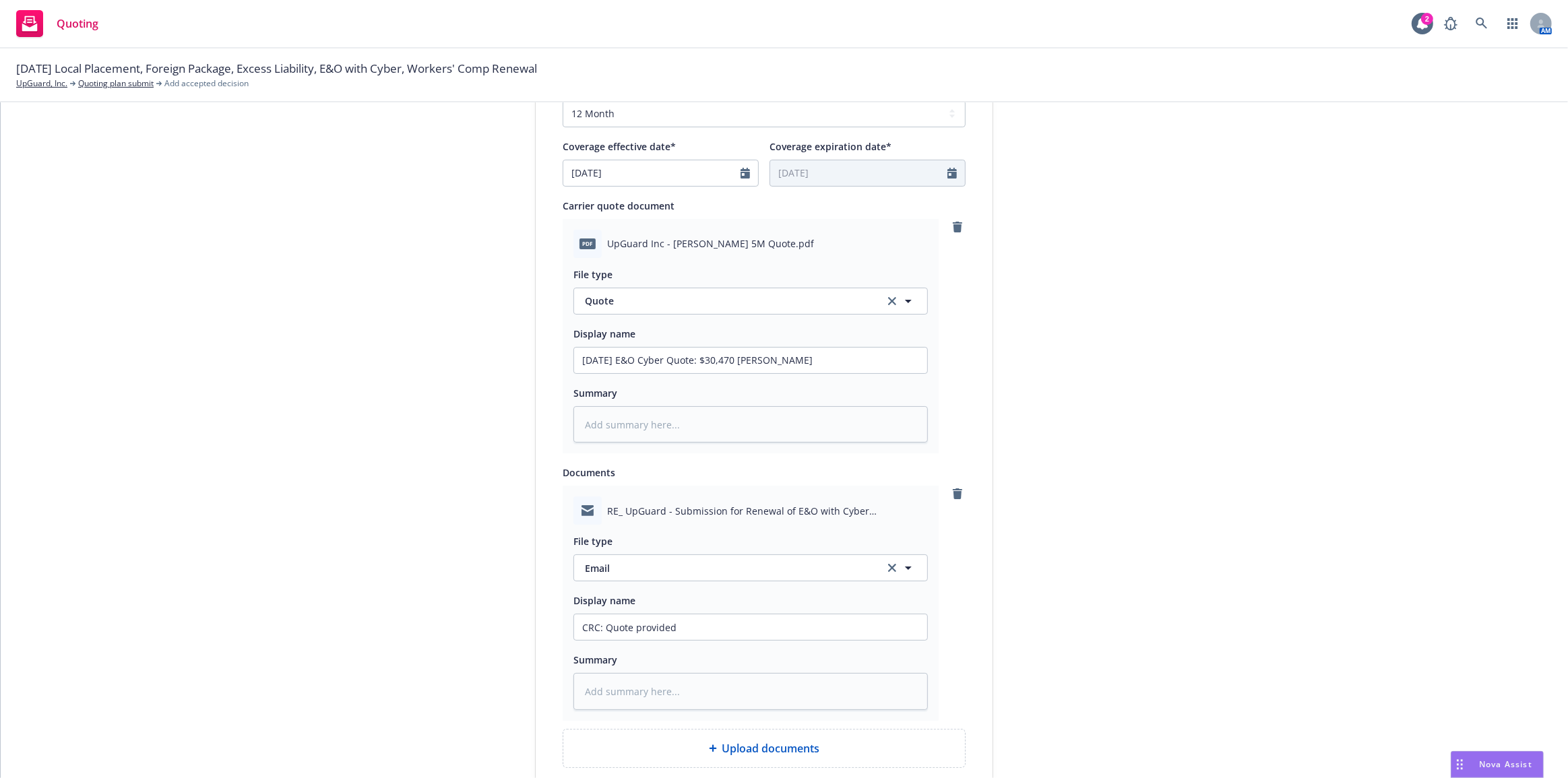
click at [1078, 526] on div "submission Carrier CRC Group Last updated [DATE] 4:44 PM" at bounding box center [1114, 265] width 189 height 1343
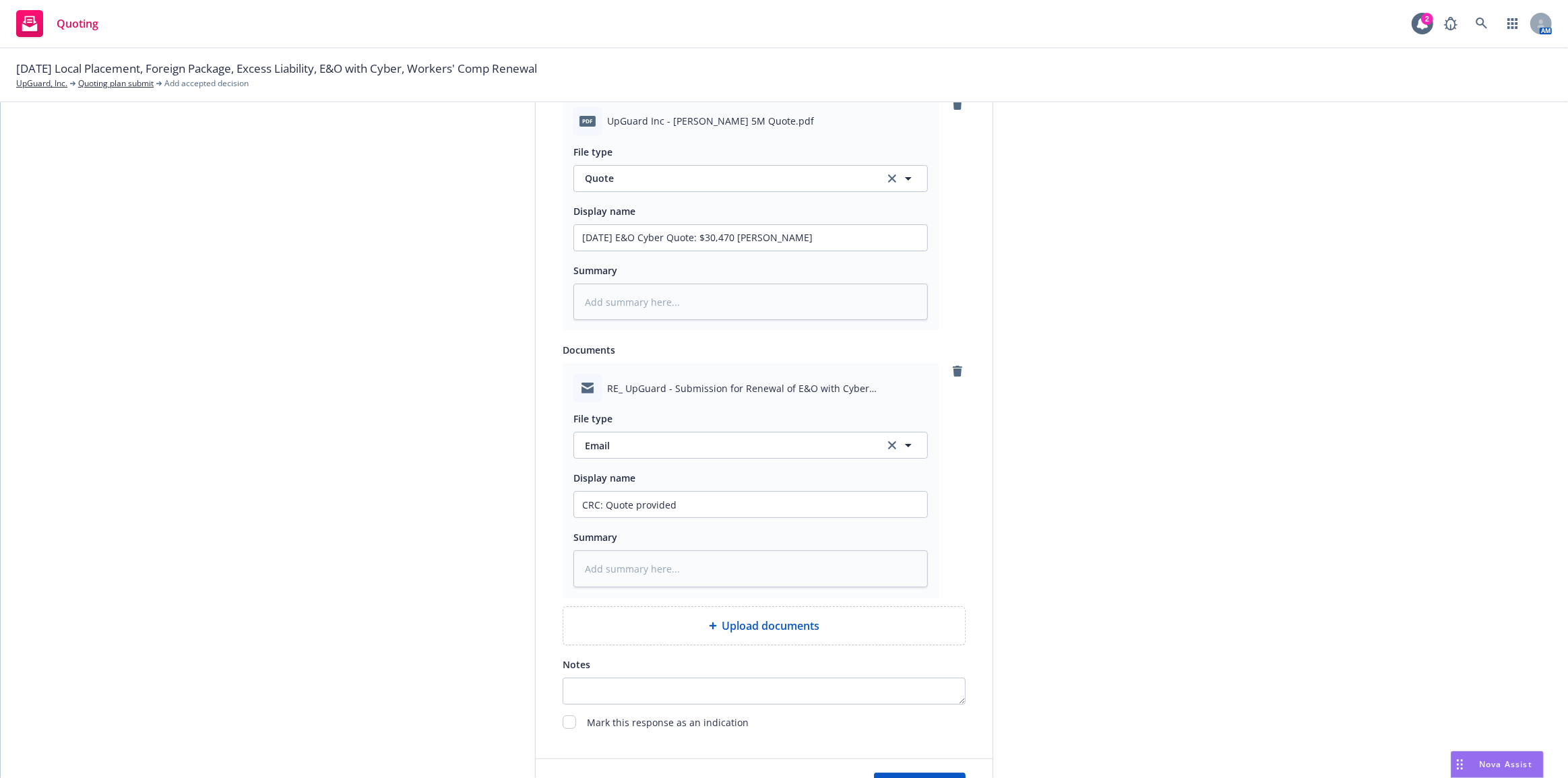
type textarea "x"
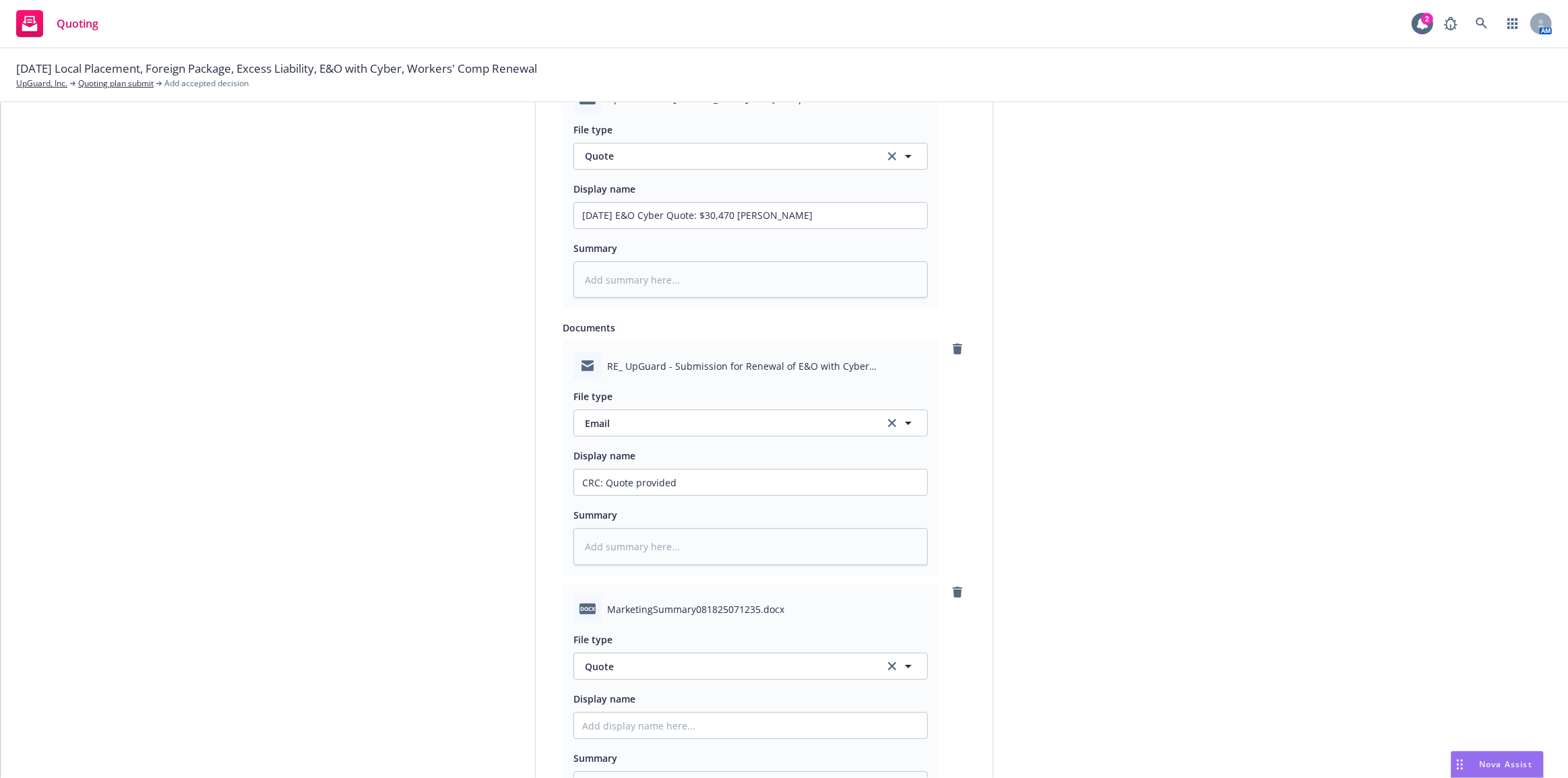
scroll to position [746, 0]
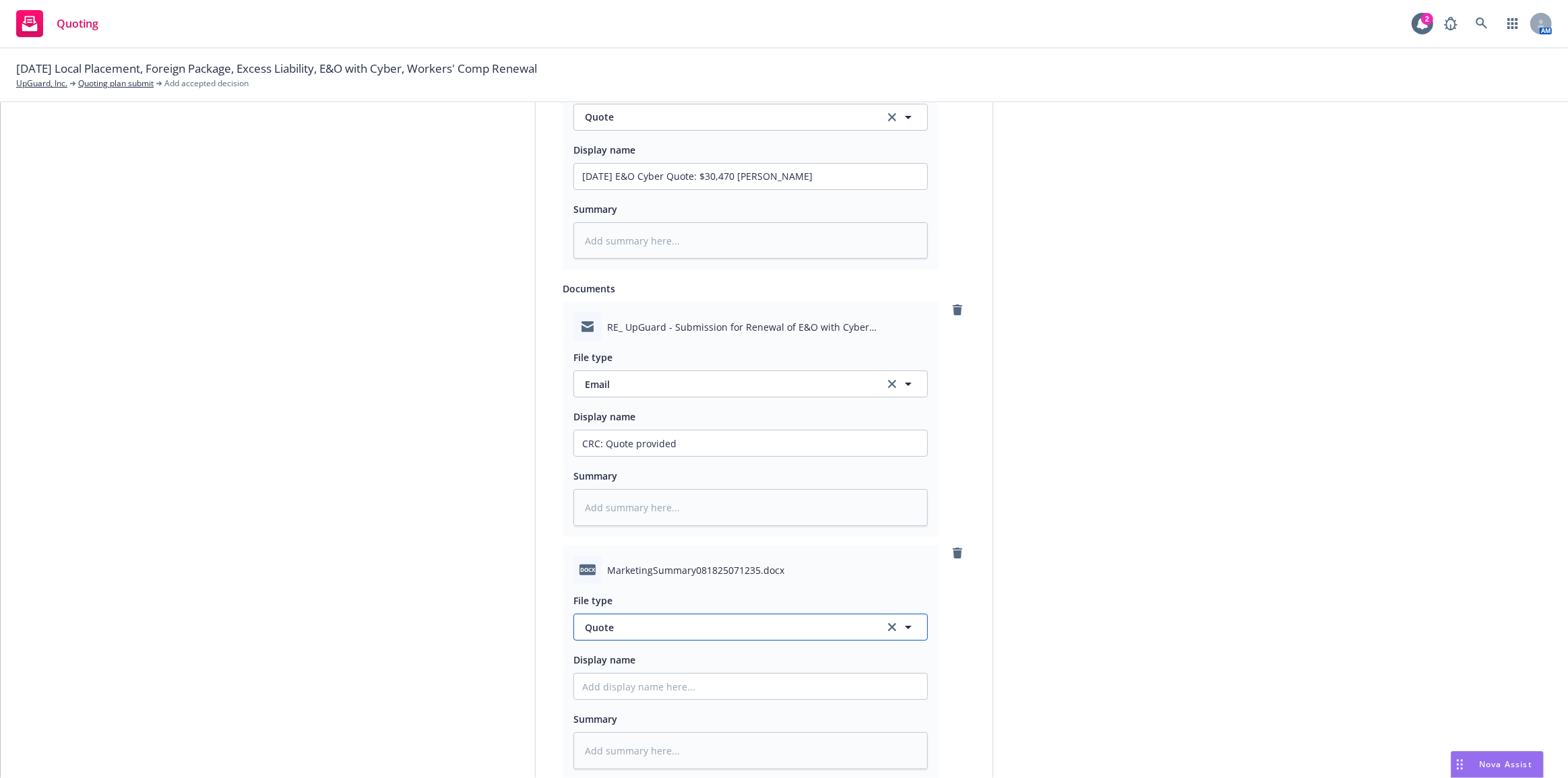
click at [809, 628] on span "Quote" at bounding box center [726, 628] width 283 height 14
type input "mark"
click at [802, 599] on div "Marketing Summary" at bounding box center [750, 590] width 353 height 35
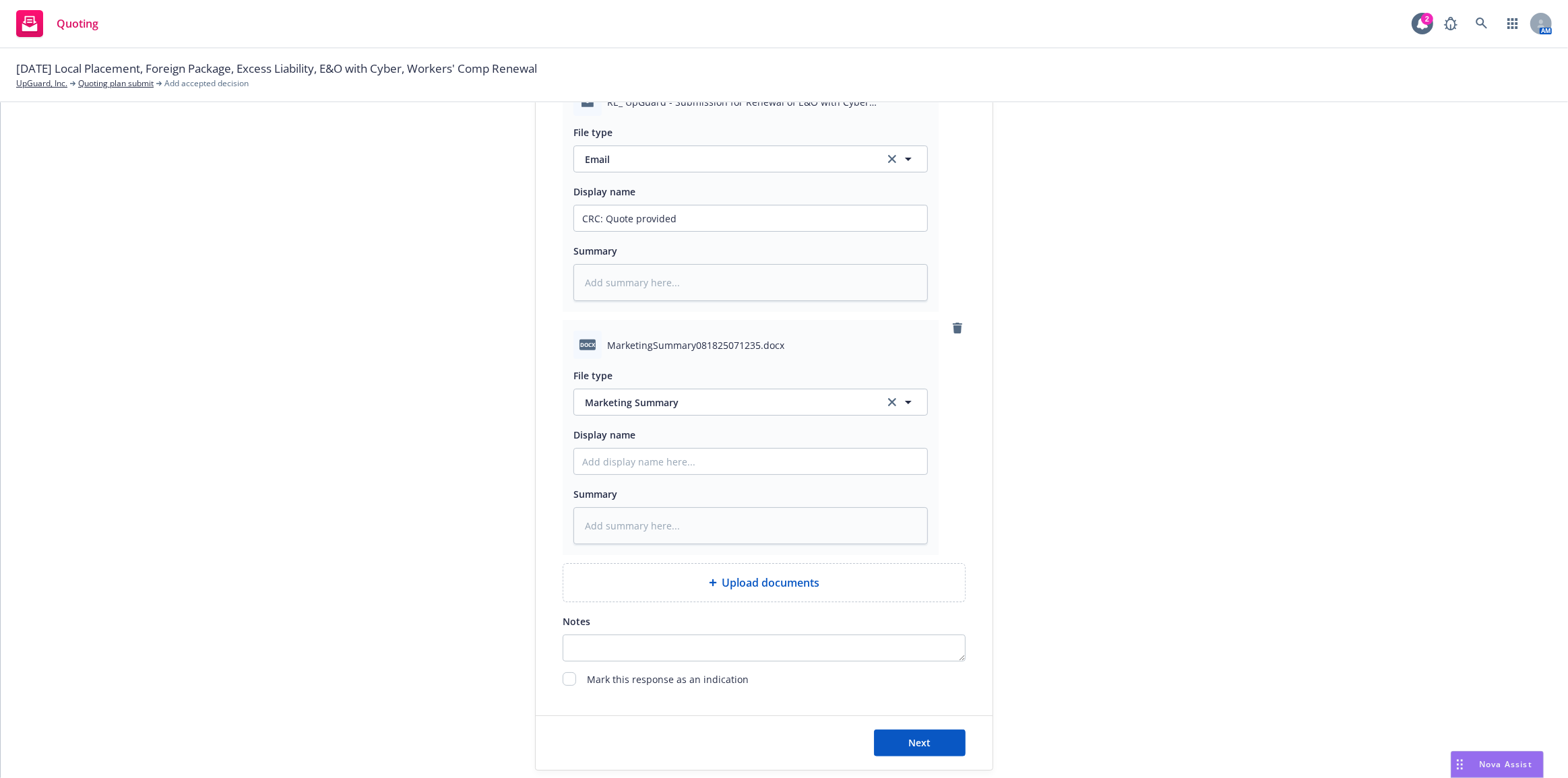
scroll to position [1048, 0]
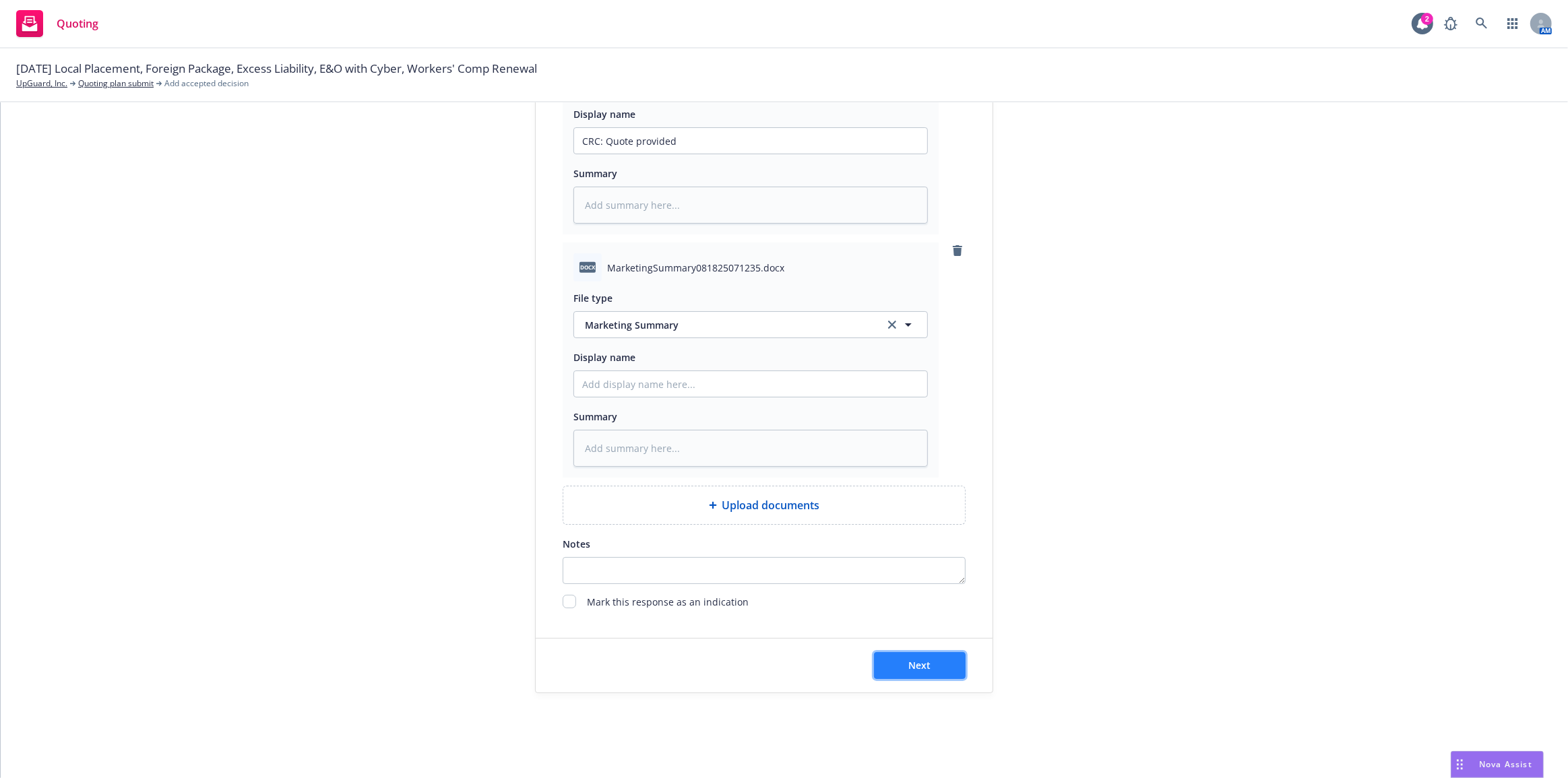
click at [936, 670] on button "Next" at bounding box center [920, 666] width 92 height 27
type textarea "x"
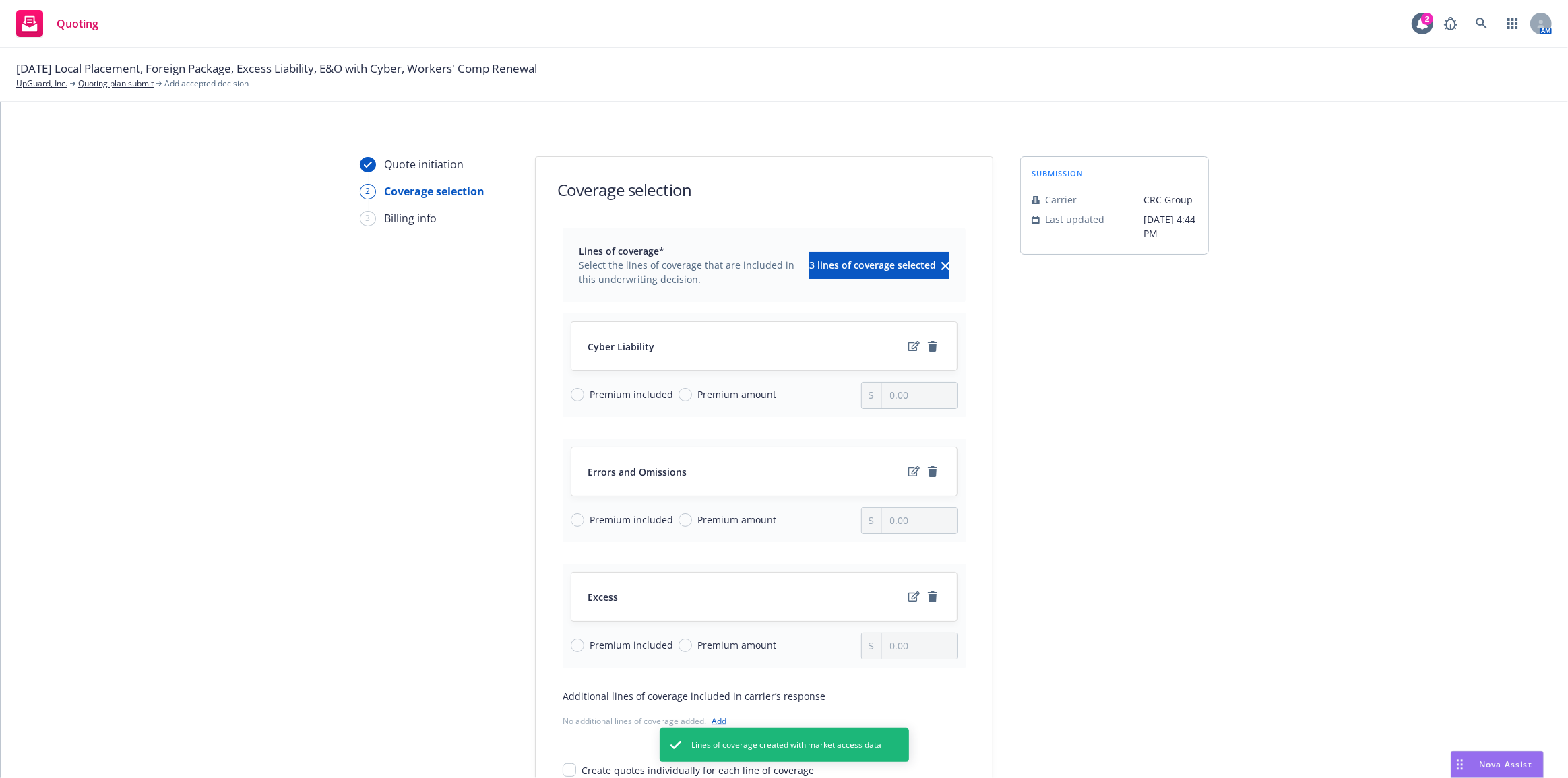
scroll to position [166, 0]
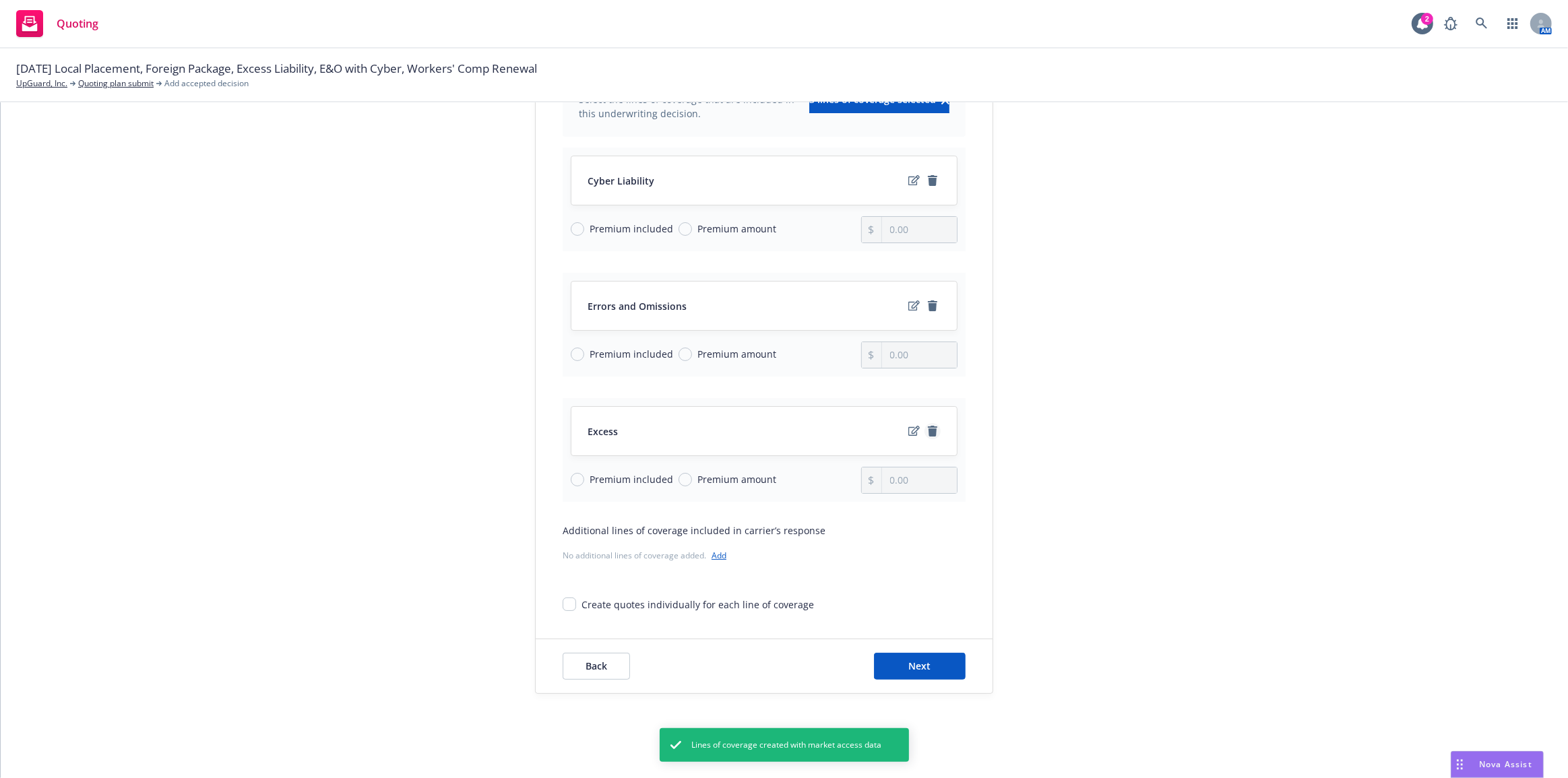
click at [928, 426] on icon "remove" at bounding box center [933, 431] width 9 height 11
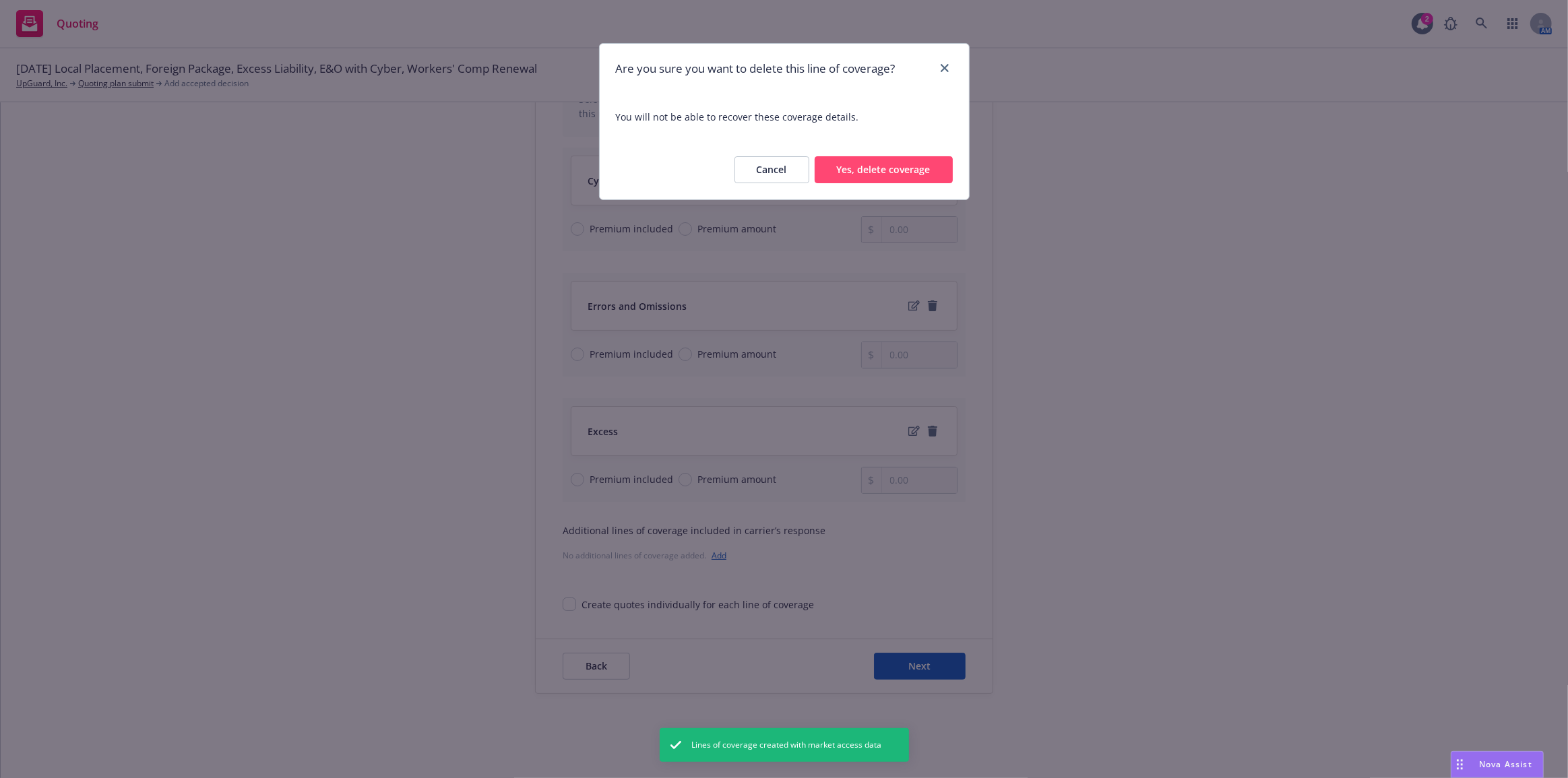
drag, startPoint x: 879, startPoint y: 176, endPoint x: 890, endPoint y: 242, distance: 66.9
click at [879, 177] on button "Yes, delete coverage" at bounding box center [883, 169] width 138 height 27
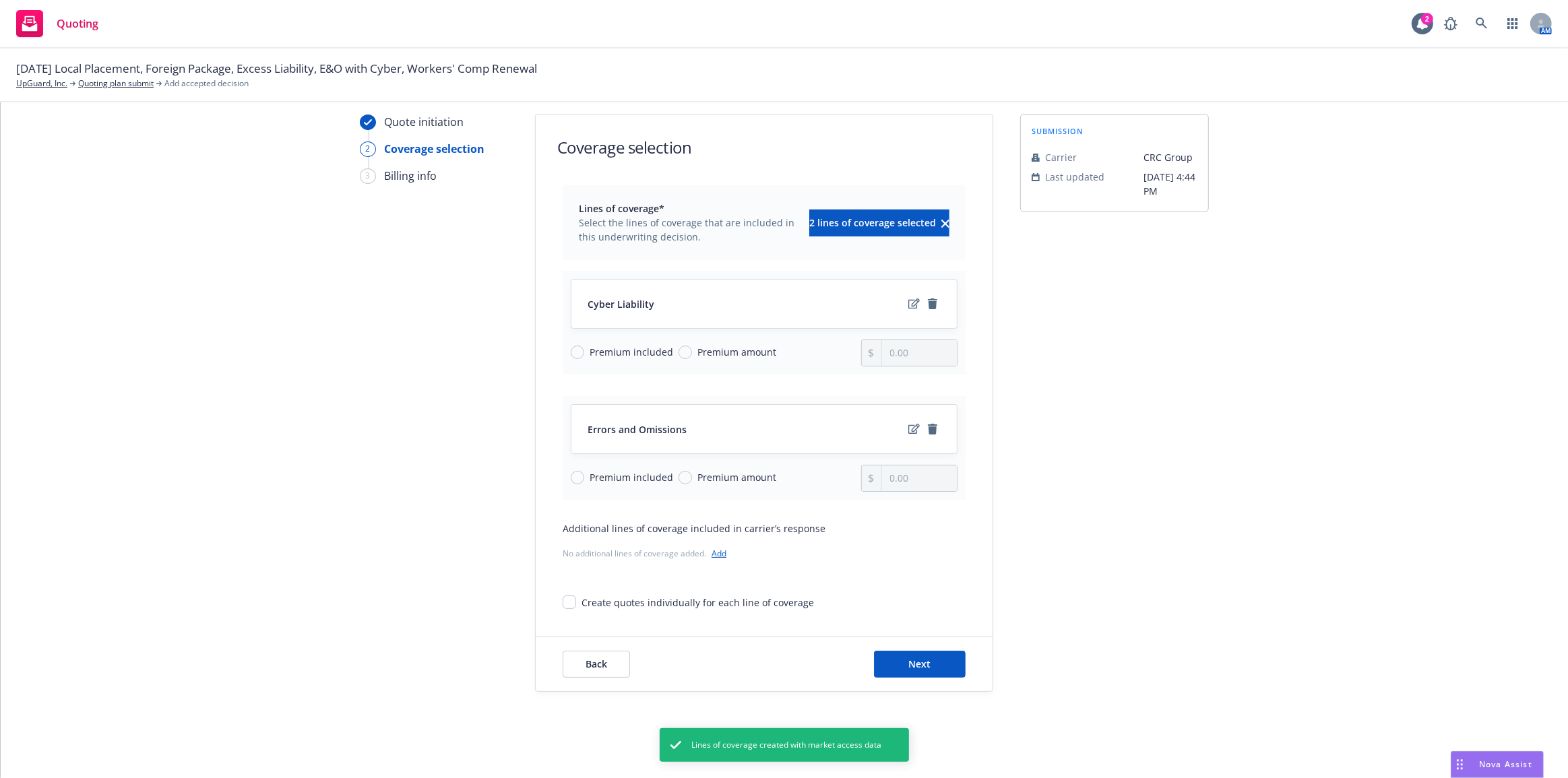
scroll to position [40, 0]
click at [909, 664] on span "Next" at bounding box center [920, 666] width 22 height 13
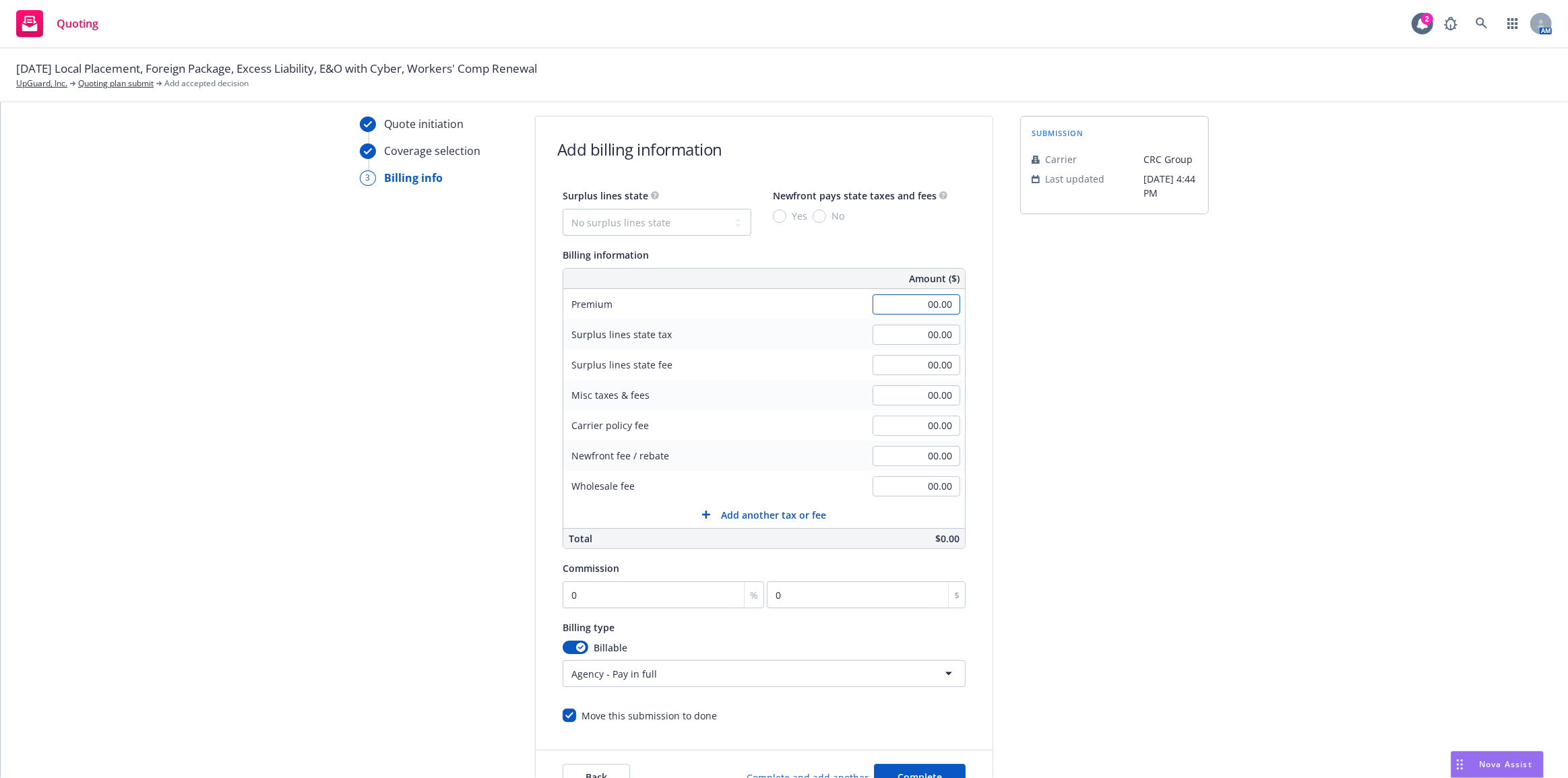
click at [913, 297] on input "00.00" at bounding box center [916, 304] width 88 height 20
type input "30,470.00"
drag, startPoint x: 1164, startPoint y: 350, endPoint x: 1448, endPoint y: 387, distance: 286.4
click at [1164, 350] on div "submission Carrier CRC Group Last updated [DATE] 4:44 PM" at bounding box center [1114, 460] width 189 height 689
click at [1236, 462] on div "Quote initiation Coverage selection 3 Billing info Add billing information Surp…" at bounding box center [784, 460] width 1535 height 689
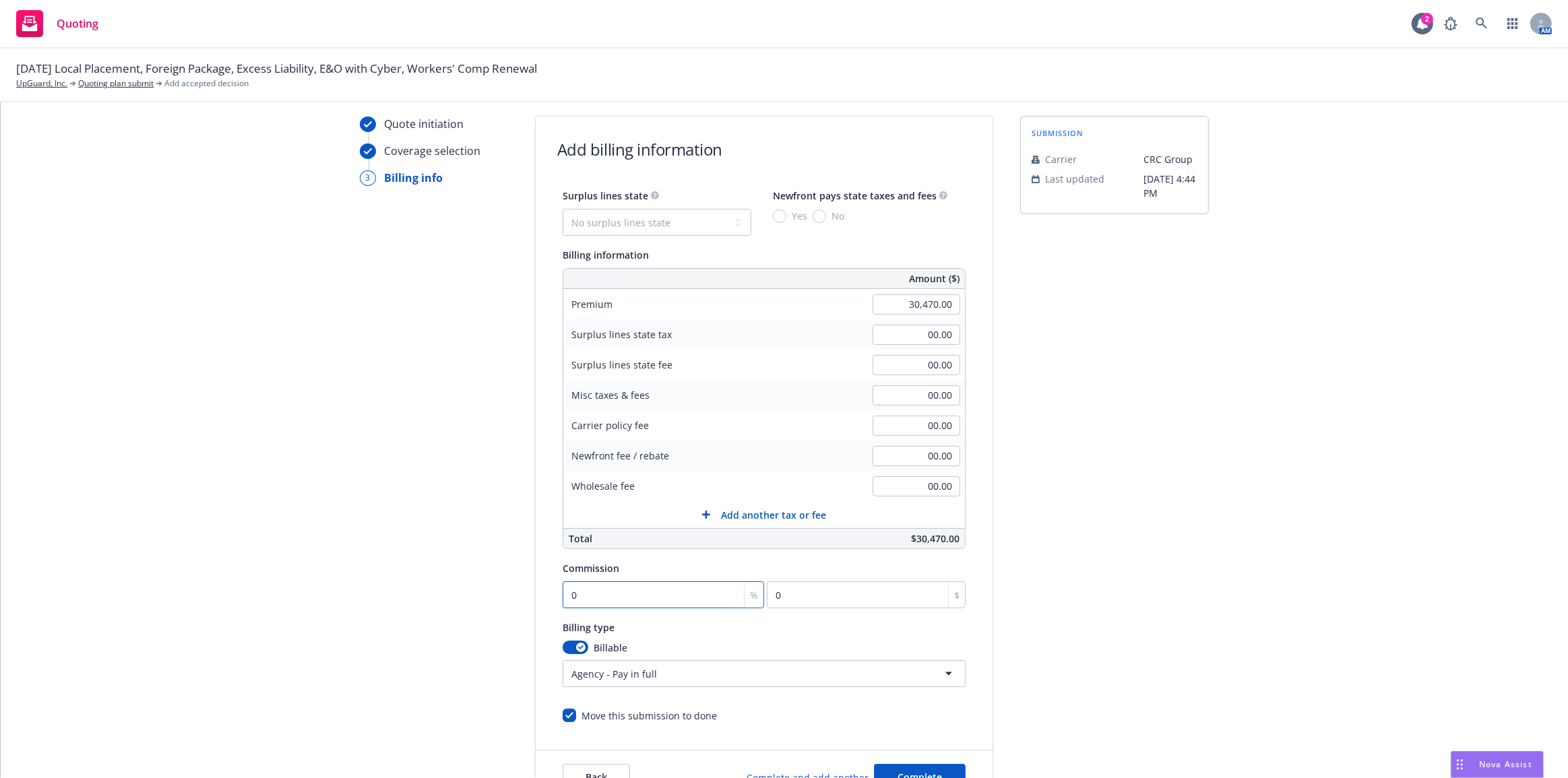
click at [682, 587] on input "0" at bounding box center [663, 595] width 202 height 27
type input "1"
type input "304.7"
type input "12"
type input "3656.4"
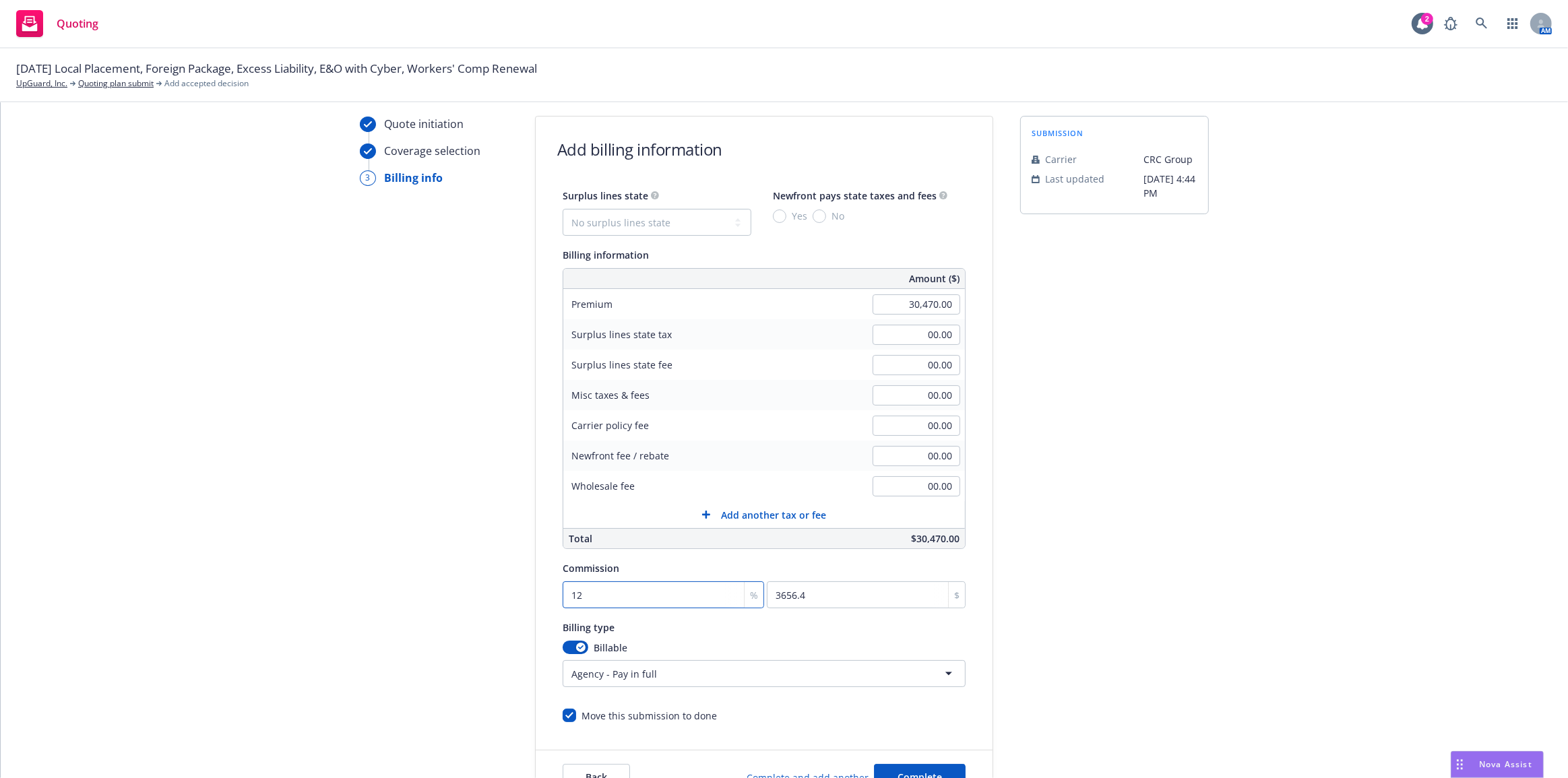
type input "12"
click at [1201, 559] on div "submission Carrier CRC Group Last updated [DATE] 4:44 PM" at bounding box center [1114, 460] width 189 height 689
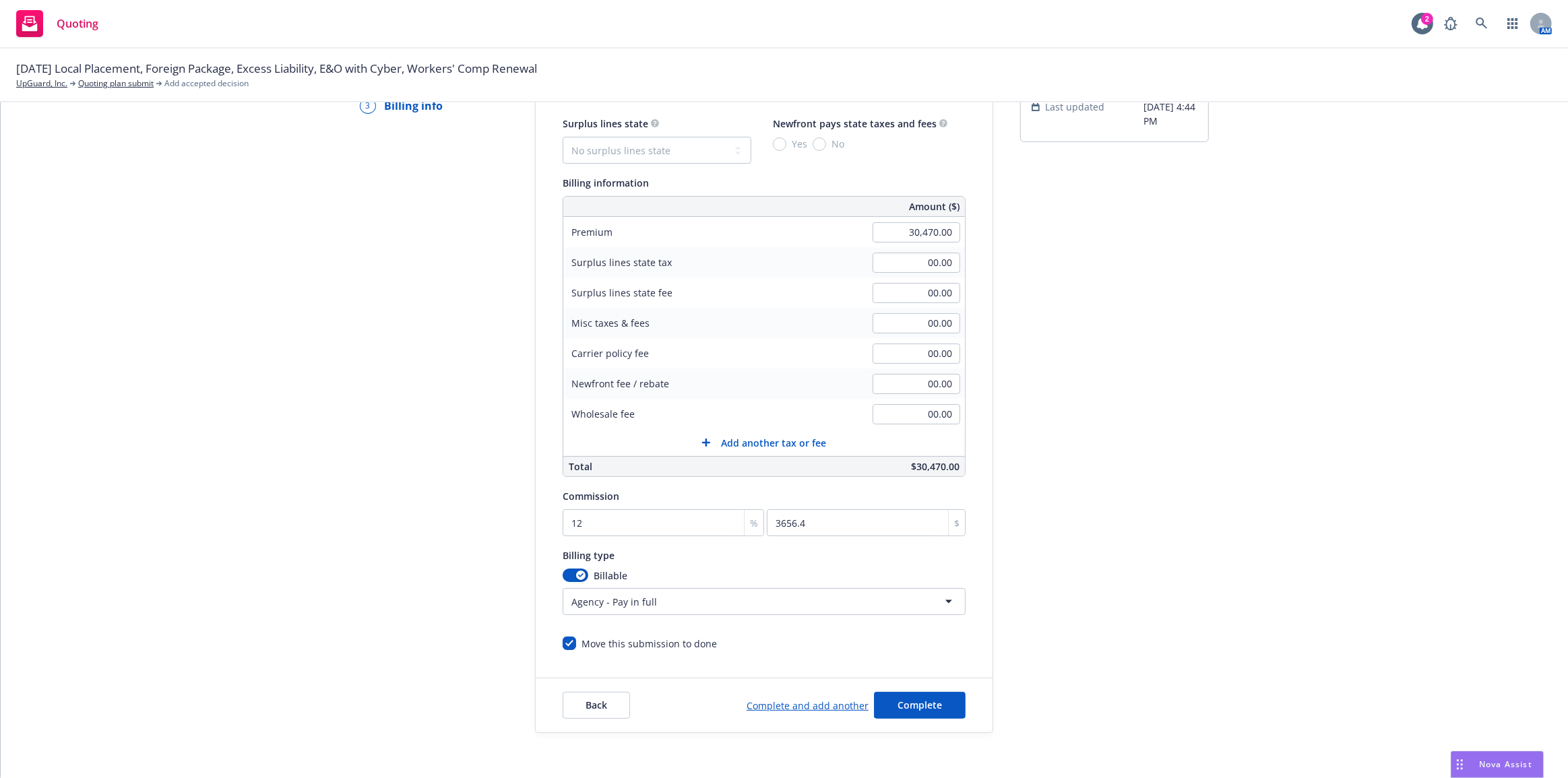
scroll to position [91, 0]
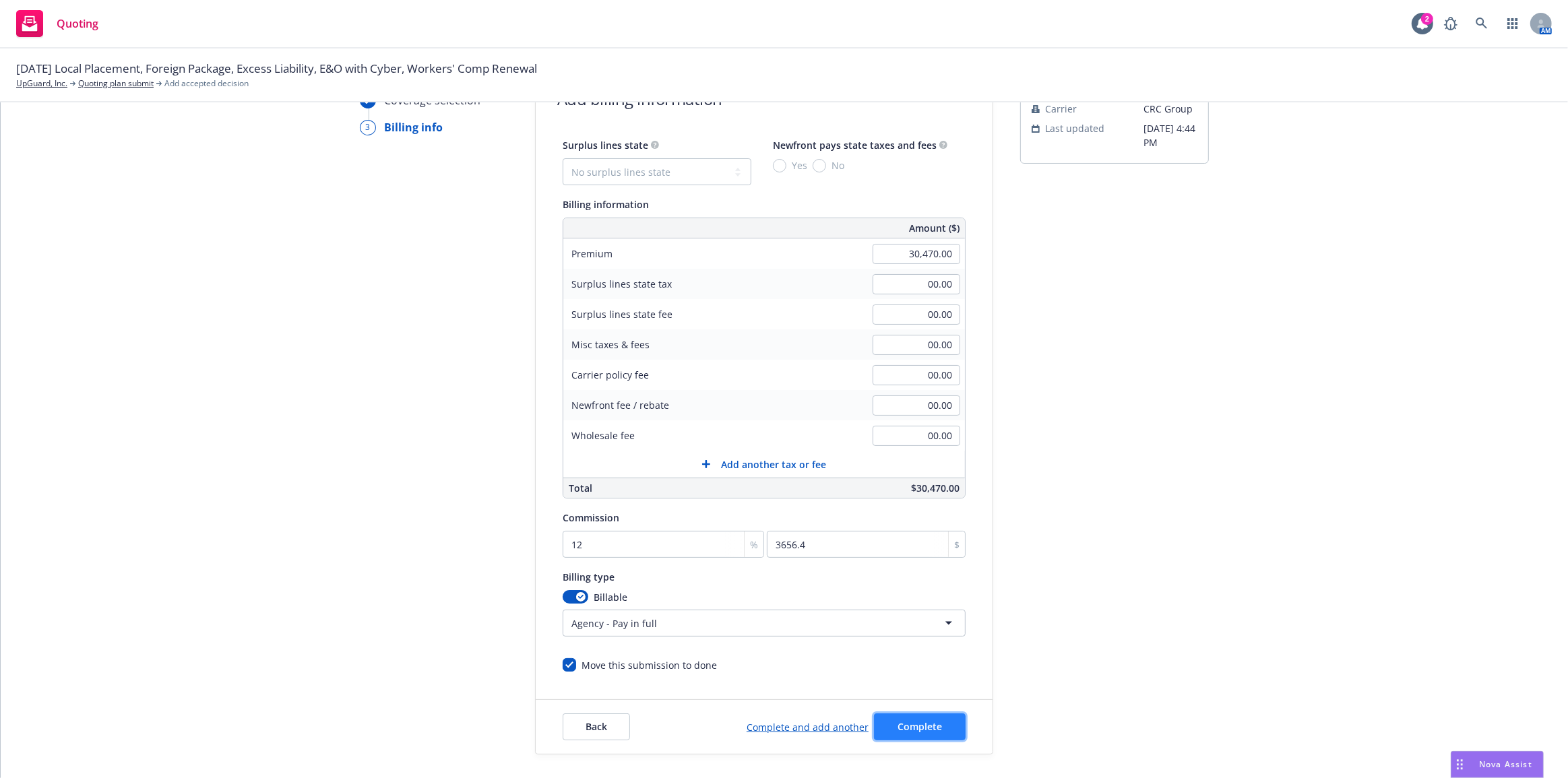
click at [936, 729] on span "Complete" at bounding box center [920, 726] width 45 height 13
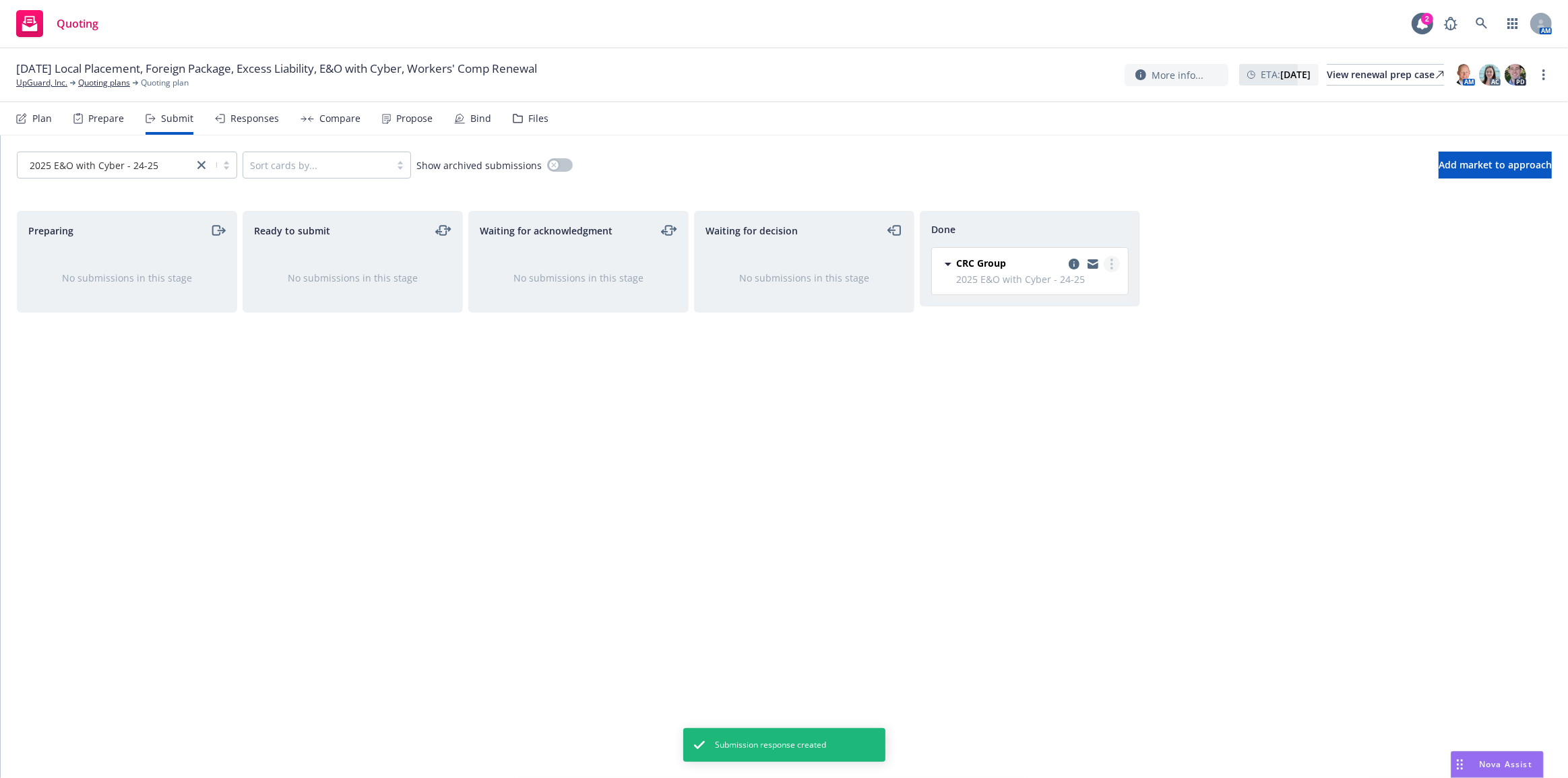
click at [1114, 262] on link "more" at bounding box center [1111, 263] width 16 height 16
click at [1100, 312] on span "Add accepted decision" at bounding box center [1051, 318] width 135 height 13
select select "12"
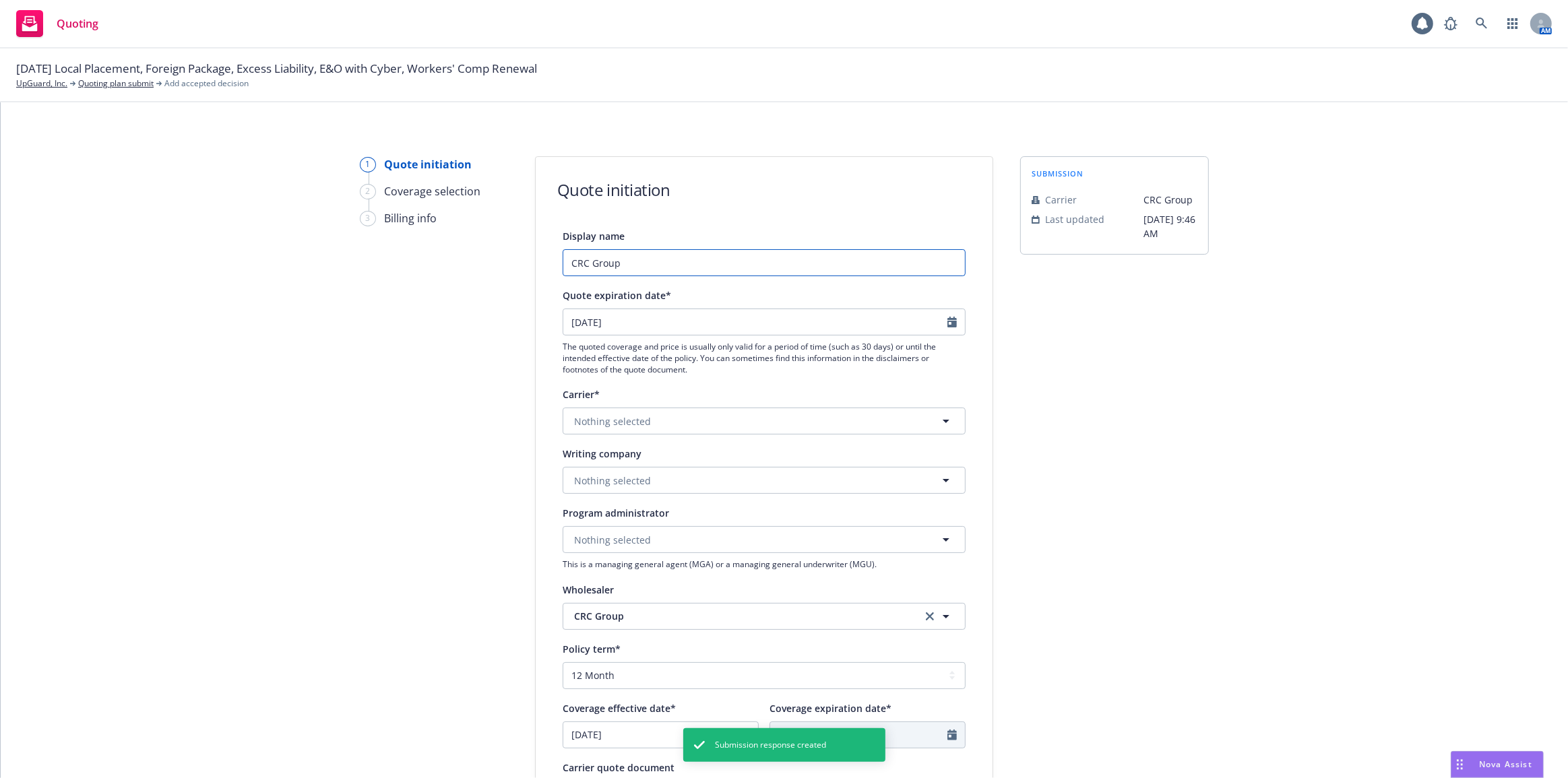
click at [815, 270] on input "CRC Group" at bounding box center [763, 263] width 403 height 27
click at [682, 270] on input "Excess E&O Cyber - At-Bayv1" at bounding box center [763, 263] width 403 height 27
type input "Excess E&O Cyber - At-Bay v1"
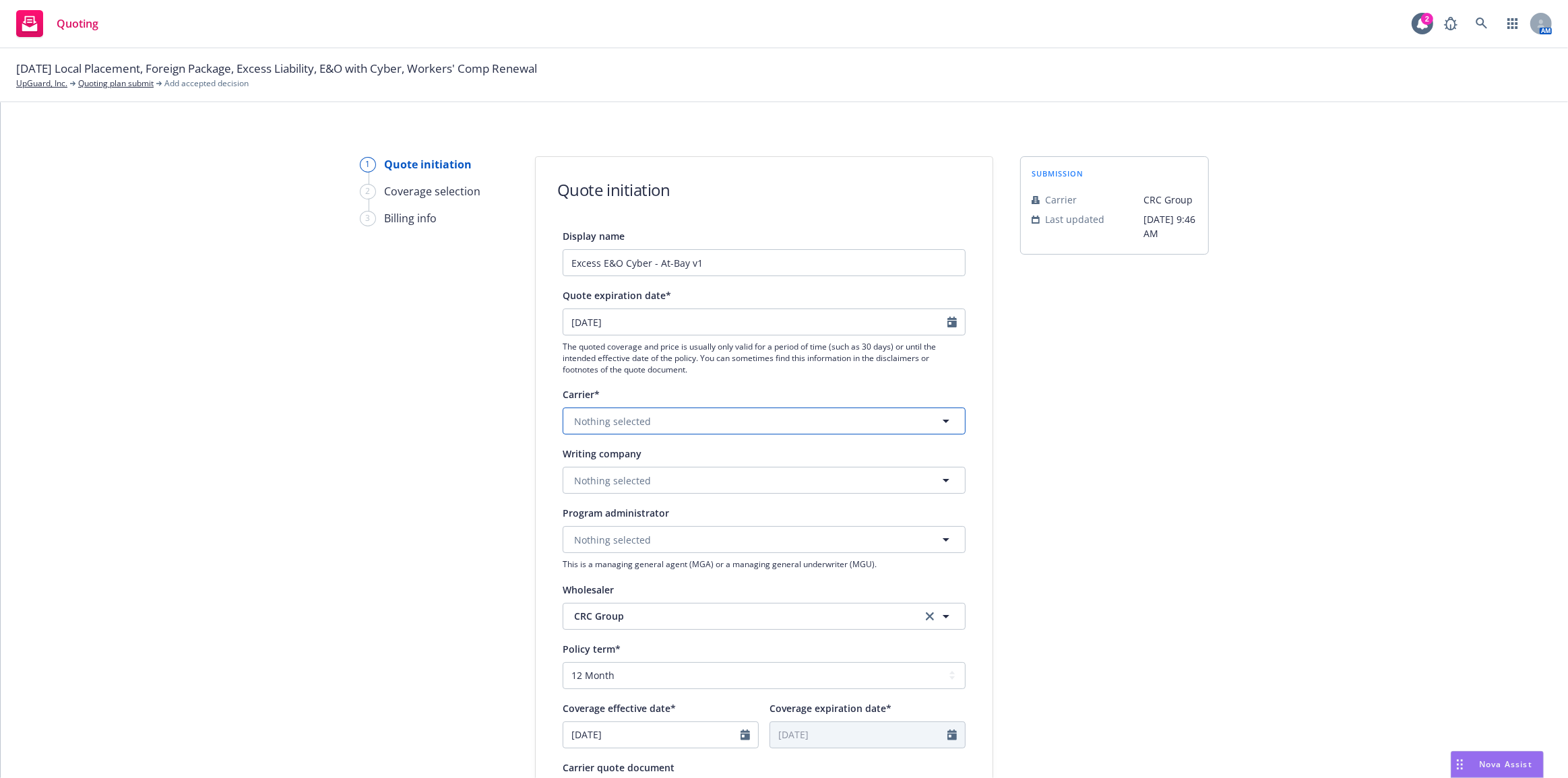
click at [746, 418] on button "Nothing selected" at bounding box center [763, 421] width 403 height 27
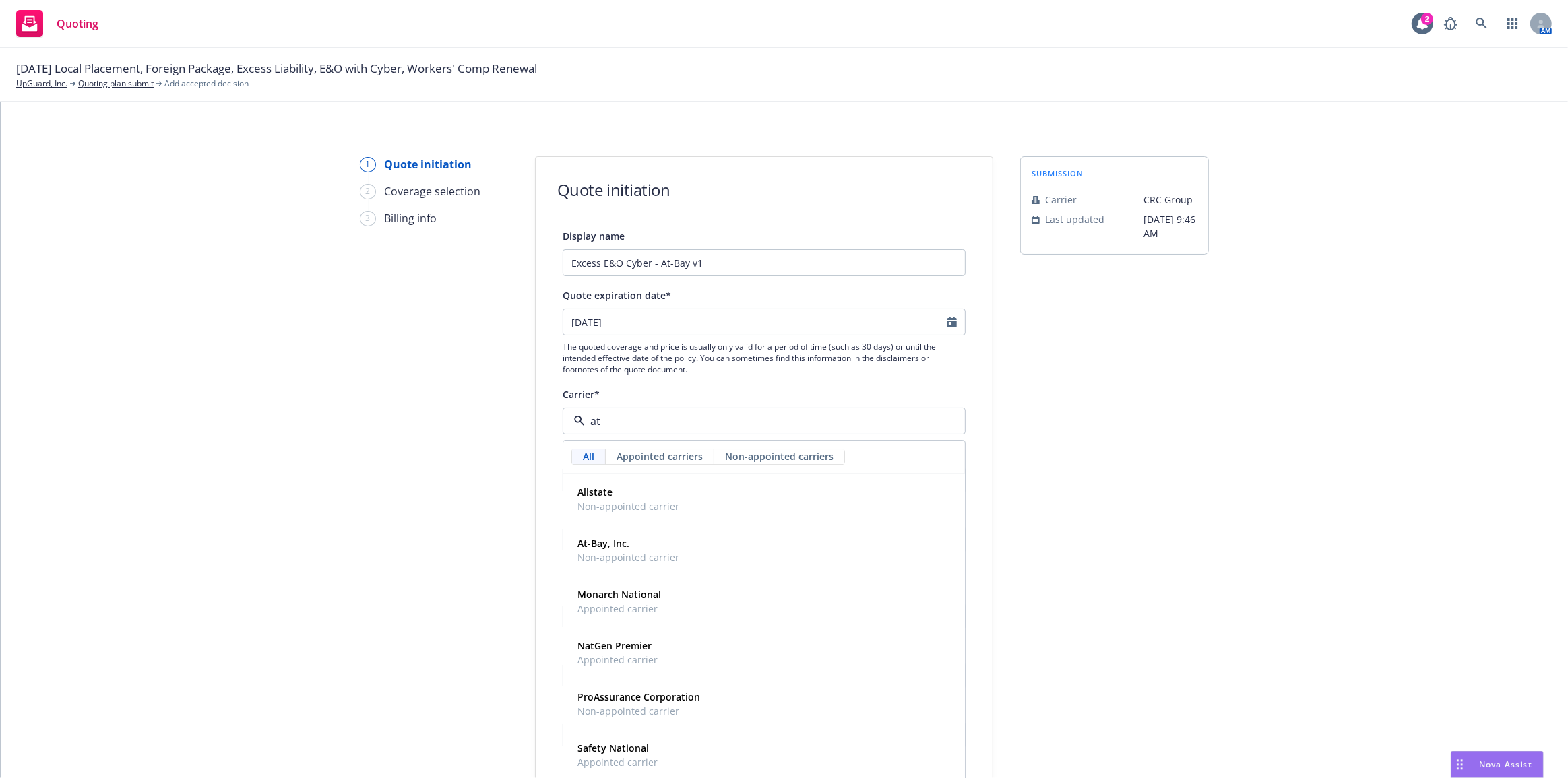
type input "at-"
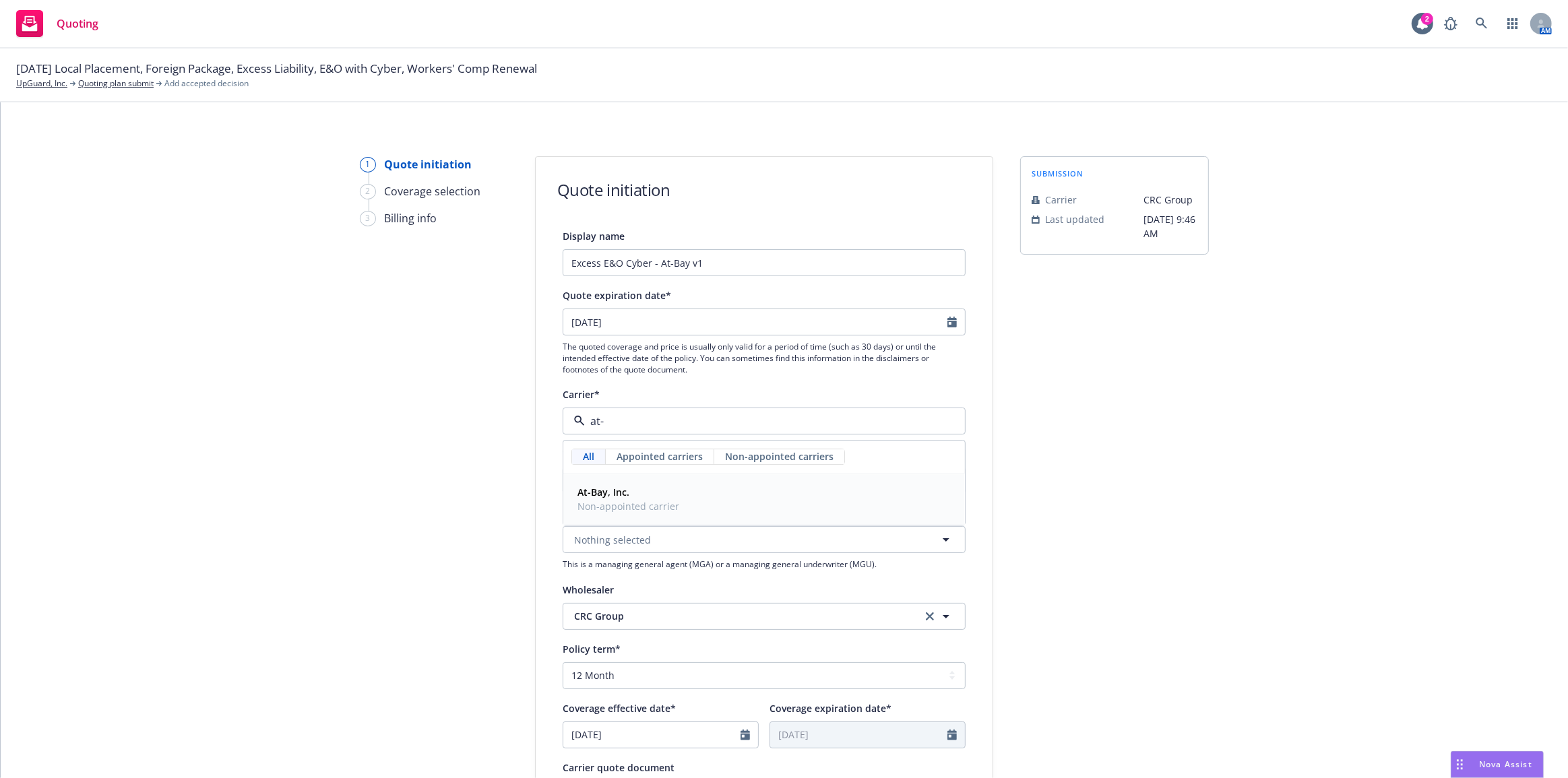
click at [761, 492] on div "At-Bay, Inc. Non-appointed carrier" at bounding box center [764, 500] width 384 height 34
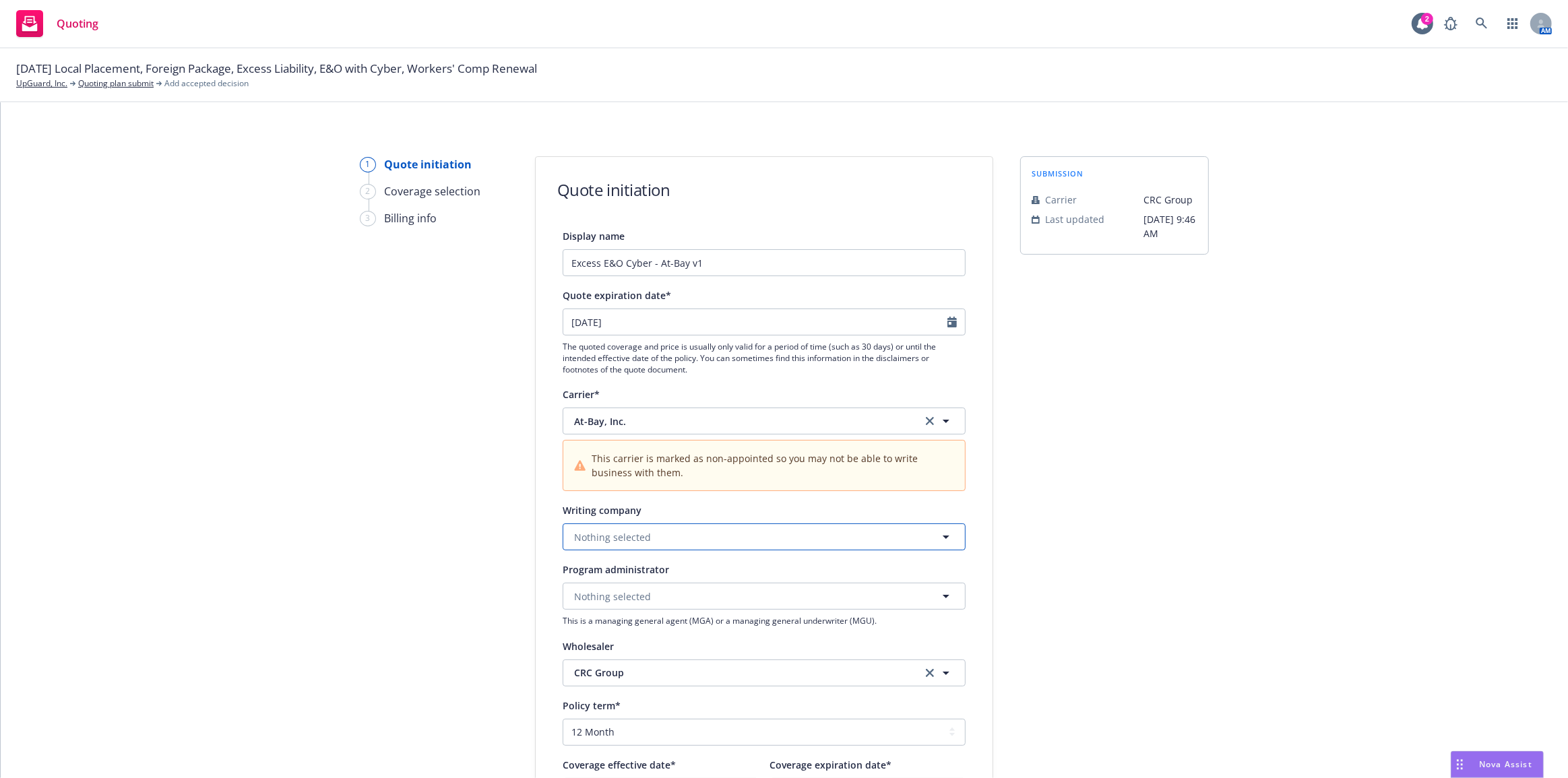
click at [758, 545] on button "Nothing selected" at bounding box center [763, 537] width 403 height 27
click at [752, 573] on div "At-Bay Specialty Insurance Company Domestic - 19607" at bounding box center [764, 583] width 384 height 34
click at [1057, 536] on div "submission Carrier CRC Group Last updated [DATE] 9:46 AM" at bounding box center [1114, 636] width 189 height 961
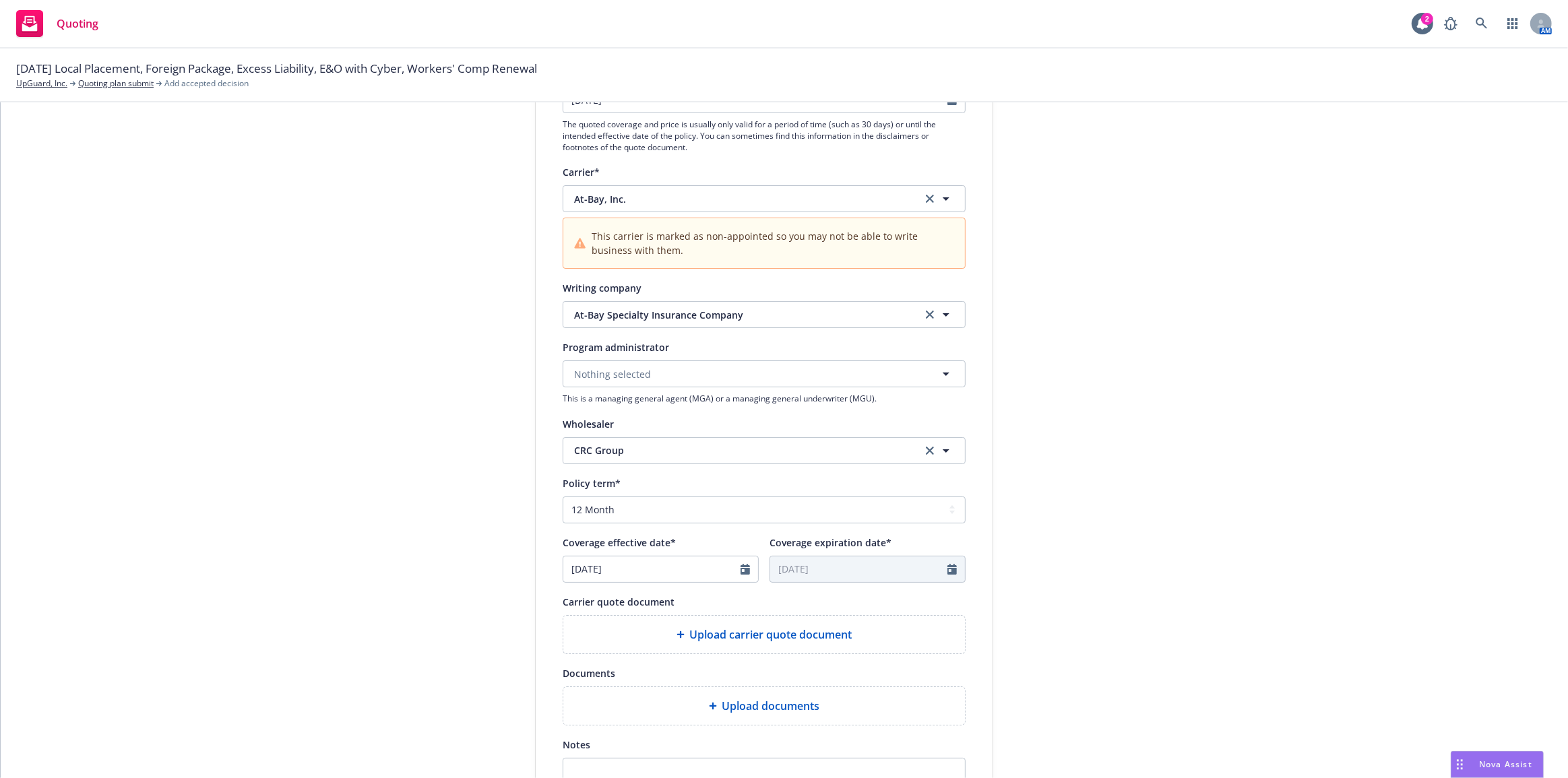
scroll to position [423, 0]
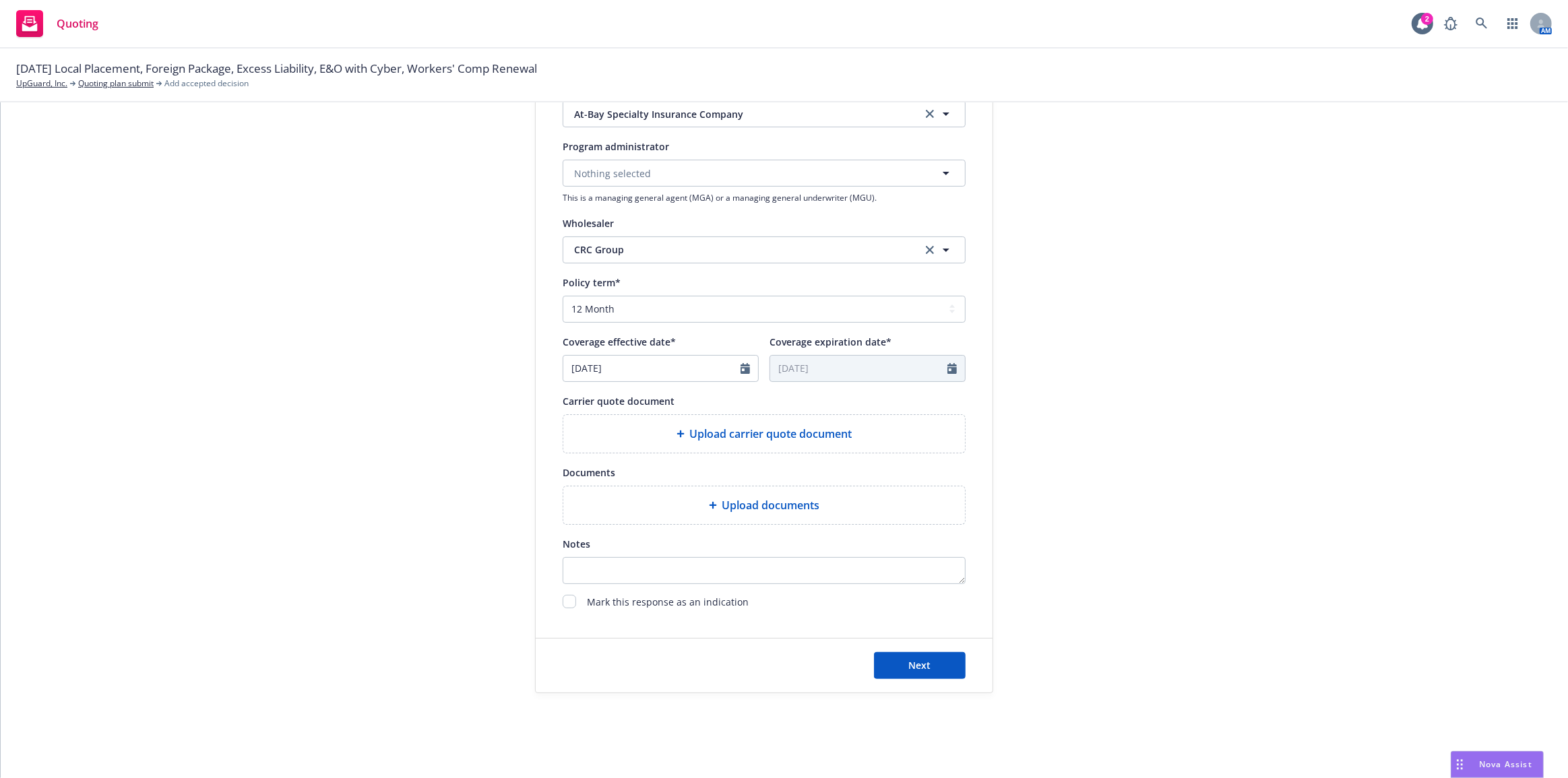
type textarea "x"
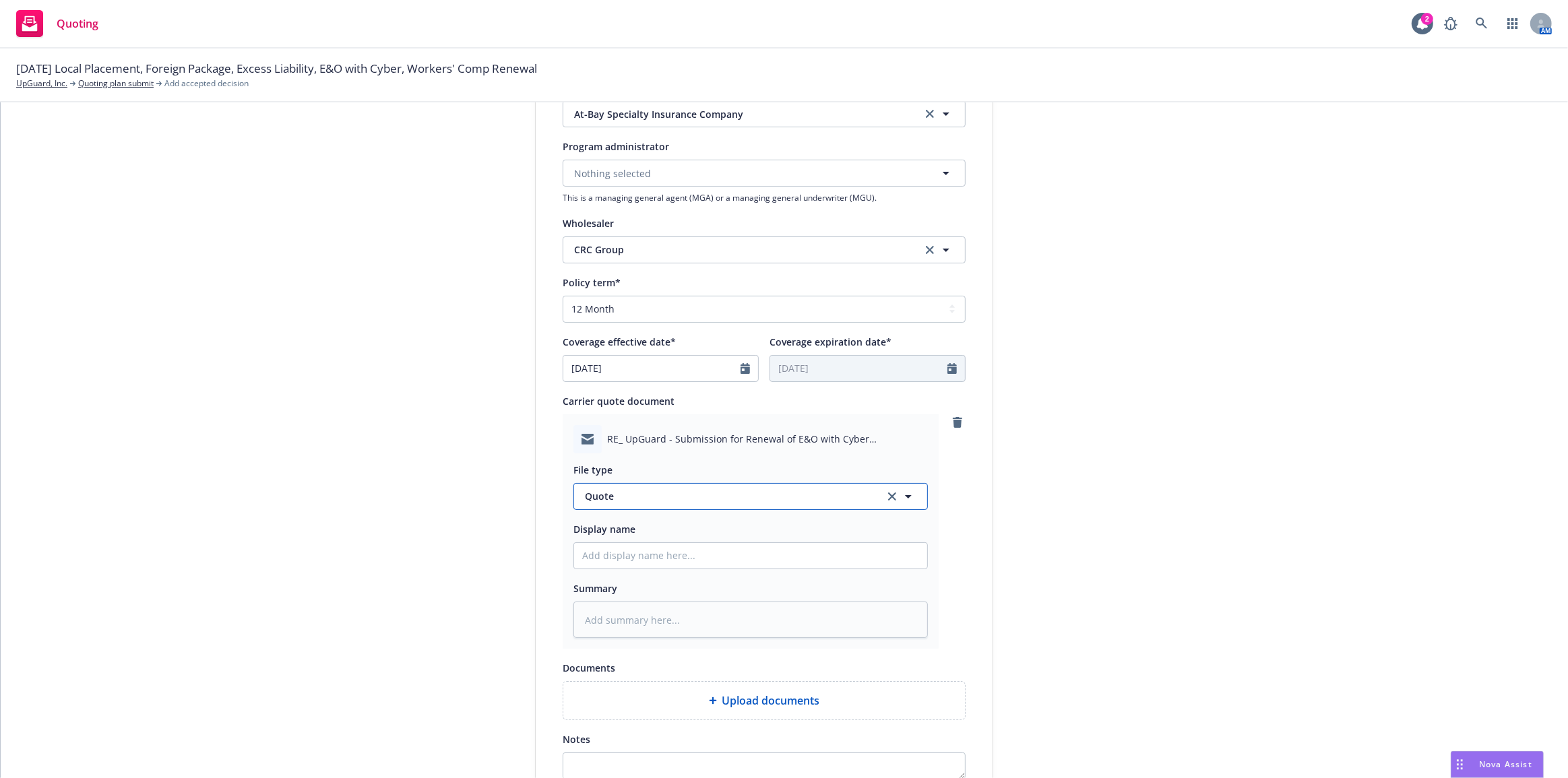
click at [719, 491] on span "Quote" at bounding box center [726, 496] width 283 height 14
type input "em"
click at [705, 491] on input "em" at bounding box center [747, 496] width 304 height 16
click at [1063, 498] on div "submission Carrier CRC Group Last updated [DATE] 9:46 AM" at bounding box center [1114, 311] width 189 height 1155
click at [841, 494] on span "Quote" at bounding box center [726, 496] width 283 height 14
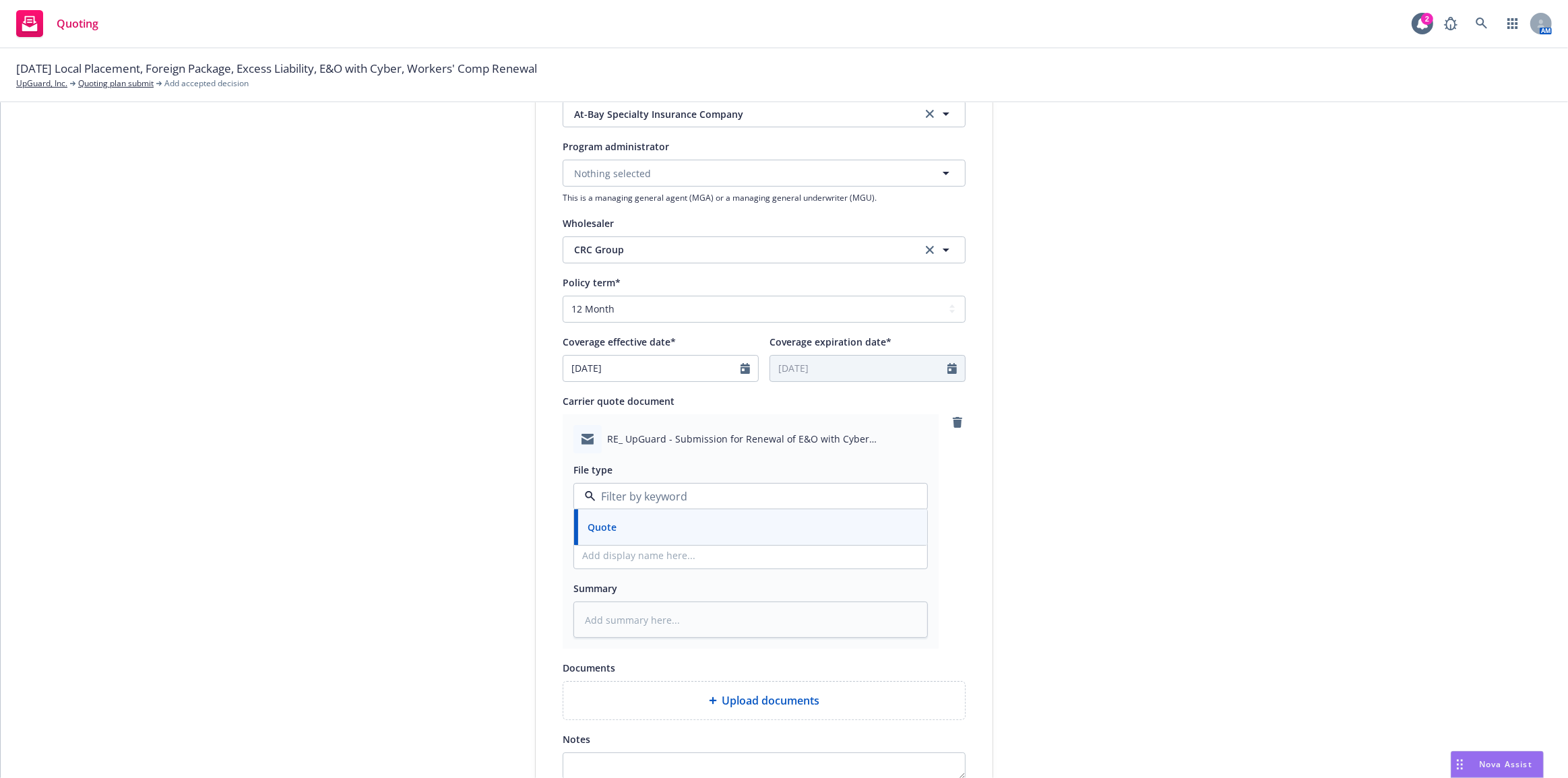
type input "m"
click at [838, 494] on input "m" at bounding box center [747, 496] width 304 height 16
type input "wn"
click at [839, 494] on input "wn" at bounding box center [747, 496] width 304 height 16
click at [839, 494] on input at bounding box center [747, 496] width 304 height 16
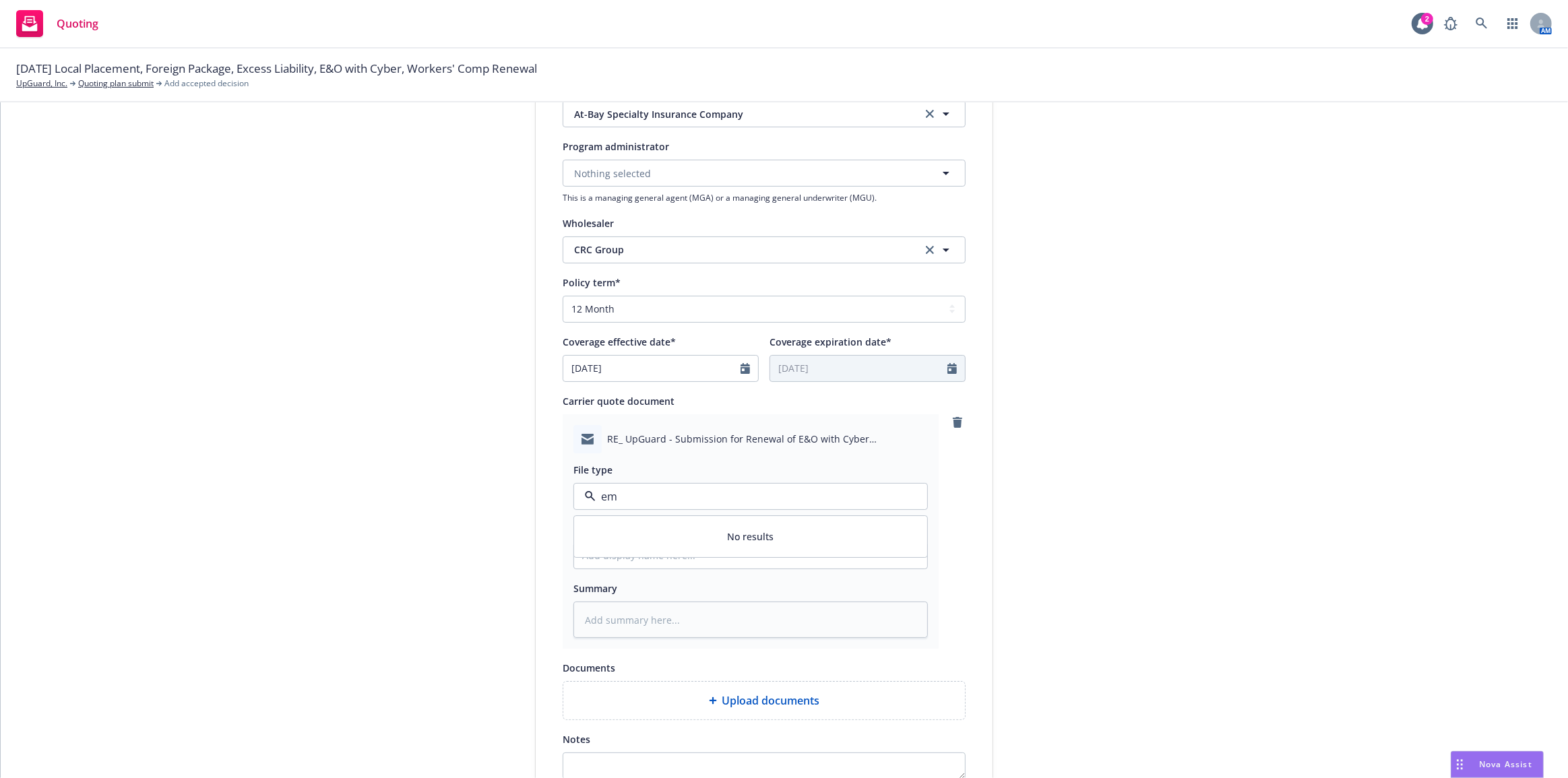
type input "em"
click at [1006, 511] on div "1 Quote initiation 2 Coverage selection 3 Billing info Quote initiation Display…" at bounding box center [784, 311] width 1535 height 1155
click at [890, 498] on icon "clear selection" at bounding box center [892, 496] width 8 height 8
click at [950, 412] on div "Carrier quote document RE_ UpGuard - Submission for Renewal of E&O with Cyber (…" at bounding box center [763, 521] width 403 height 257
click at [952, 418] on icon "remove" at bounding box center [957, 422] width 11 height 11
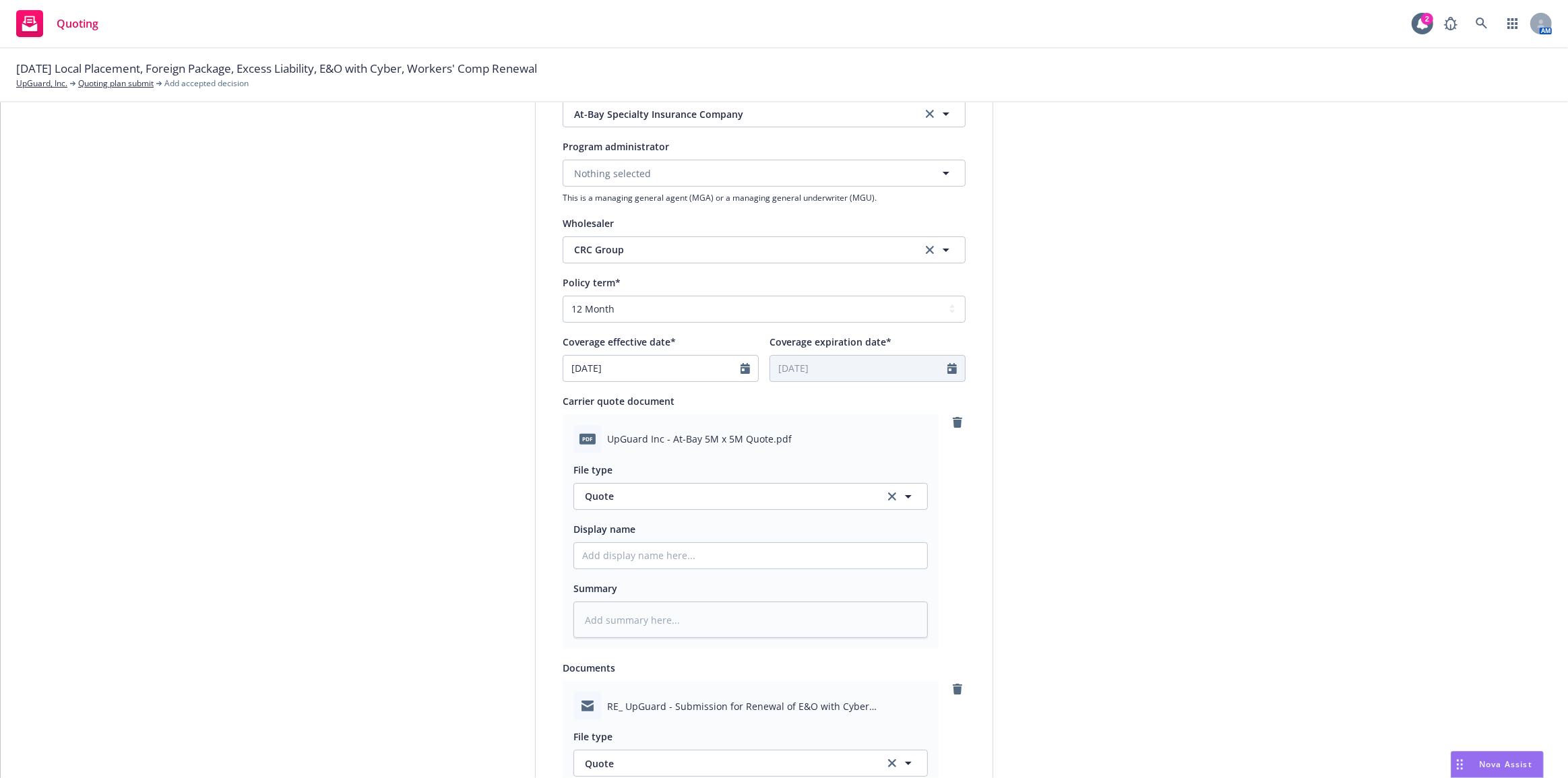
type textarea "x"
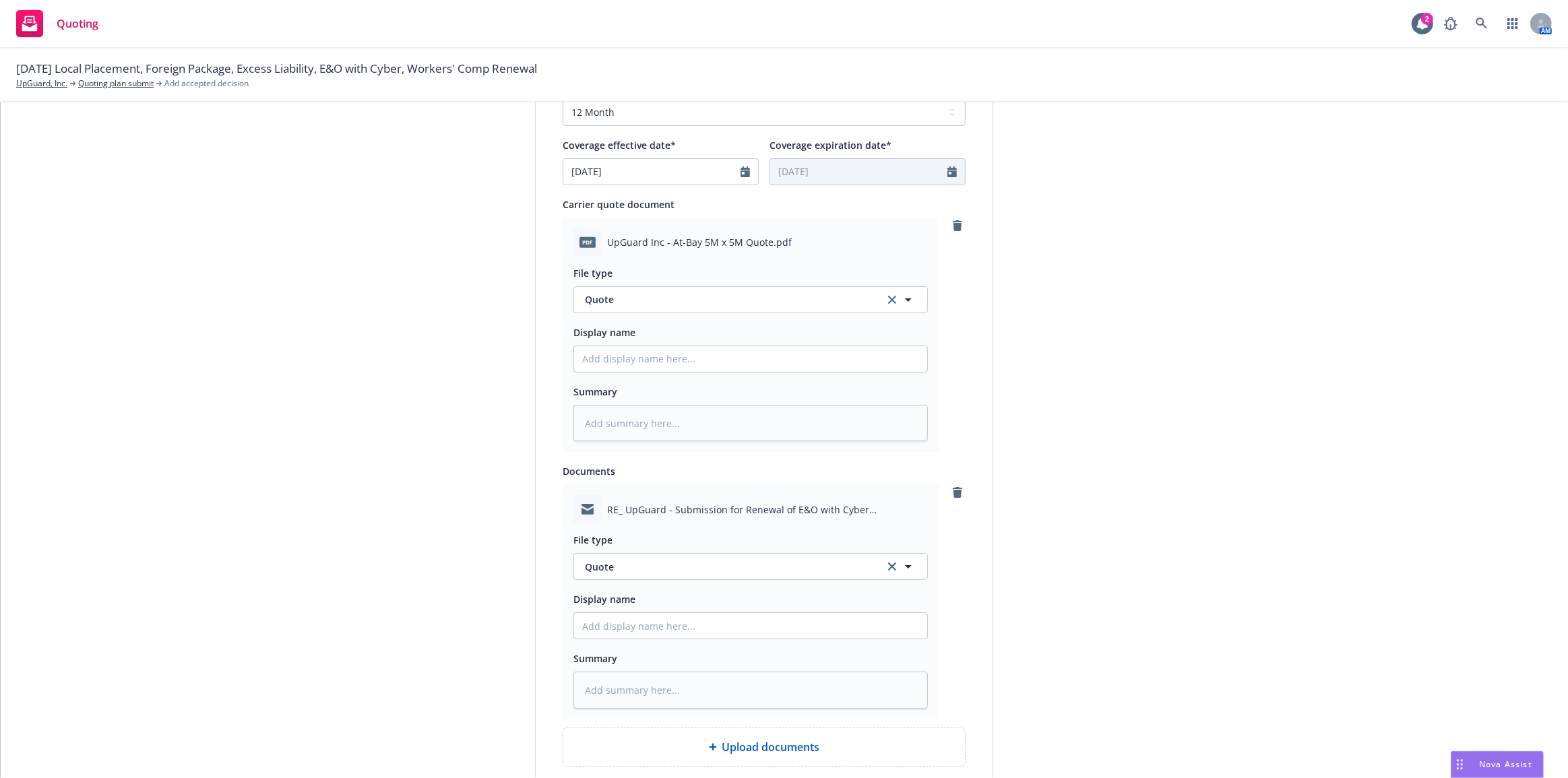
scroll to position [852, 0]
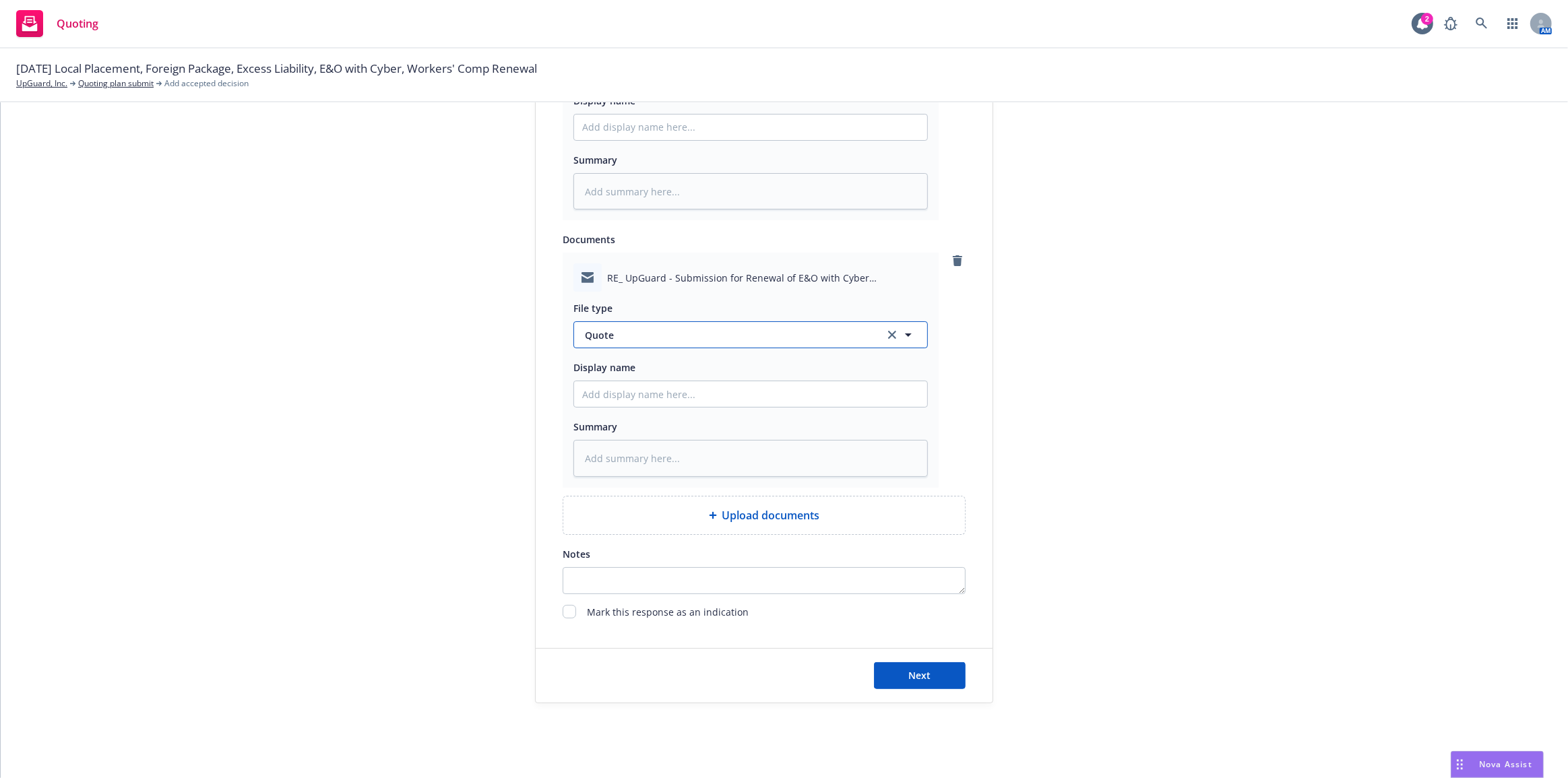
click at [729, 329] on span "Quote" at bounding box center [726, 335] width 283 height 14
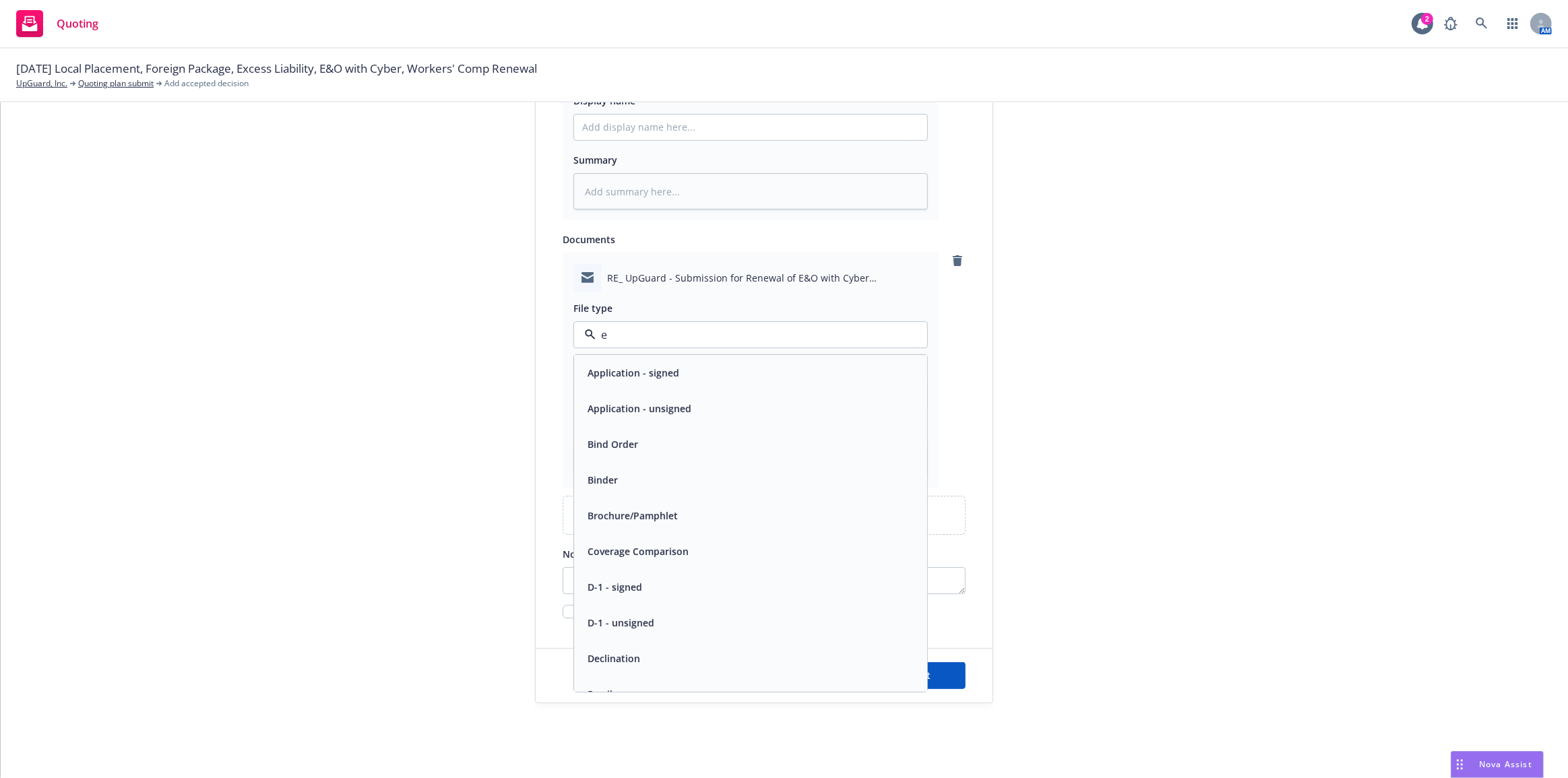
type input "em"
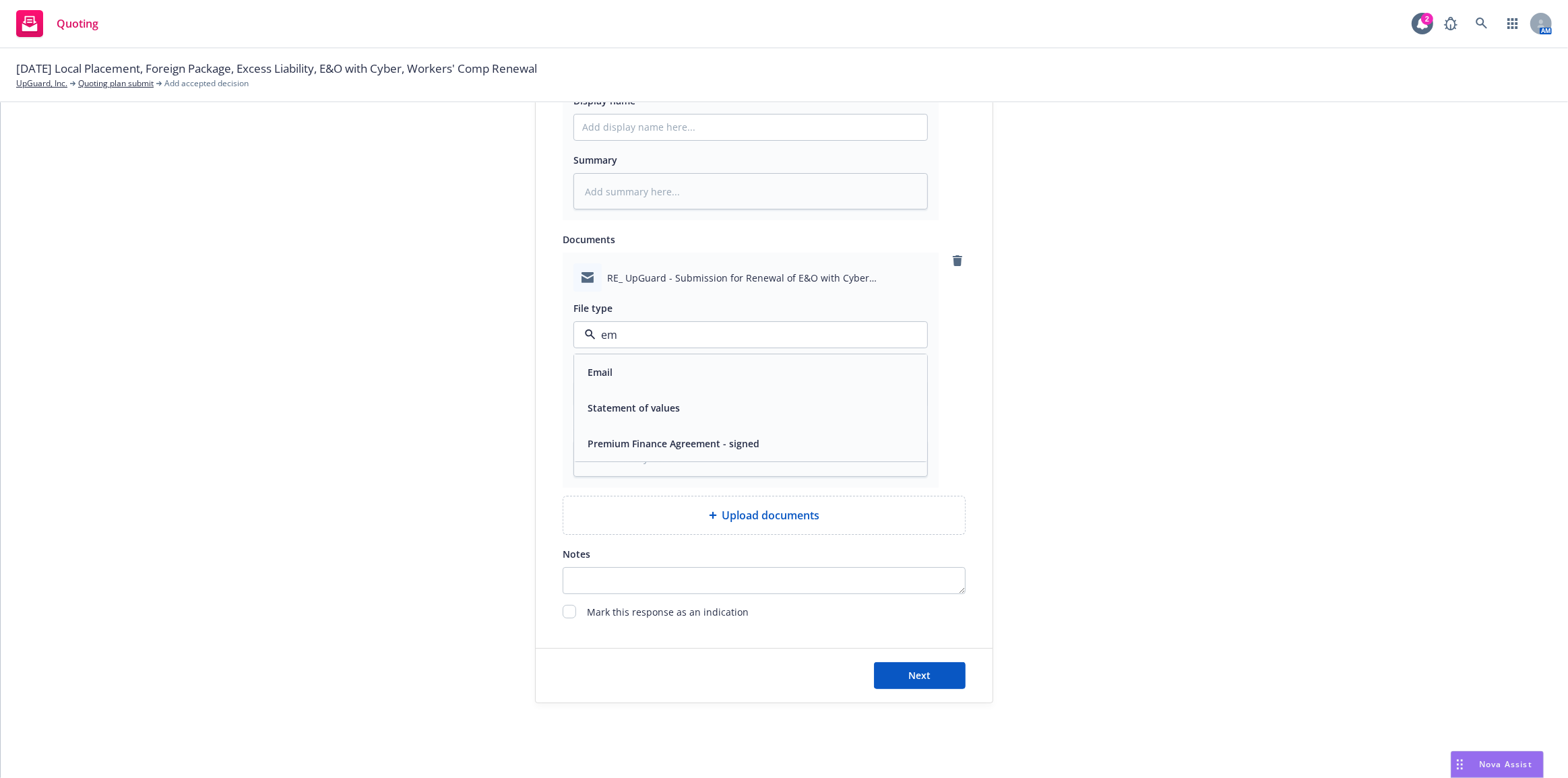
click at [724, 388] on div "Email" at bounding box center [750, 373] width 353 height 35
click at [702, 140] on input "Display name" at bounding box center [750, 127] width 353 height 25
type textarea "x"
type input "C"
type textarea "x"
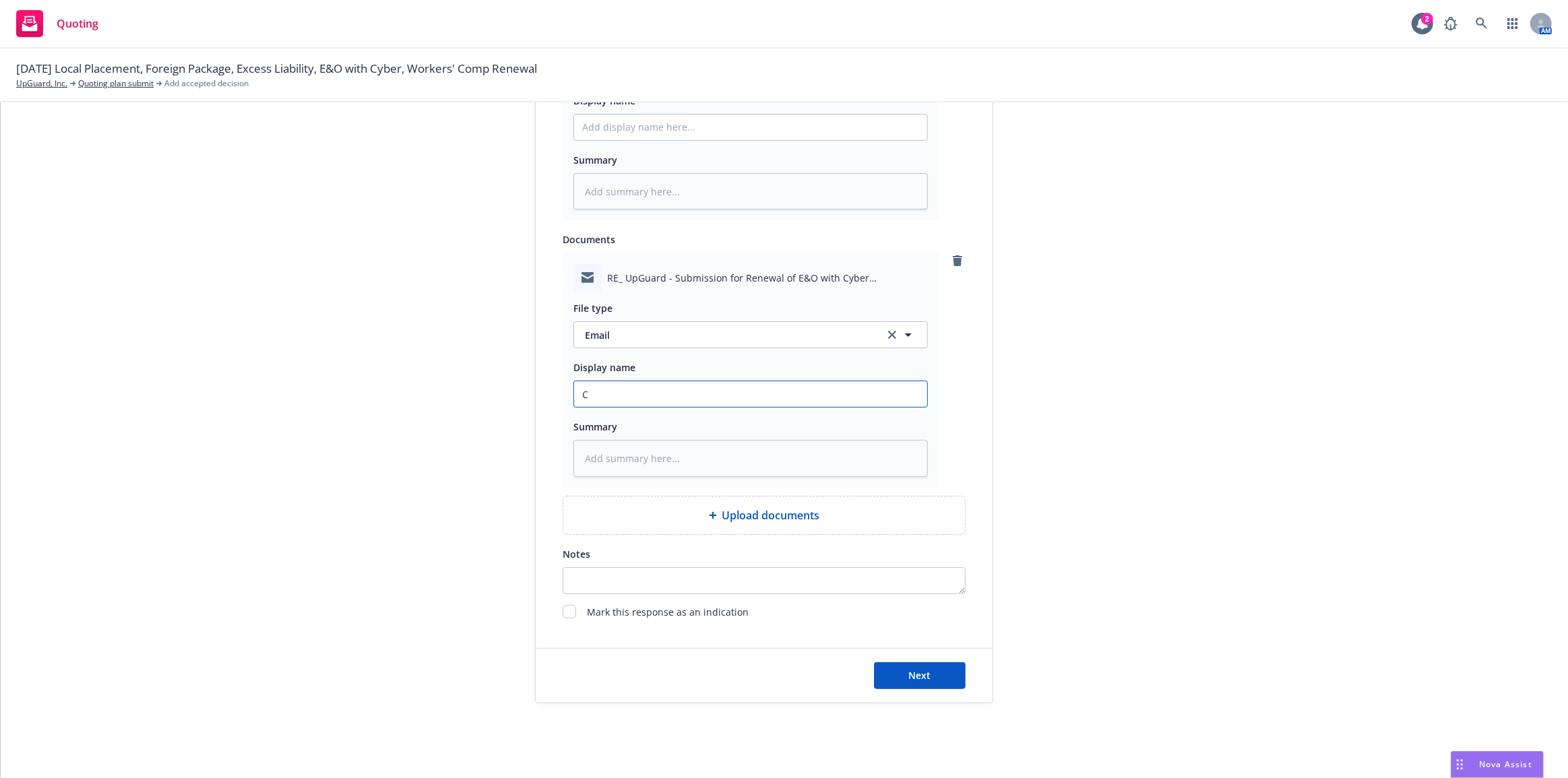
type input "CR"
type textarea "x"
type input "CRC"
type textarea "x"
type input "CRC:"
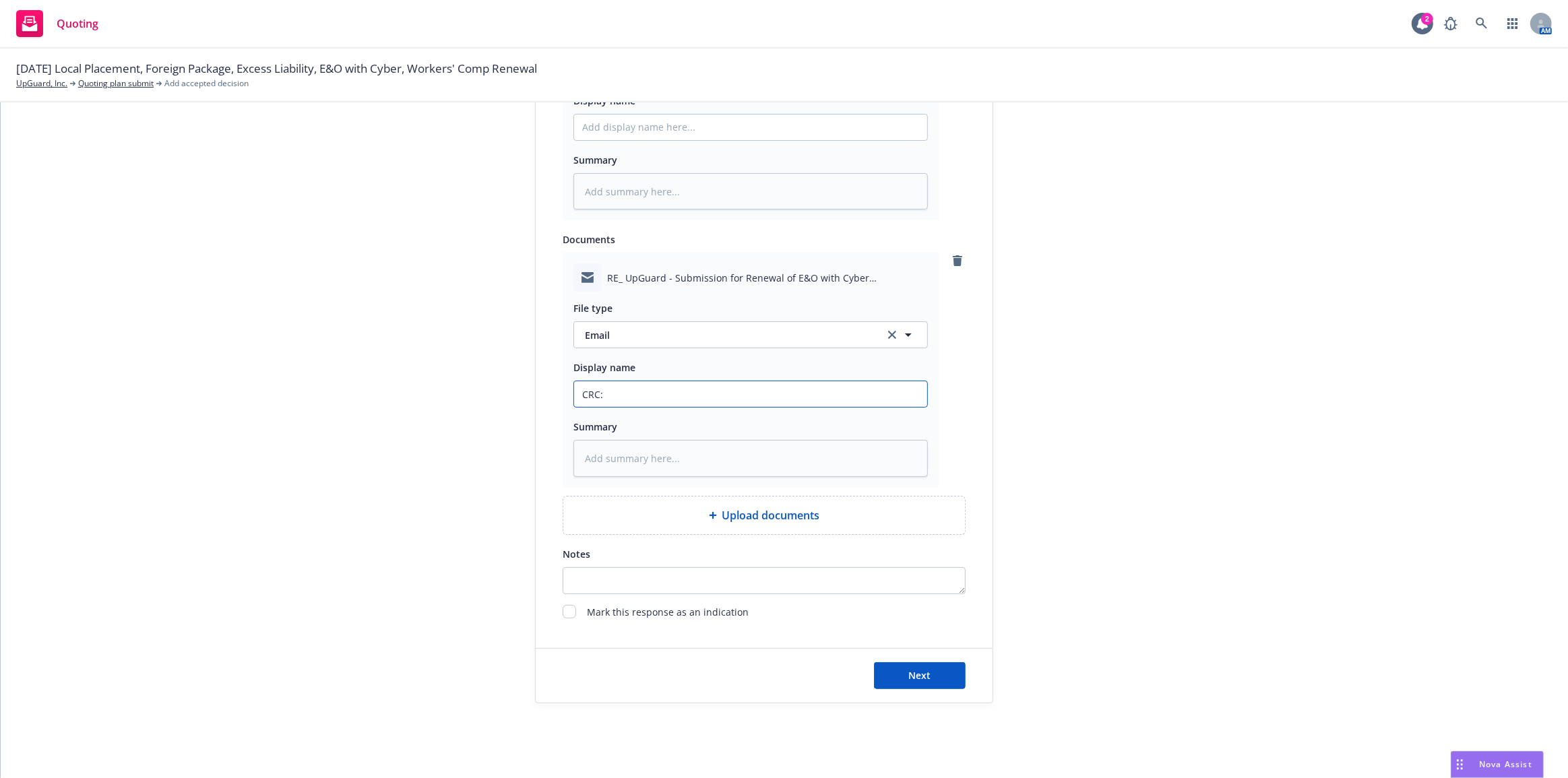
type textarea "x"
type input "CRC:"
type textarea "x"
type input "CRC: QU"
type textarea "x"
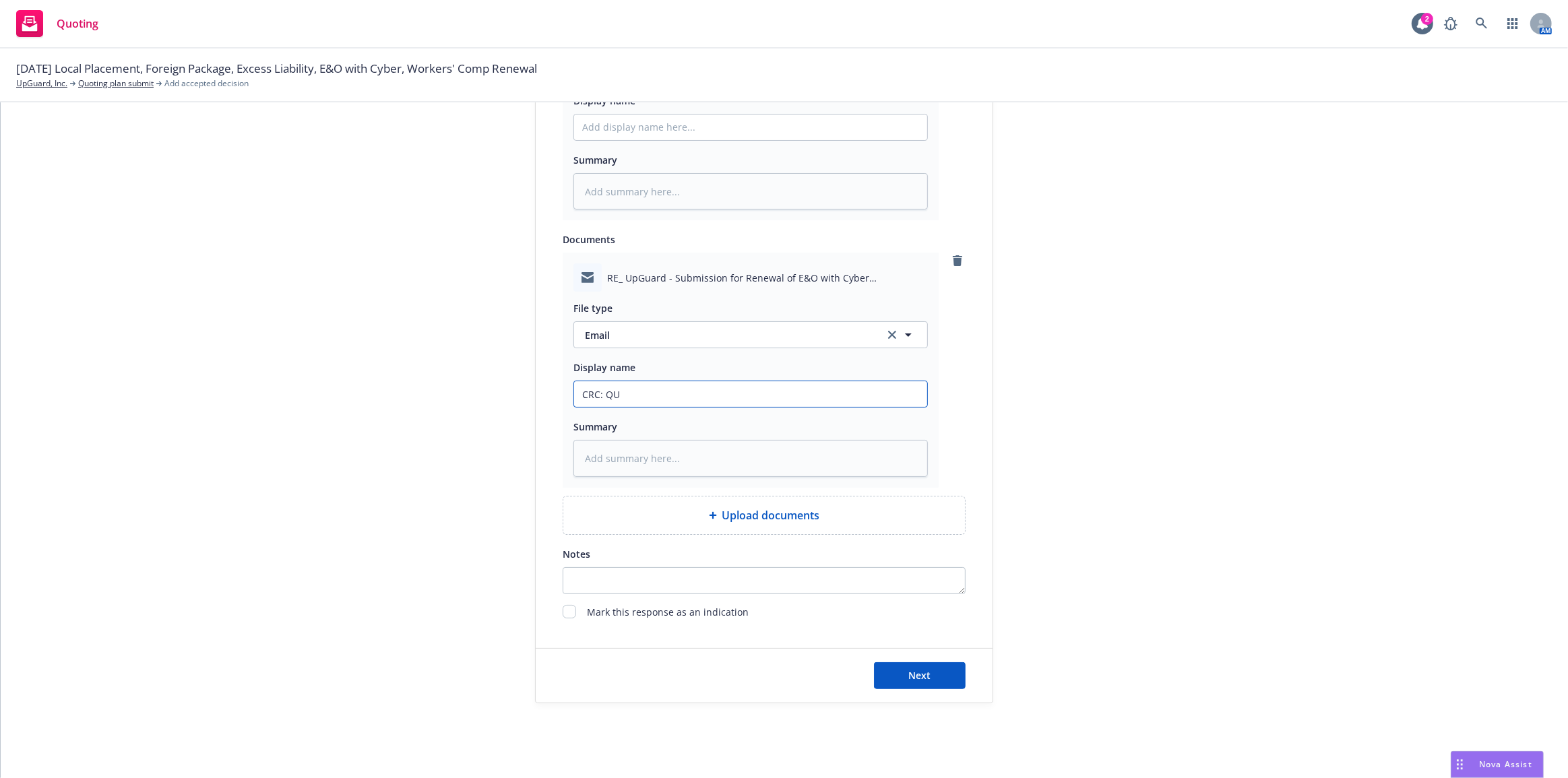
type input "CRC: QUo"
type textarea "x"
type input "CRC: QUot"
type textarea "x"
type input "CRC: QUote"
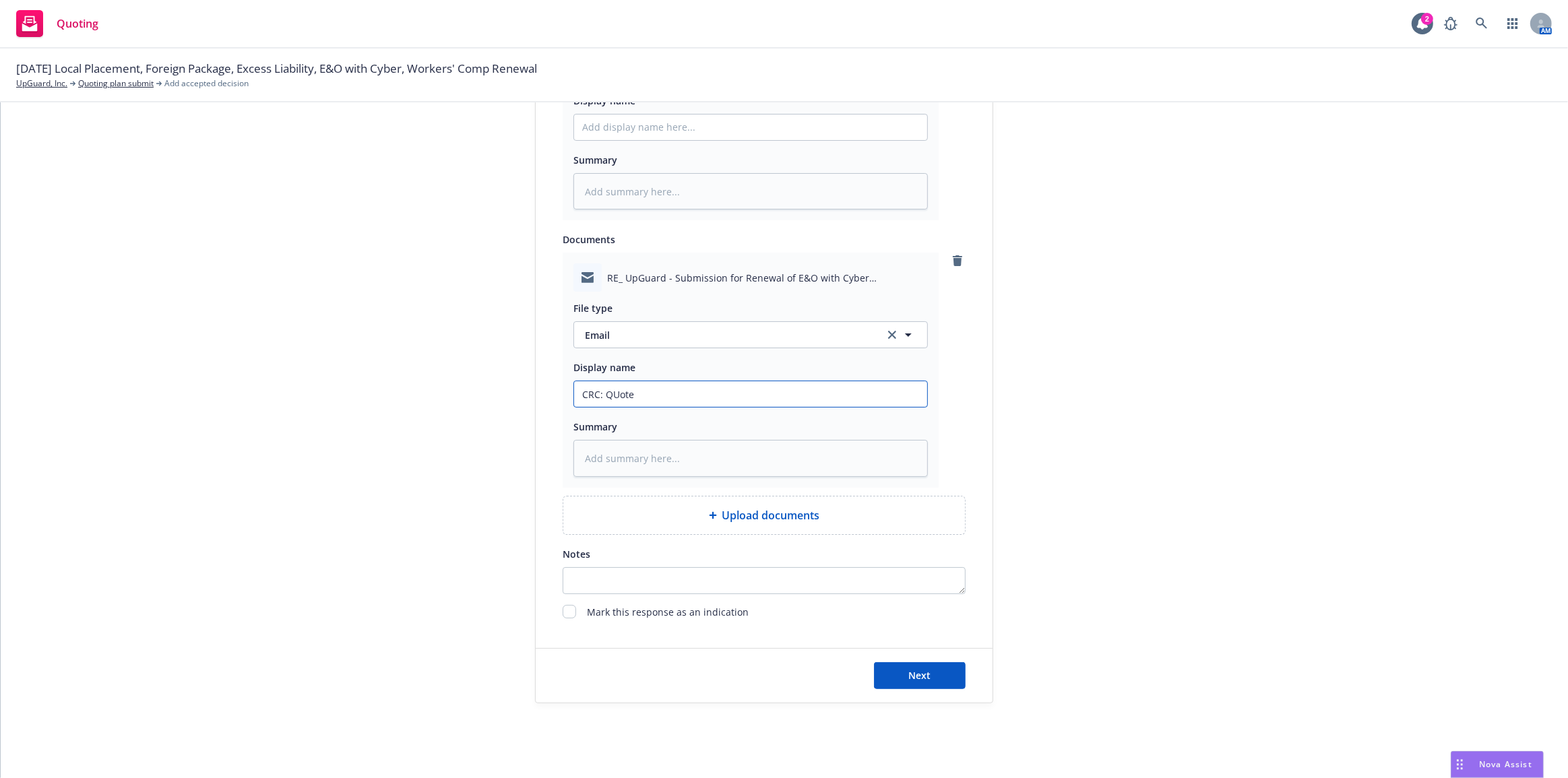
type textarea "x"
type input "CRC: Quote provided"
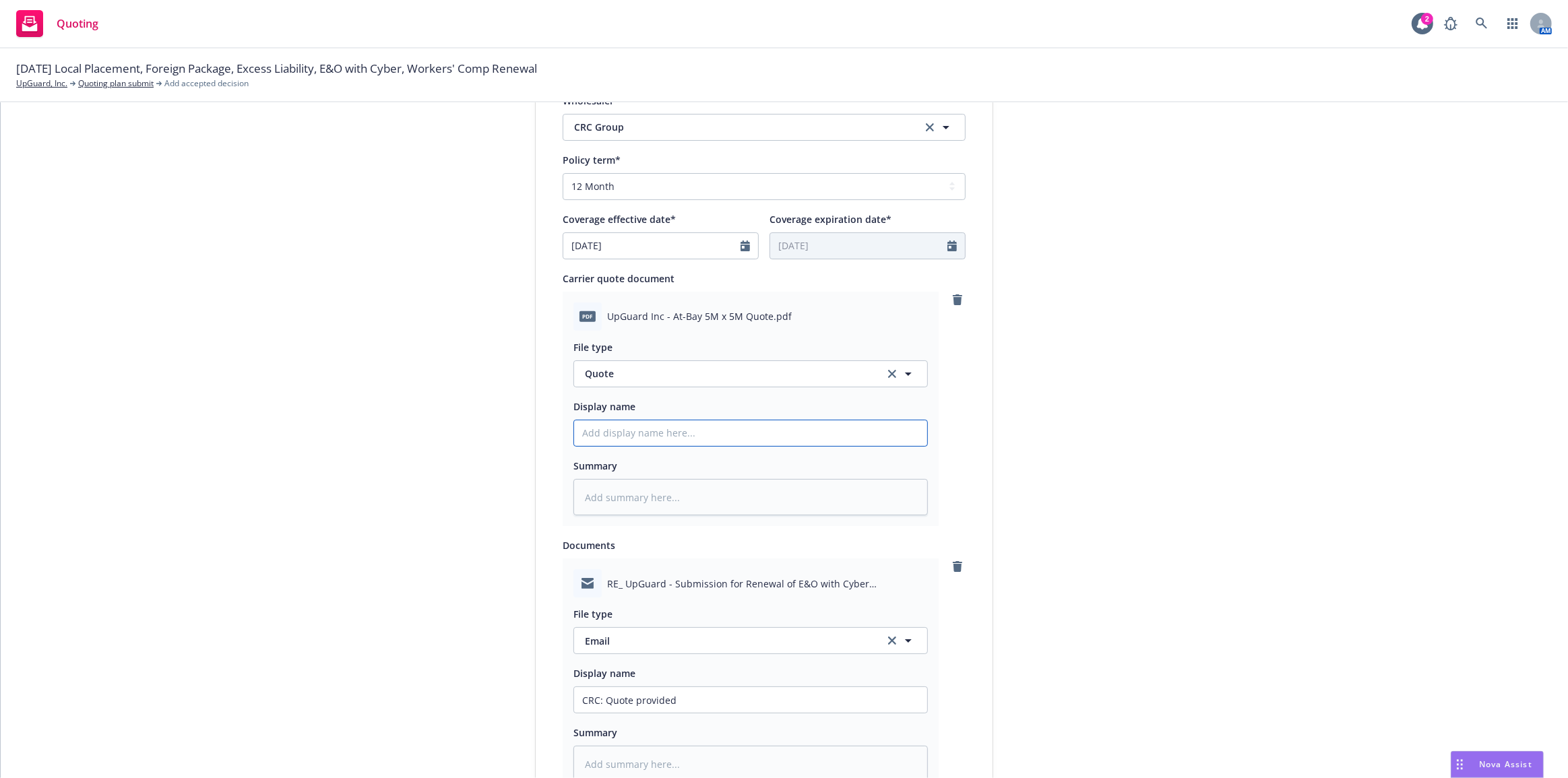
click at [697, 422] on input "Display name" at bounding box center [750, 433] width 353 height 25
type textarea "x"
type input "z"
type textarea "x"
type input "zq"
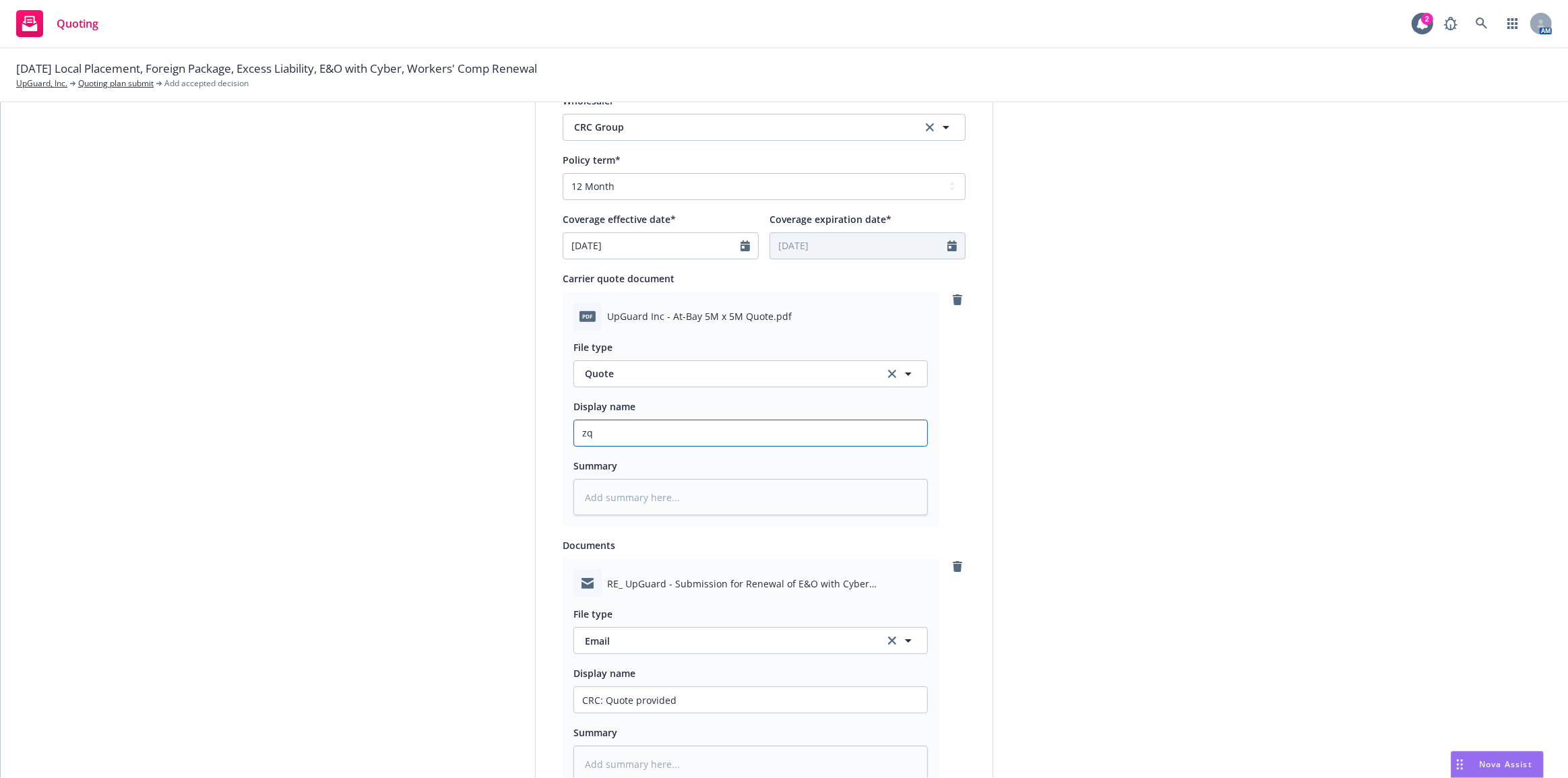
type textarea "x"
type input "zqu"
type textarea "x"
type input "z"
type textarea "x"
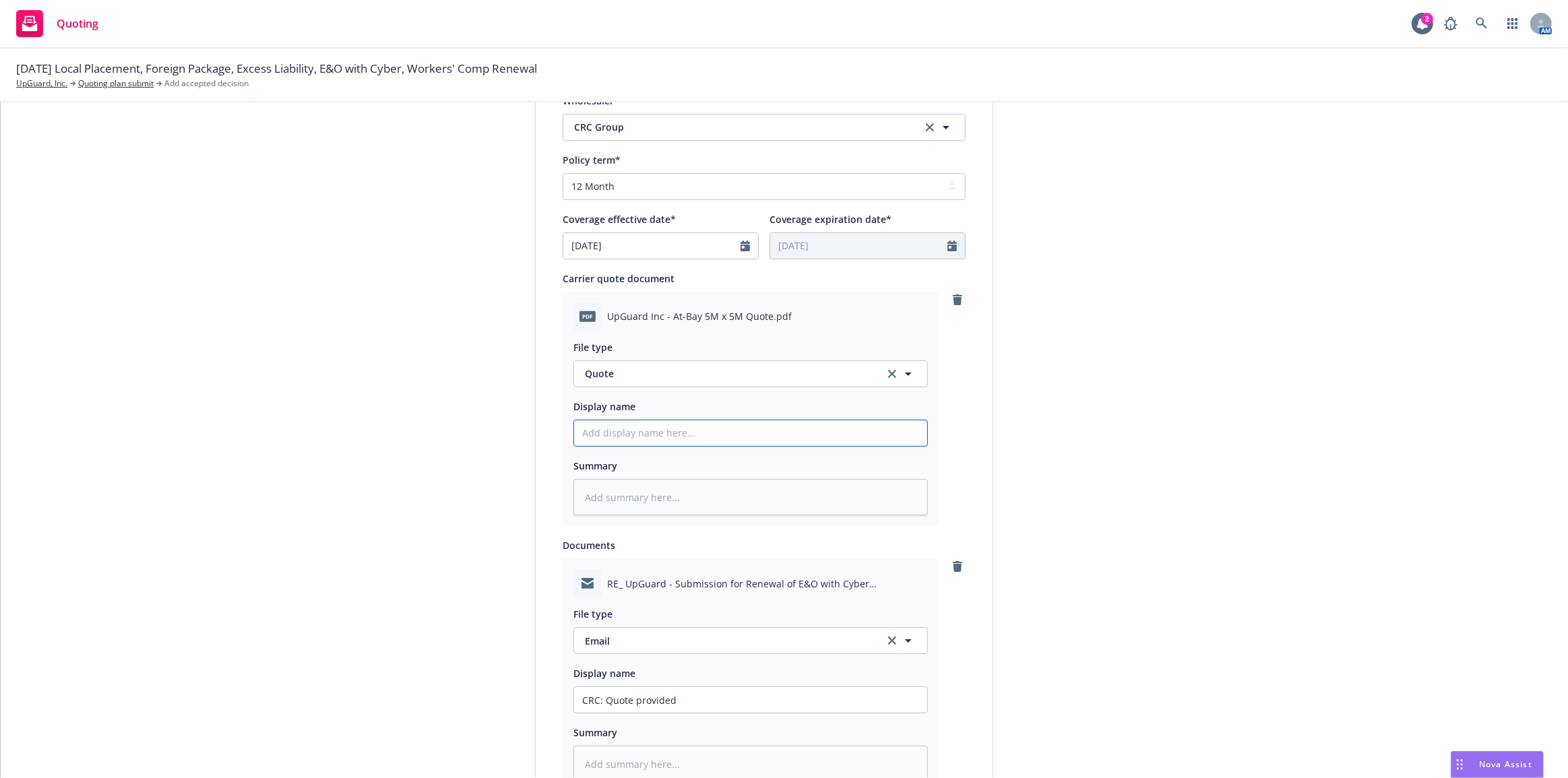
paste input "[DATE] Excess E&O Cyber Quote: $23,350 At-Bay"
type input "[DATE] Excess E&O Cyber Quote: $23,350 At-Bay"
type textarea "x"
type input "[DATE] Excess E&O Cyber Quote: $23,350 At-Bay"
click at [1060, 465] on div "submission Carrier CRC Group Last updated [DATE] 9:46 AM" at bounding box center [1114, 310] width 189 height 1399
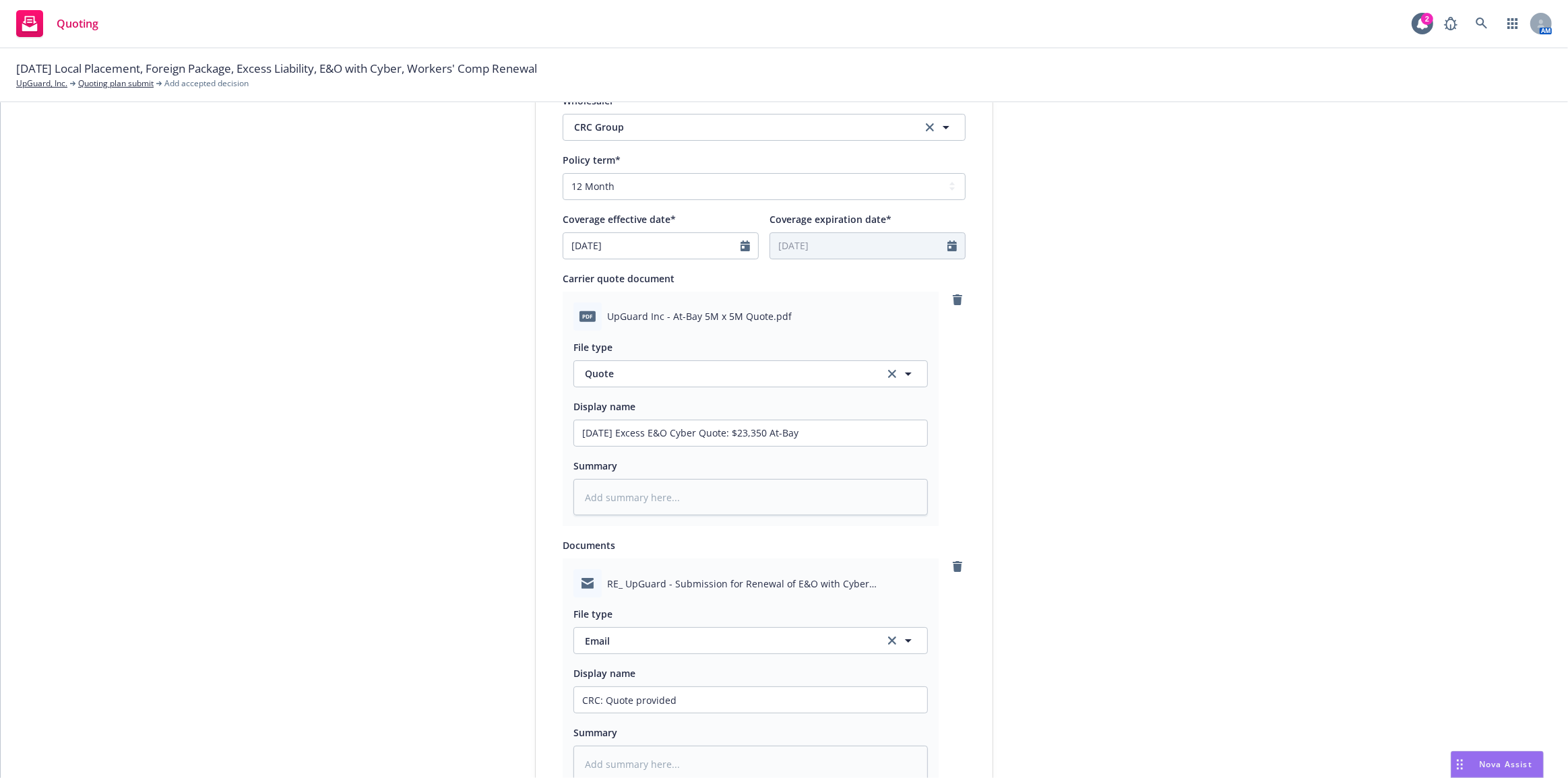
scroll to position [852, 0]
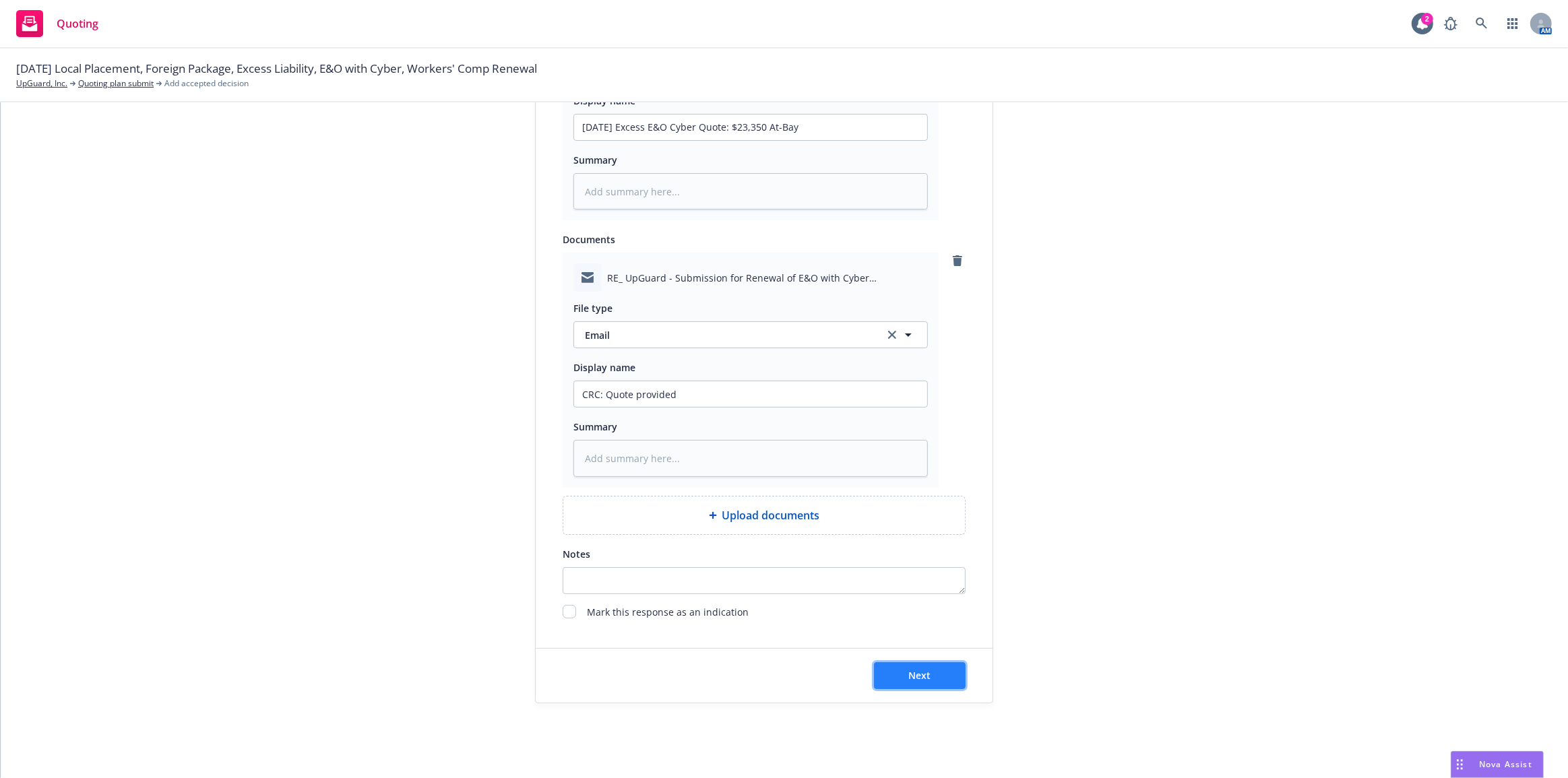
click at [932, 672] on button "Next" at bounding box center [920, 676] width 92 height 27
type textarea "x"
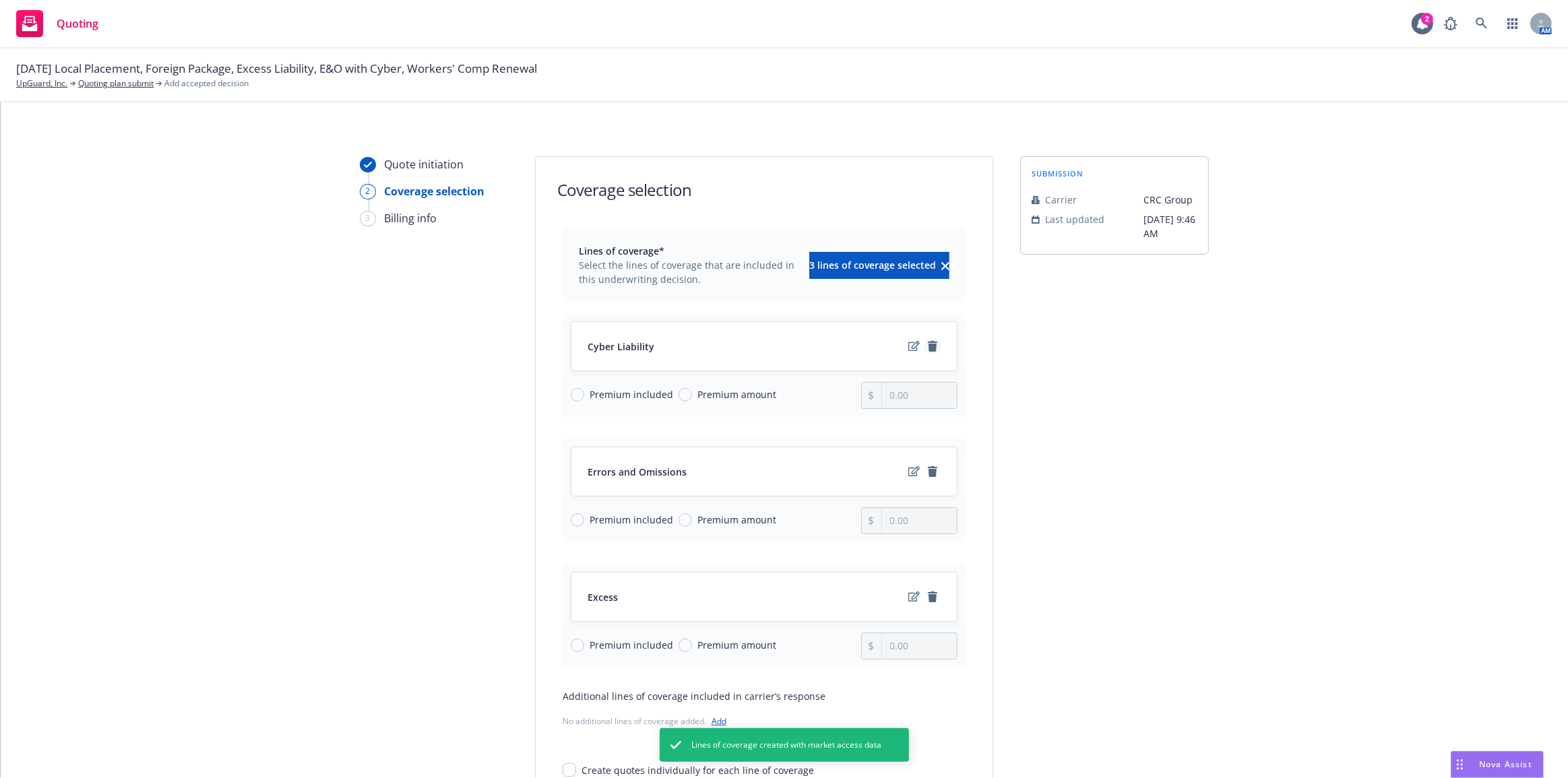
click at [927, 342] on icon "remove" at bounding box center [933, 347] width 11 height 11
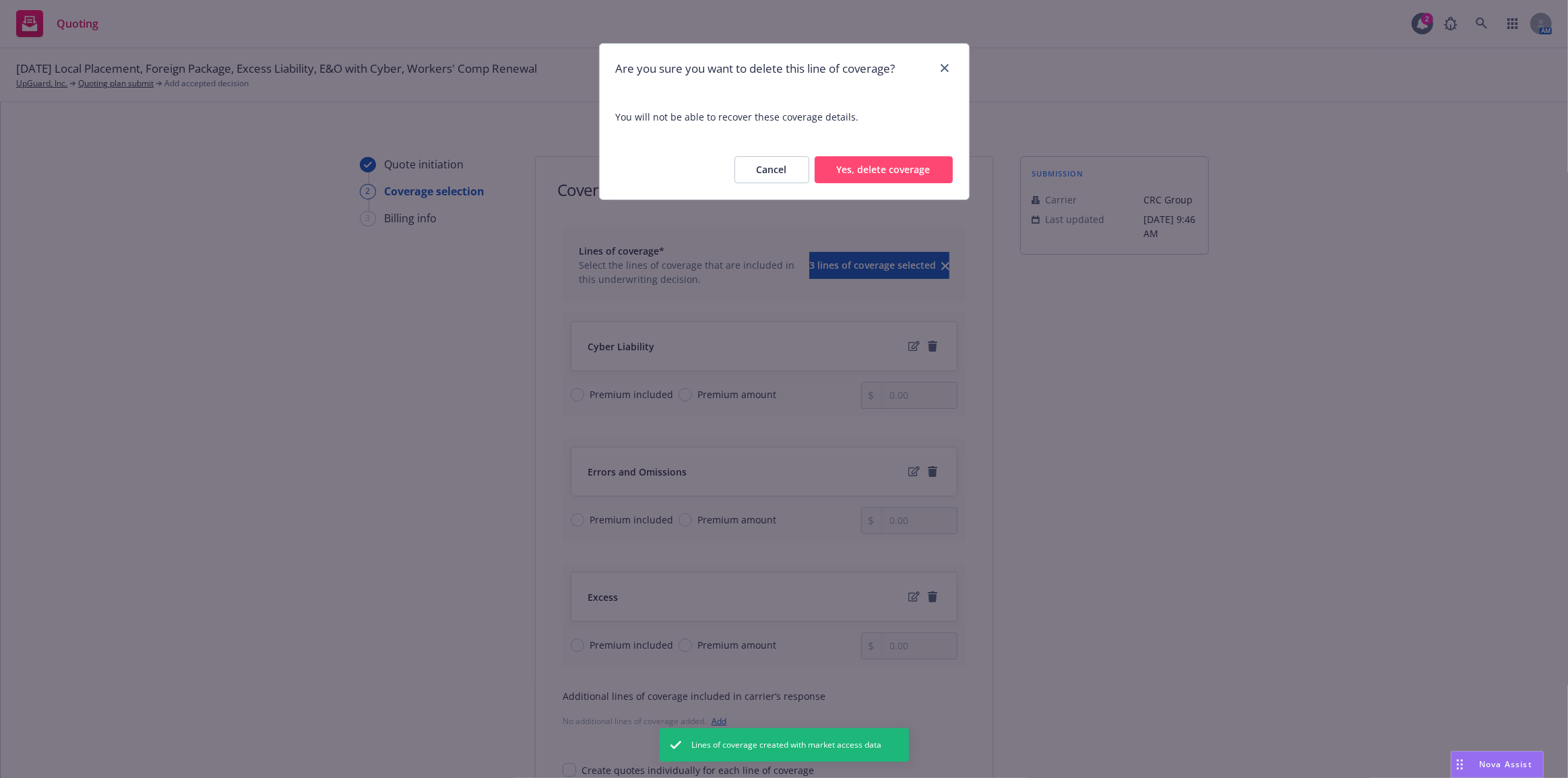
click at [889, 177] on button "Yes, delete coverage" at bounding box center [883, 169] width 138 height 27
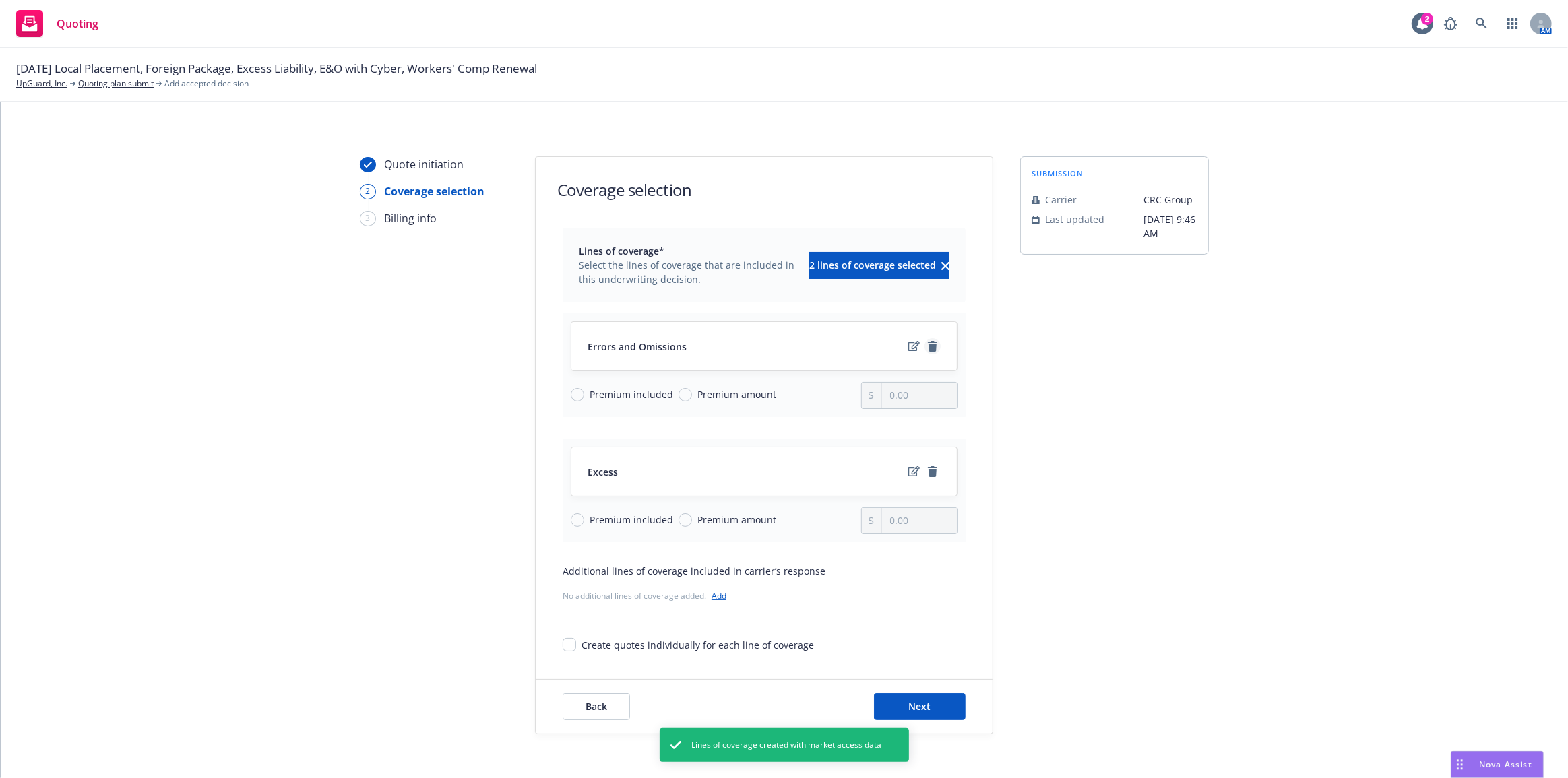
click at [928, 344] on icon "remove" at bounding box center [933, 347] width 9 height 11
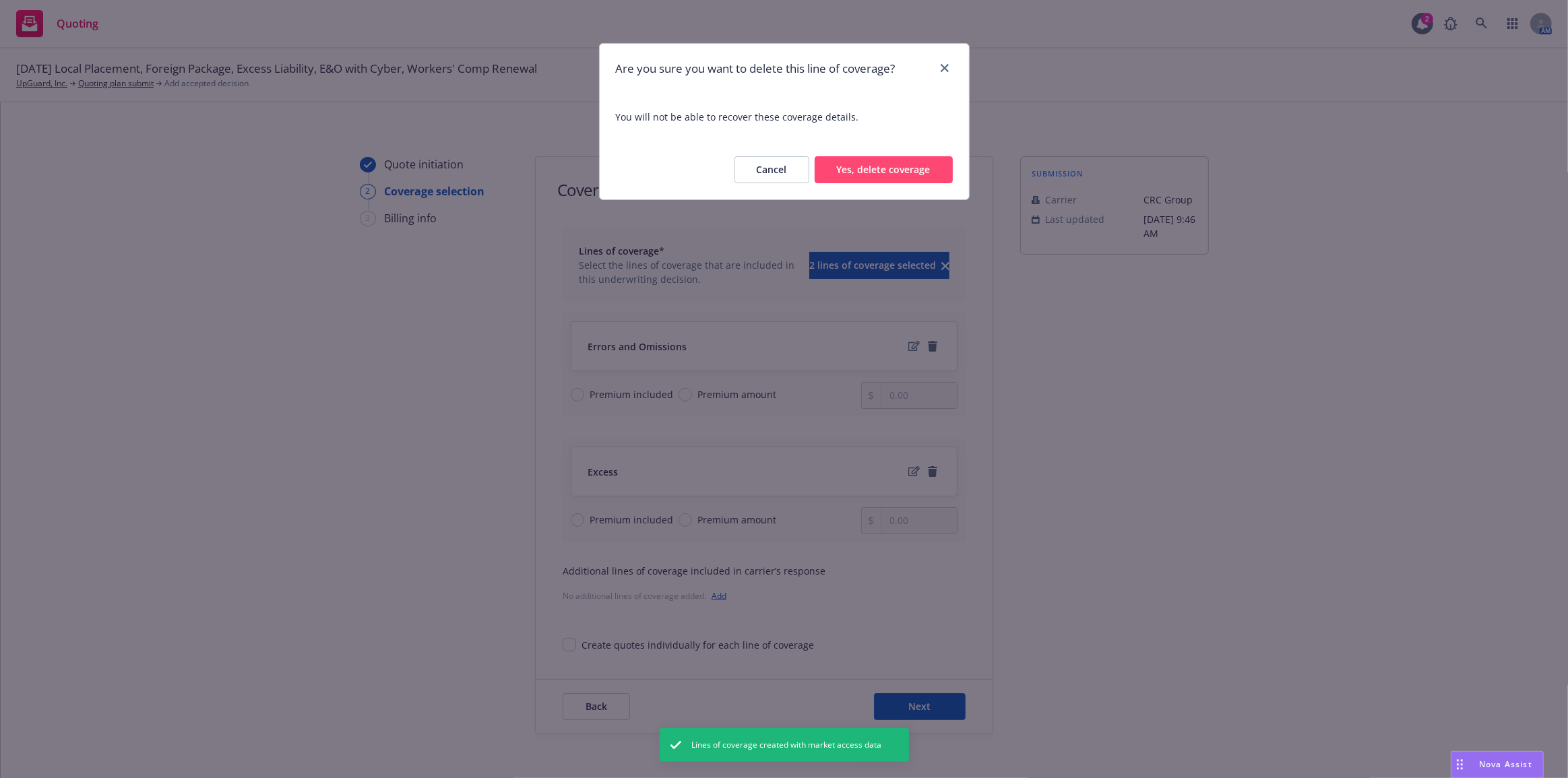
click at [876, 165] on button "Yes, delete coverage" at bounding box center [883, 169] width 138 height 27
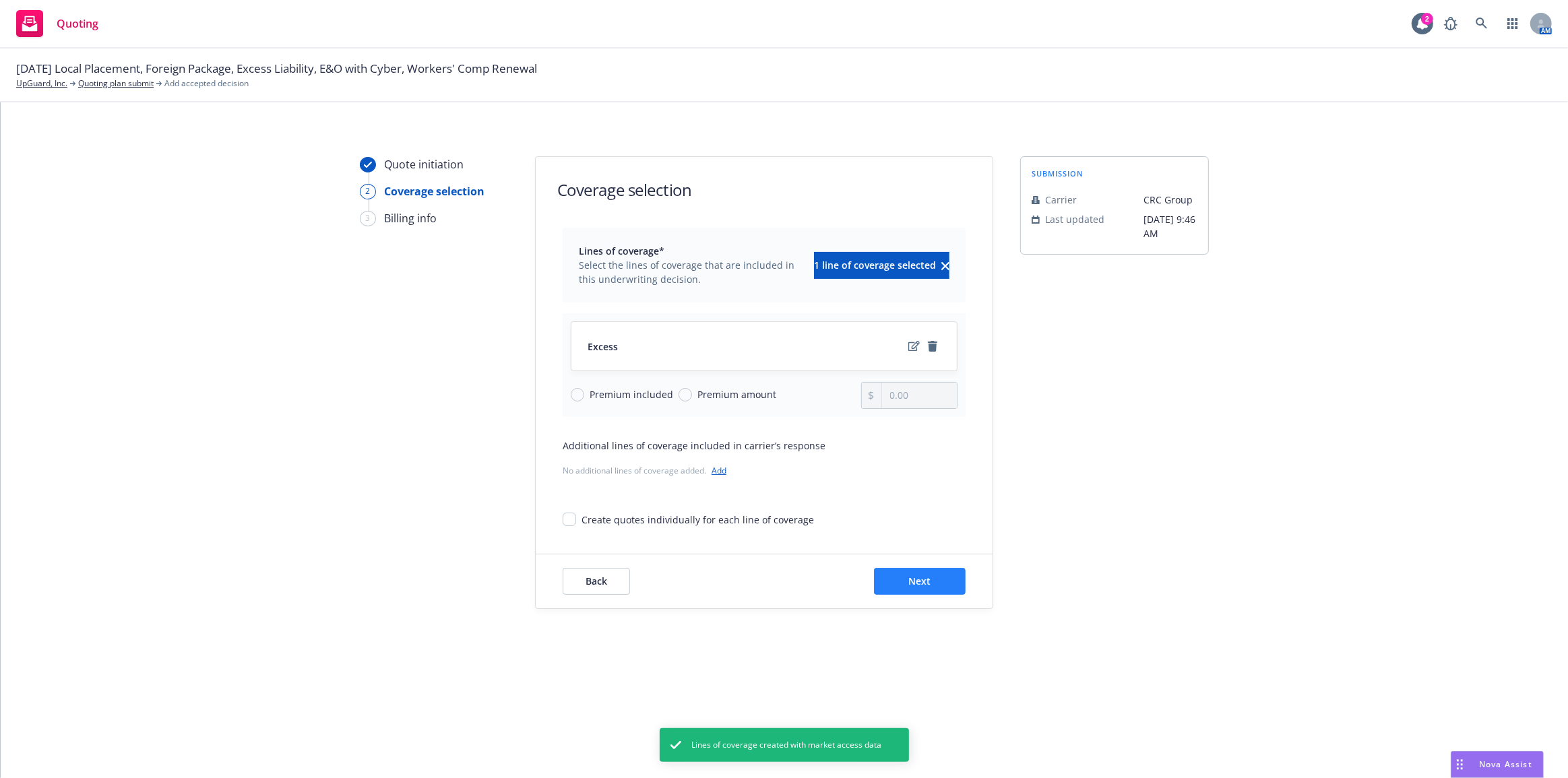
click at [889, 567] on div "Back Next" at bounding box center [763, 582] width 457 height 54
click at [894, 580] on button "Next" at bounding box center [920, 581] width 92 height 27
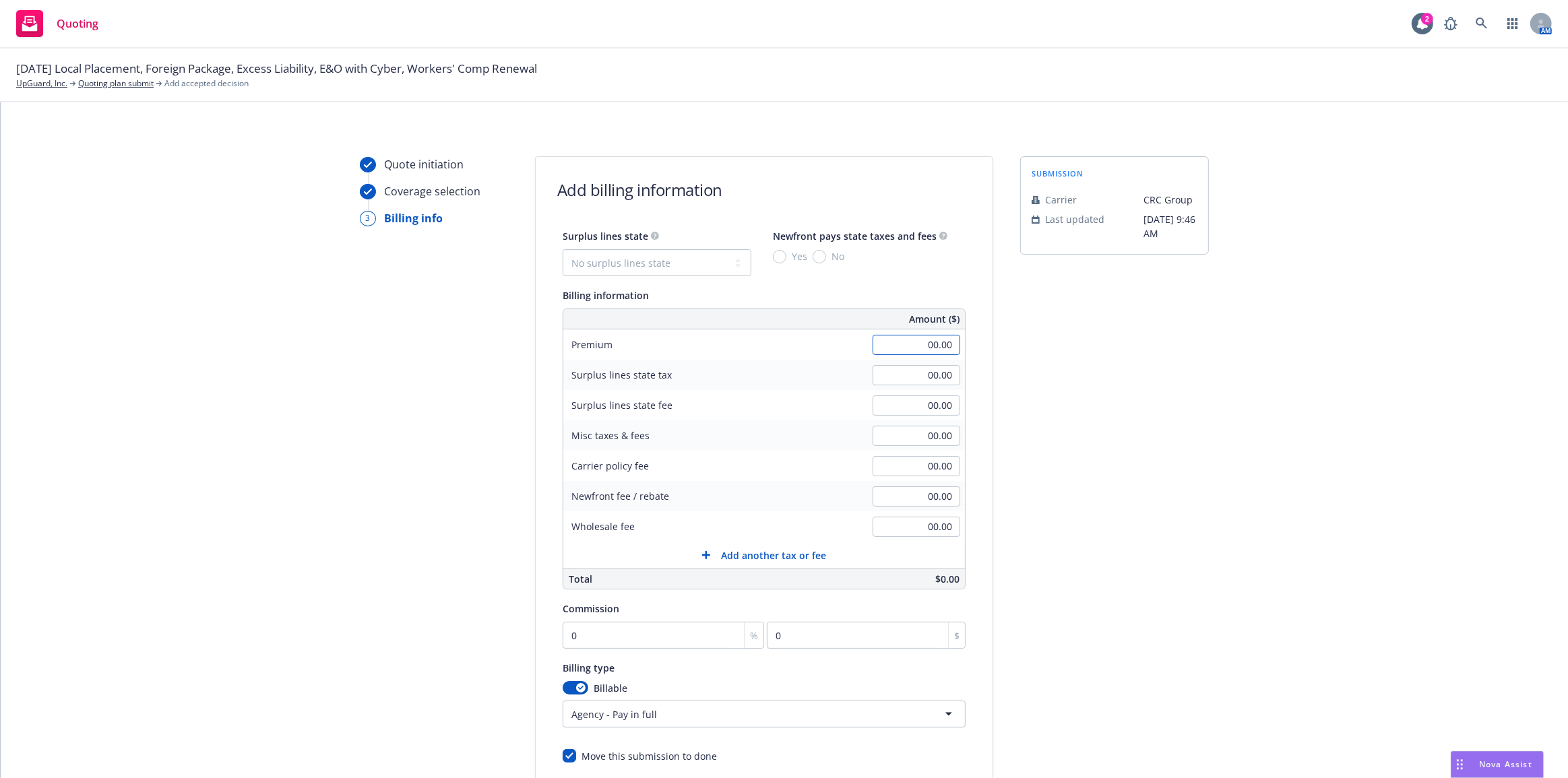
click at [925, 340] on input "00.00" at bounding box center [916, 345] width 88 height 20
type input "23,000.00"
type input "350.00"
click at [705, 273] on select "No surplus lines state [US_STATE] [US_STATE] [US_STATE] [US_STATE] [US_STATE] […" at bounding box center [656, 263] width 189 height 27
select select "CA"
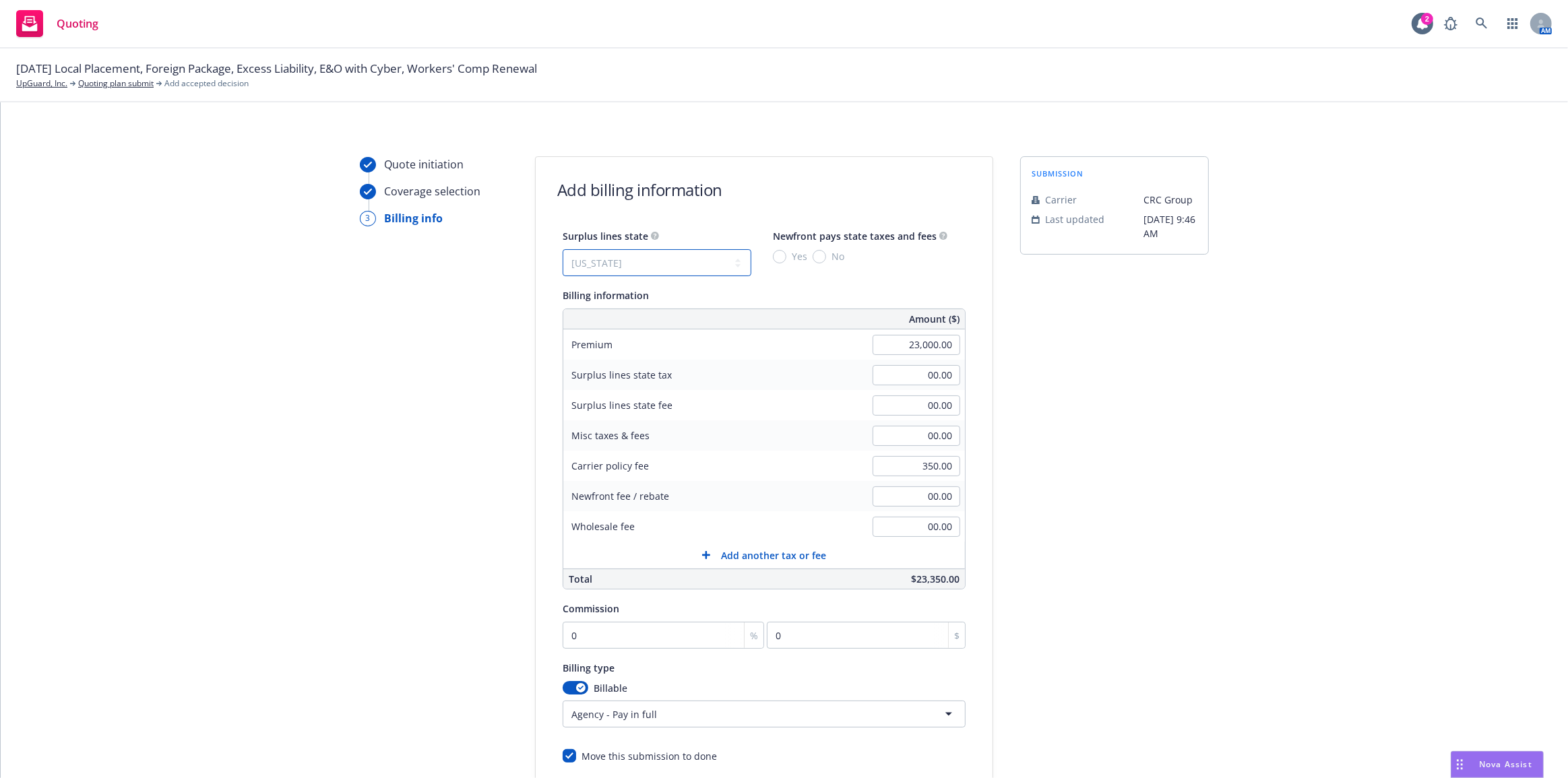
click at [562, 250] on select "No surplus lines state [US_STATE] [US_STATE] [US_STATE] [US_STATE] [US_STATE] […" at bounding box center [656, 263] width 189 height 27
type input "700.50"
type input "42.03"
click at [1117, 367] on div "submission Carrier CRC Group Last updated [DATE] 9:46 AM" at bounding box center [1114, 501] width 189 height 689
click at [627, 627] on input "0" at bounding box center [663, 635] width 202 height 27
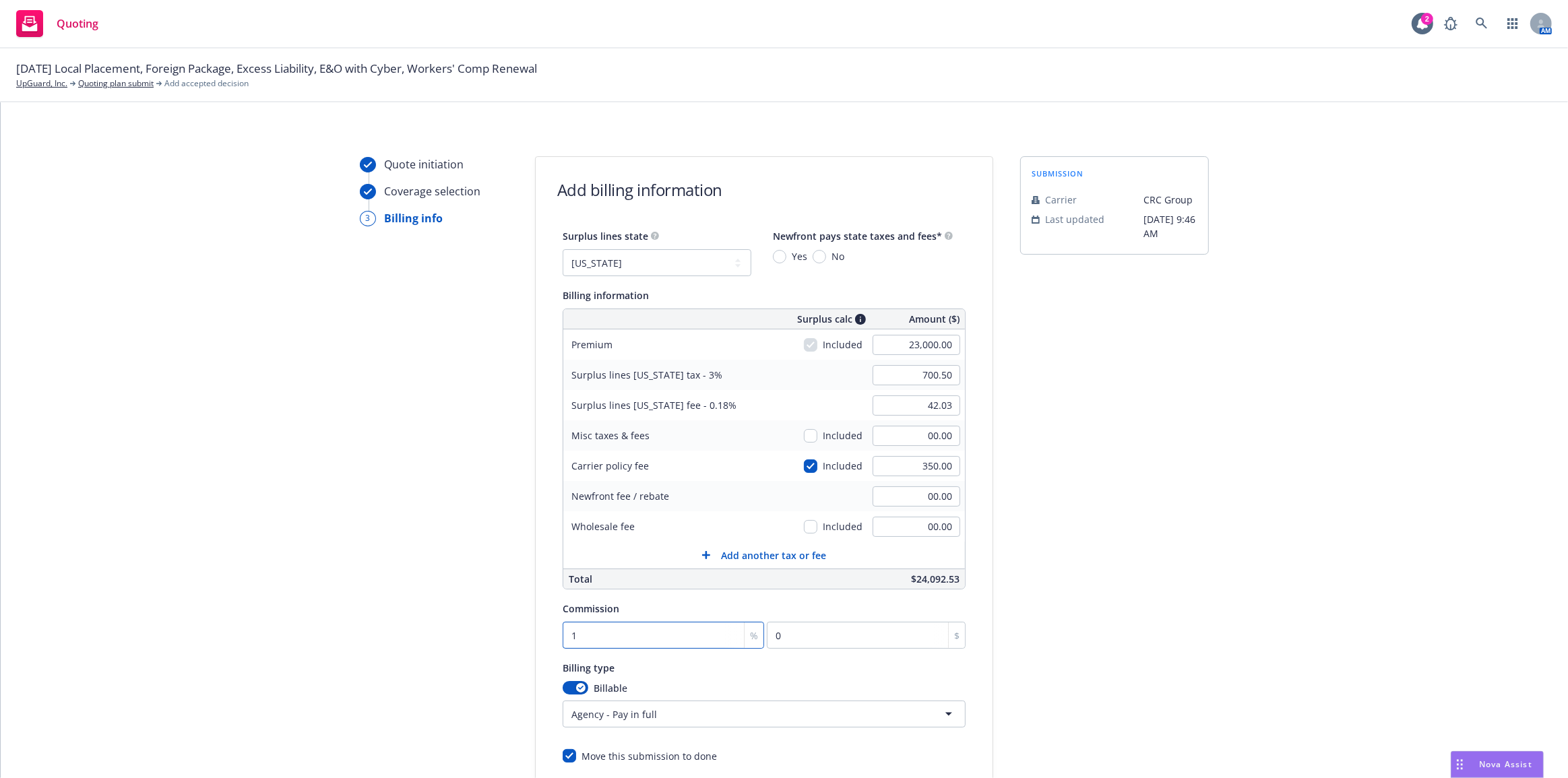
type input "12"
type input "2760"
type input "12"
click at [1089, 551] on div "submission Carrier CRC Group Last updated [DATE] 9:46 AM" at bounding box center [1114, 501] width 189 height 689
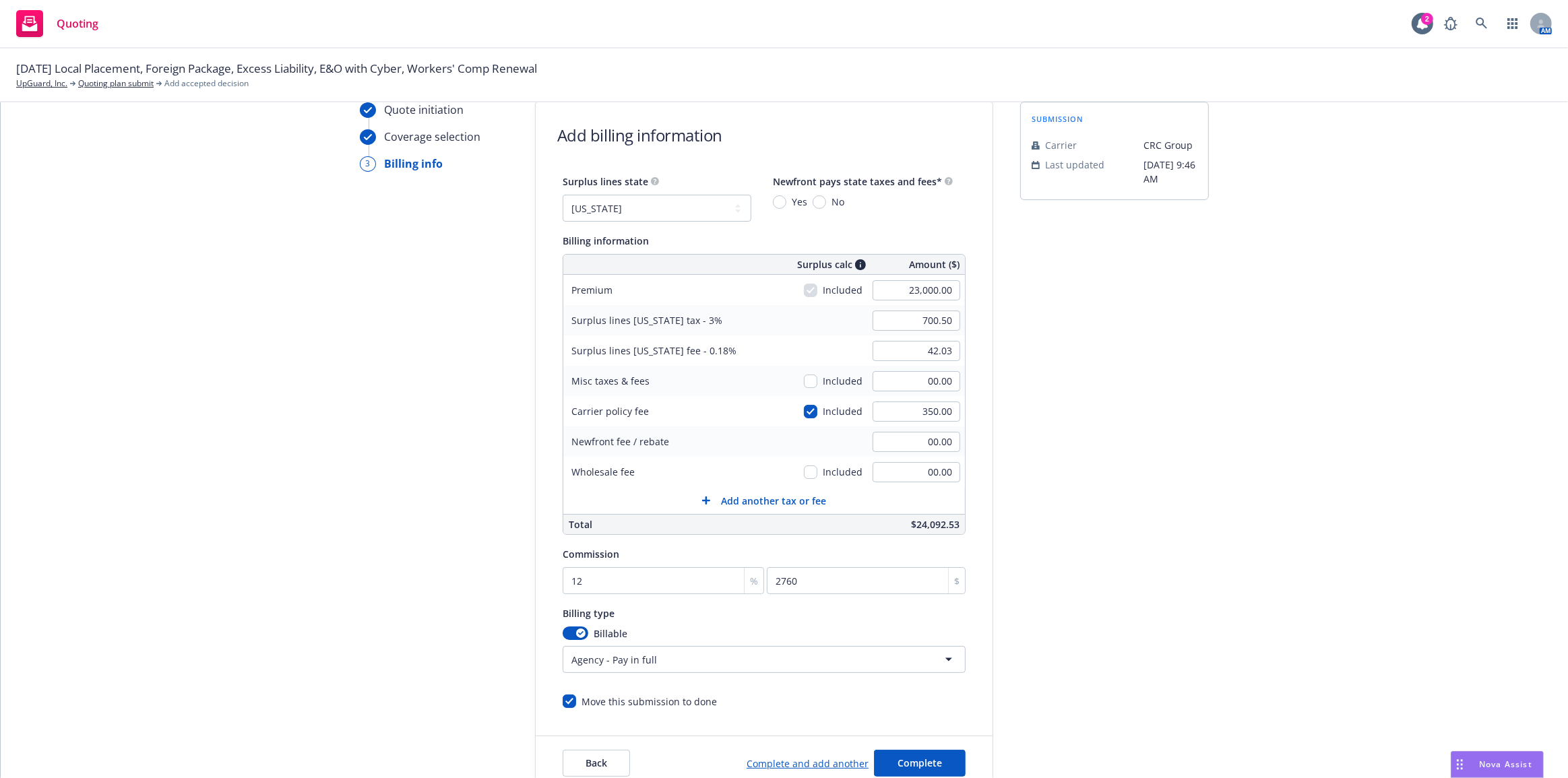
scroll to position [122, 0]
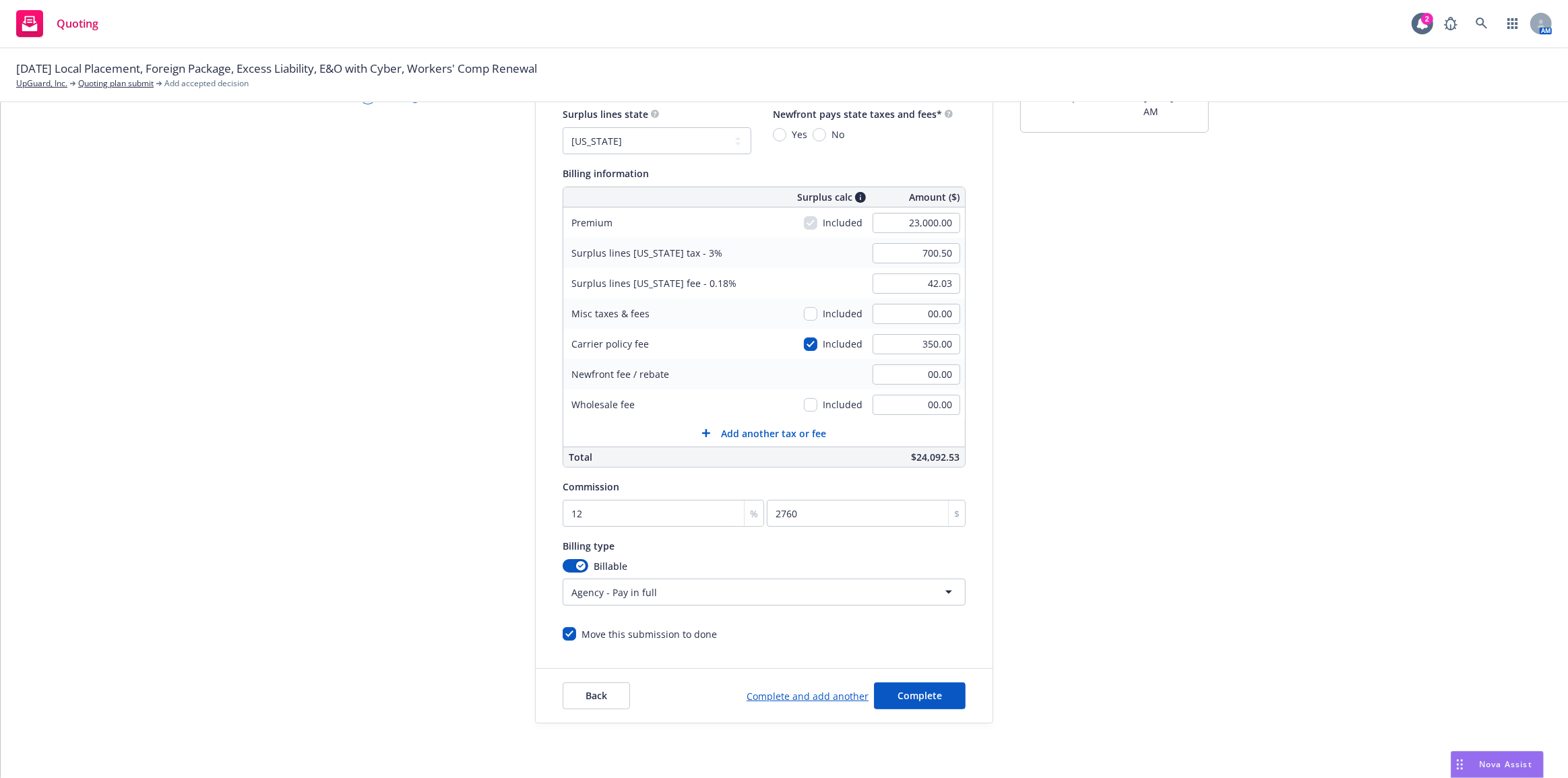
click at [826, 132] on span "No" at bounding box center [835, 134] width 18 height 14
click at [825, 132] on input "No" at bounding box center [819, 134] width 13 height 13
radio input "true"
click at [909, 689] on span "Complete" at bounding box center [920, 696] width 45 height 13
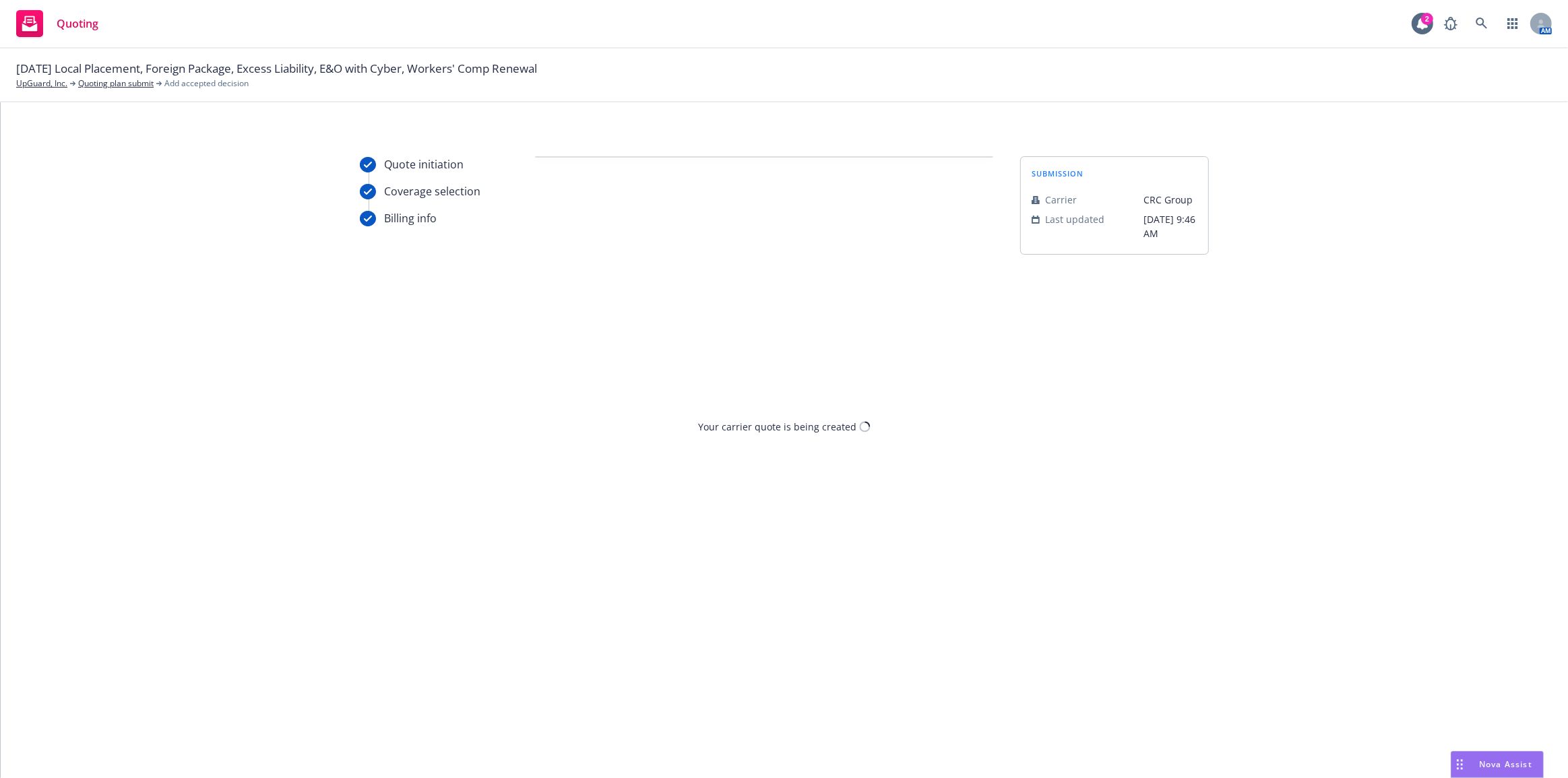
scroll to position [0, 0]
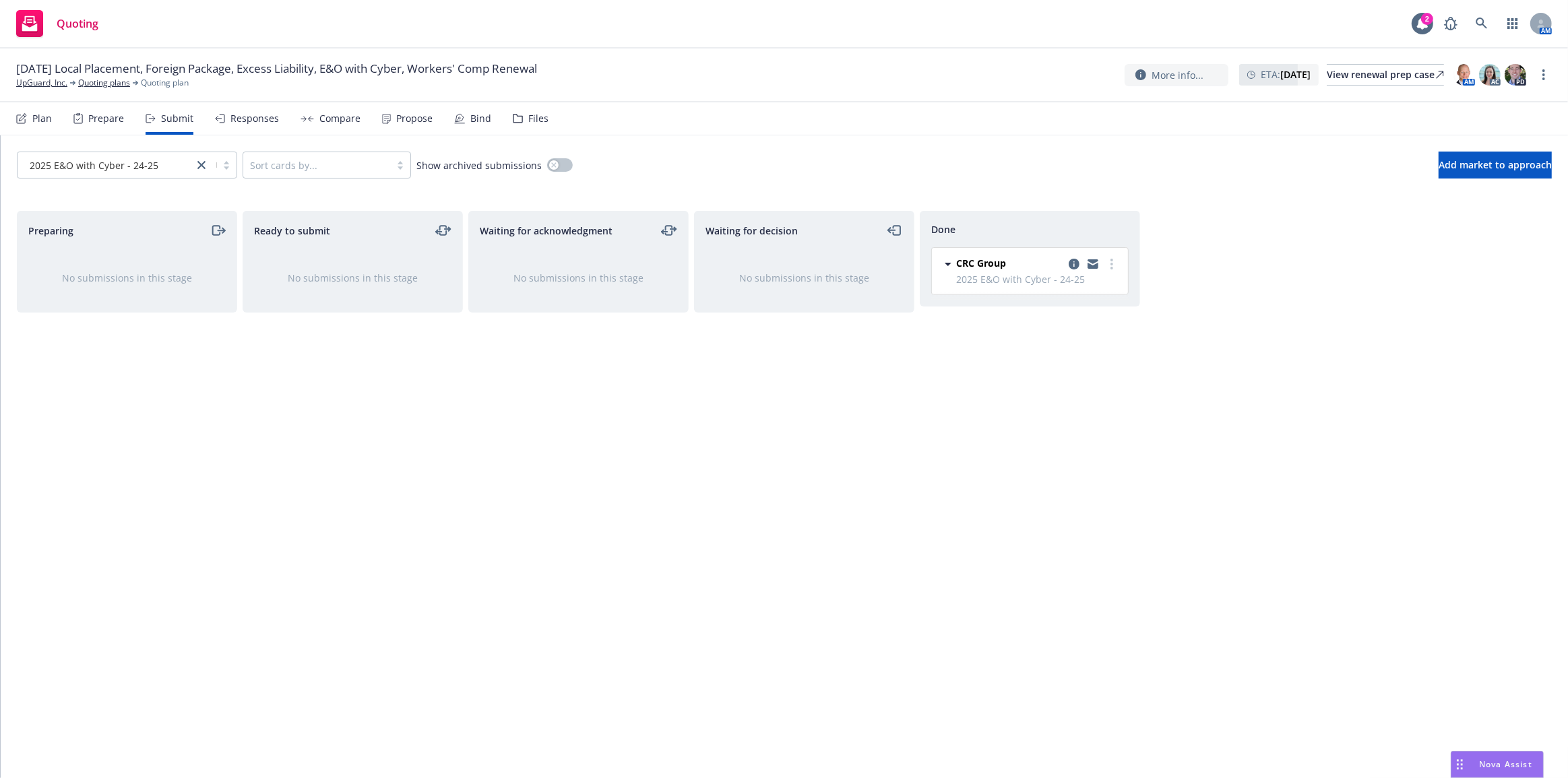
click at [634, 471] on div "Waiting for acknowledgment No submissions in this stage" at bounding box center [578, 481] width 220 height 539
drag, startPoint x: 1075, startPoint y: 261, endPoint x: 1287, endPoint y: 280, distance: 212.8
click at [1075, 261] on icon "copy logging email" at bounding box center [1074, 264] width 11 height 11
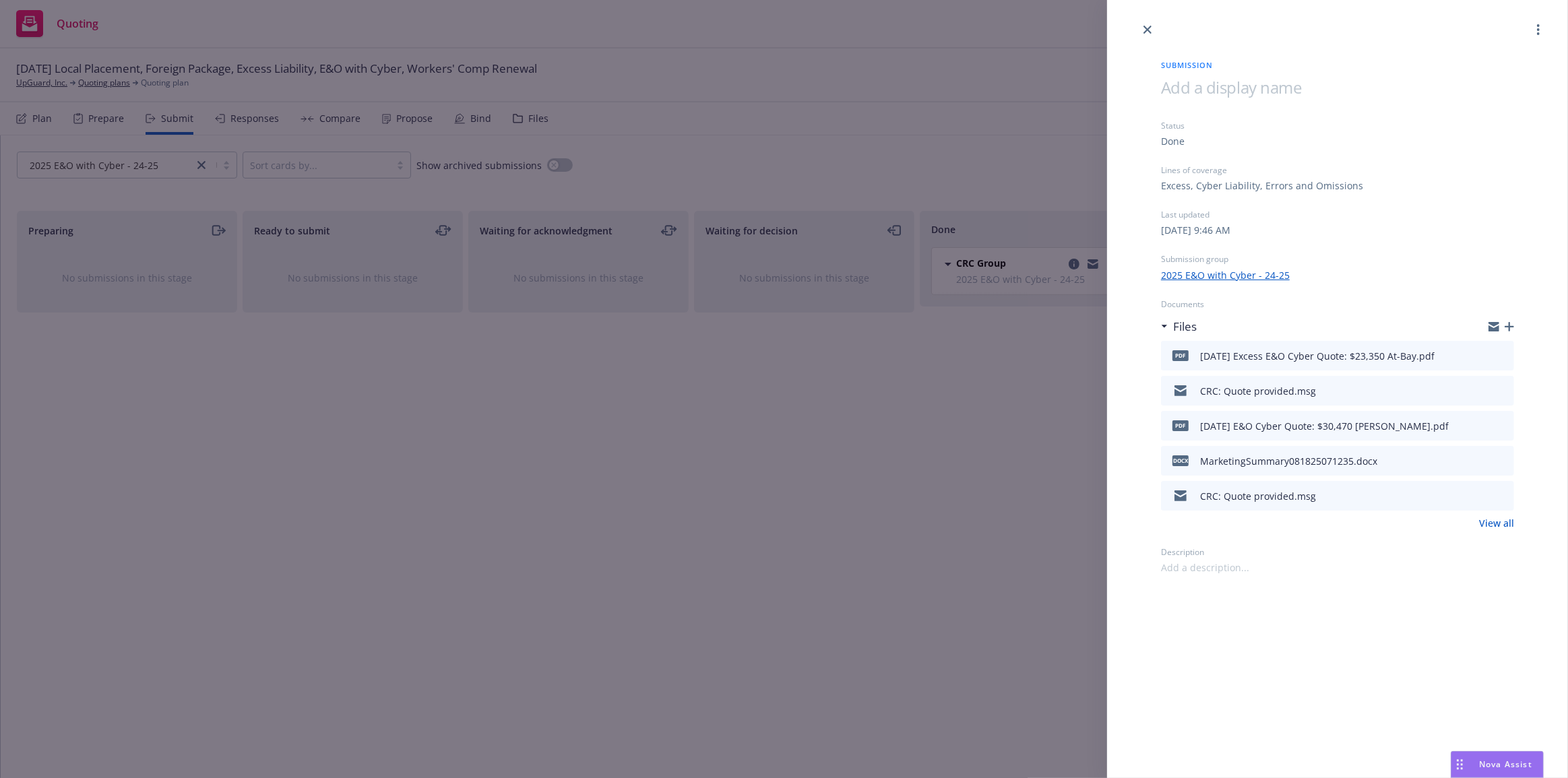
click at [1513, 323] on icon "button" at bounding box center [1509, 327] width 9 height 9
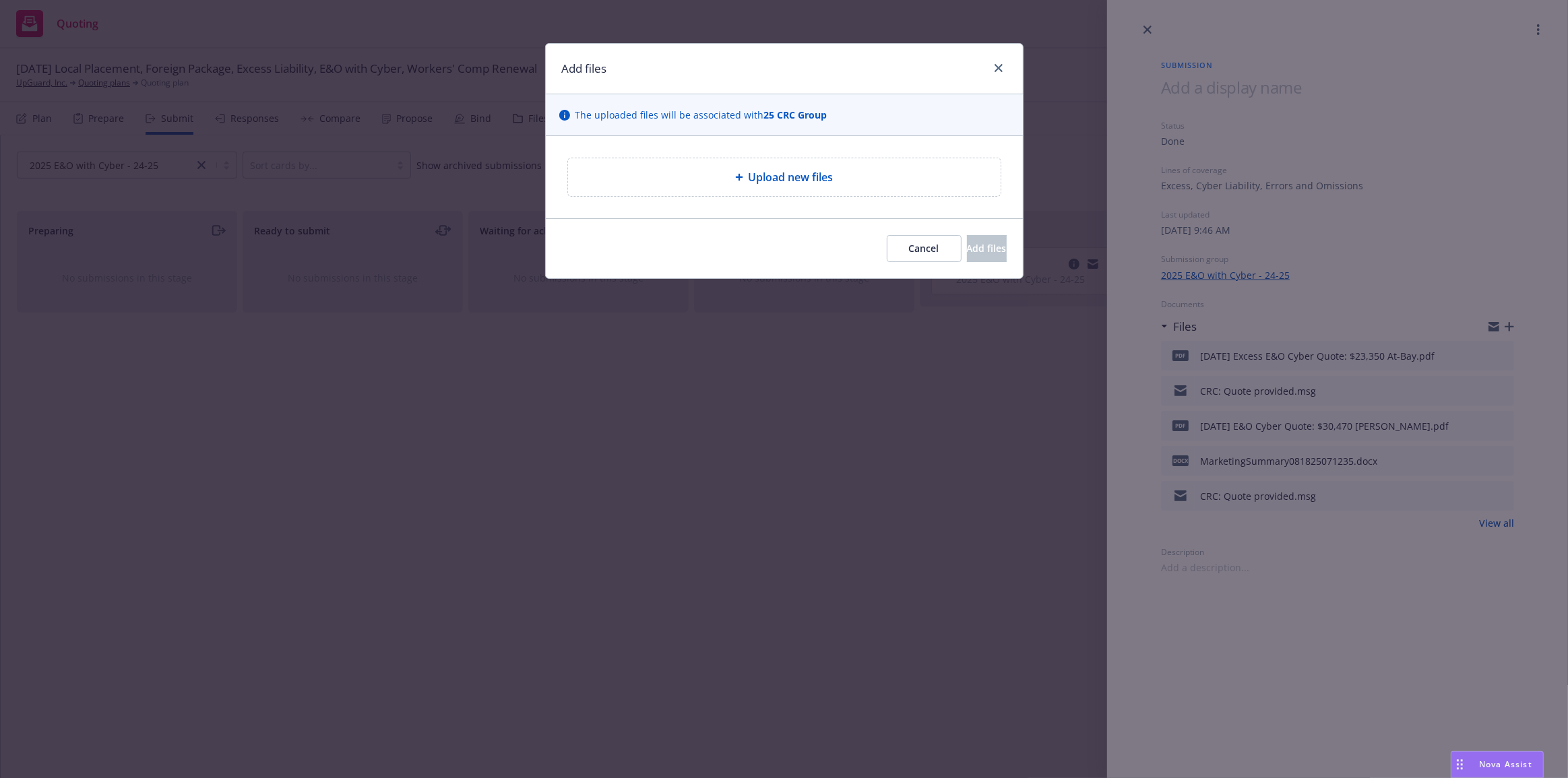
type textarea "x"
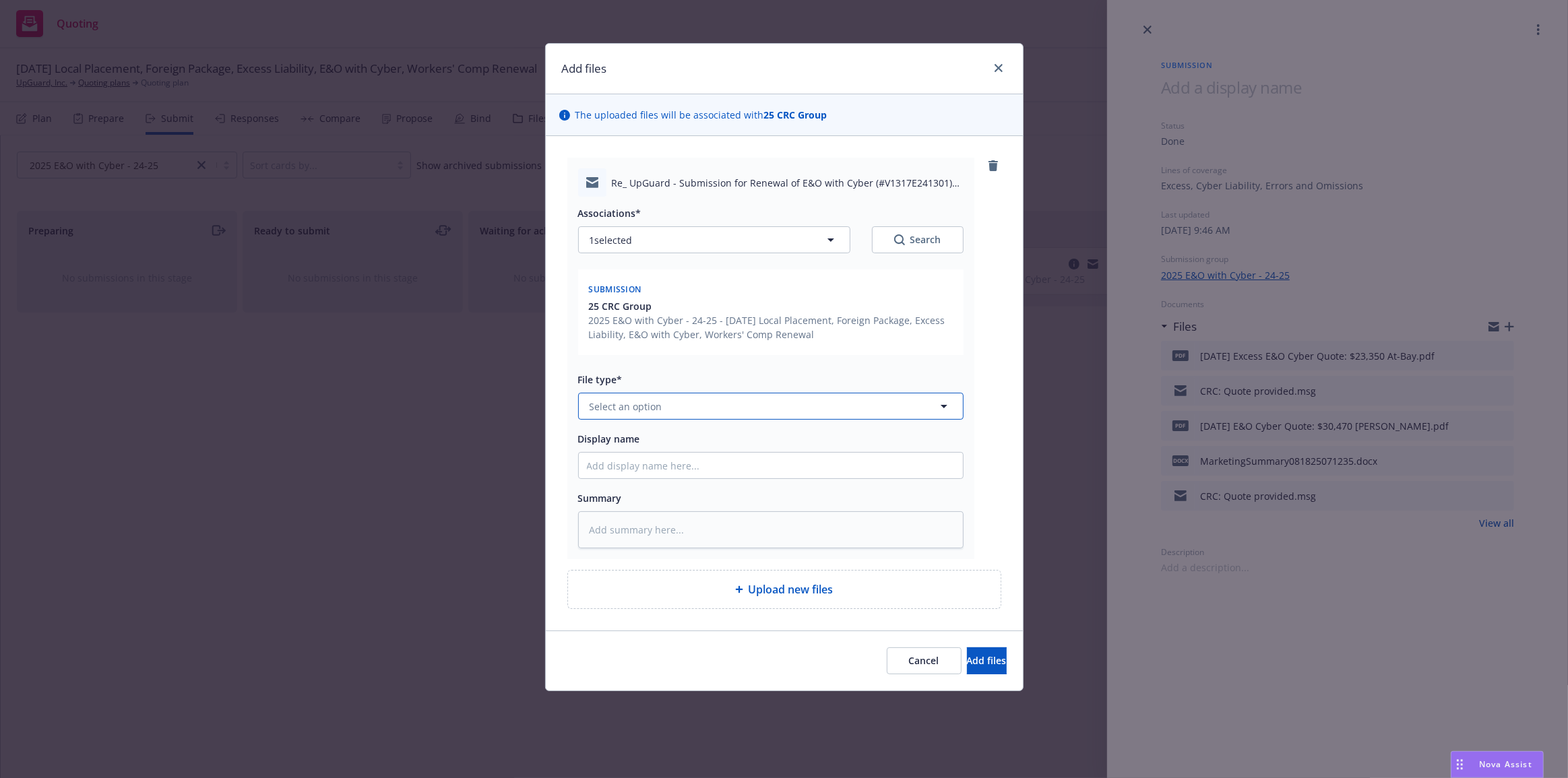
click at [798, 406] on button "Select an option" at bounding box center [771, 406] width 385 height 27
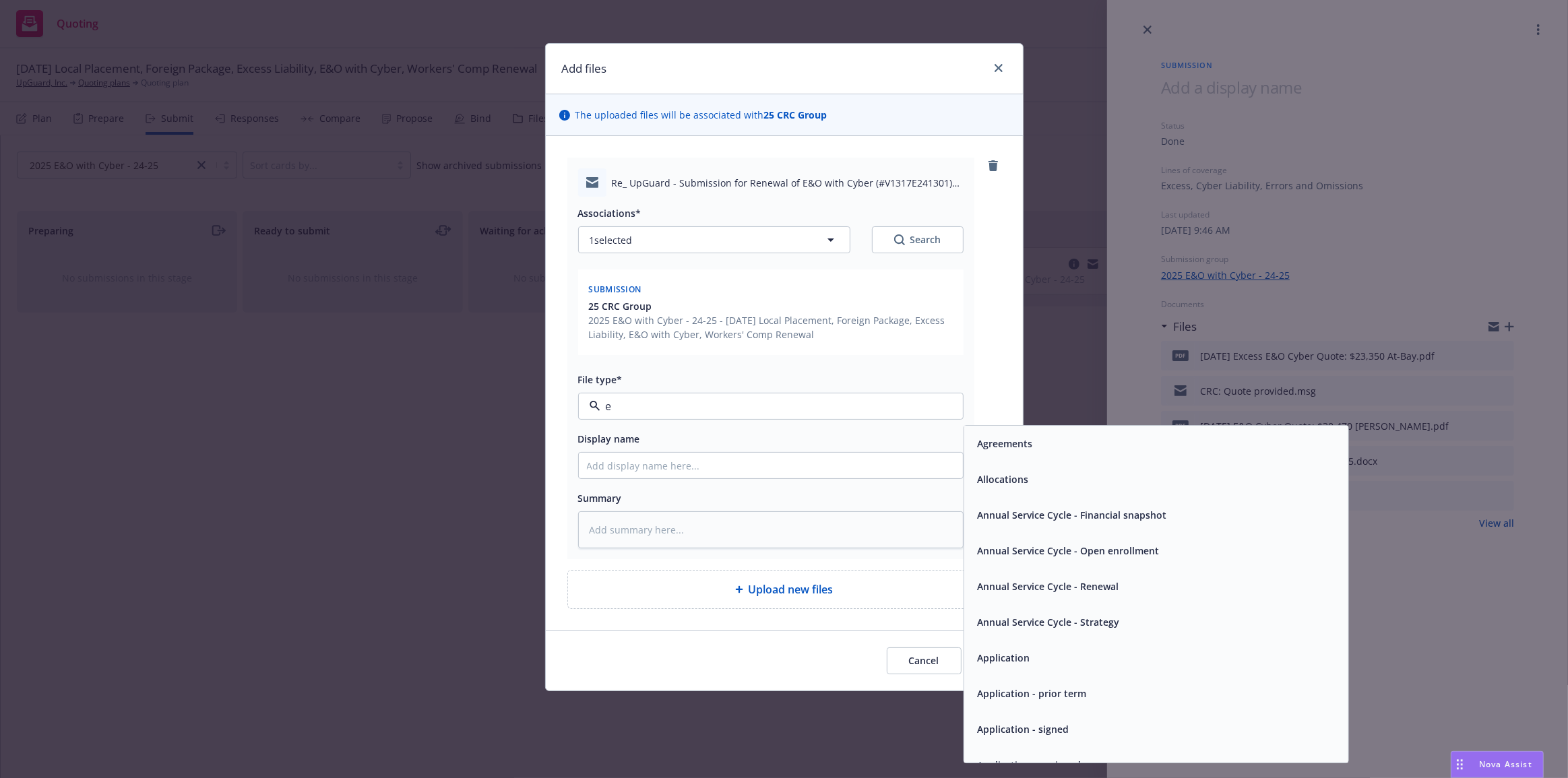
type input "em"
drag, startPoint x: 1008, startPoint y: 471, endPoint x: 962, endPoint y: 471, distance: 46.0
click at [1007, 471] on div "Email" at bounding box center [1155, 480] width 368 height 19
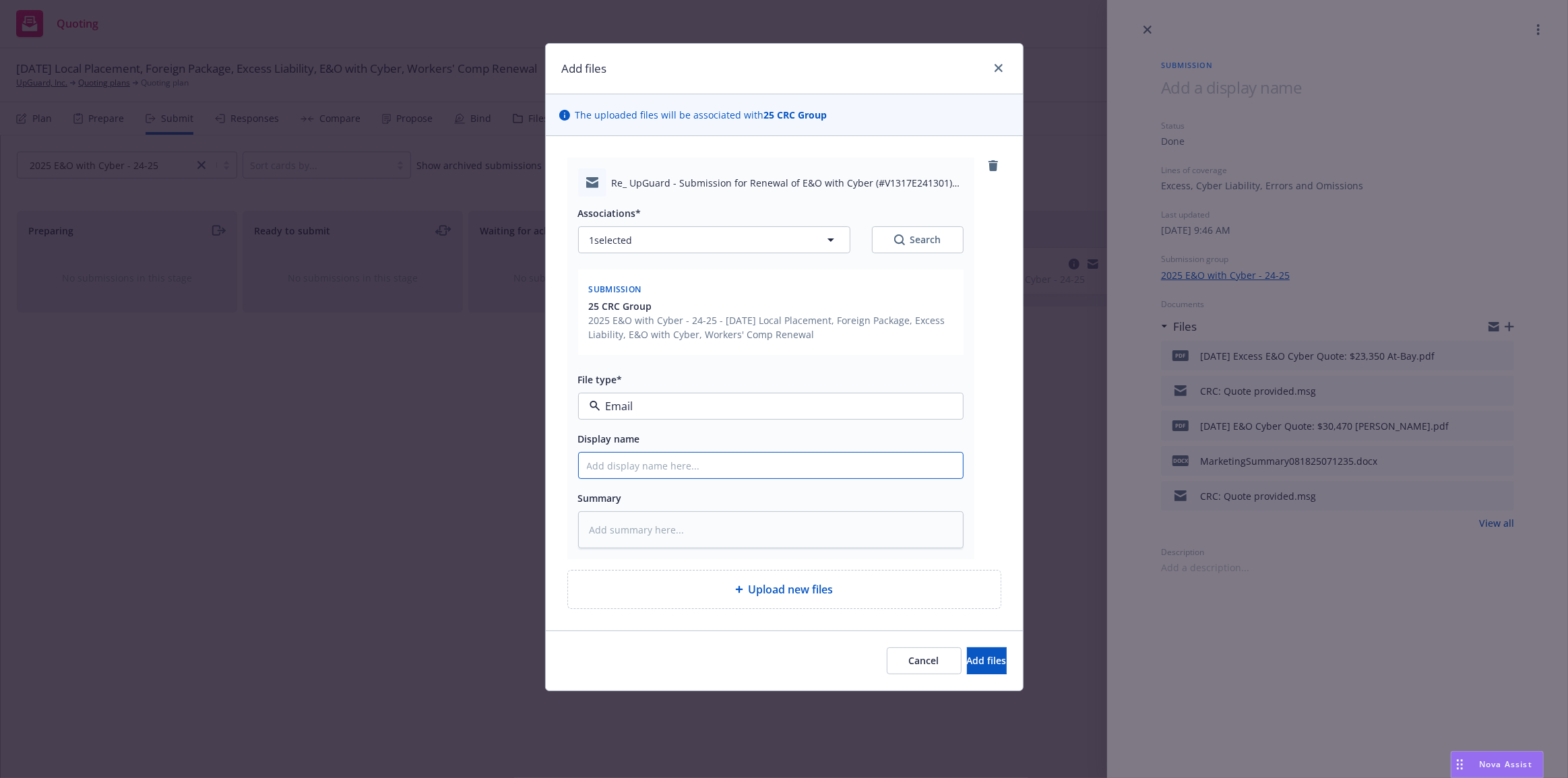
click at [893, 464] on input "Display name" at bounding box center [770, 465] width 384 height 25
type textarea "x"
type input "T"
type textarea "x"
type input "Ti"
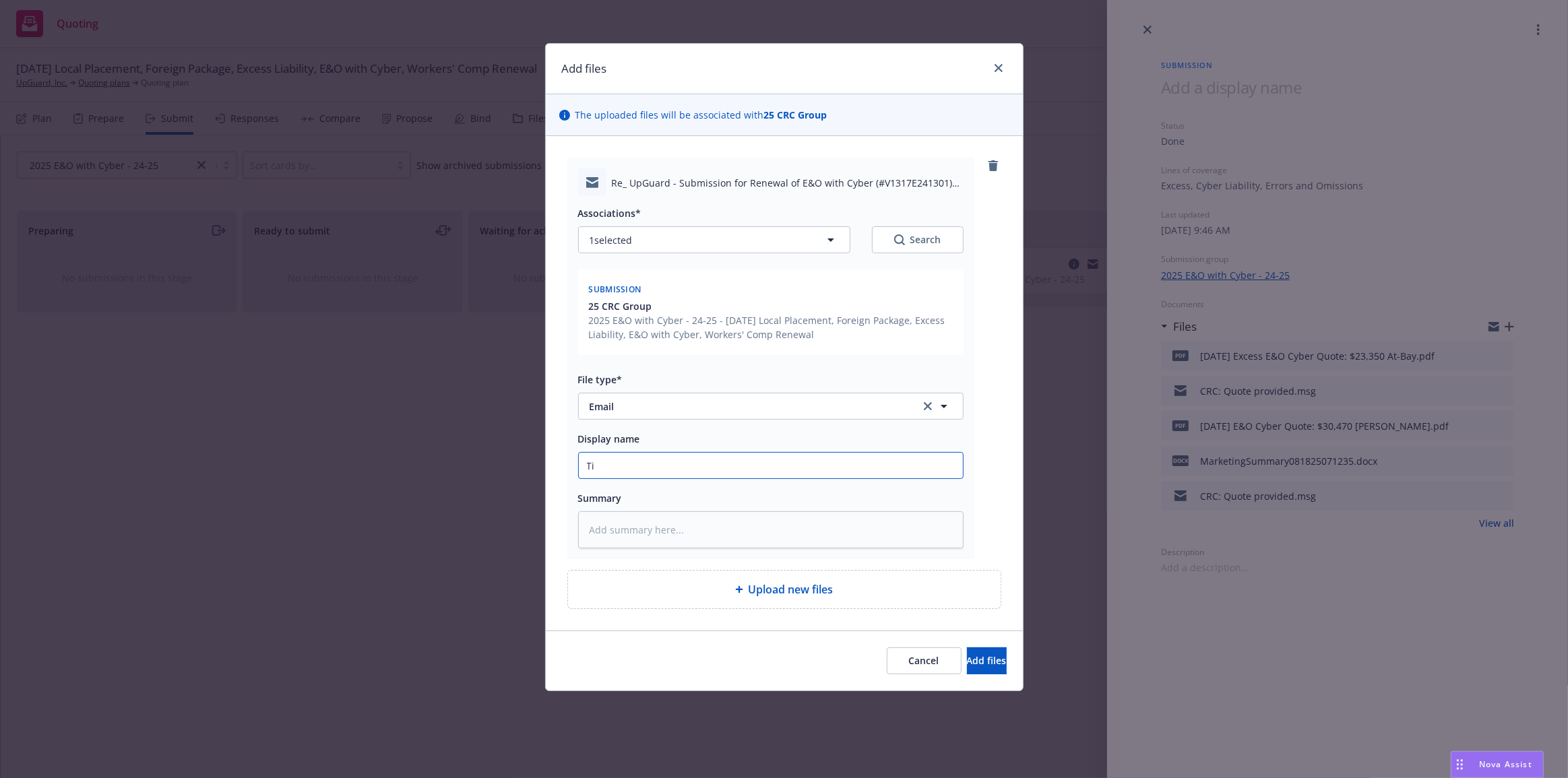
type textarea "x"
type input "[PERSON_NAME]"
type textarea "x"
type input "[PERSON_NAME]"
type textarea "x"
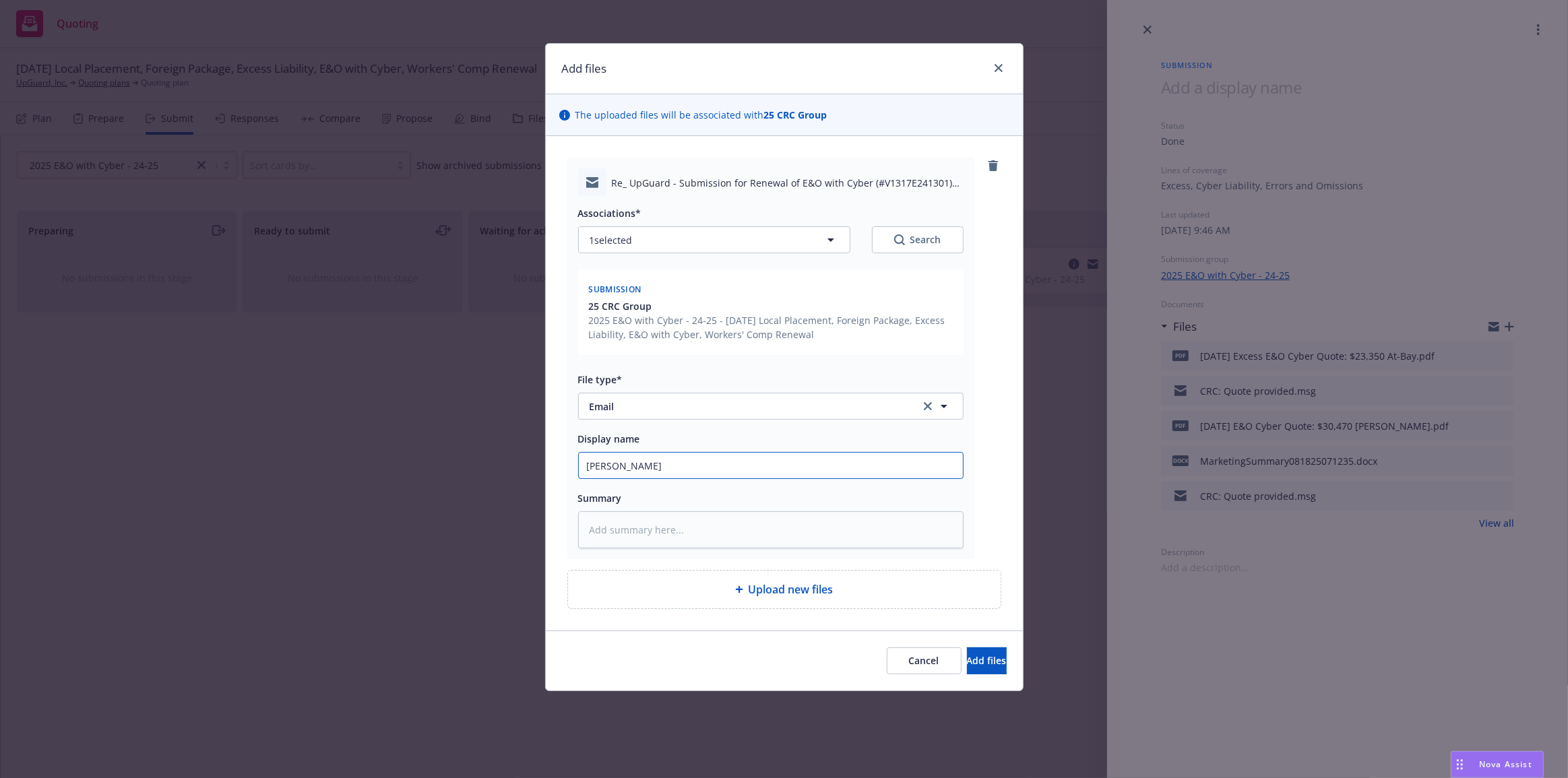
type input "[PERSON_NAME]"
type textarea "x"
type input "[PERSON_NAME] to"
type textarea "x"
type input "[PERSON_NAME] to"
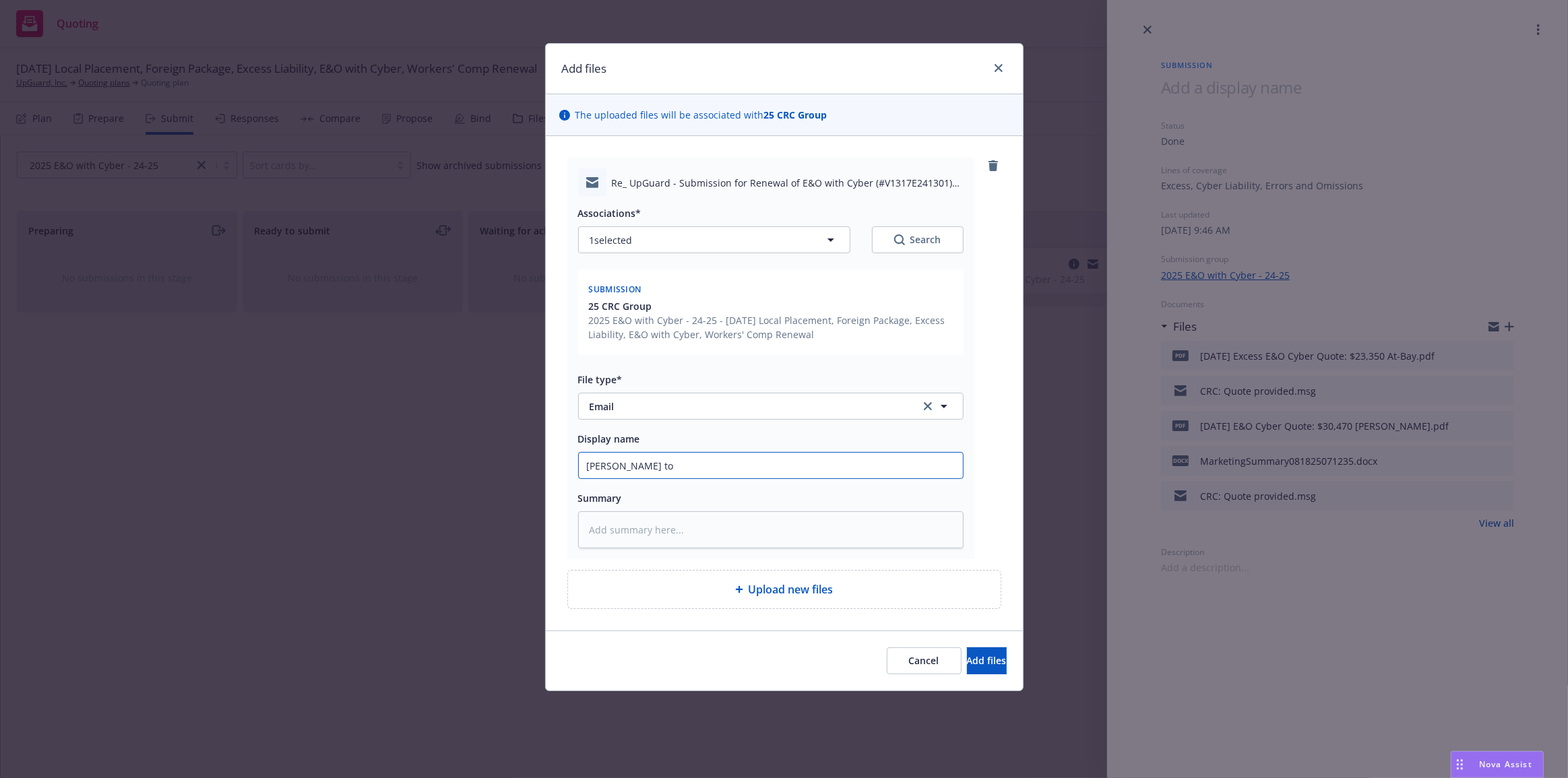
type textarea "x"
type input "[PERSON_NAME] to C"
type textarea "x"
type input "[PERSON_NAME] to CR"
type textarea "x"
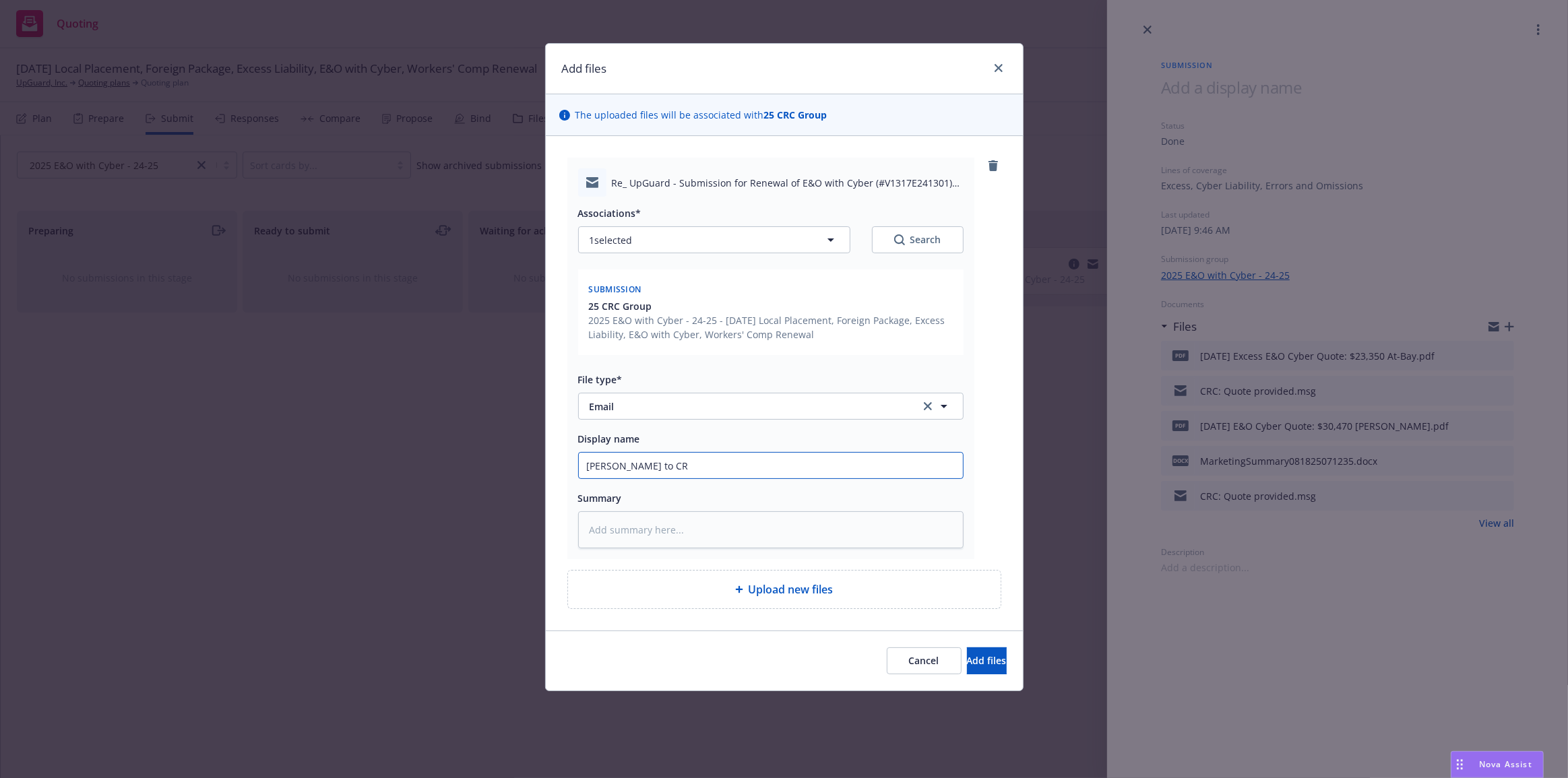
type input "[PERSON_NAME] to CRC"
type textarea "x"
type input "[PERSON_NAME] to CRC:"
type textarea "x"
type input "[PERSON_NAME] to CRC:"
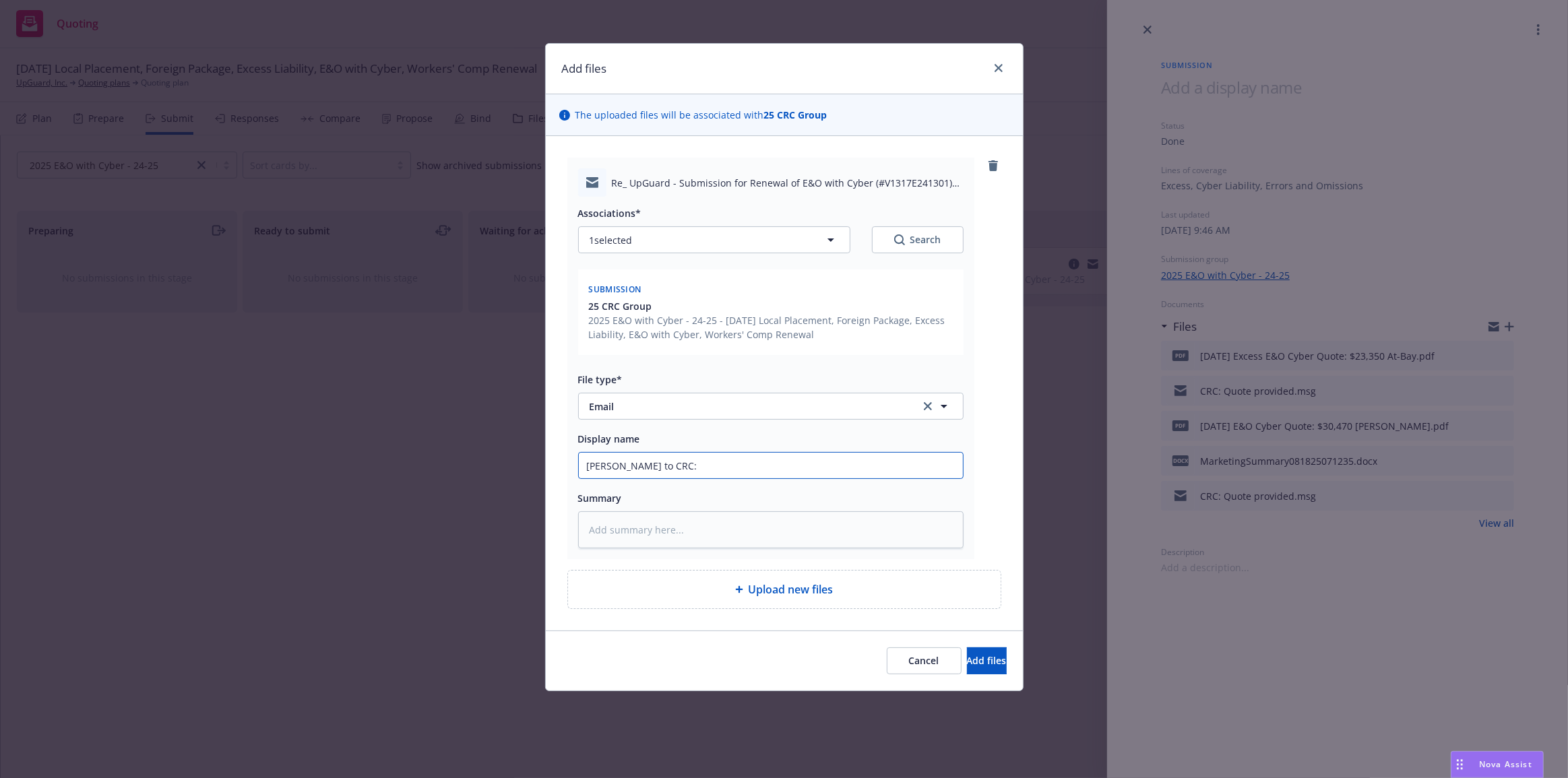
type textarea "x"
type input "[PERSON_NAME] to CRC: W"
type textarea "x"
type input "[PERSON_NAME] to CRC: Wha"
type textarea "x"
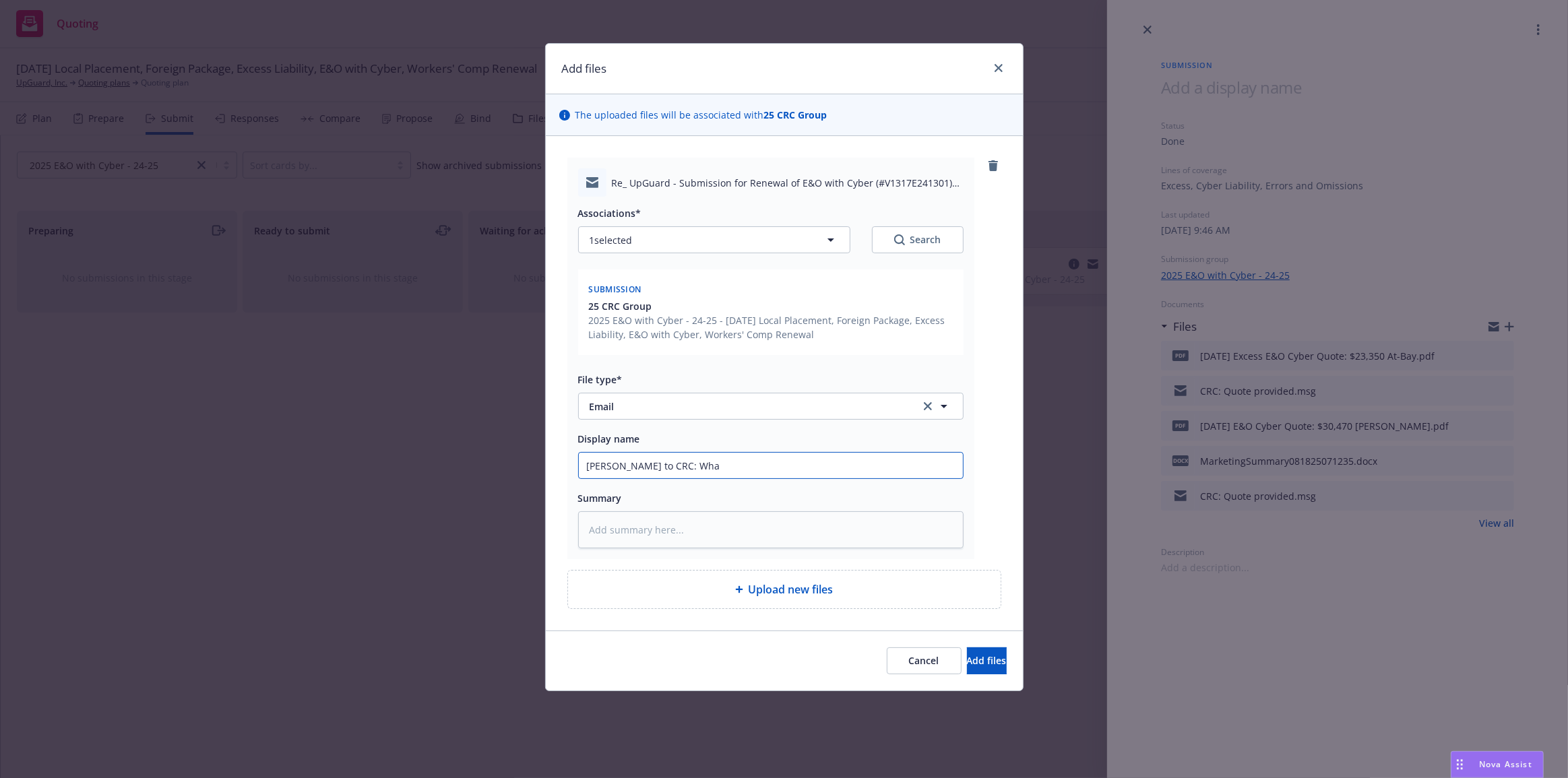
type input "[PERSON_NAME] to CRC: What"
type textarea "x"
type input "[PERSON_NAME] to CRC: What"
type textarea "x"
type input "[PERSON_NAME] to CRC: What w"
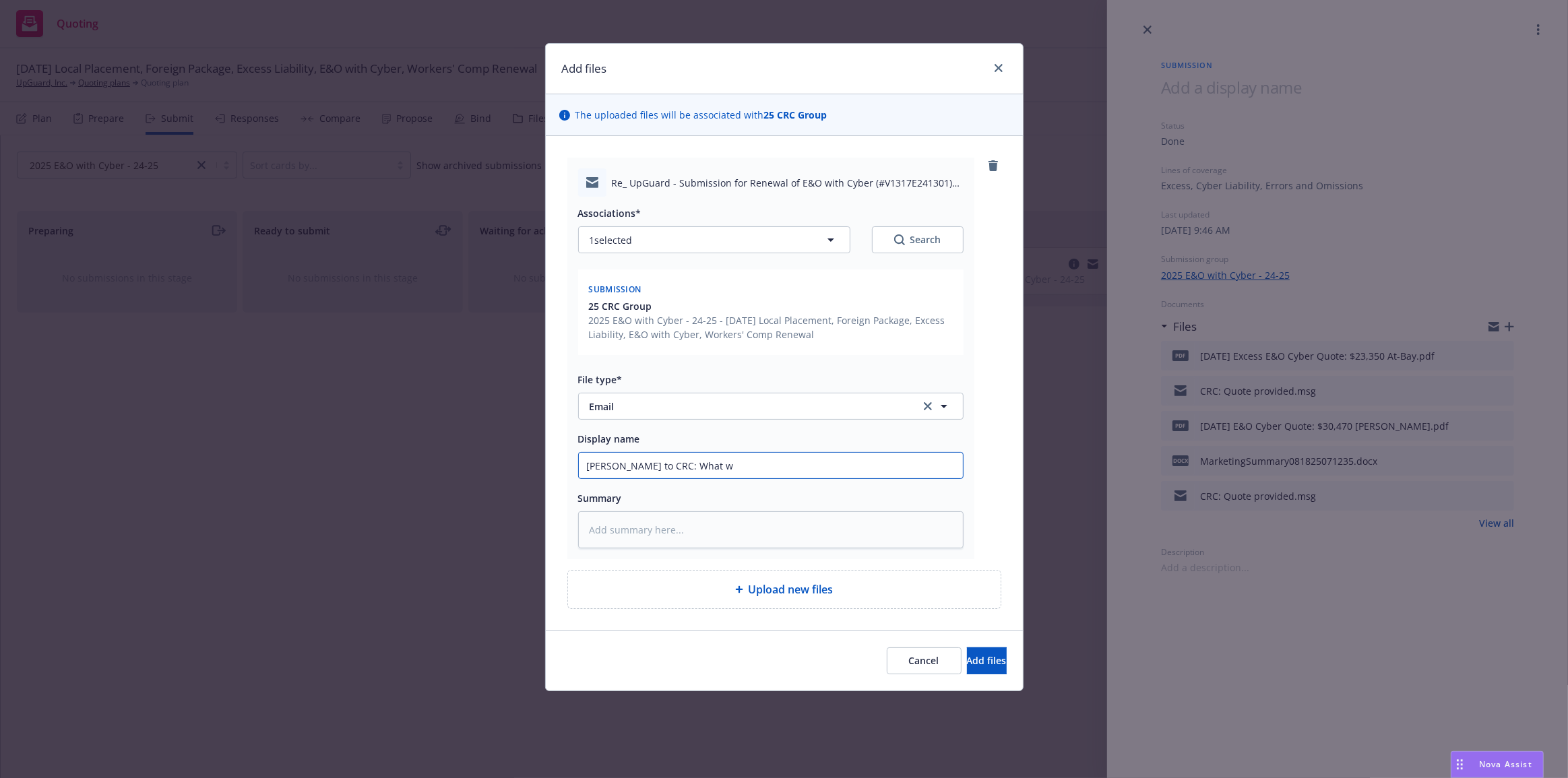
type textarea "x"
type input "[PERSON_NAME] to CRC: What wa"
type textarea "x"
type input "[PERSON_NAME] to CRC: What was"
type textarea "x"
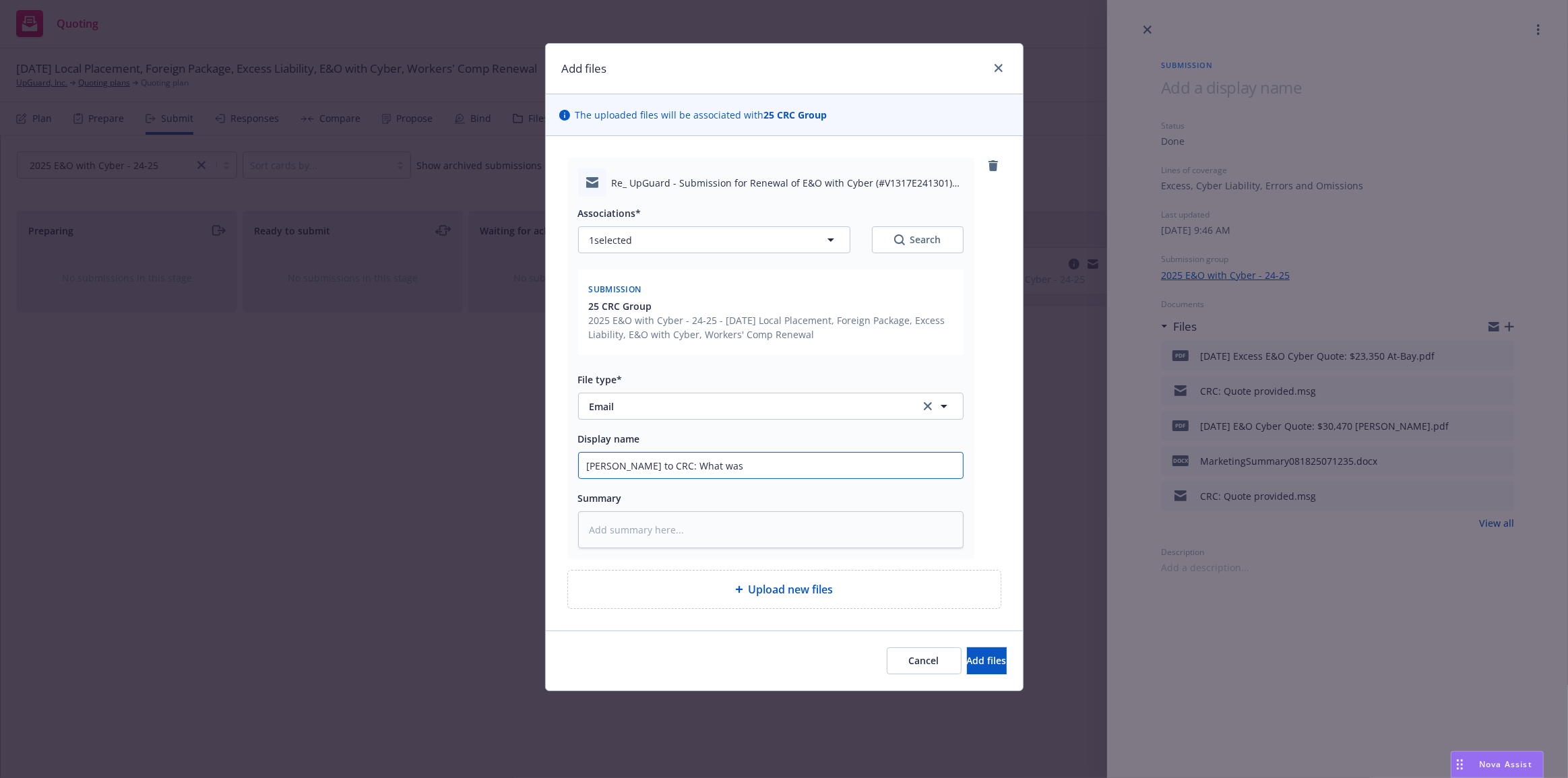
type input "[PERSON_NAME] to CRC: What was"
type textarea "x"
type input "[PERSON_NAME] to CRC: What was p"
type textarea "x"
type input "[PERSON_NAME] to CRC: What was po"
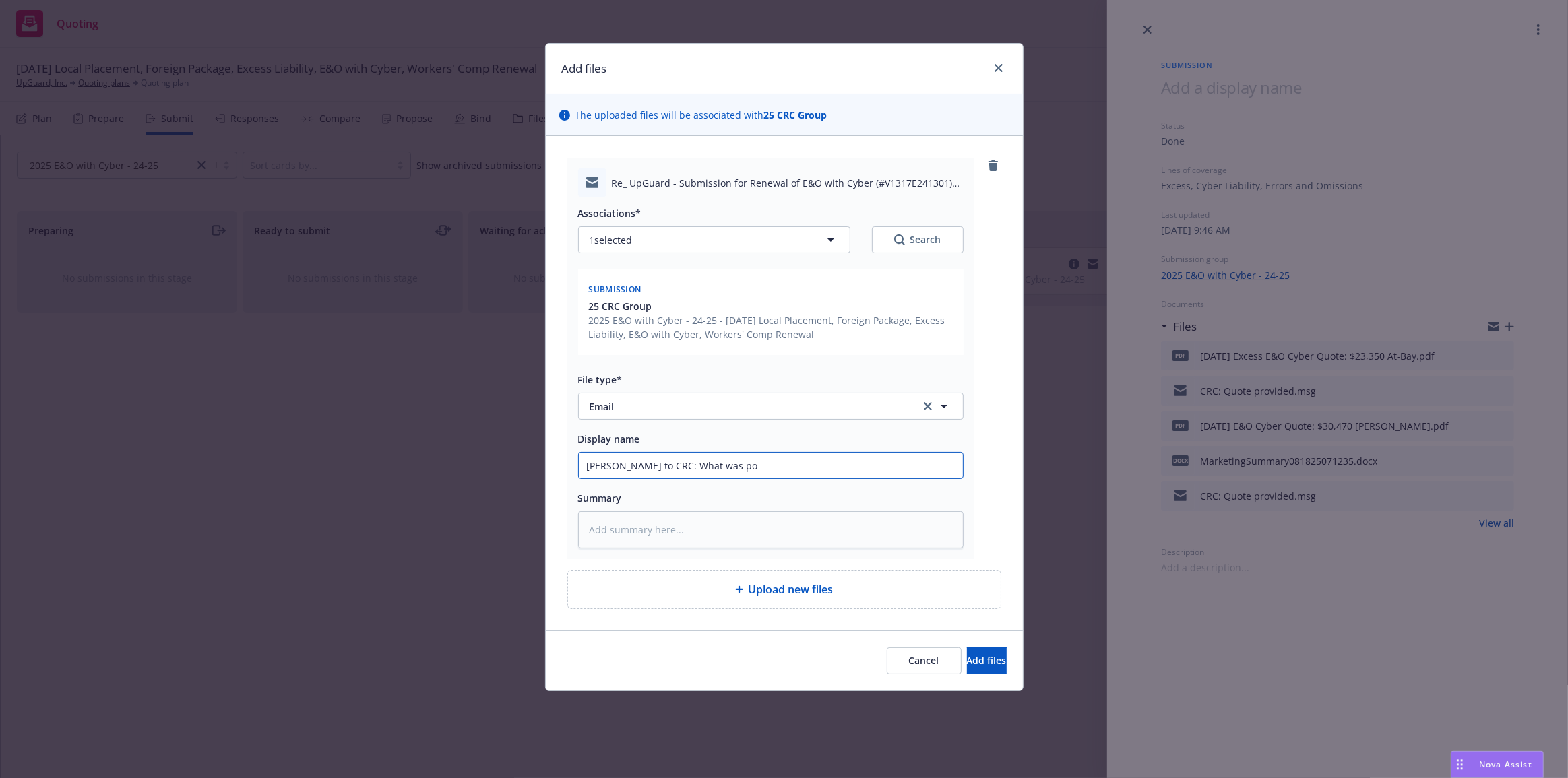
type textarea "x"
type input "[PERSON_NAME] to CRC: What was p"
type textarea "x"
type input "[PERSON_NAME] to CRC: What was"
type textarea "x"
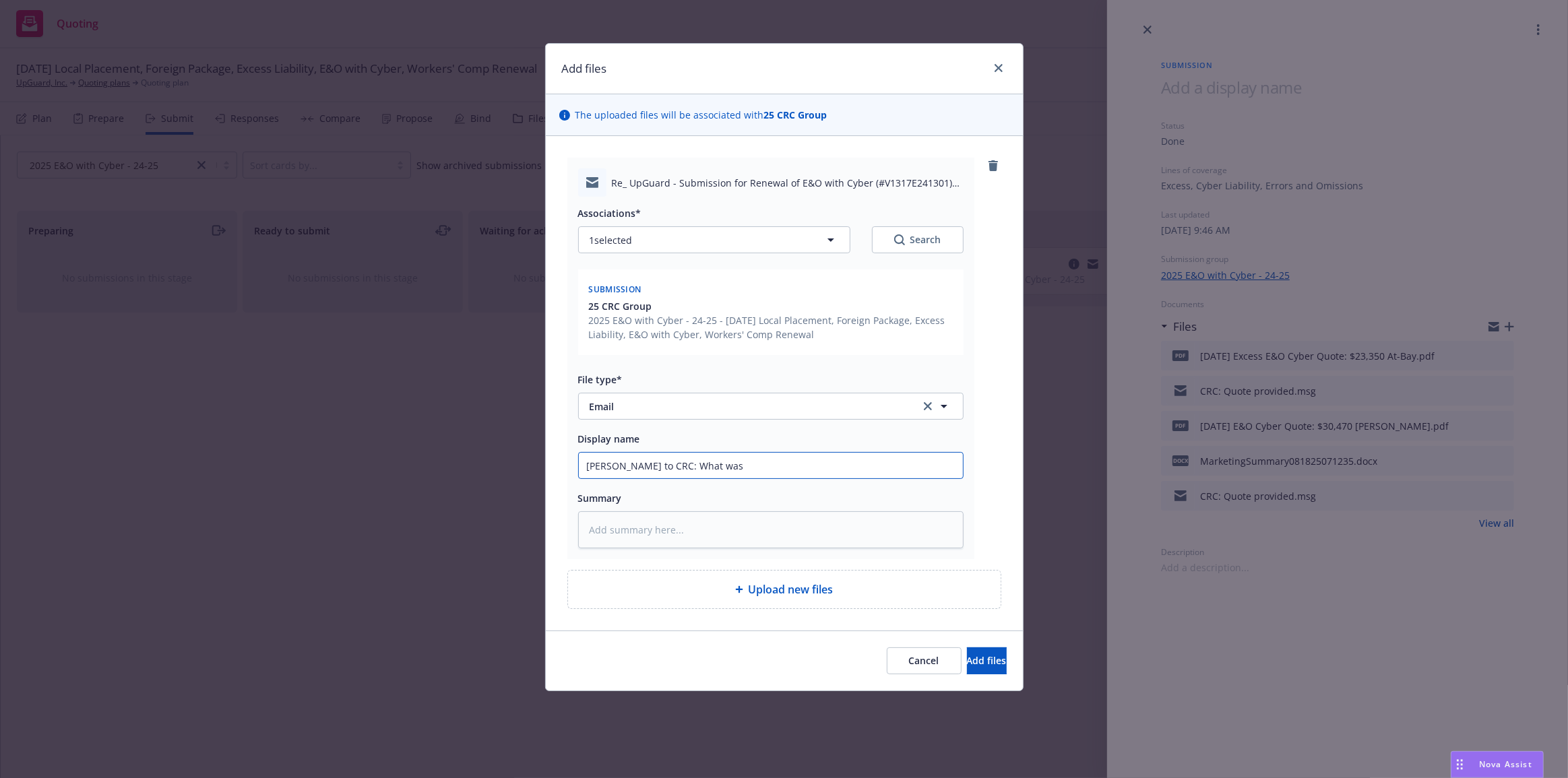
type input "[PERSON_NAME] to CRC: What was q"
type textarea "x"
type input "[PERSON_NAME] to CRC: What was qu"
type textarea "x"
type input "[PERSON_NAME] to CRC: What was quo"
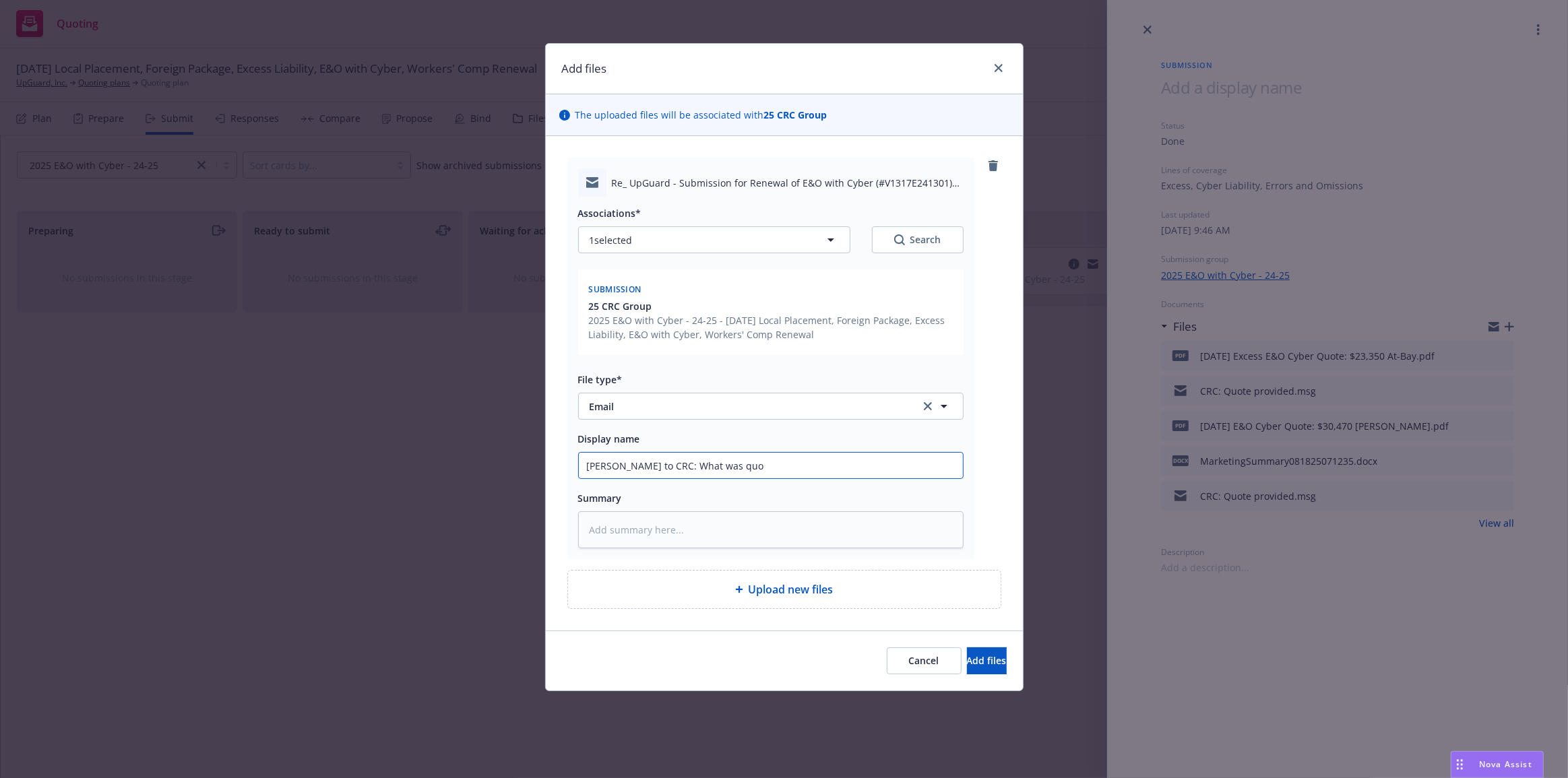
type textarea "x"
type input "[PERSON_NAME] to CRC: What was quote"
type textarea "x"
type input "[PERSON_NAME] to CRC: What was quote"
type textarea "x"
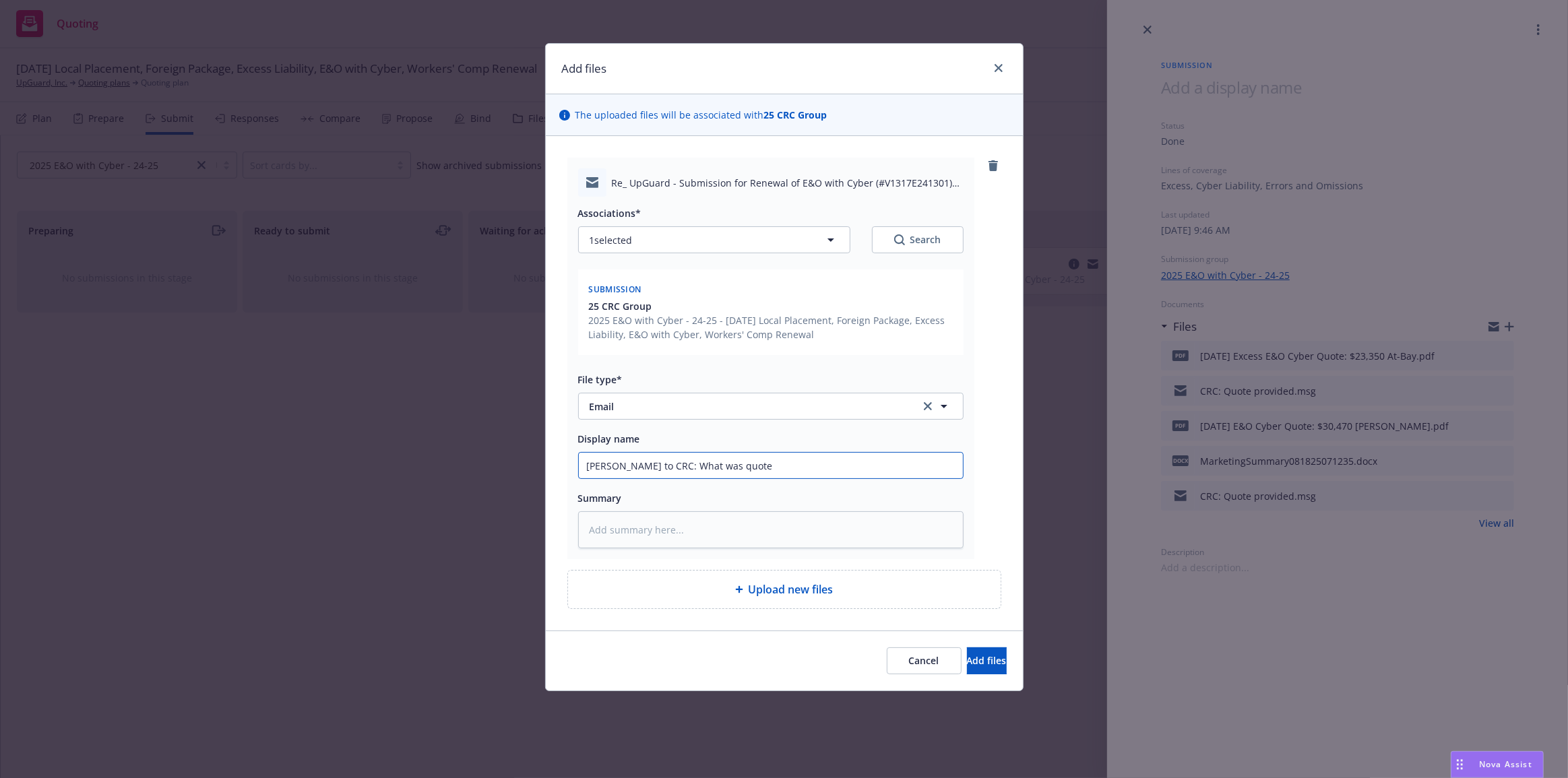
type input "[PERSON_NAME] to CRC: What was quote r"
type textarea "x"
type input "[PERSON_NAME] to CRC: What was quote ra"
type textarea "x"
type input "[PERSON_NAME] to CRC: What was quote rat"
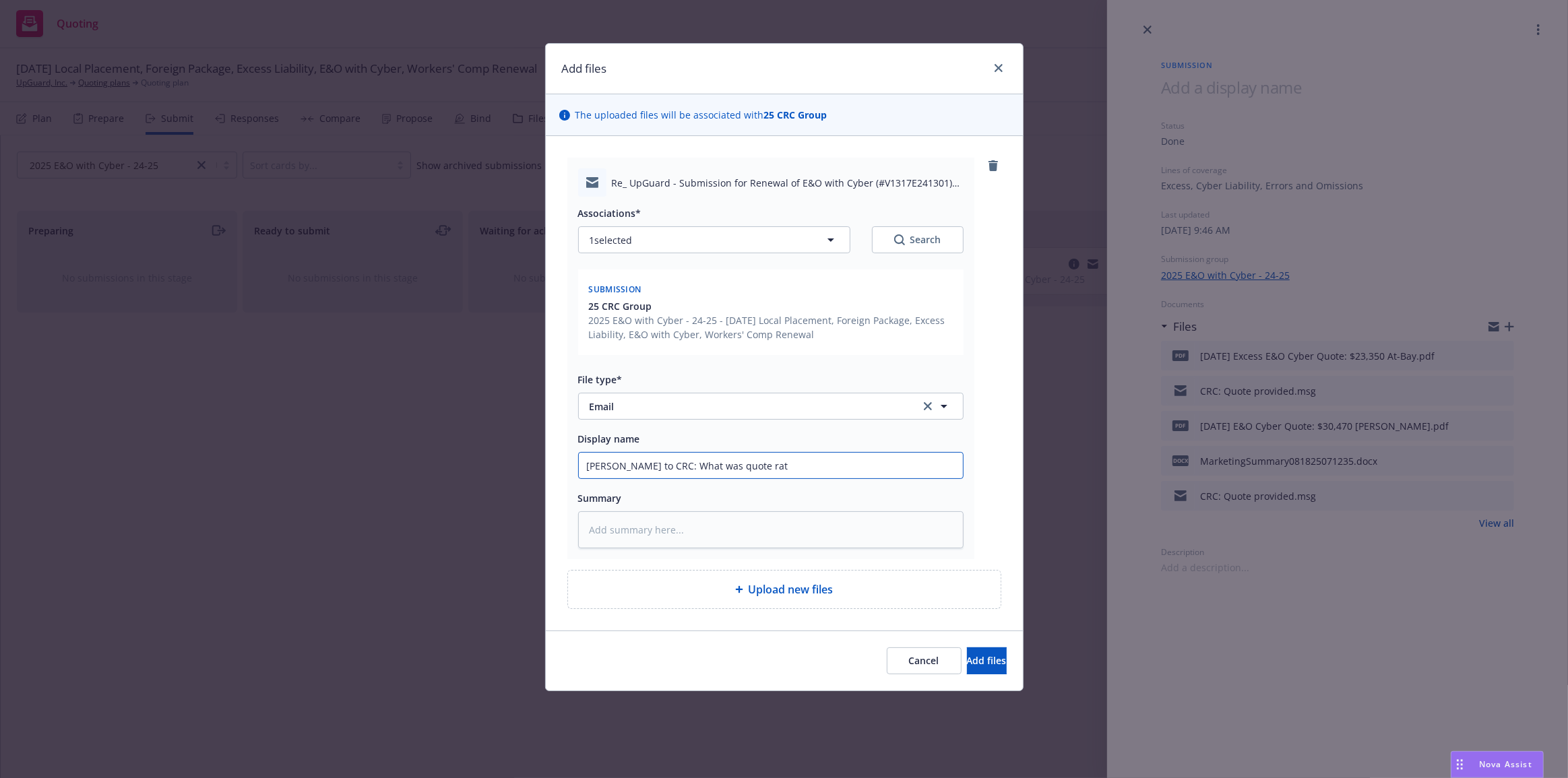
type textarea "x"
type input "[PERSON_NAME] to CRC: What was quote rate"
type textarea "x"
type input "[PERSON_NAME] to CRC: What was quote rated"
type textarea "x"
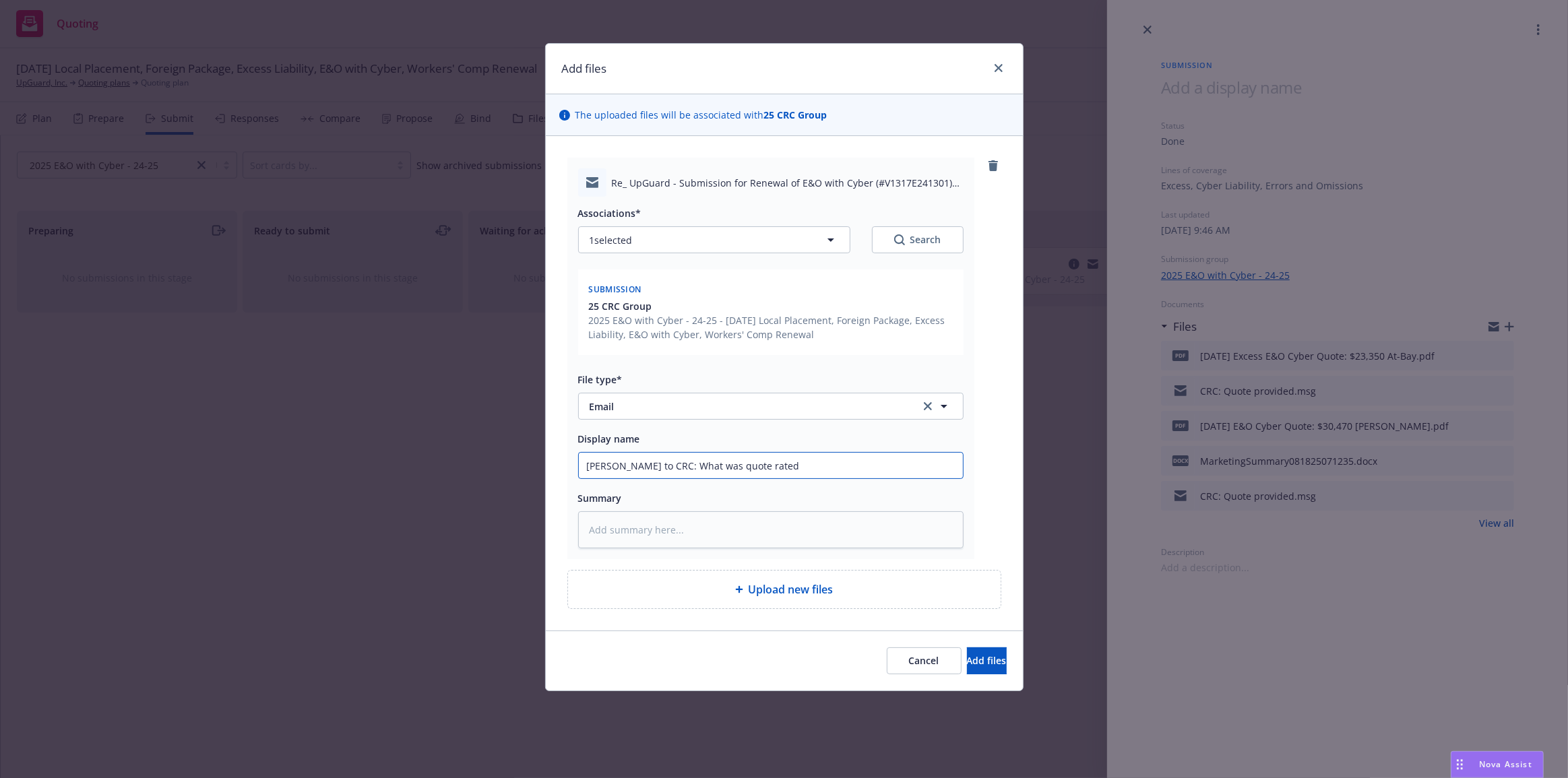
type input "[PERSON_NAME] to CRC: What was quote rated"
type textarea "x"
type input "[PERSON_NAME] to CRC: What was quote rated o"
type textarea "x"
type input "[PERSON_NAME] to CRC: What was quote rated on"
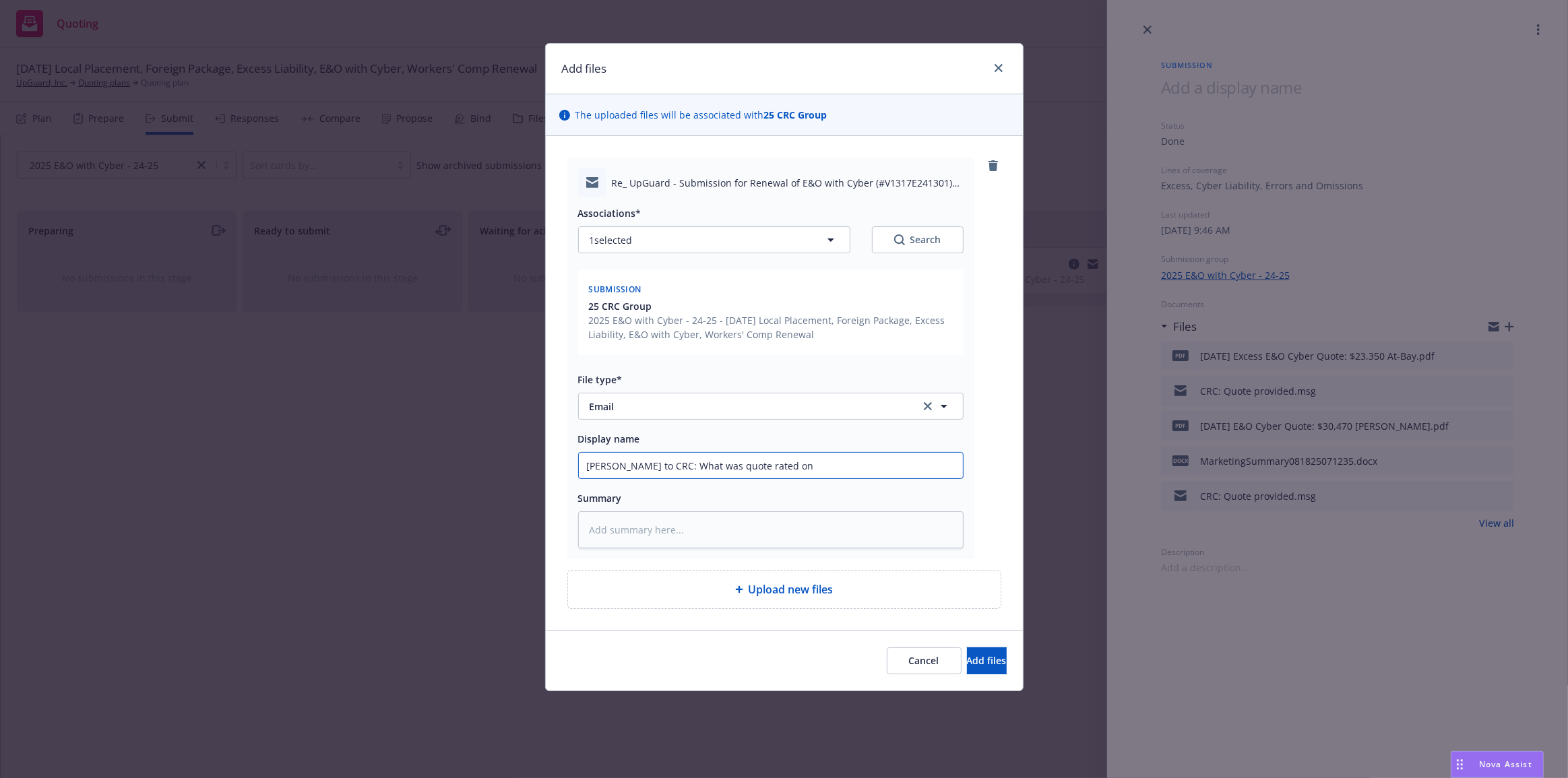
type textarea "x"
type input "[PERSON_NAME] to CRC: What was quote rated on?"
type textarea "x"
type input "[PERSON_NAME] to CRC: What was quote rated on?"
type textarea "x"
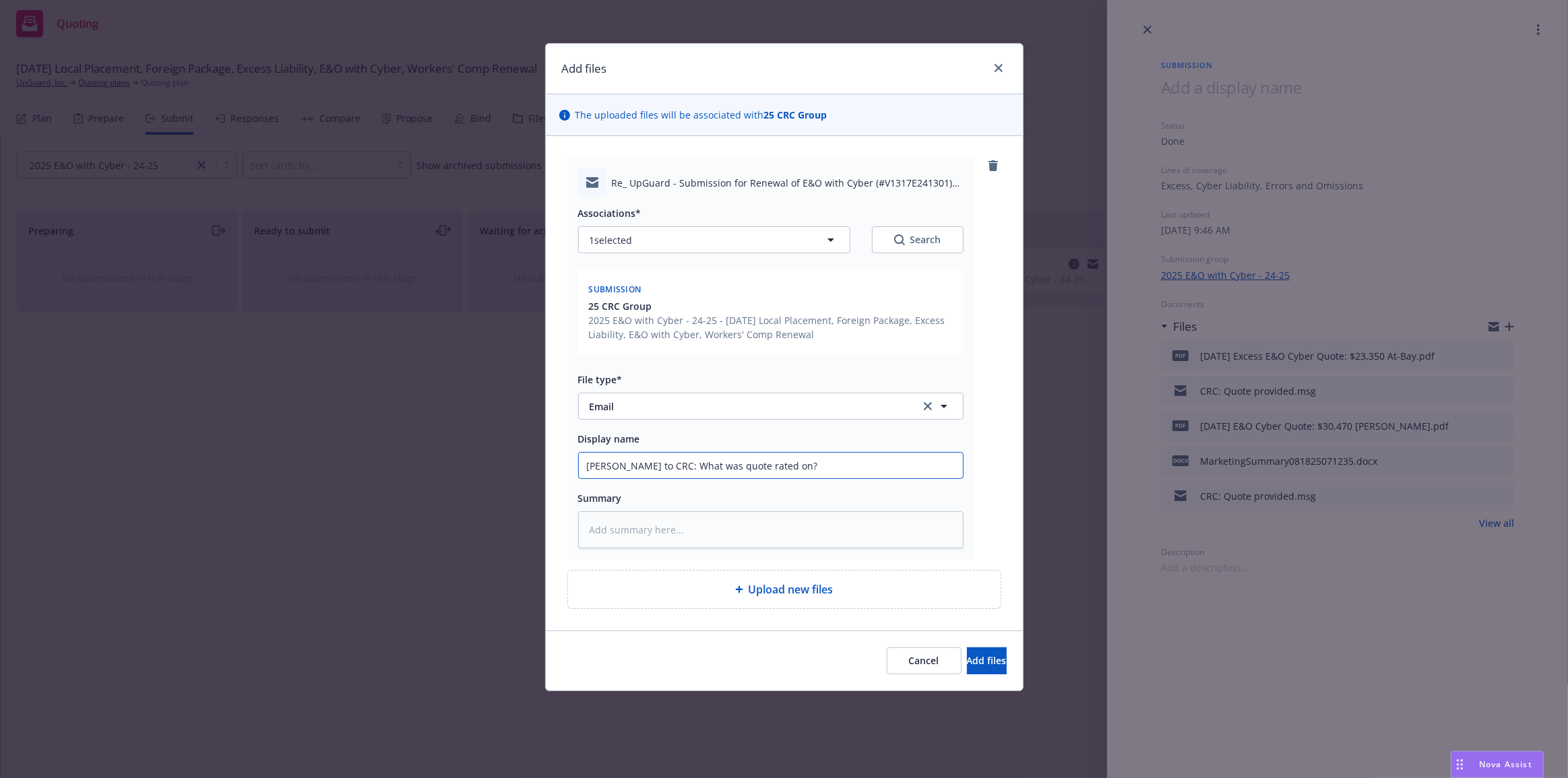
type input "[PERSON_NAME] to CRC: What was quote rated on? R"
type textarea "x"
type input "[PERSON_NAME] to CRC: What was quote rated on? Re"
type textarea "x"
type input "[PERSON_NAME] to CRC: What was quote rated on? R"
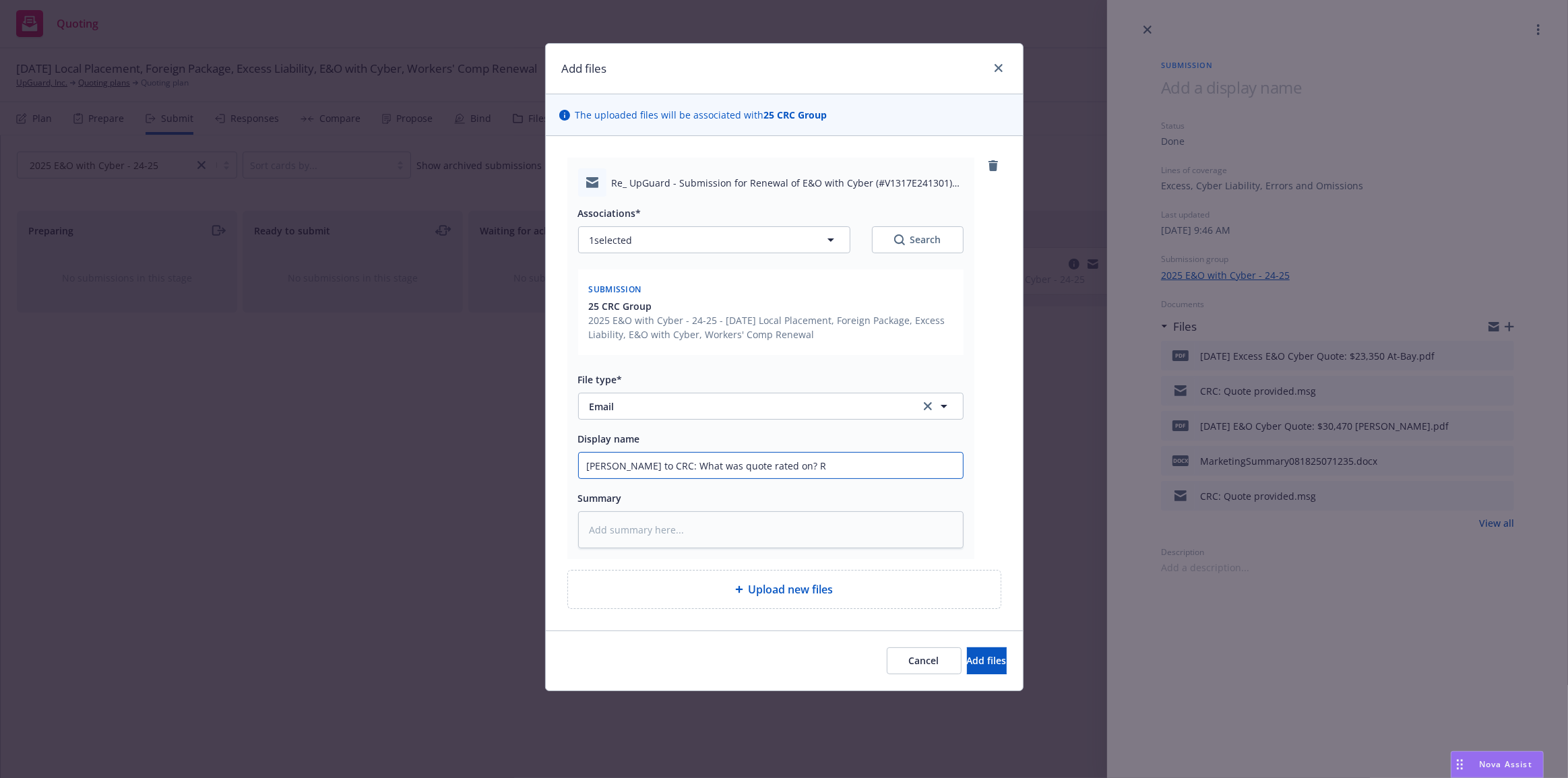
type textarea "x"
type input "[PERSON_NAME] to CRC: What was quote rated on?"
type textarea "x"
type input "[PERSON_NAME] to CRC: What was quote rated on? P"
type textarea "x"
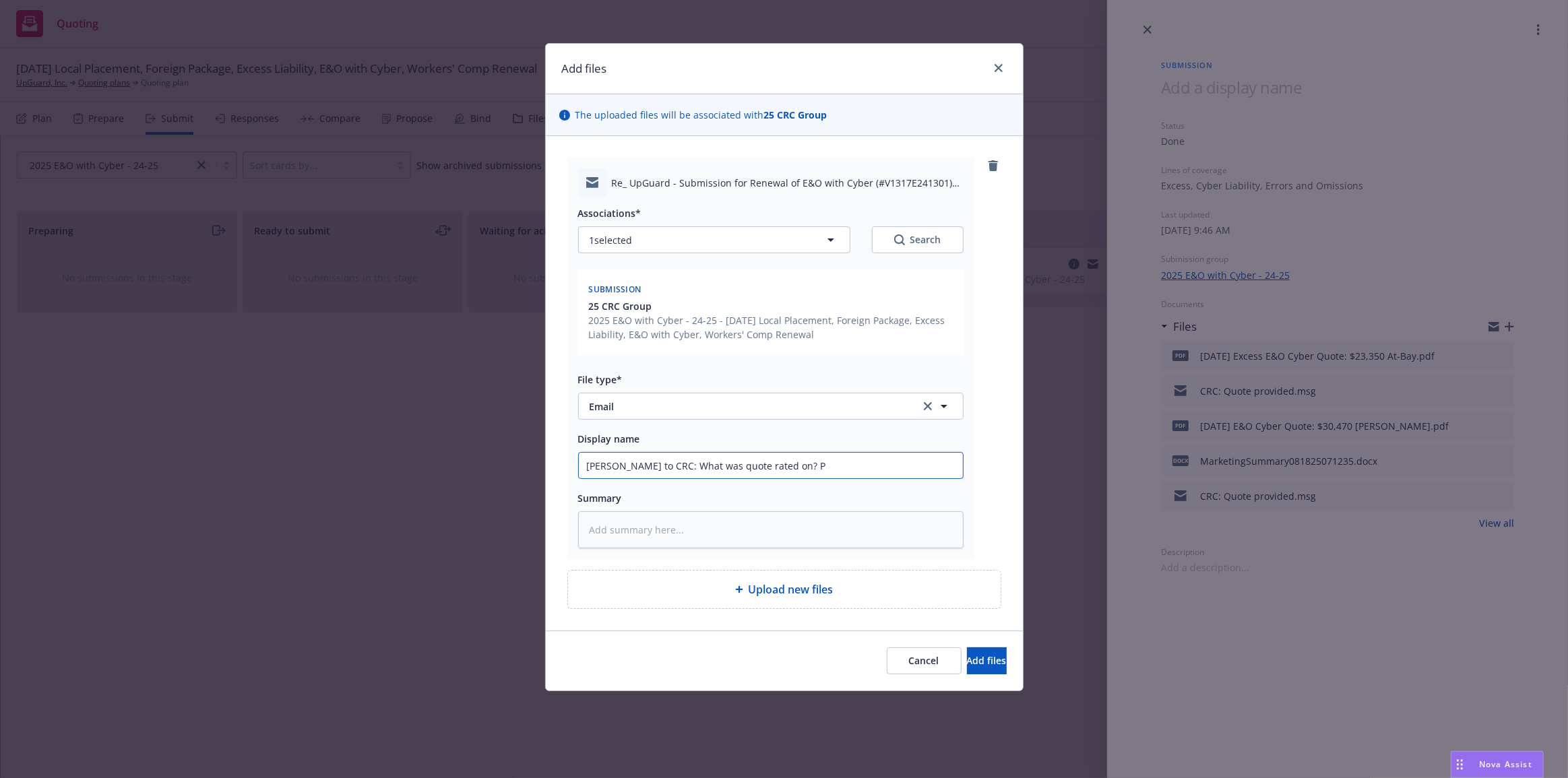
type input "[PERSON_NAME] to CRC: What was quote rated on? Pr"
type textarea "x"
type input "[PERSON_NAME] to CRC: What was quote rated on? Pre"
type textarea "x"
type input "[PERSON_NAME] to CRC: What was quote rated on? Prem"
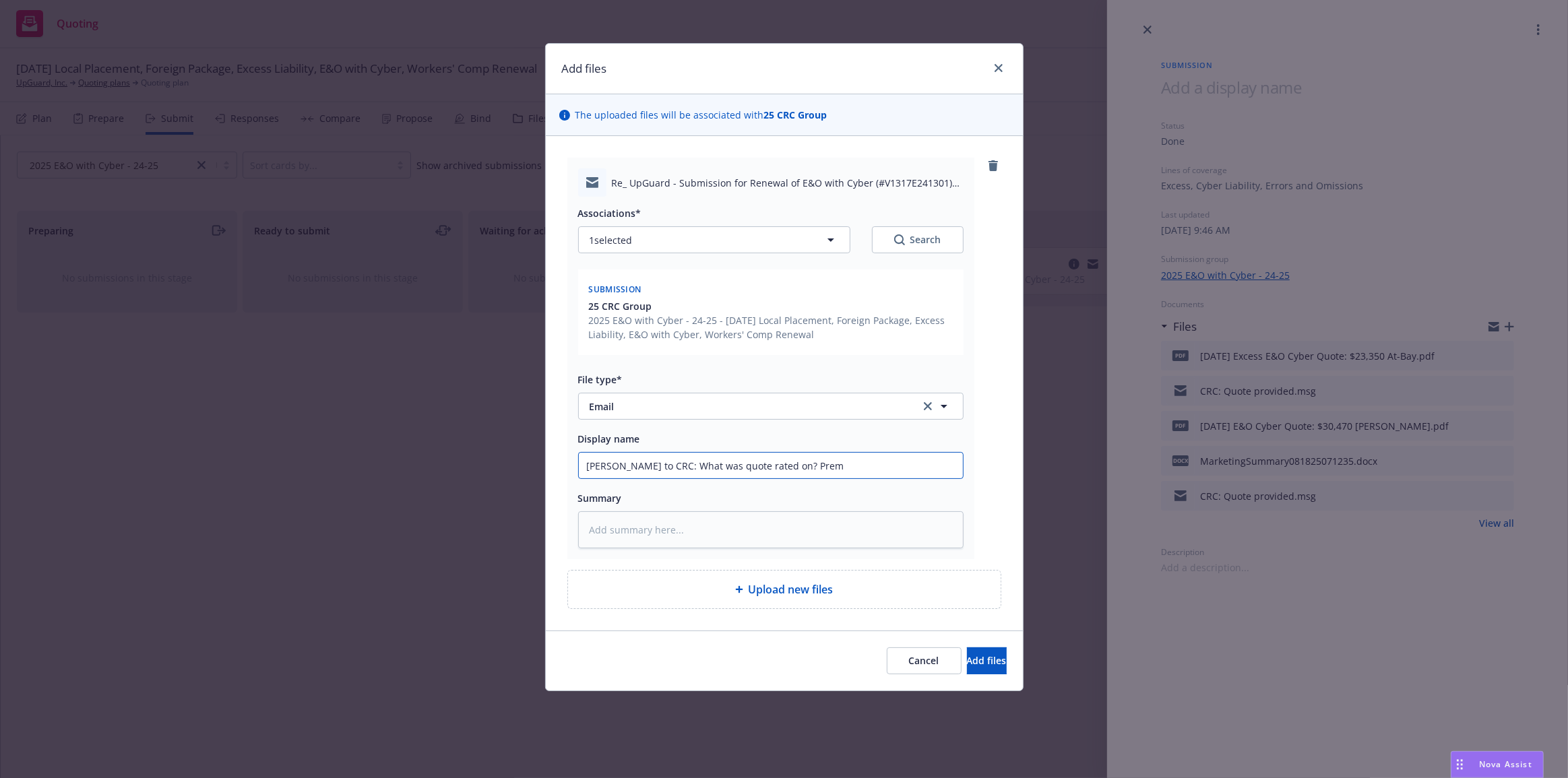
type textarea "x"
type input "[PERSON_NAME] to CRC: What was quote rated on? Premi"
type textarea "x"
type input "[PERSON_NAME] to CRC: What was quote rated on? Premiu"
type textarea "x"
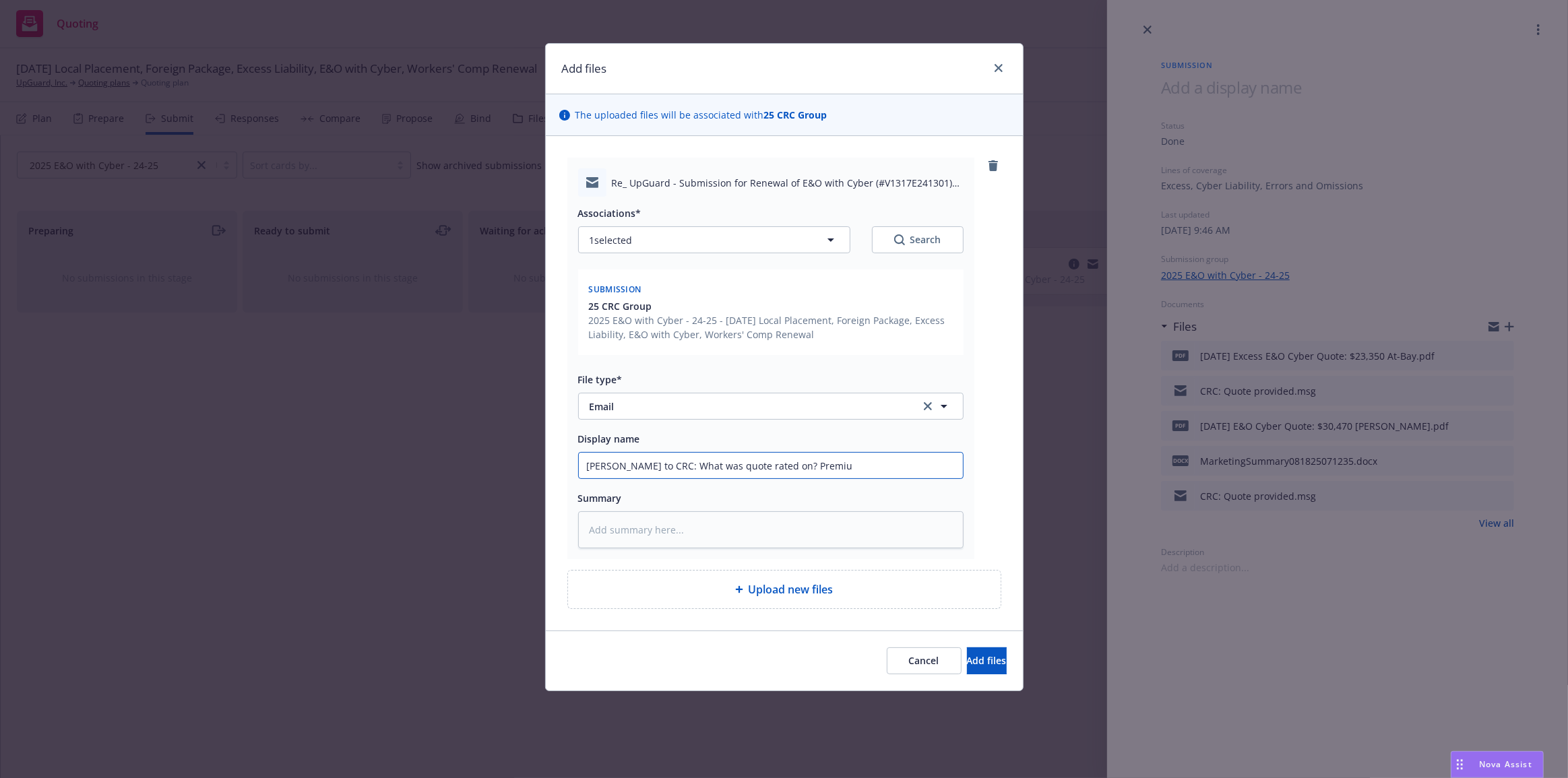
type input "[PERSON_NAME] to CRC: What was quote rated on? Premium"
type textarea "x"
type input "[PERSON_NAME] to CRC: What was quote rated on? Premium"
type textarea "x"
type input "[PERSON_NAME] to CRC: What was quote rated on? Premium a"
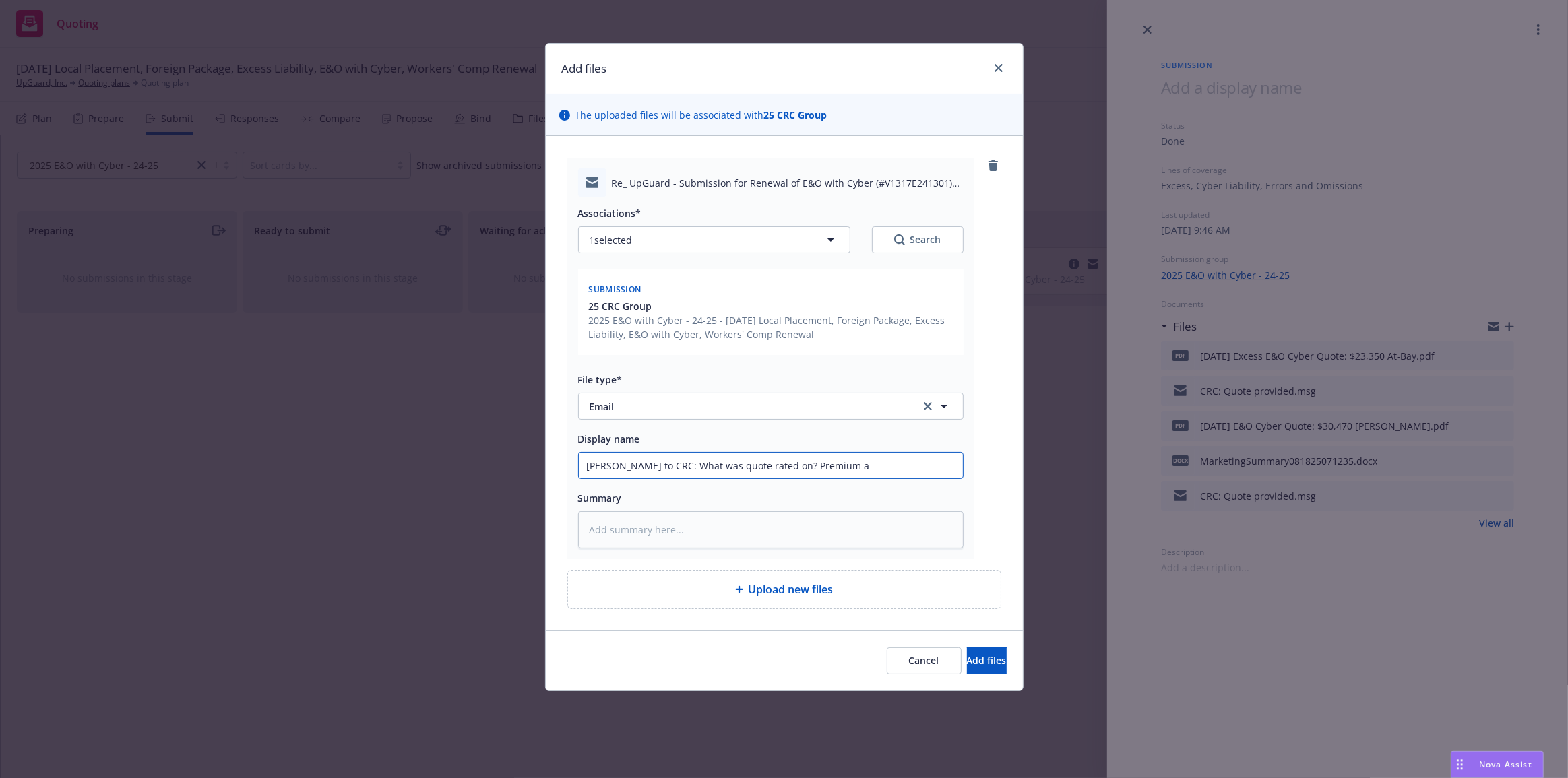
type textarea "x"
type input "[PERSON_NAME] to CRC: What was quote rated on? Premium at"
type textarea "x"
type input "[PERSON_NAME] to CRC: What was quote rated on? Premium at"
type textarea "x"
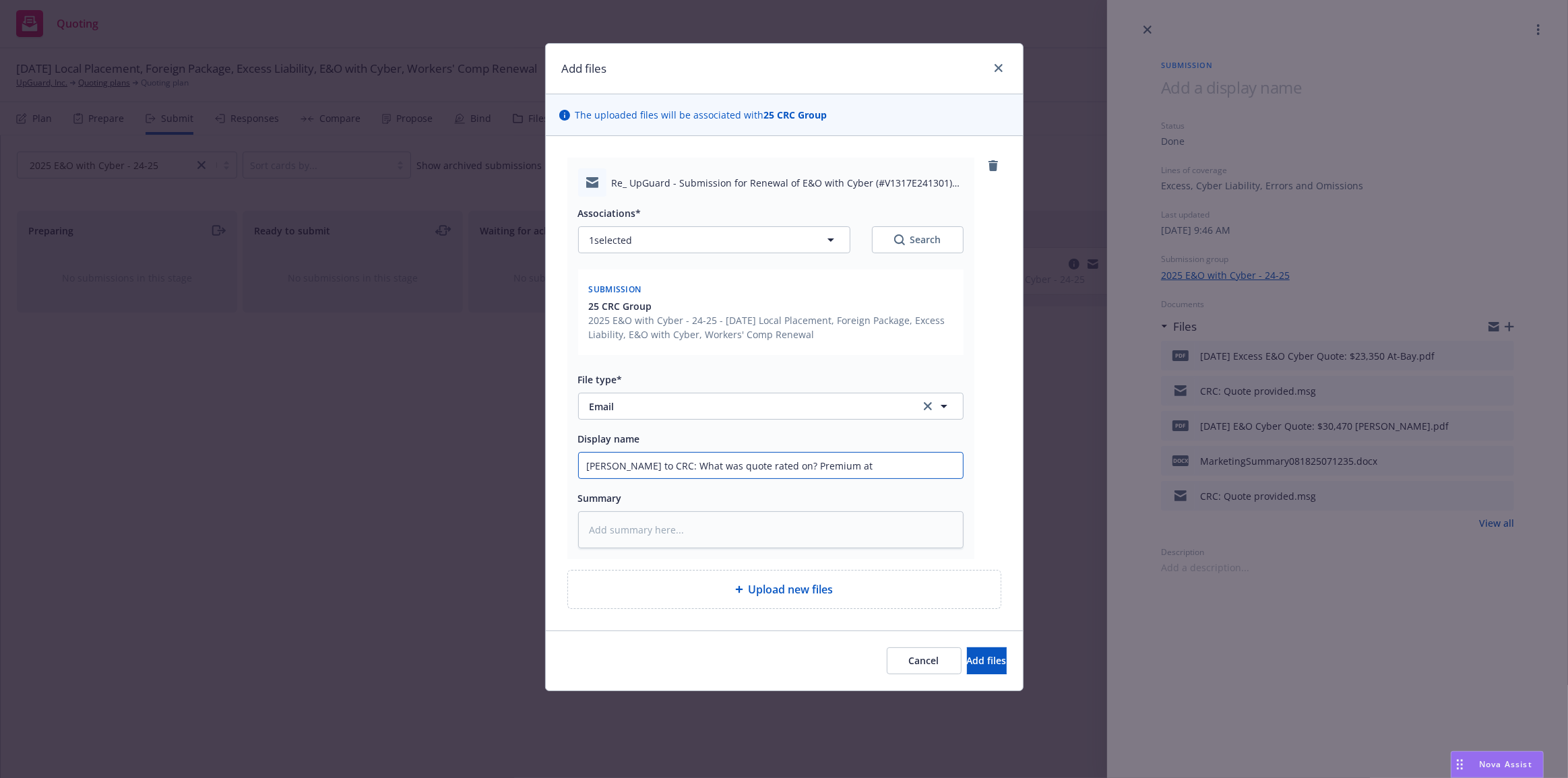
type input "[PERSON_NAME] to CRC: What was quote rated on? Premium at $"
type textarea "x"
type input "[PERSON_NAME] to CRC: What was quote rated on? Premium at $5"
click at [967, 648] on button "Add files" at bounding box center [987, 661] width 40 height 27
